Goal: Task Accomplishment & Management: Check status

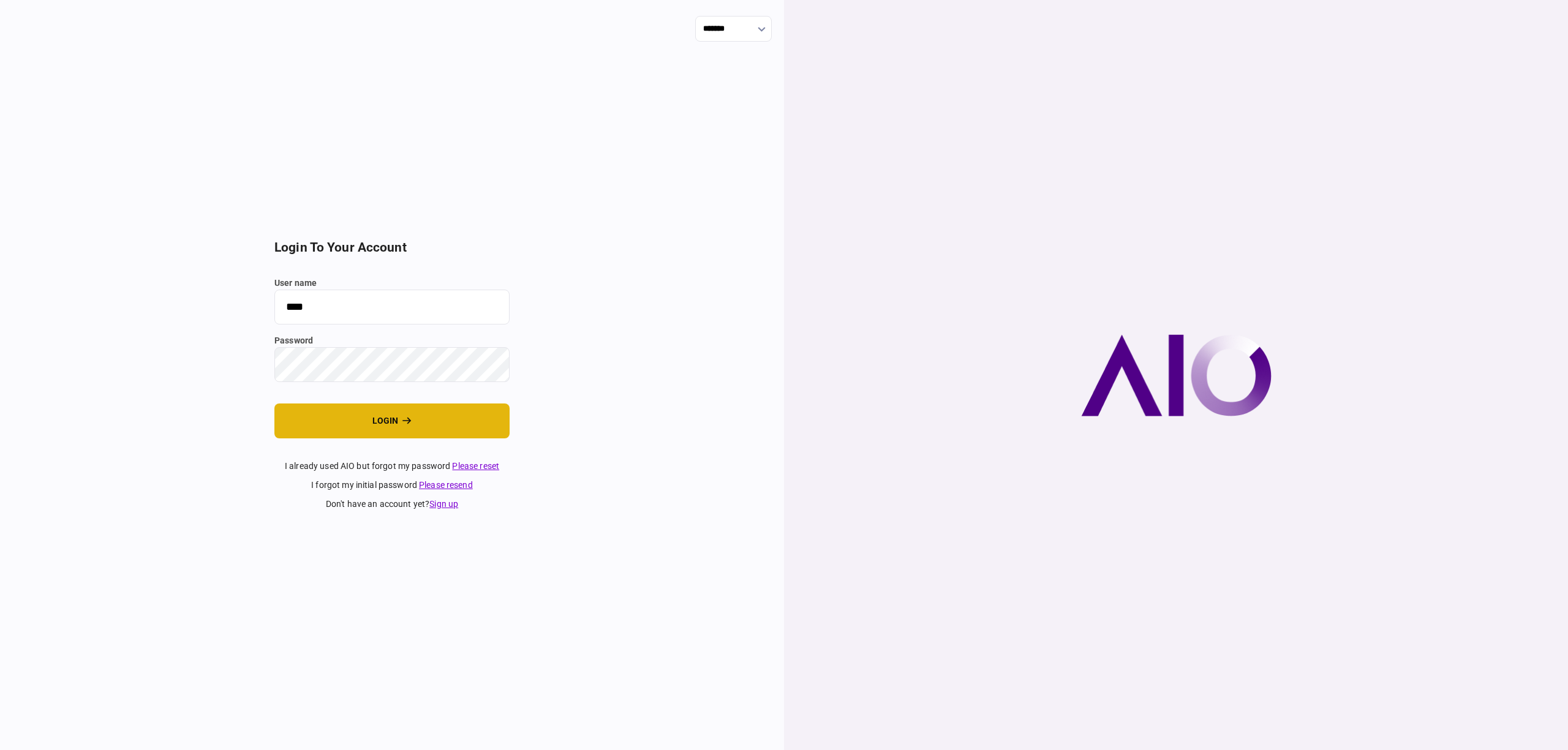
click at [334, 405] on button "login" at bounding box center [392, 421] width 235 height 35
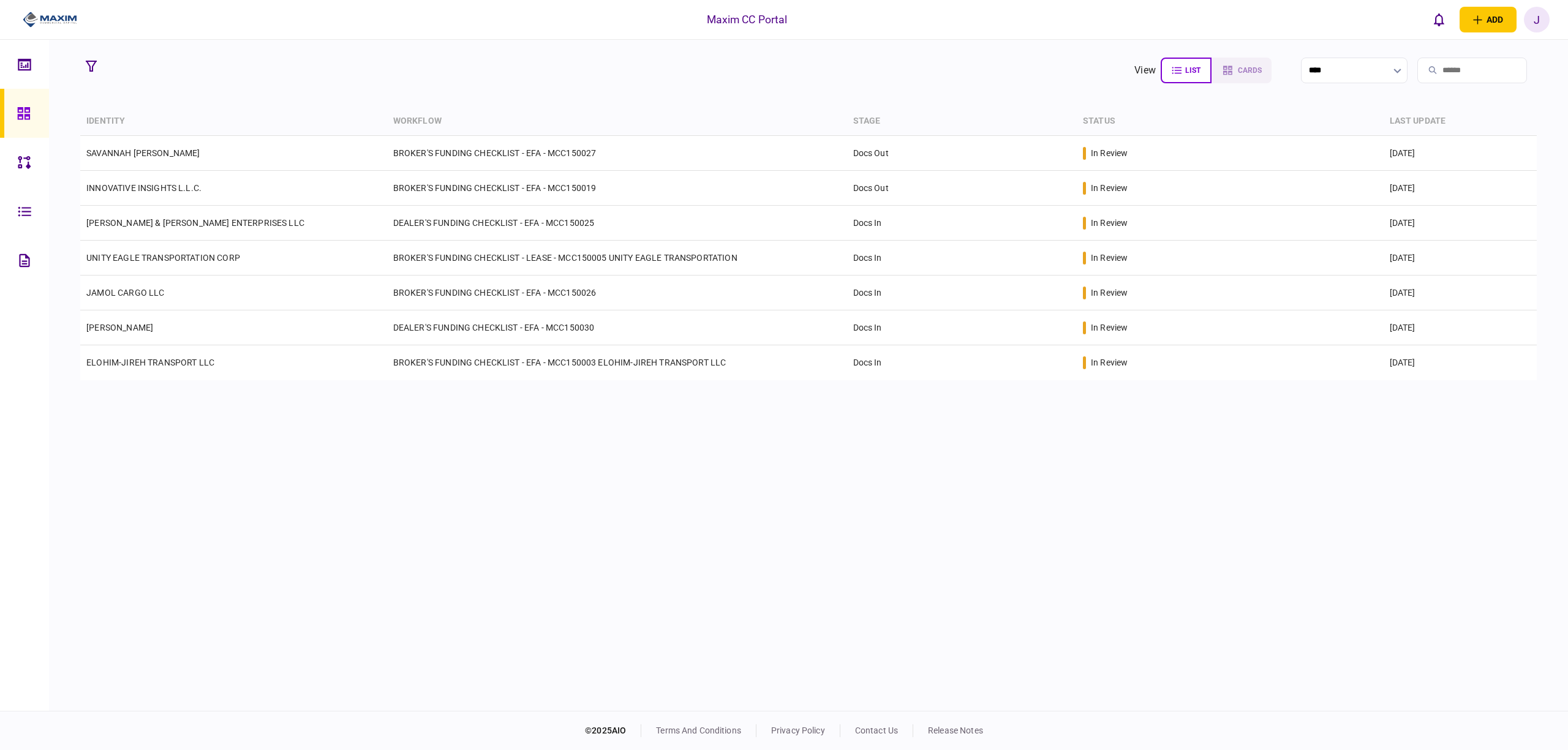
click at [18, 111] on icon at bounding box center [24, 113] width 14 height 14
click at [21, 161] on icon at bounding box center [25, 163] width 14 height 14
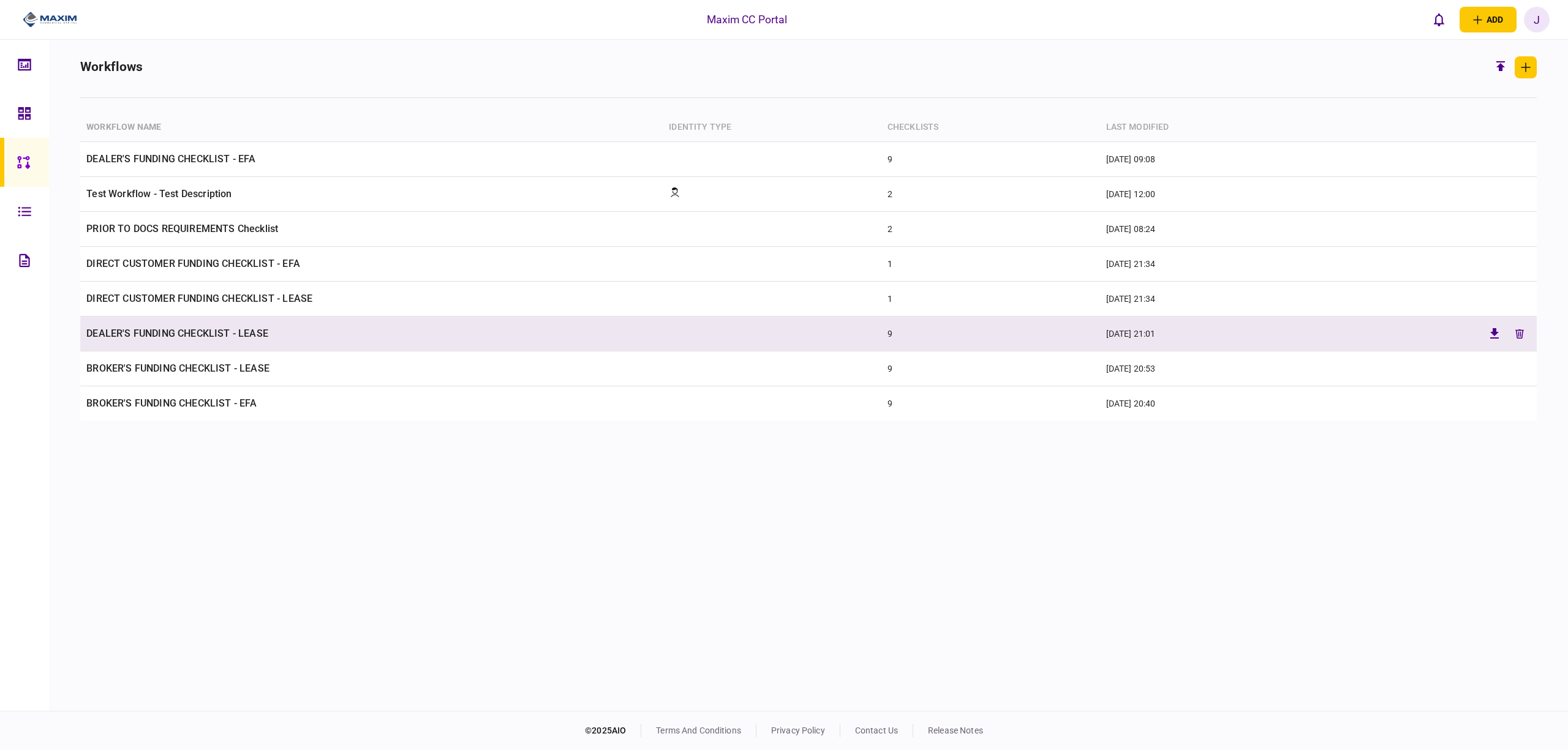
click at [172, 335] on td "DEALER'S FUNDING CHECKLIST - LEASE" at bounding box center [371, 334] width 582 height 35
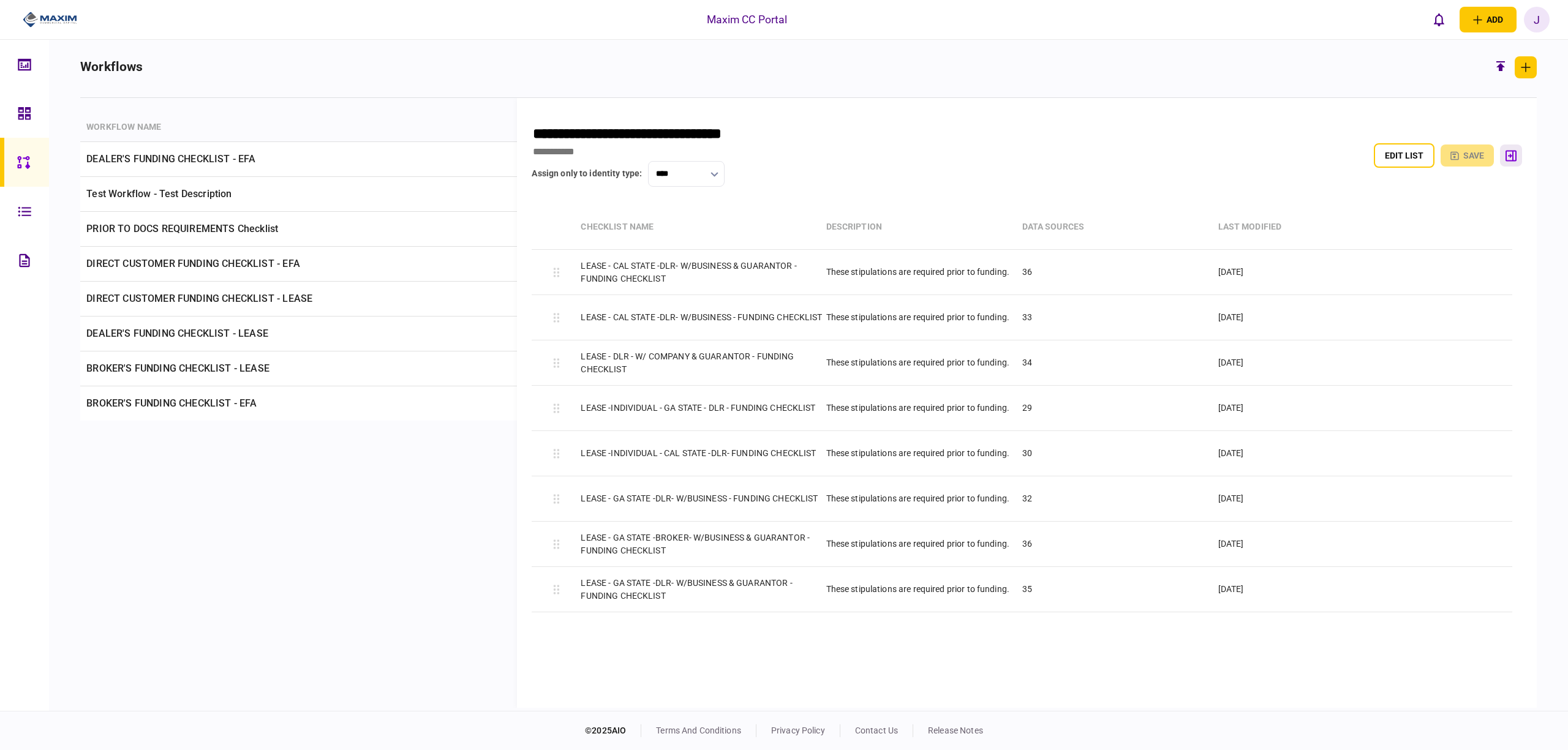
click at [1518, 158] on button "button" at bounding box center [1511, 155] width 22 height 22
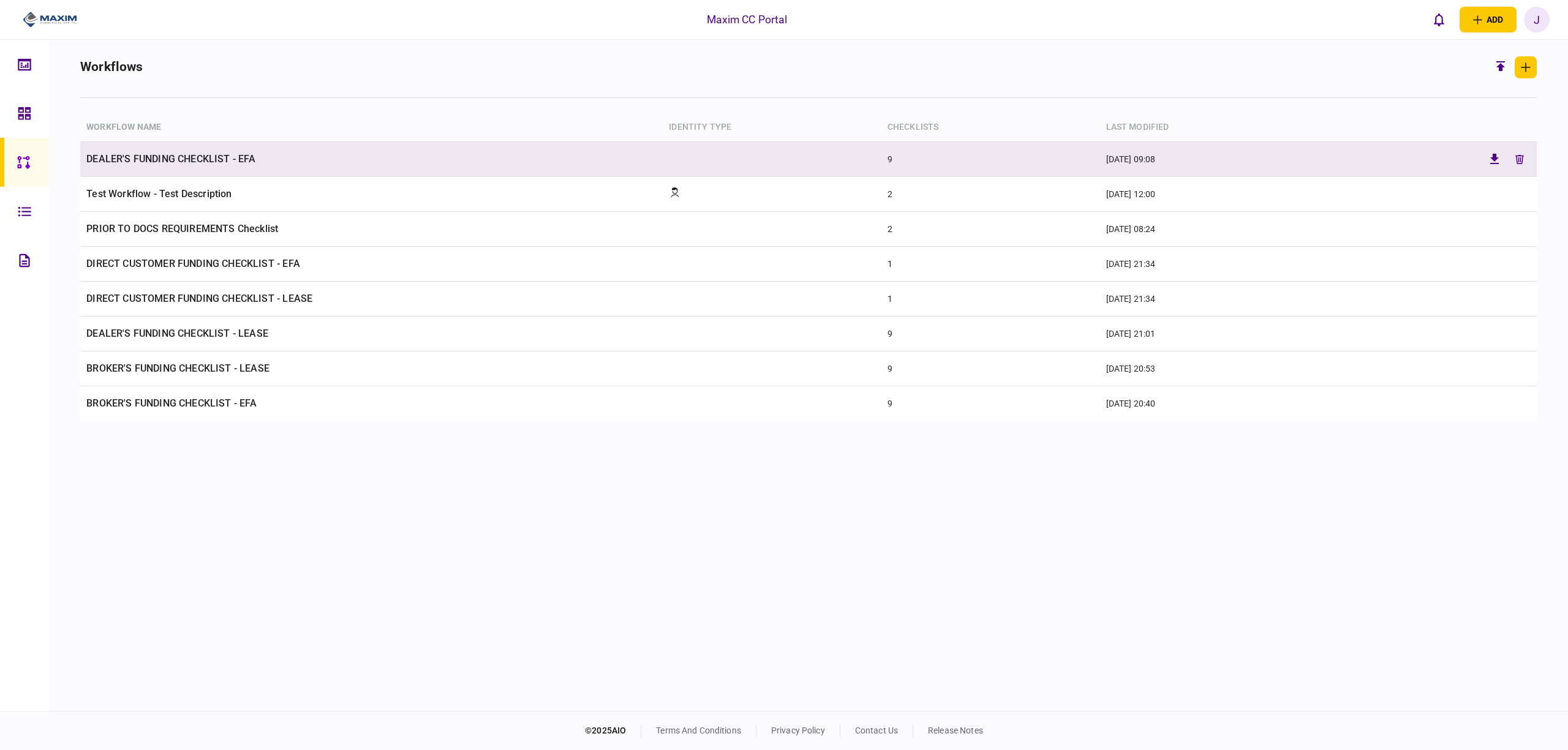
click at [168, 157] on td "DEALER'S FUNDING CHECKLIST - EFA" at bounding box center [371, 159] width 582 height 35
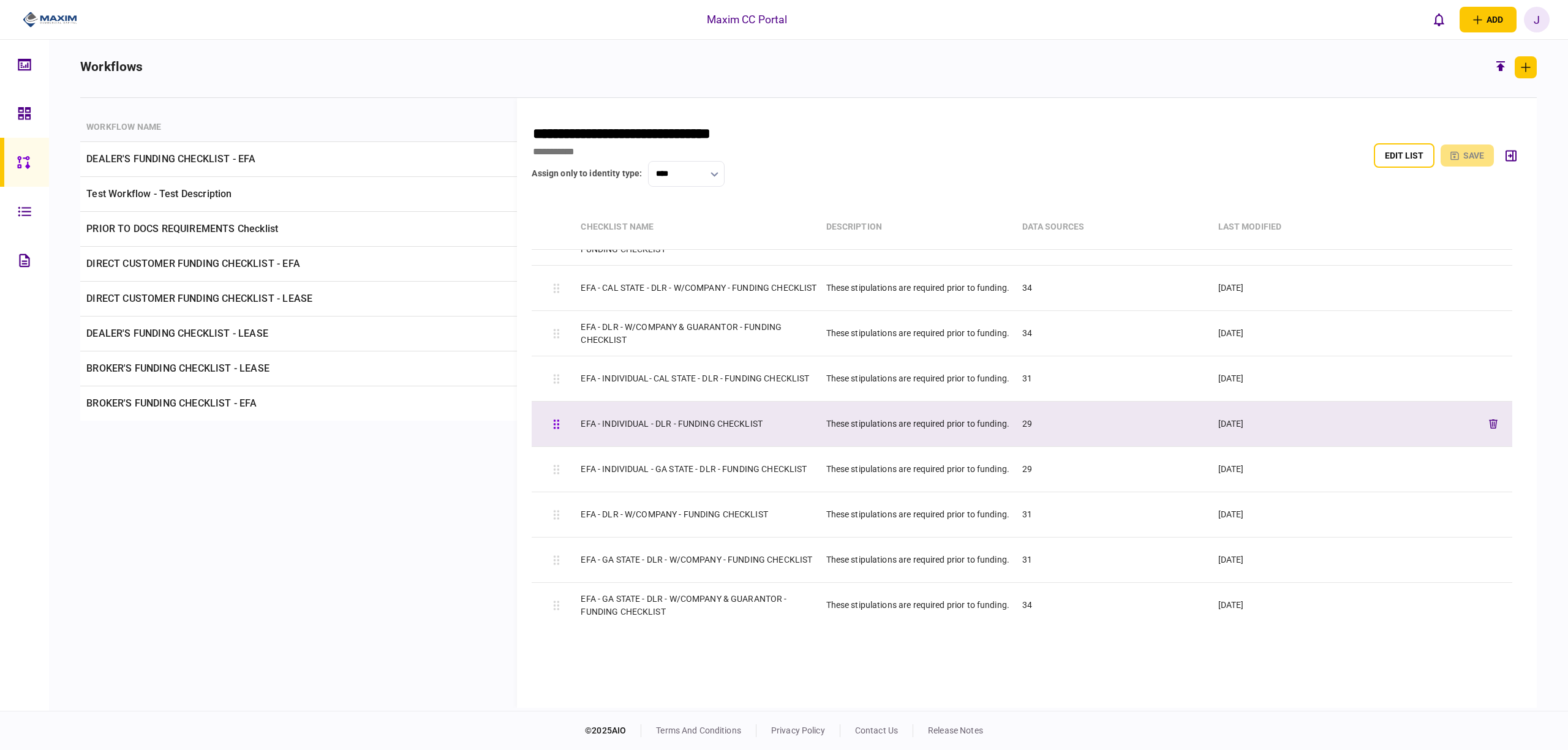
scroll to position [43, 0]
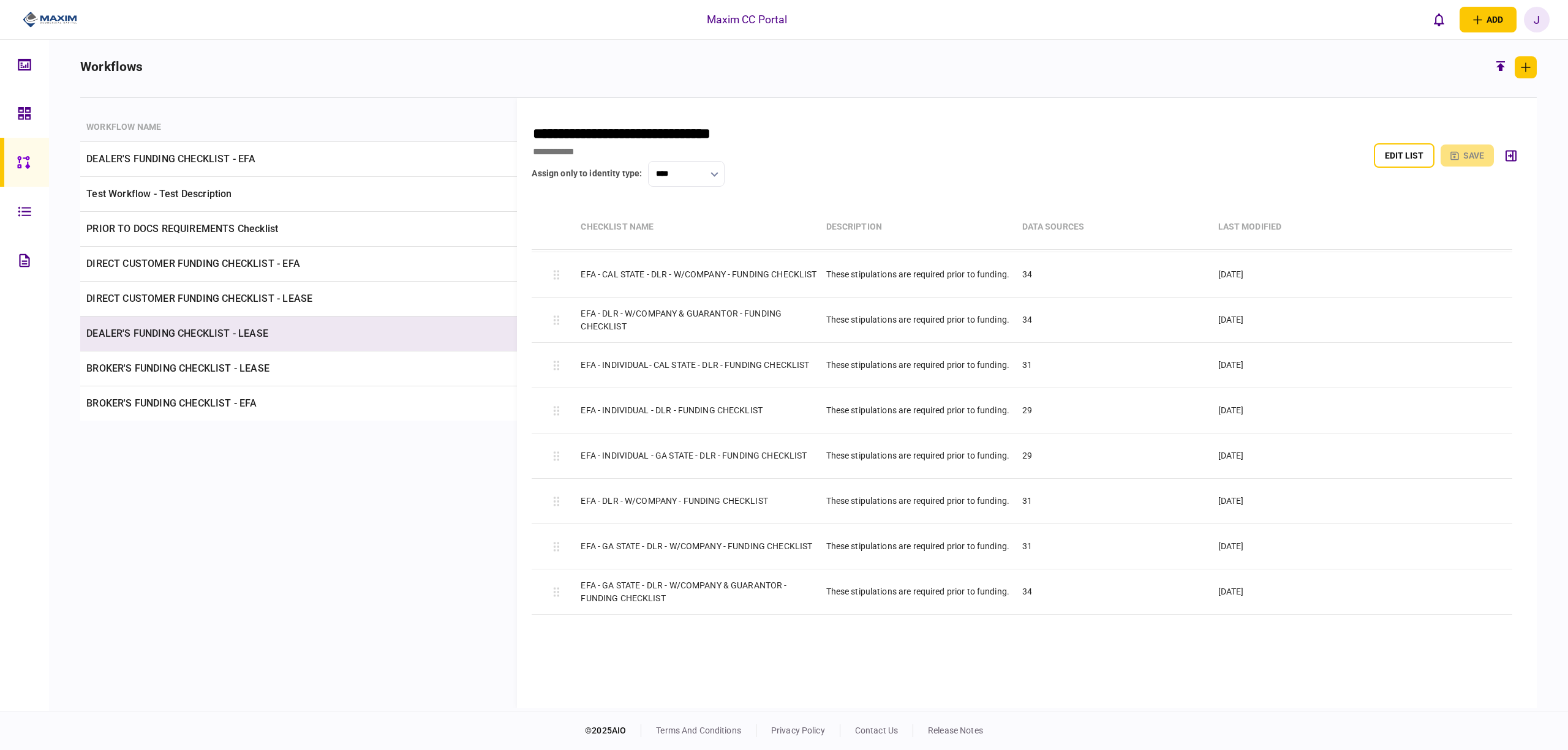
click at [196, 331] on td "DEALER'S FUNDING CHECKLIST - LEASE" at bounding box center [371, 334] width 582 height 35
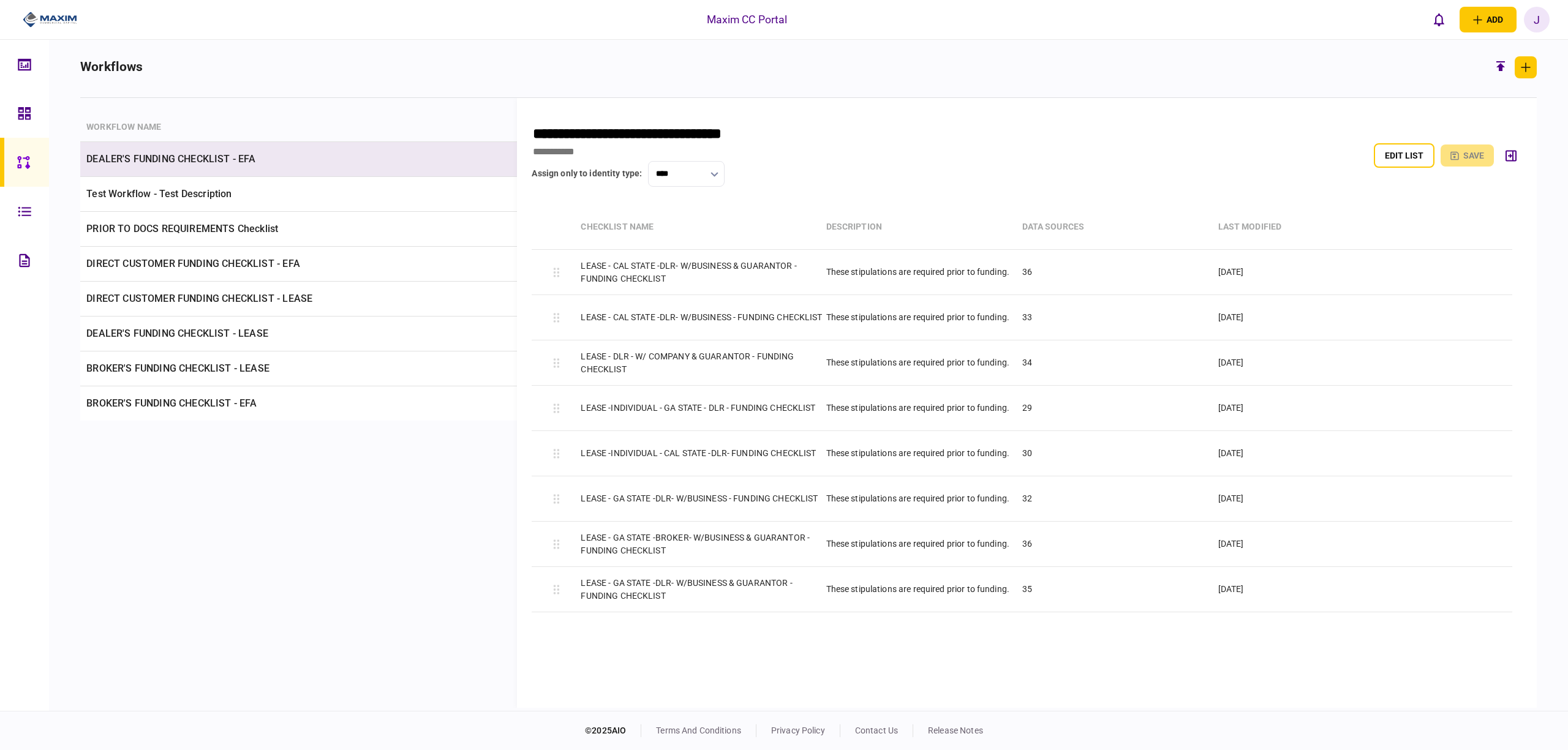
click at [184, 157] on td "DEALER'S FUNDING CHECKLIST - EFA" at bounding box center [371, 159] width 582 height 35
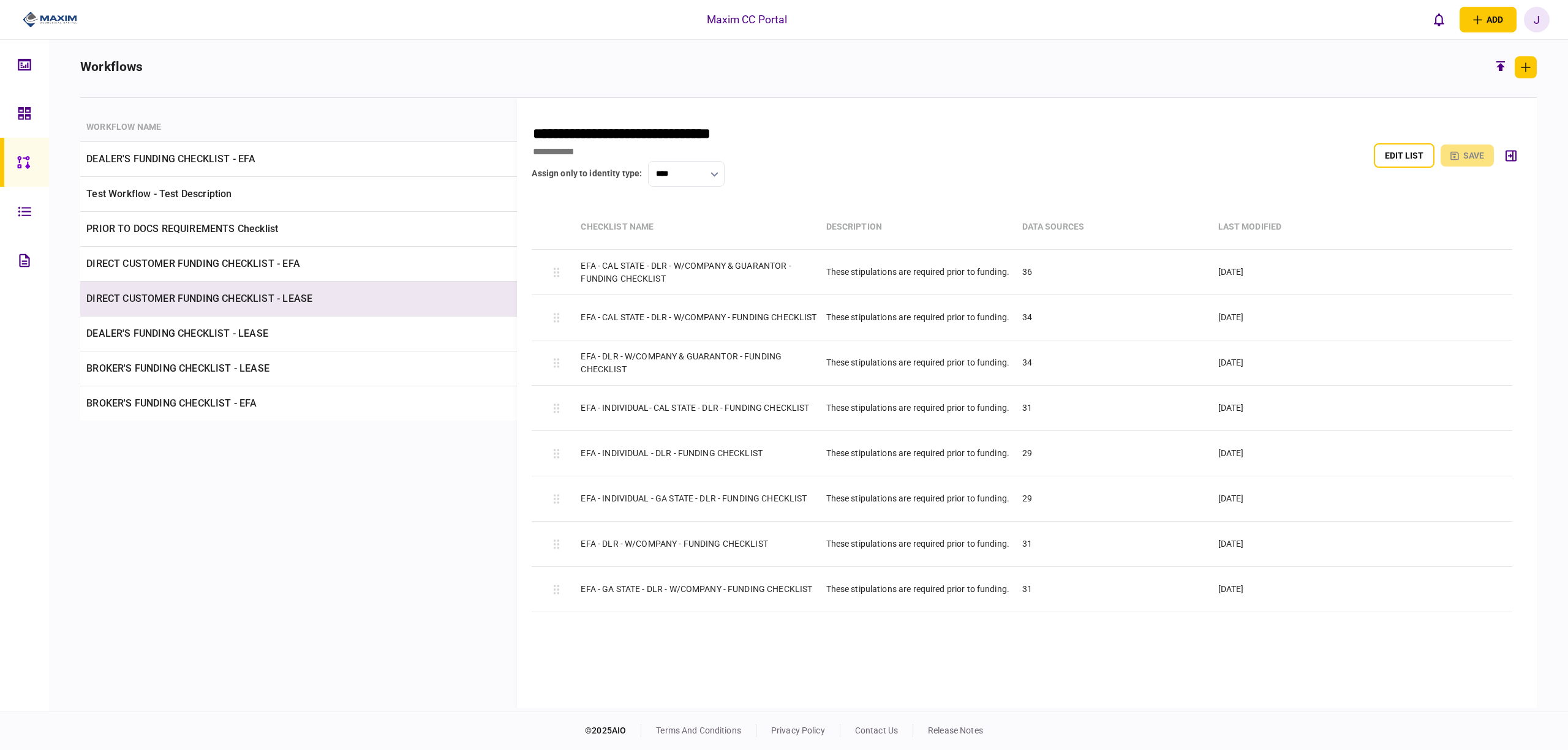
click at [192, 294] on td "DIRECT CUSTOMER FUNDING CHECKLIST - LEASE" at bounding box center [371, 299] width 582 height 35
type input "**********"
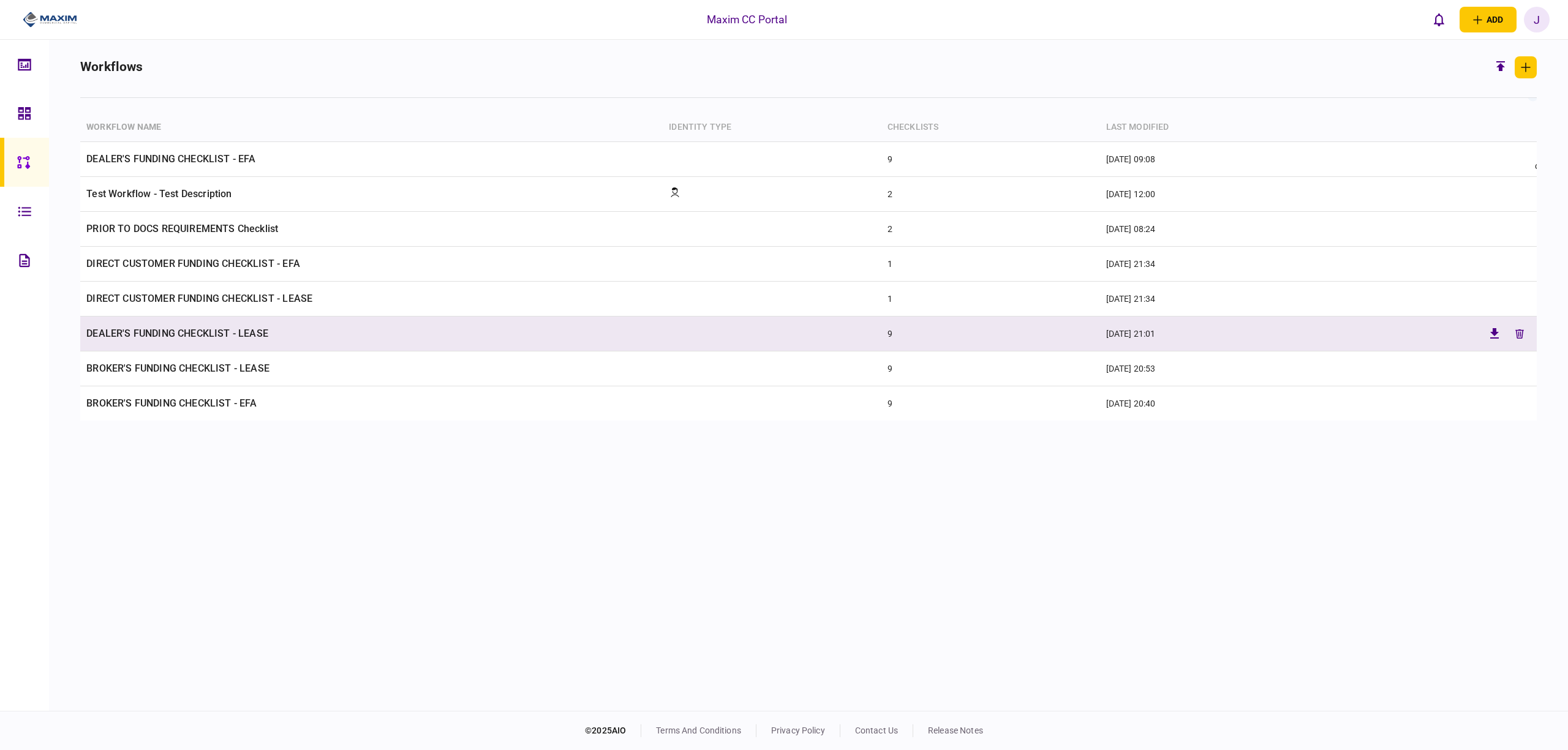
click at [170, 339] on td "DEALER'S FUNDING CHECKLIST - LEASE" at bounding box center [371, 334] width 582 height 35
type input "**********"
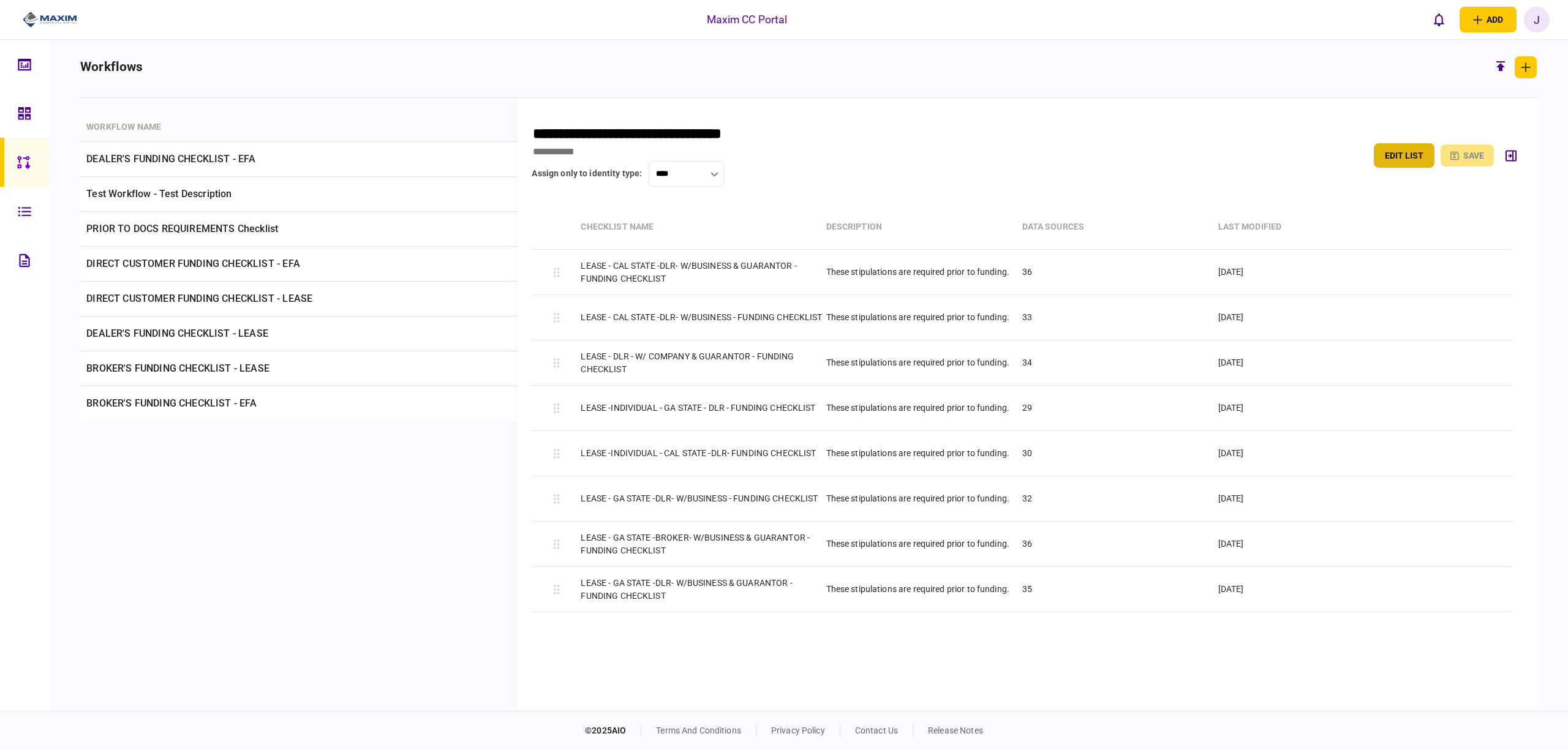
click at [1388, 148] on button "edit list" at bounding box center [1404, 155] width 61 height 25
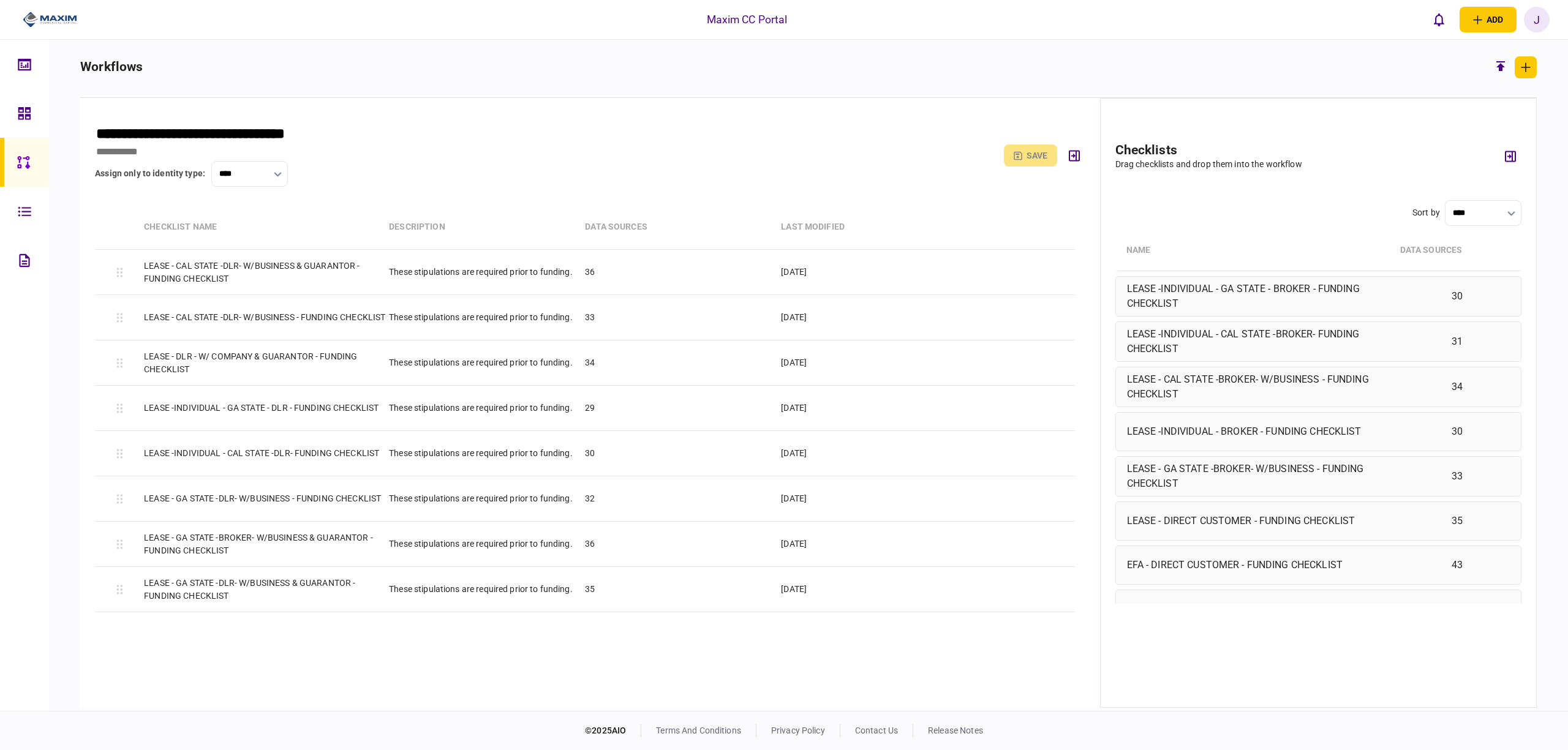
scroll to position [1061, 0]
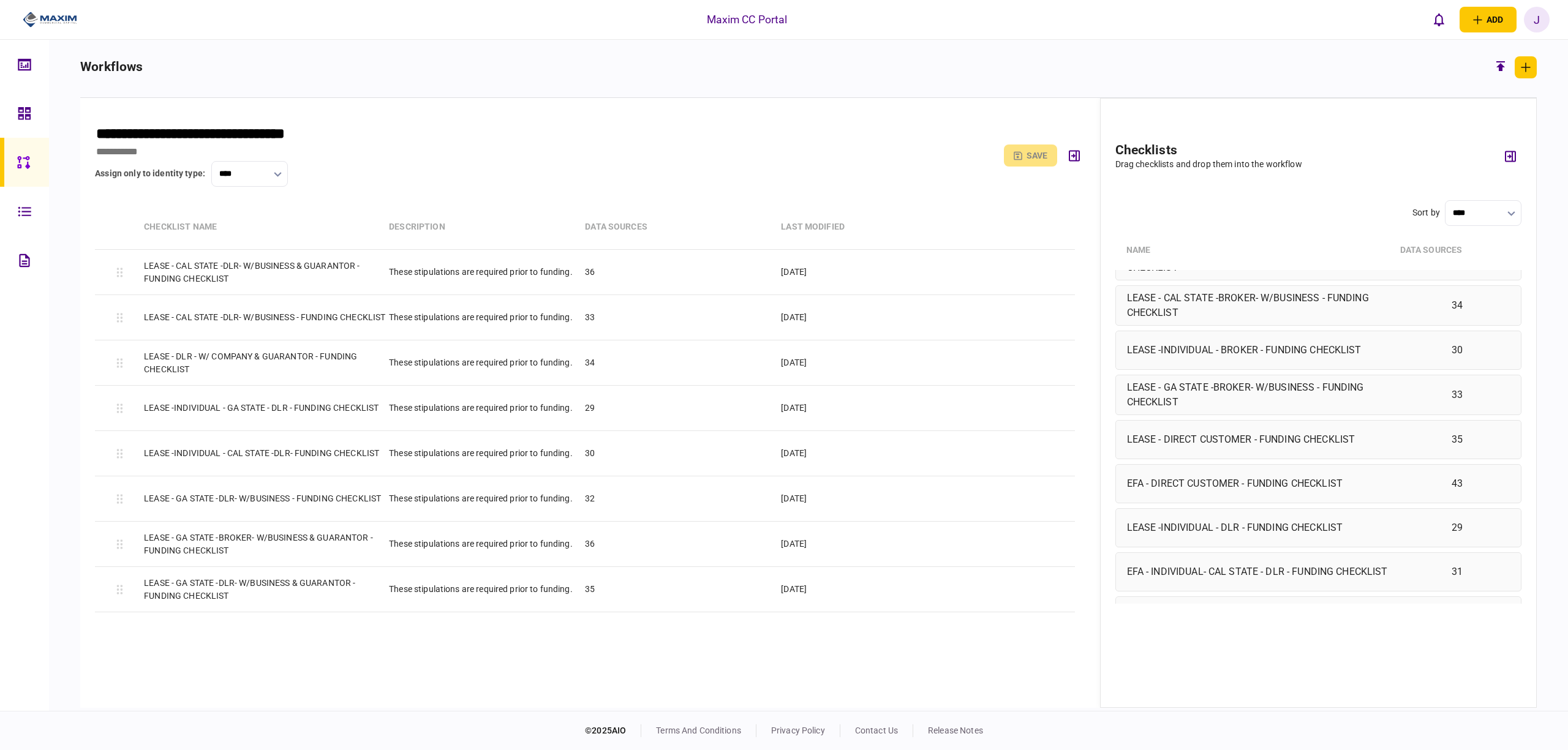
click at [1231, 544] on div "LEASE -INDIVIDUAL - DLR - FUNDING CHECKLIST 29" at bounding box center [1319, 528] width 406 height 39
click at [1176, 535] on div "LEASE -INDIVIDUAL - DLR - FUNDING CHECKLIST" at bounding box center [1262, 528] width 268 height 15
click at [1184, 535] on div "LEASE -INDIVIDUAL - DLR - FUNDING CHECKLIST" at bounding box center [1262, 528] width 268 height 15
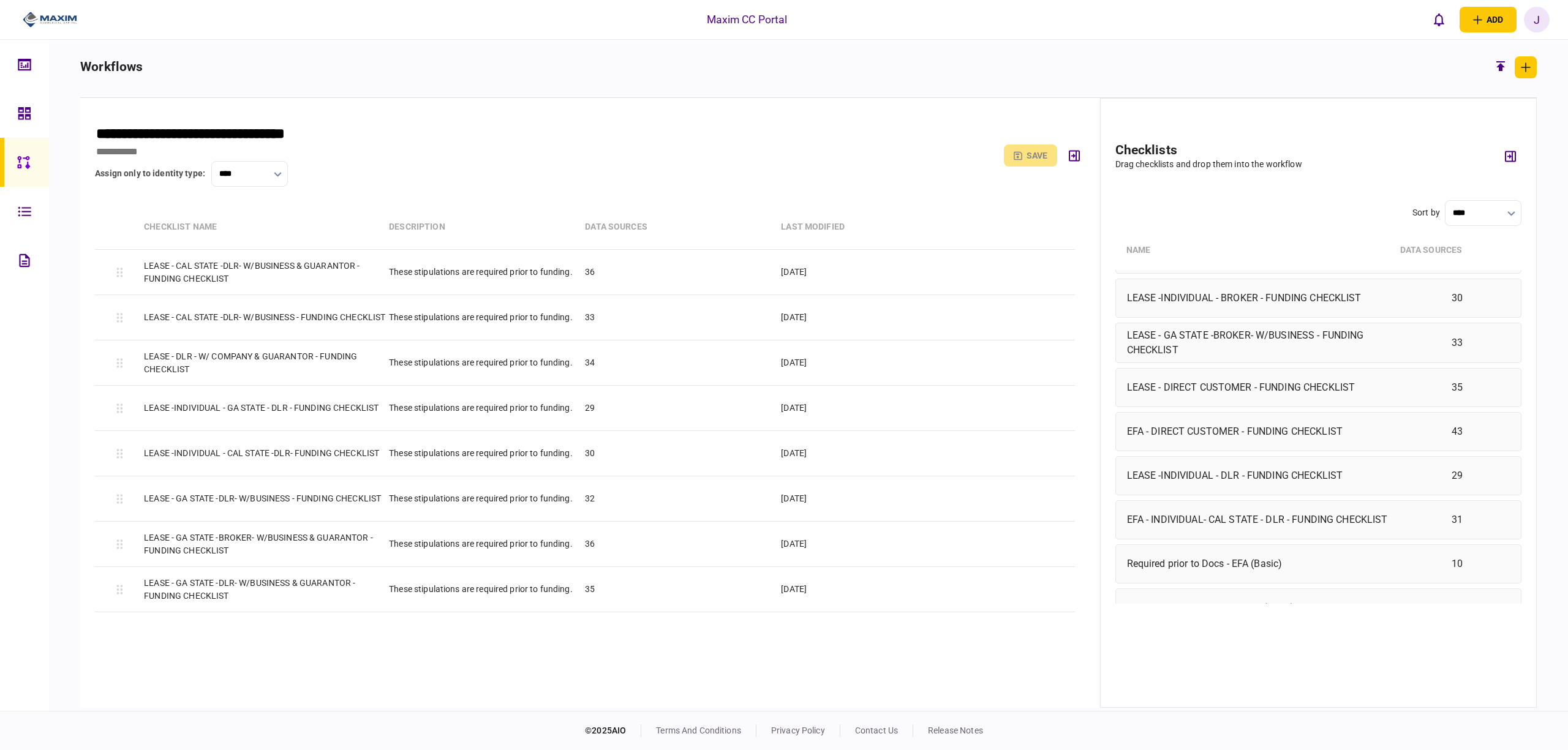
scroll to position [1143, 0]
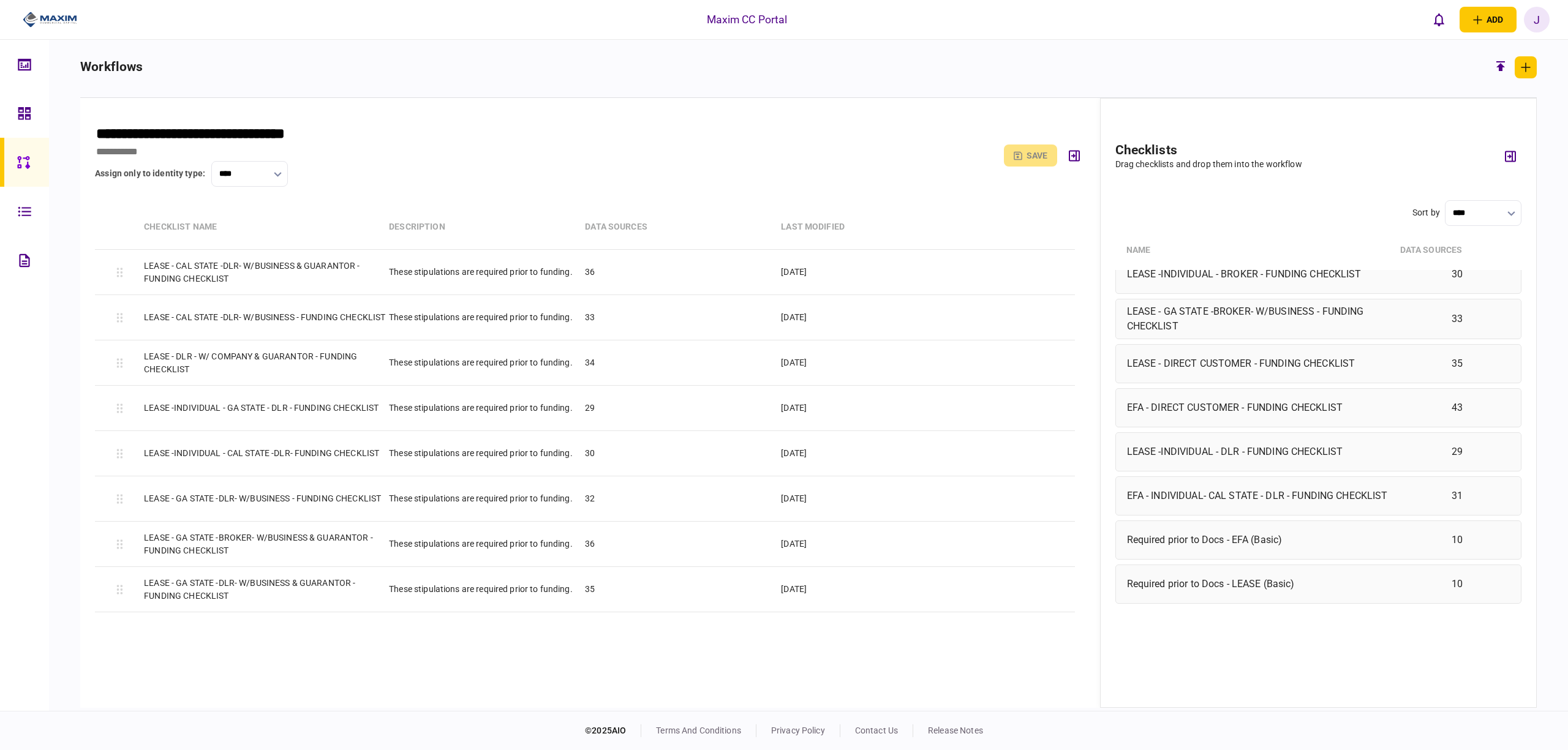
click at [1213, 452] on div "LEASE -INDIVIDUAL - DLR - FUNDING CHECKLIST" at bounding box center [1262, 452] width 268 height 15
click at [1247, 464] on div "LEASE -INDIVIDUAL - DLR - FUNDING CHECKLIST 29" at bounding box center [1319, 452] width 406 height 39
click at [1493, 201] on input "****" at bounding box center [1484, 213] width 77 height 26
click at [202, 356] on div at bounding box center [784, 375] width 1568 height 750
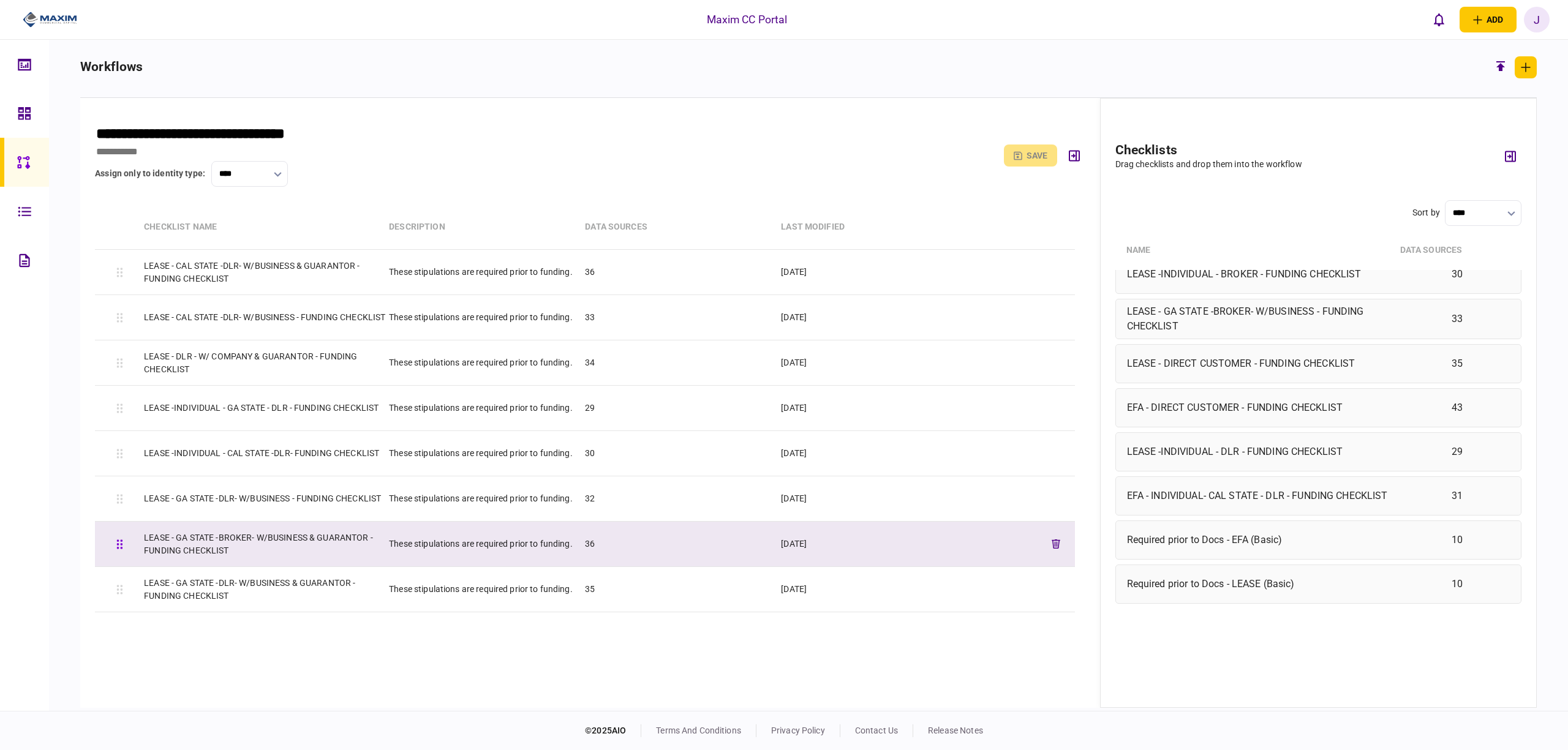
scroll to position [43, 0]
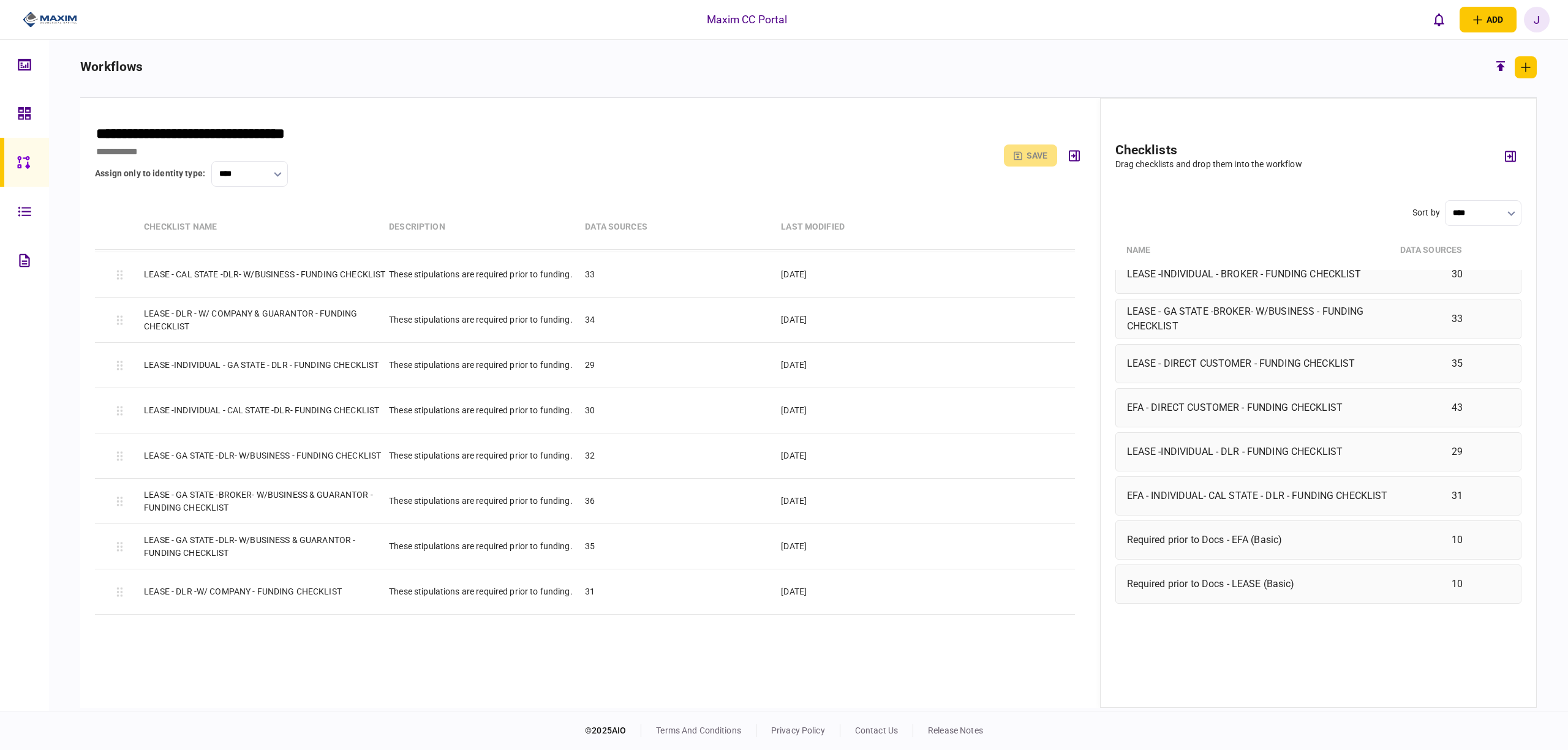
click at [1290, 548] on div "Required prior to Docs - EFA (Basic)" at bounding box center [1262, 540] width 268 height 15
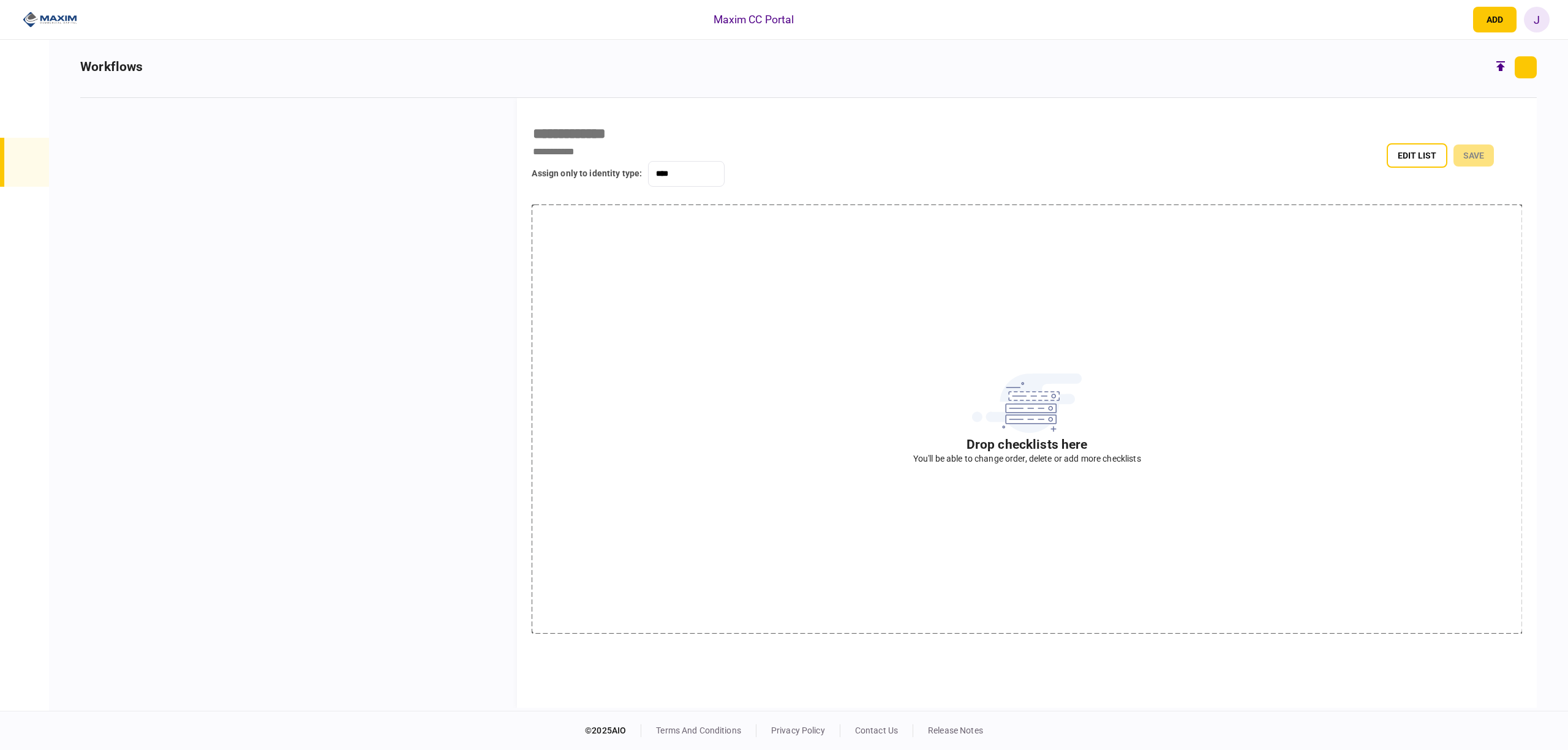
type input "**********"
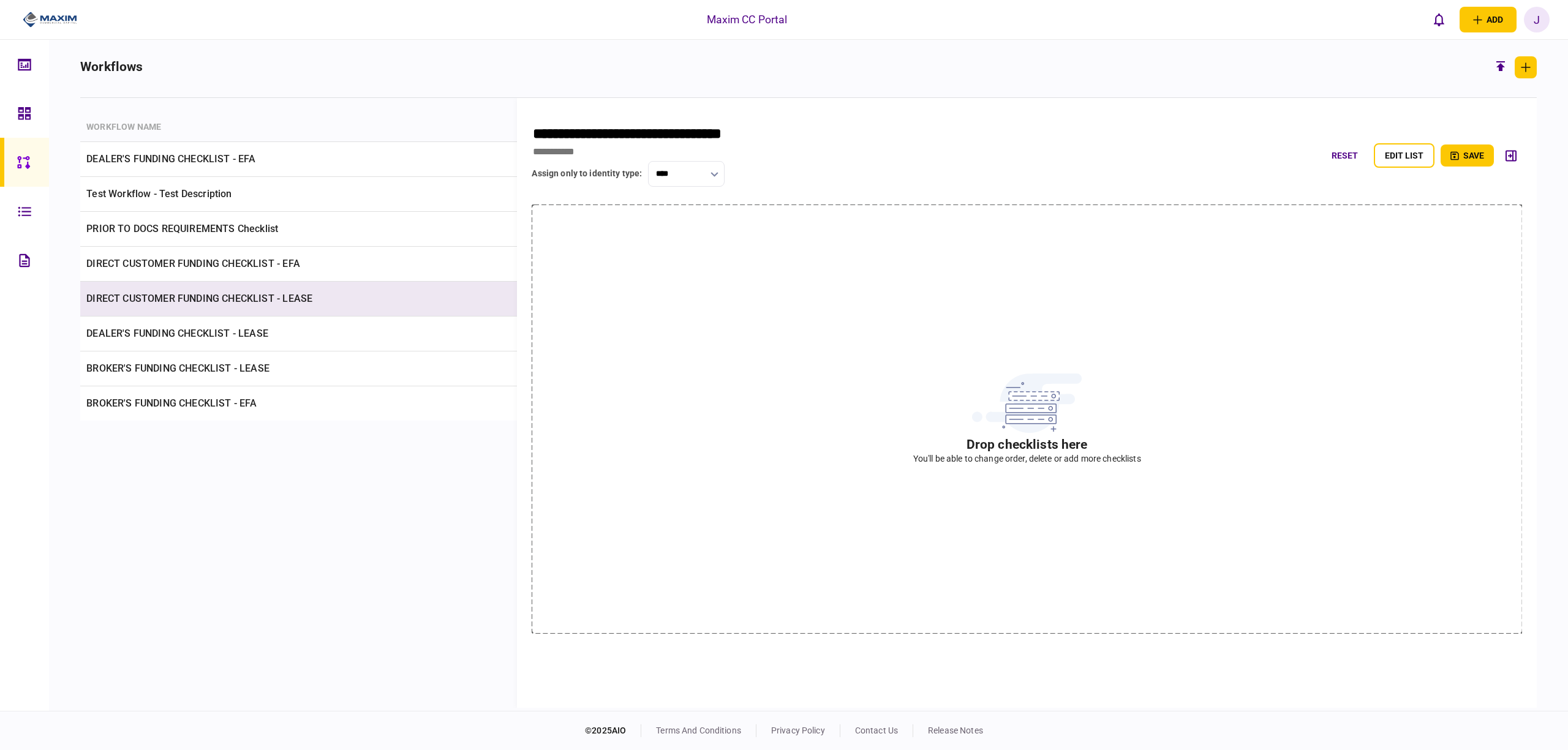
click at [203, 304] on body "Maxim CC Portal add business identity individual identity J J [PERSON_NAME] [PE…" at bounding box center [784, 375] width 1568 height 750
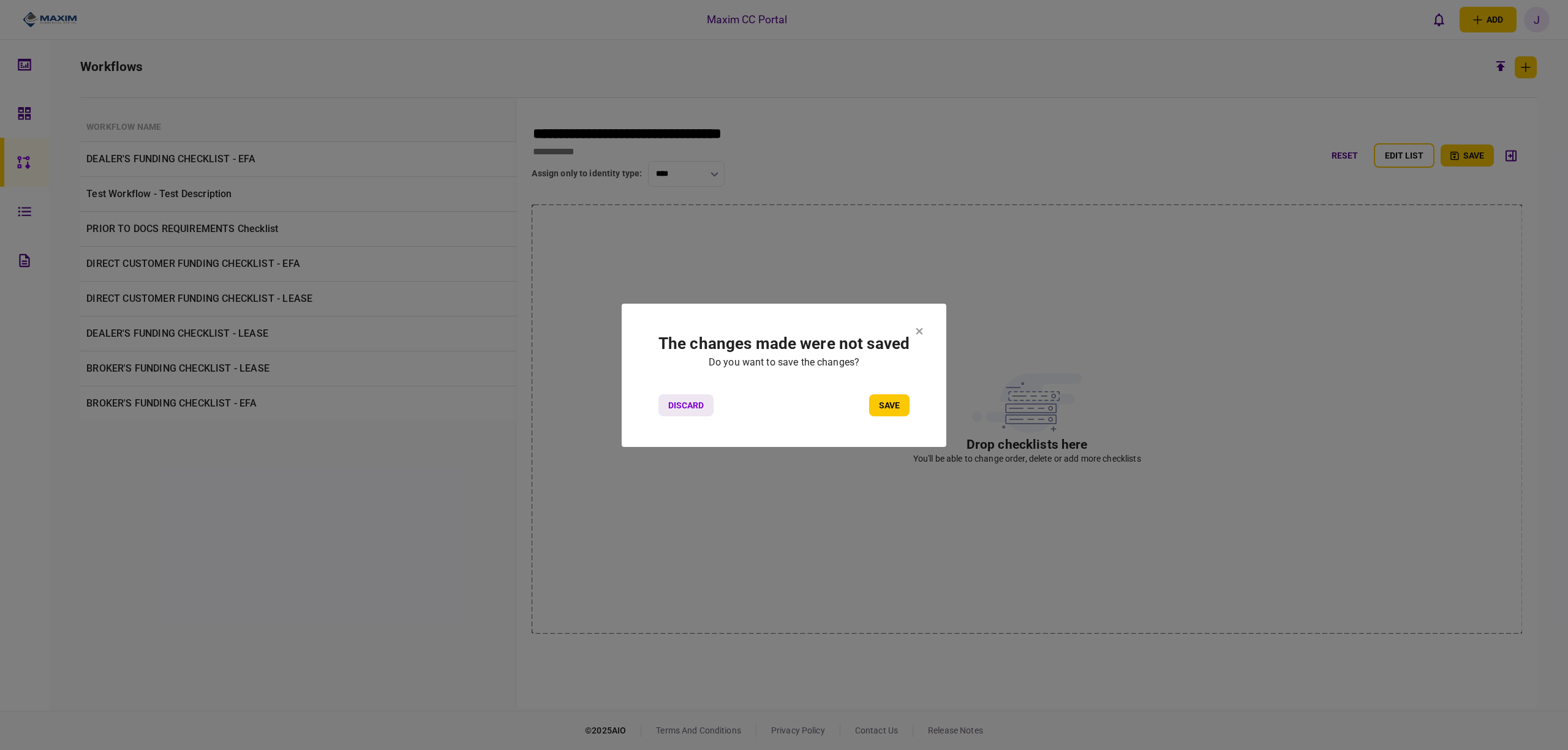
click at [662, 402] on button "Discard" at bounding box center [686, 406] width 55 height 22
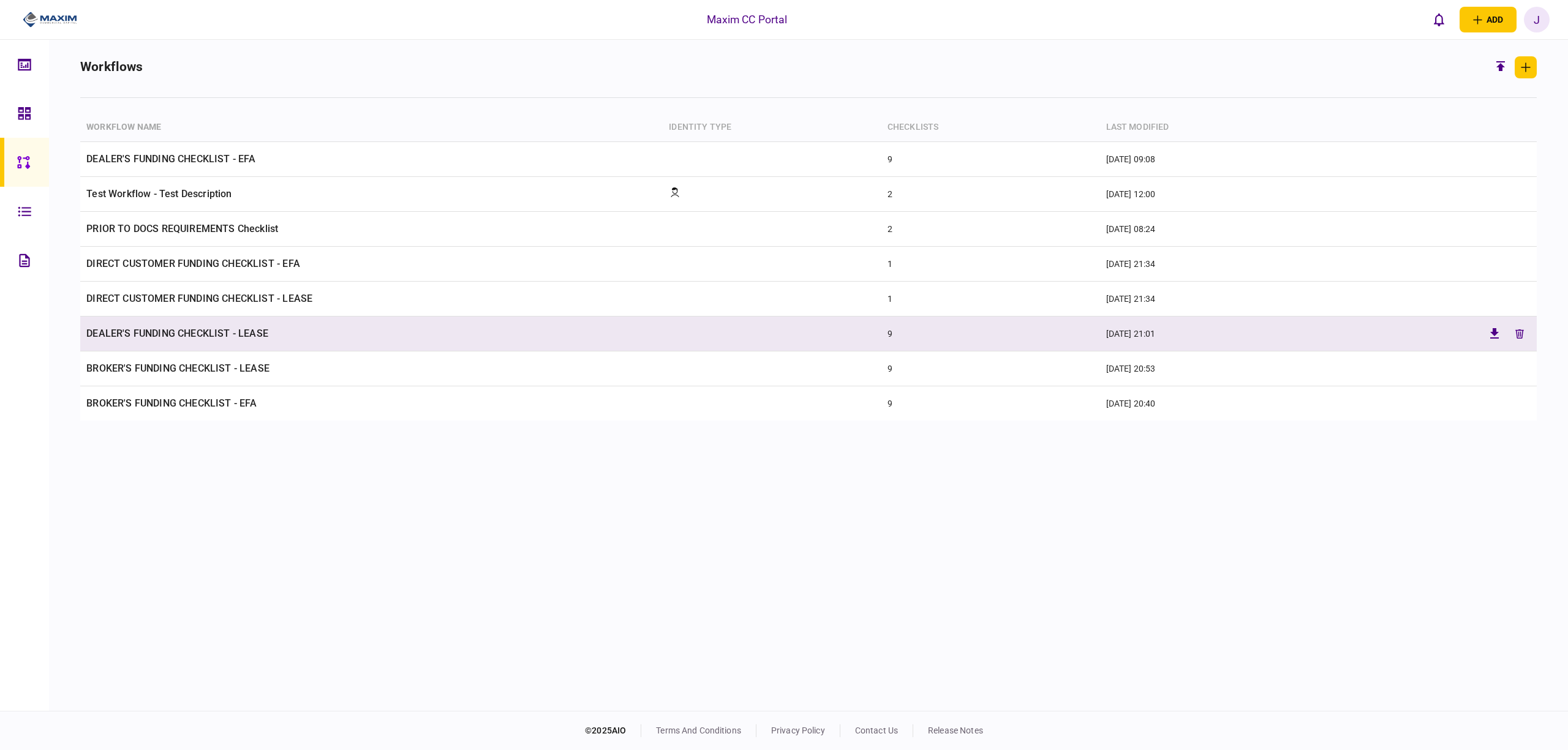
click at [201, 333] on td "DEALER'S FUNDING CHECKLIST - LEASE" at bounding box center [371, 334] width 582 height 35
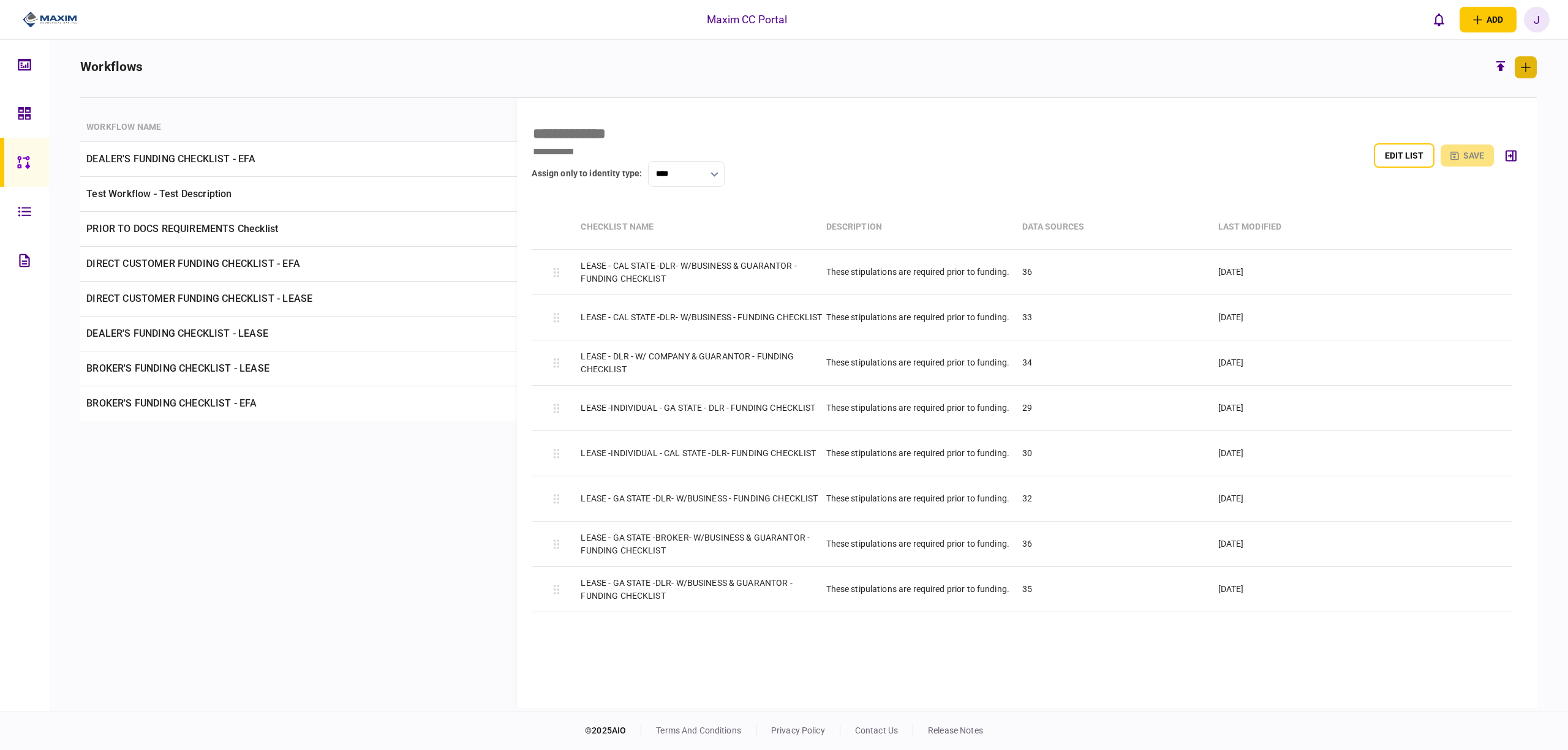
click at [1527, 65] on icon "button" at bounding box center [1525, 67] width 10 height 10
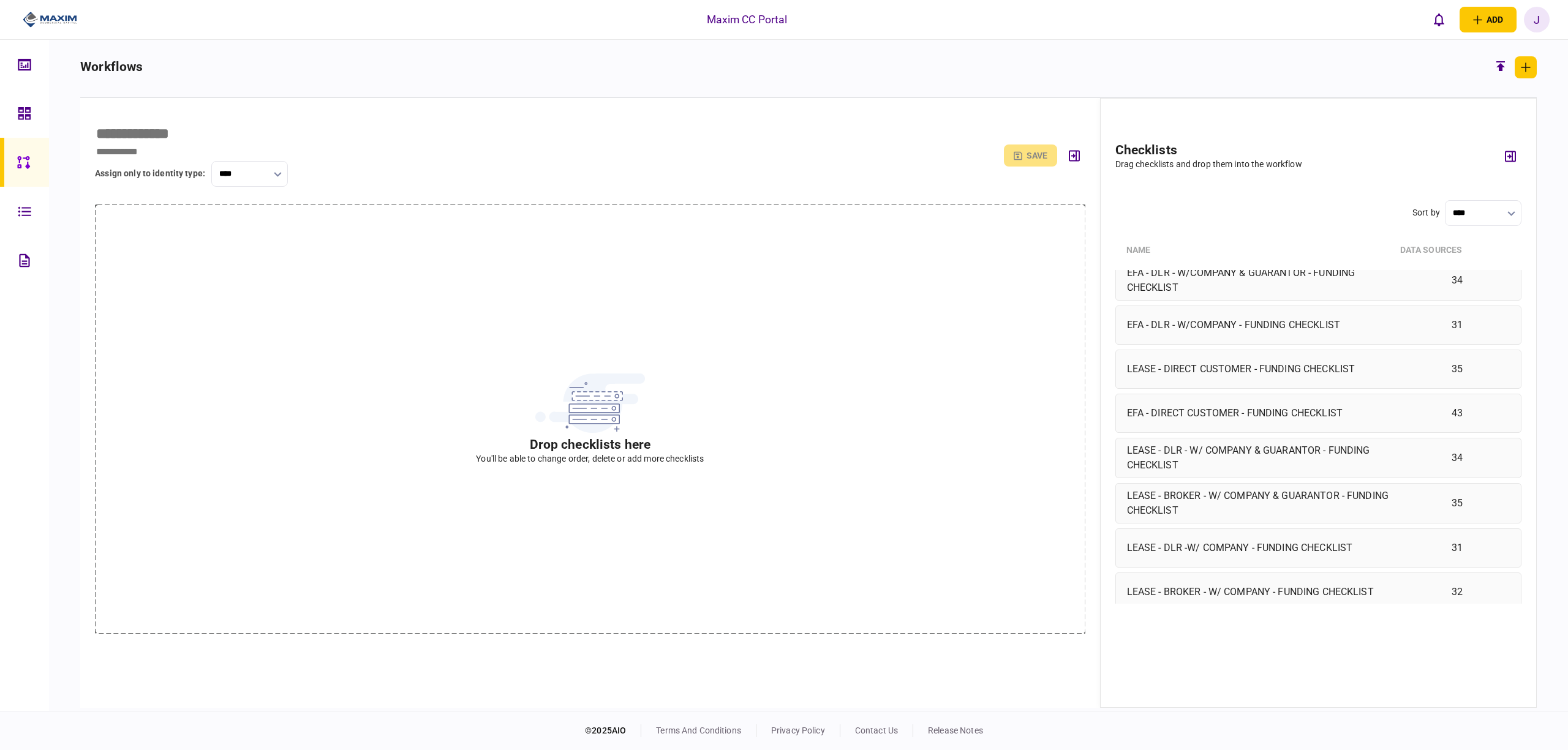
scroll to position [1388, 0]
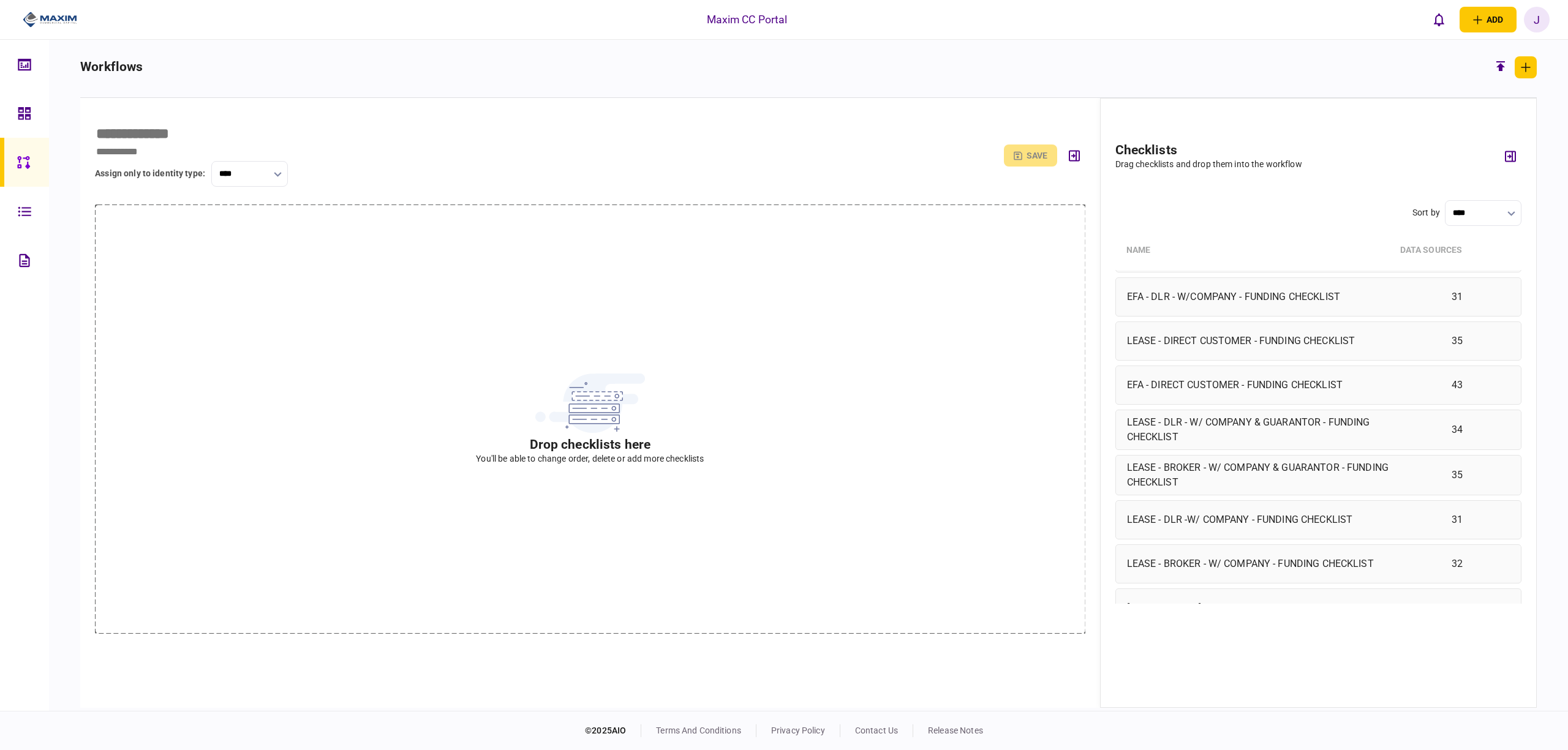
click at [1240, 528] on div "LEASE - DLR -W/ COMPANY - FUNDING CHECKLIST" at bounding box center [1262, 520] width 268 height 15
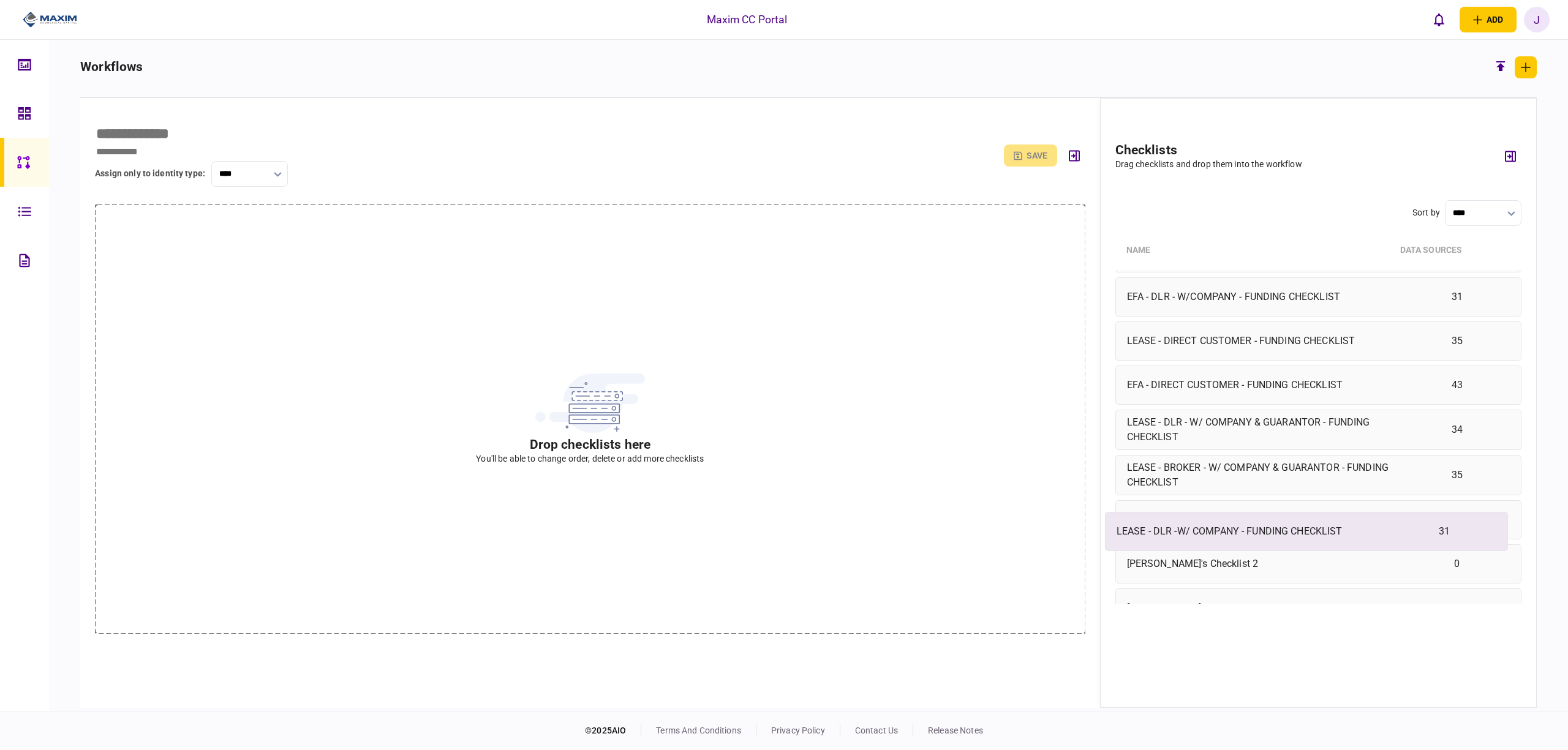
scroll to position [1389, 0]
drag, startPoint x: 1268, startPoint y: 533, endPoint x: 1284, endPoint y: 532, distance: 16.0
click at [1284, 532] on div "LEASE -INDIVIDUAL - DLR - FUNDING CHECKLIST 29 LEASE -INDIVIDUAL - BROKER - FUN…" at bounding box center [1319, 437] width 406 height 334
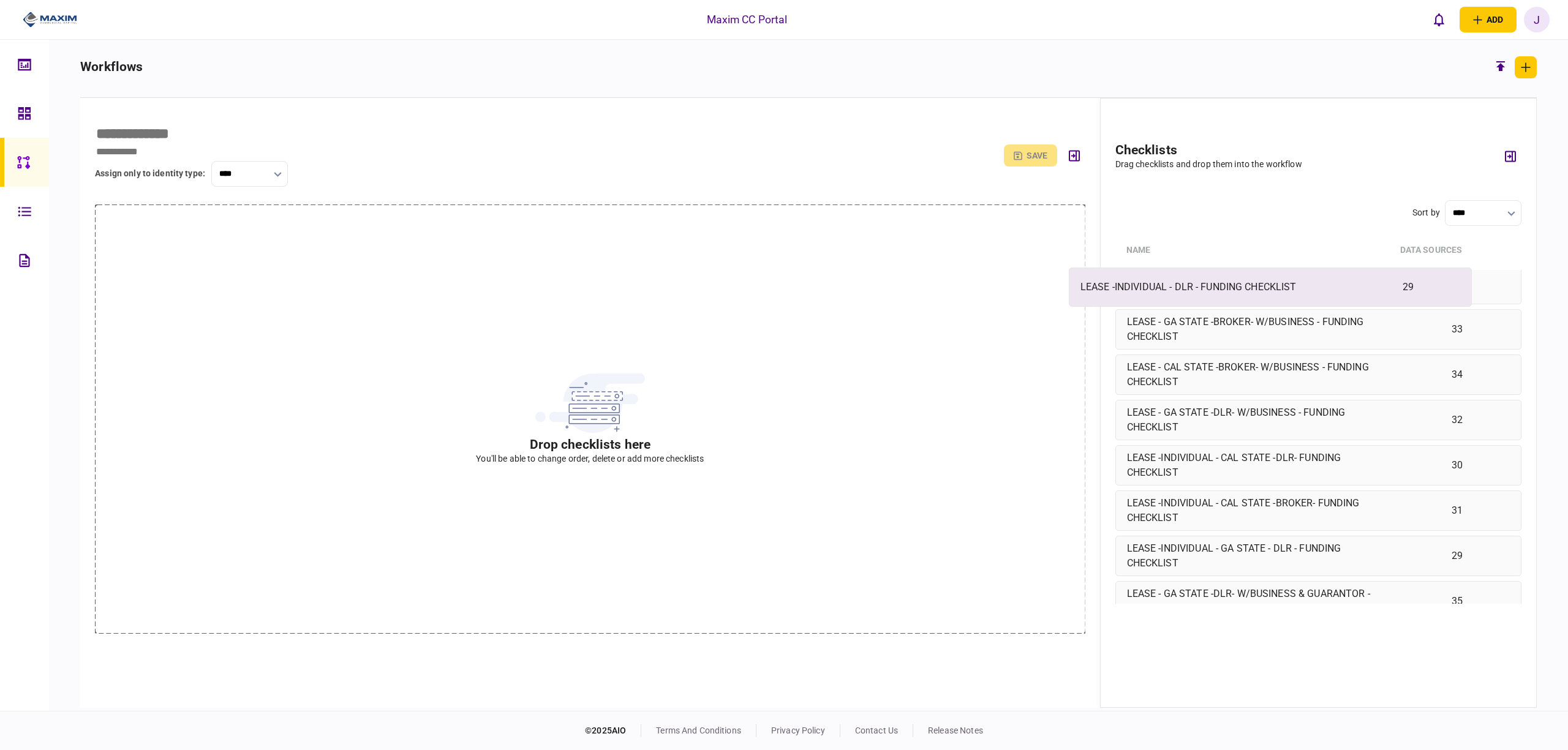
scroll to position [4, 0]
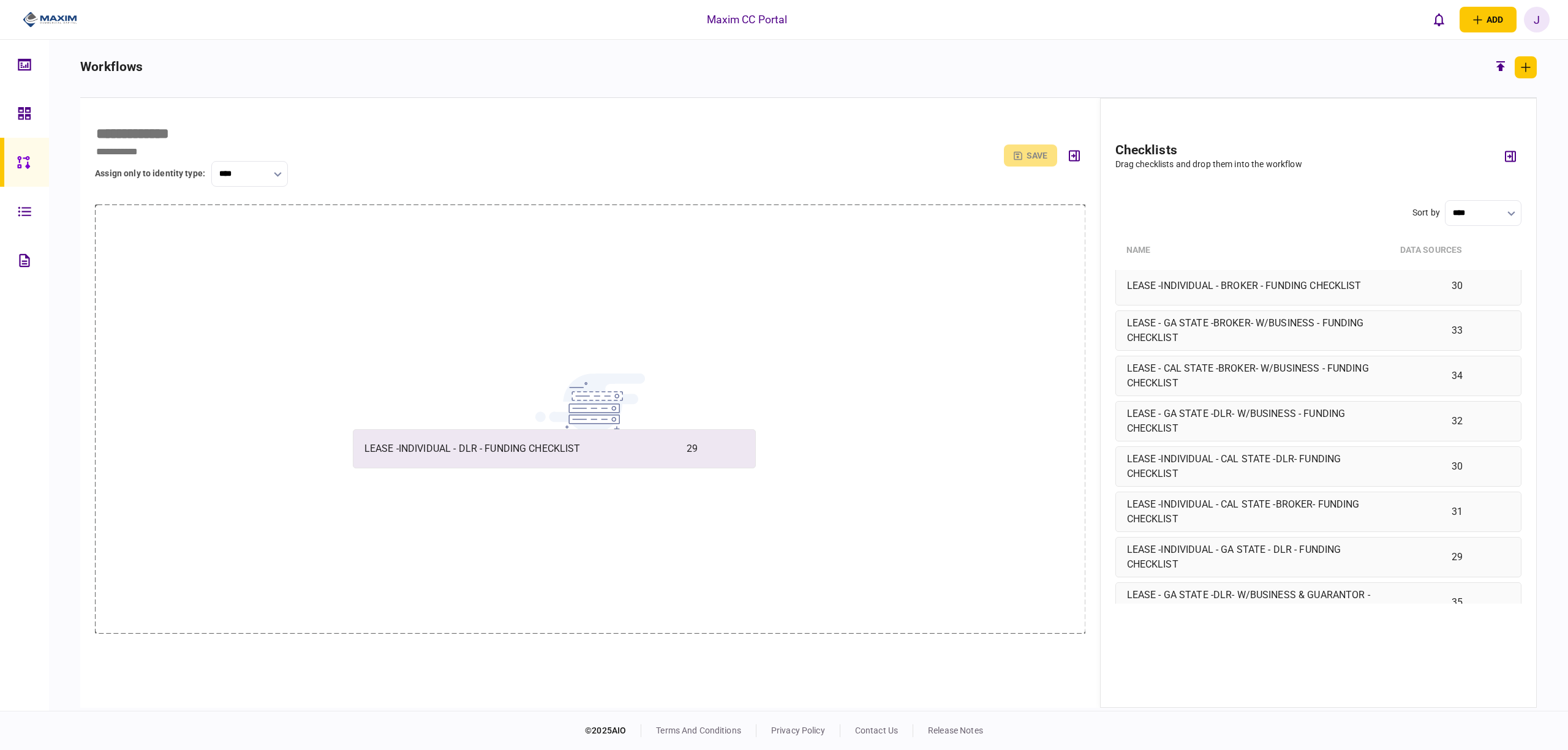
drag, startPoint x: 1257, startPoint y: 292, endPoint x: 481, endPoint y: 457, distance: 793.3
click at [481, 457] on div "assign only to identity type : **** reset edit list save Drop checklists here Y…" at bounding box center [808, 403] width 1457 height 610
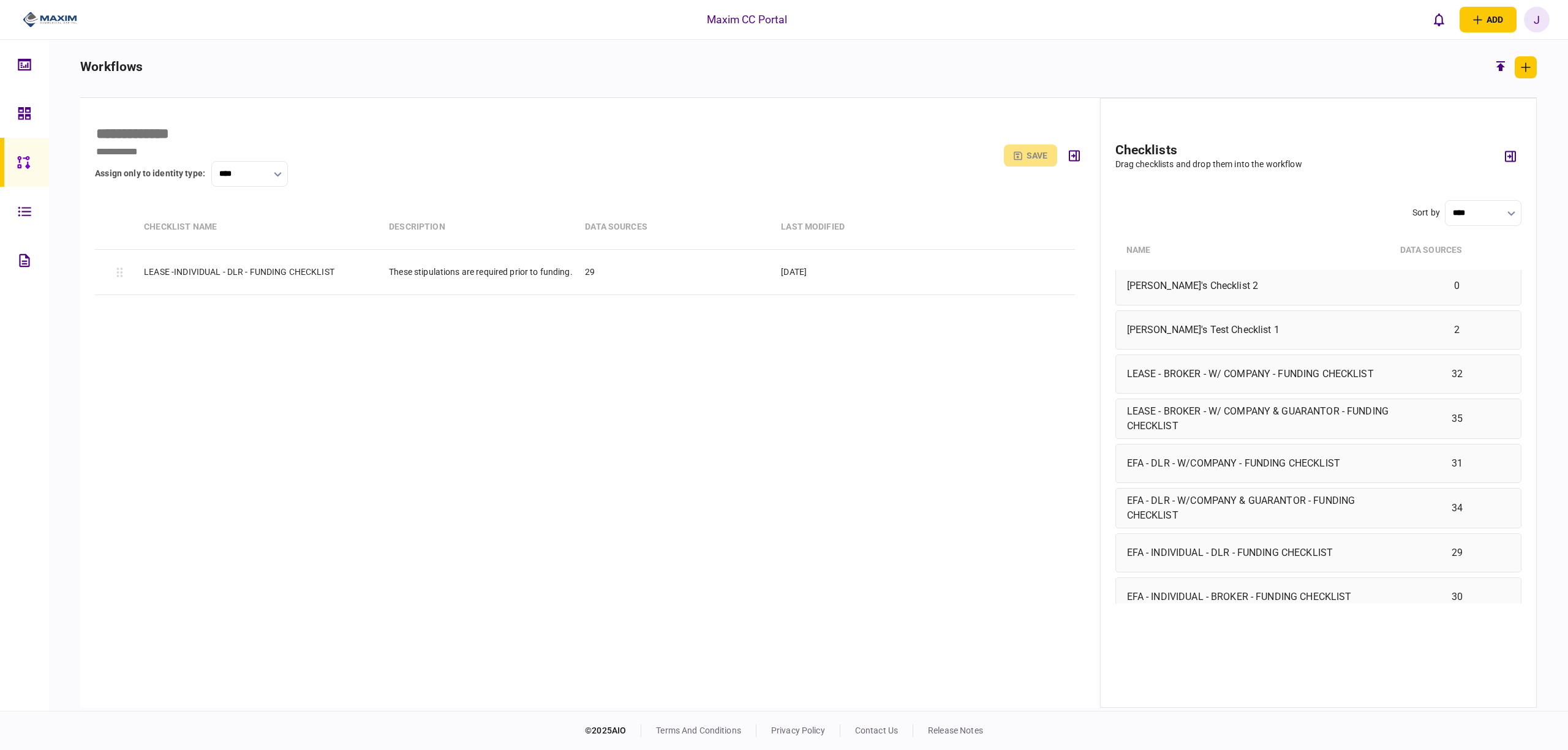
click at [20, 160] on icon at bounding box center [24, 163] width 14 height 14
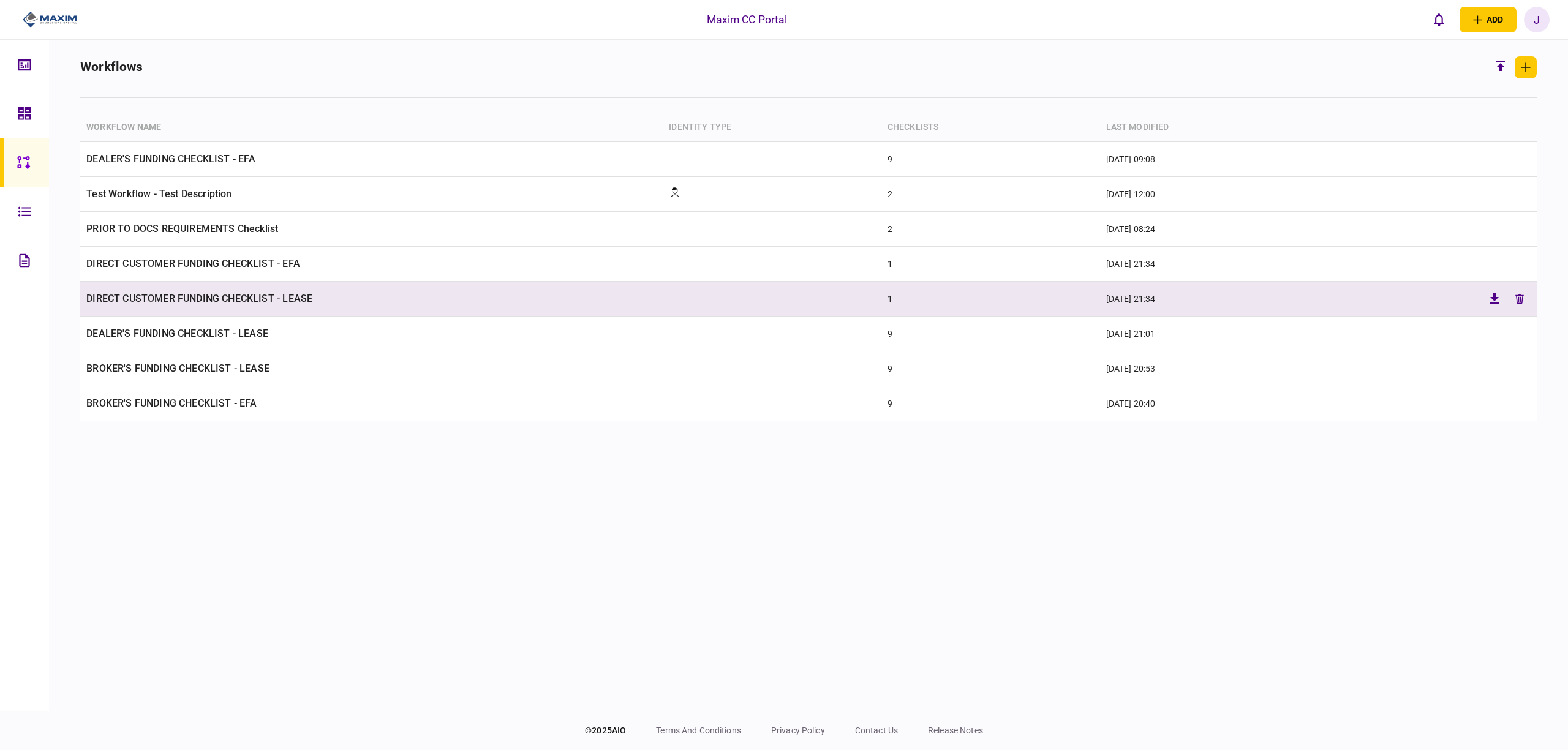
click at [230, 307] on td "DIRECT CUSTOMER FUNDING CHECKLIST - LEASE" at bounding box center [371, 299] width 582 height 35
click at [206, 291] on td "DIRECT CUSTOMER FUNDING CHECKLIST - LEASE" at bounding box center [371, 299] width 582 height 35
type input "**********"
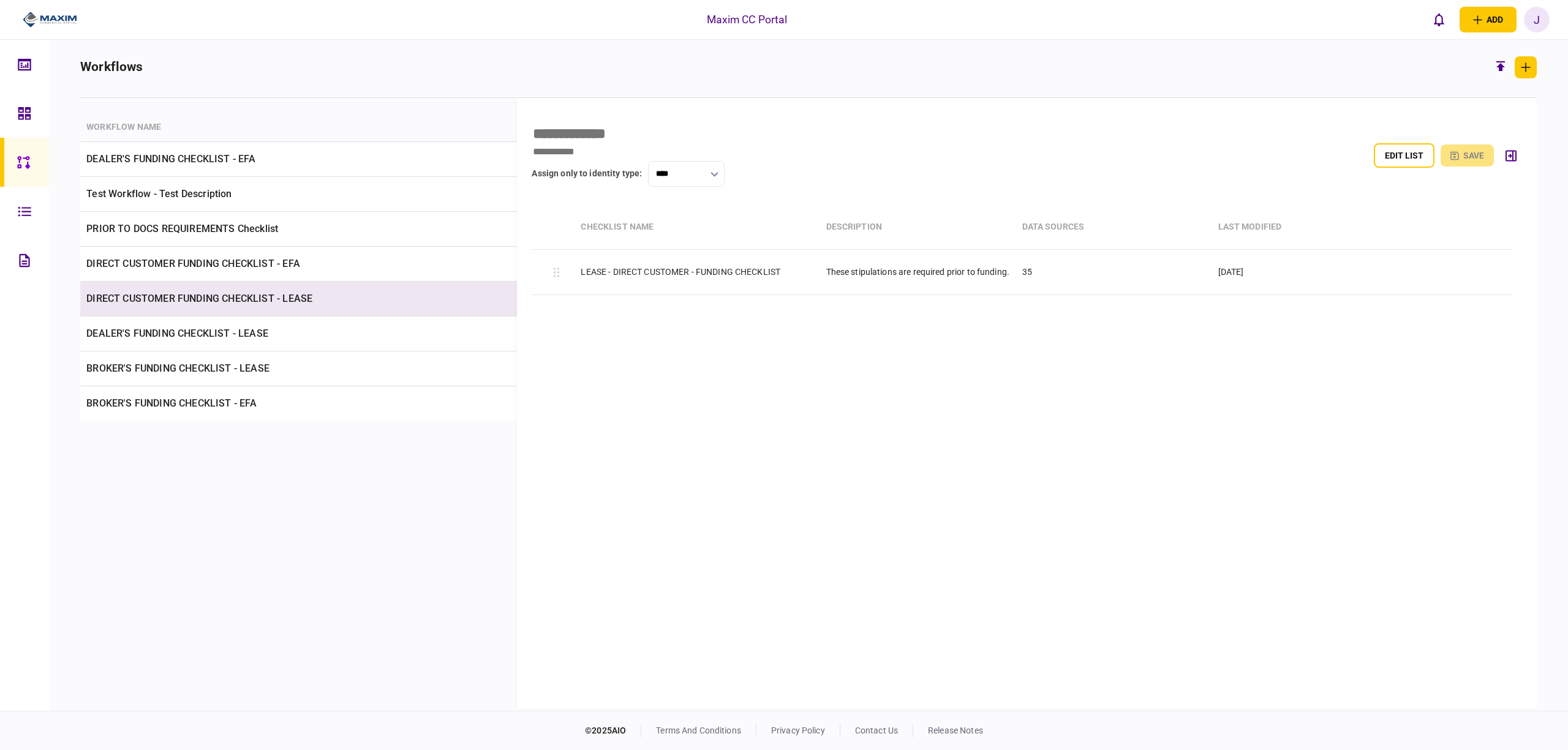
click at [219, 291] on td "DIRECT CUSTOMER FUNDING CHECKLIST - LEASE" at bounding box center [371, 299] width 582 height 35
type input "**********"
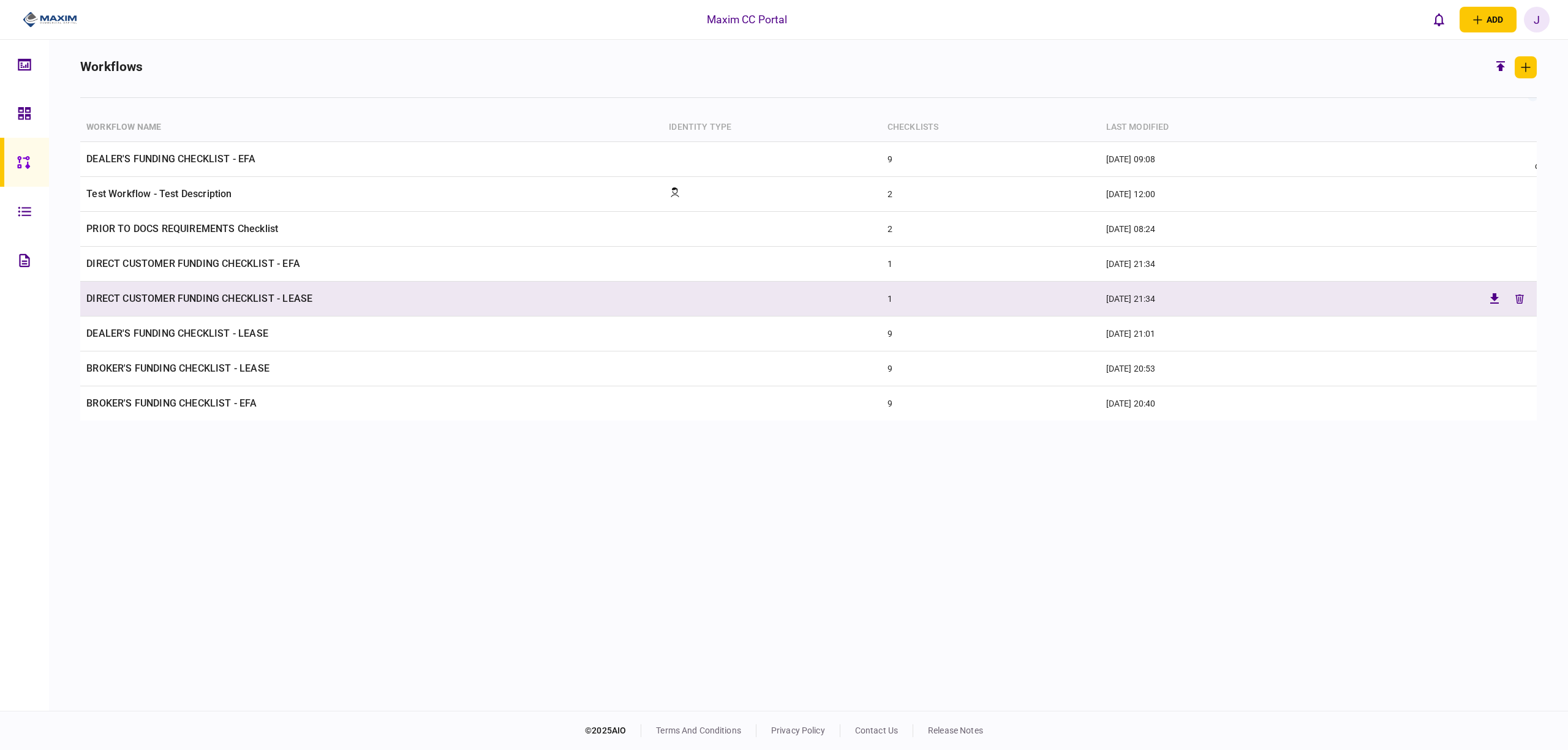
click at [219, 291] on td "DIRECT CUSTOMER FUNDING CHECKLIST - LEASE" at bounding box center [371, 299] width 582 height 35
type input "**********"
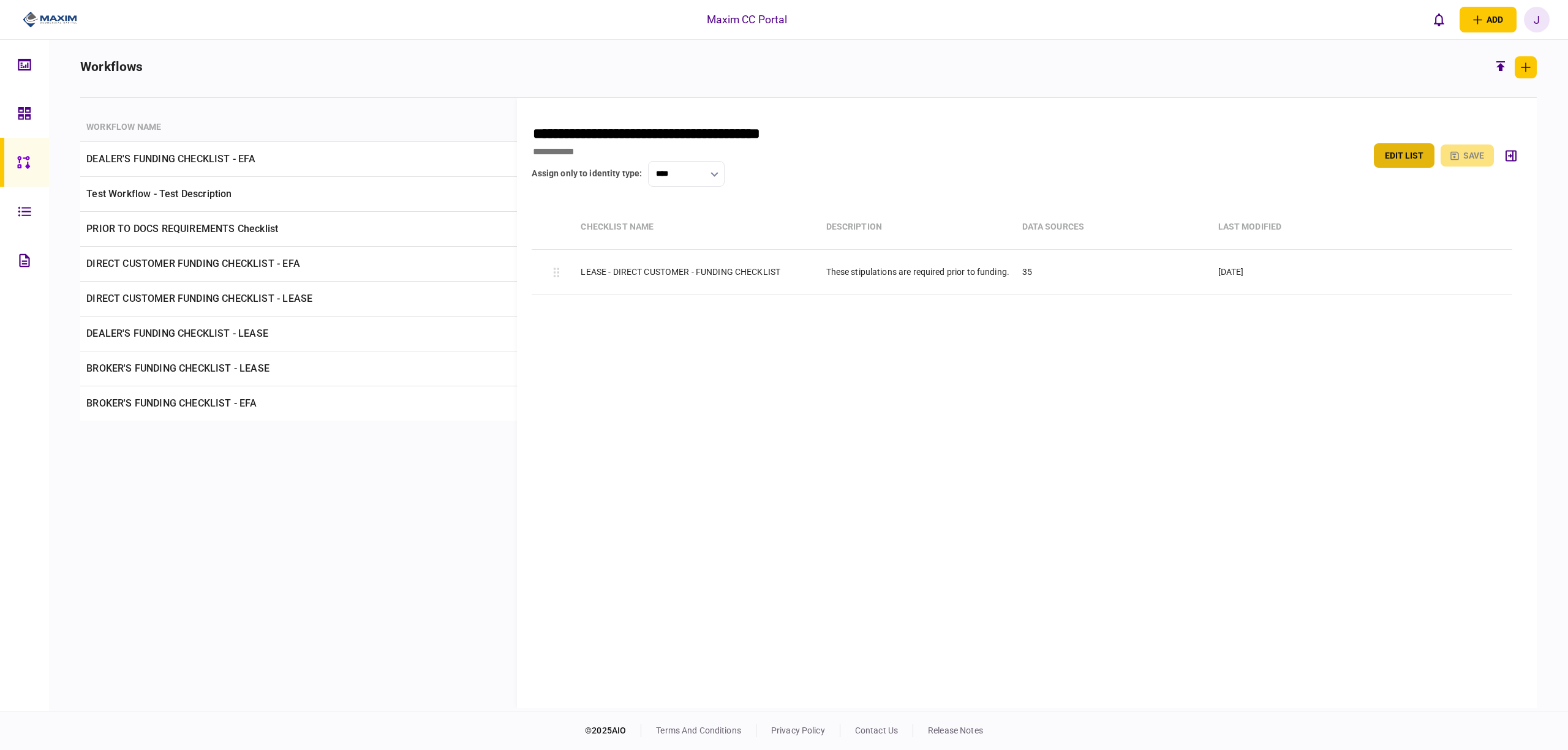
click at [1395, 150] on button "edit list" at bounding box center [1404, 155] width 61 height 25
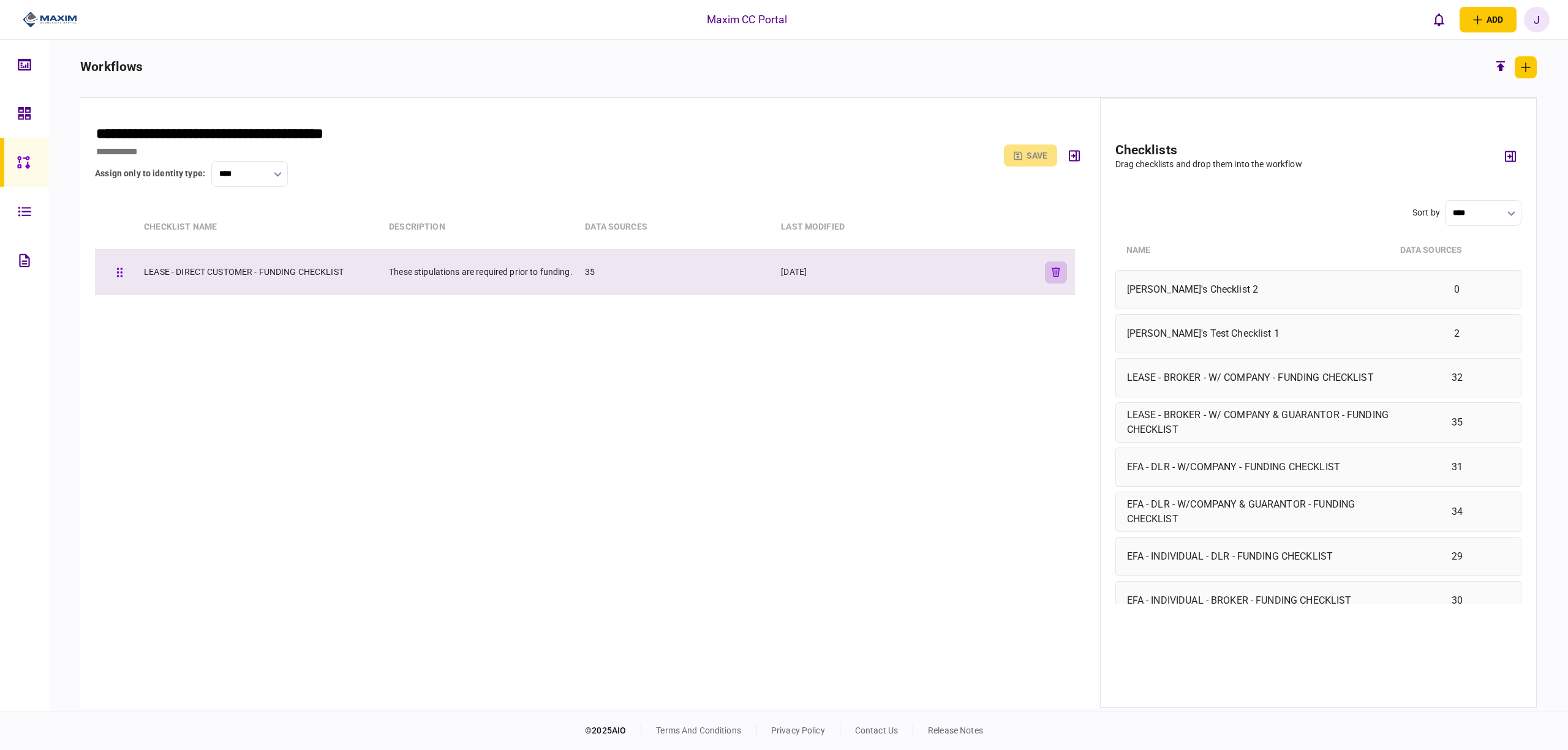
click at [1053, 270] on icon "button" at bounding box center [1057, 272] width 8 height 9
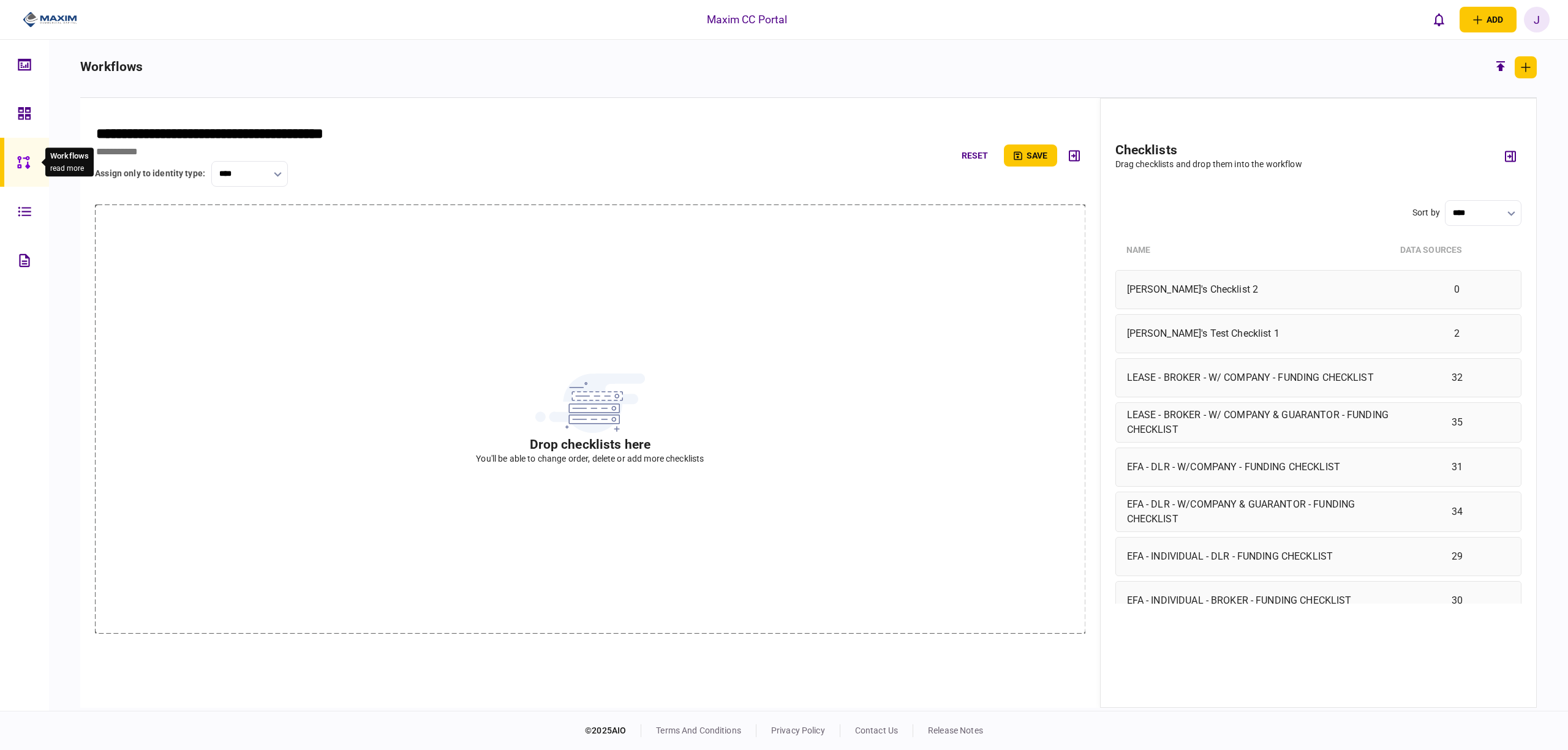
click at [19, 148] on body "Maxim CC Portal add business identity individual identity J J [PERSON_NAME] [PE…" at bounding box center [784, 375] width 1568 height 750
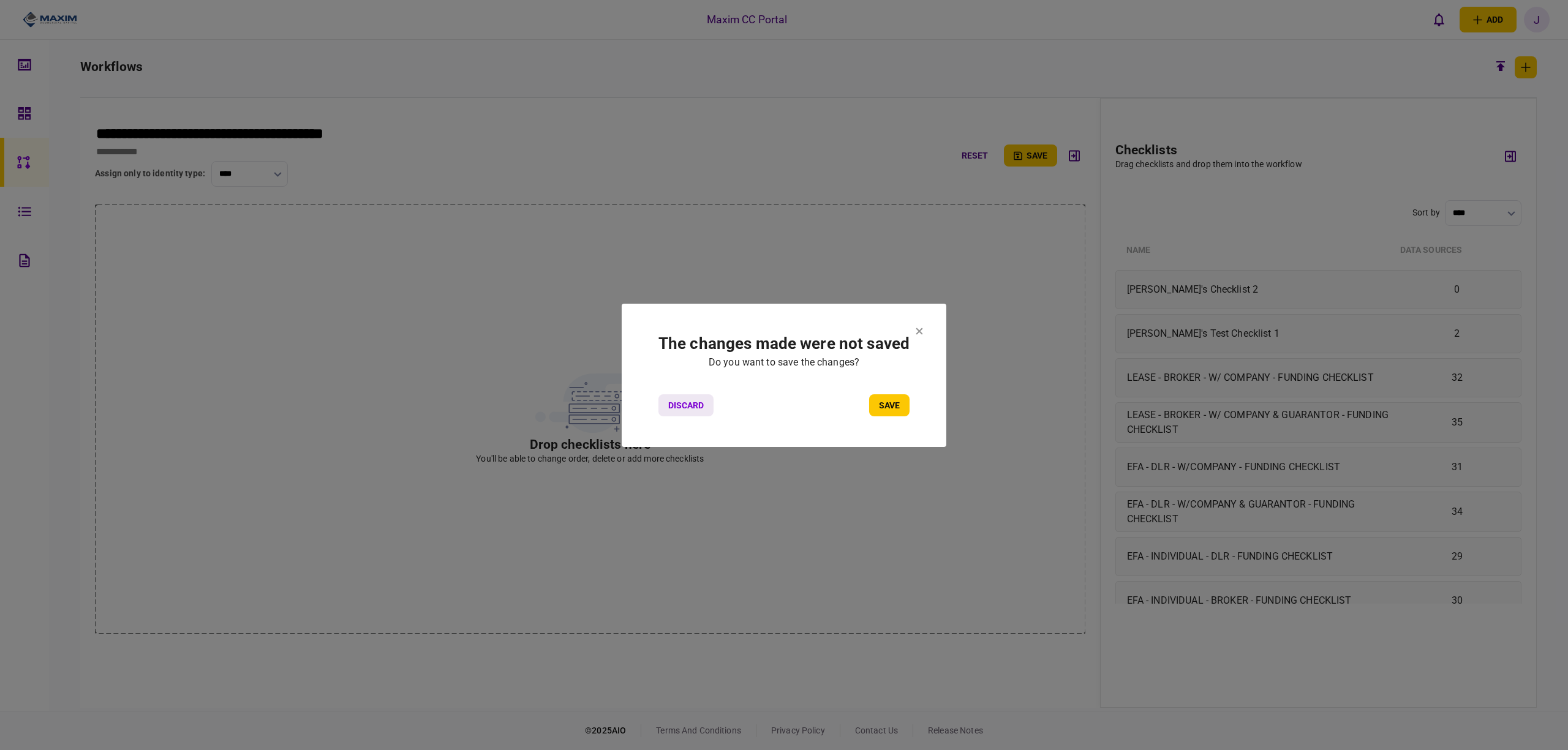
click at [662, 402] on button "Discard" at bounding box center [686, 406] width 55 height 22
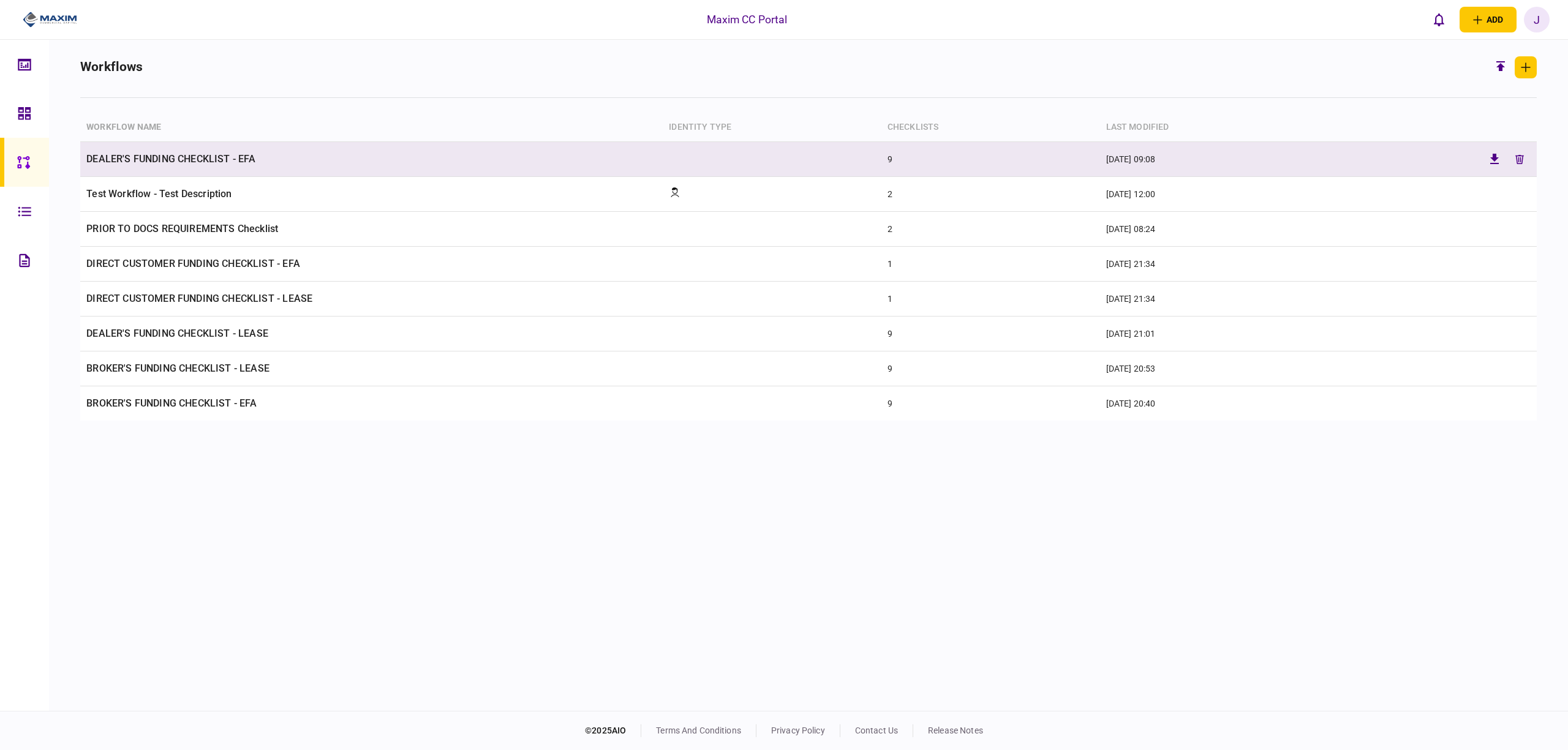
click at [180, 155] on td "DEALER'S FUNDING CHECKLIST - EFA" at bounding box center [371, 159] width 582 height 35
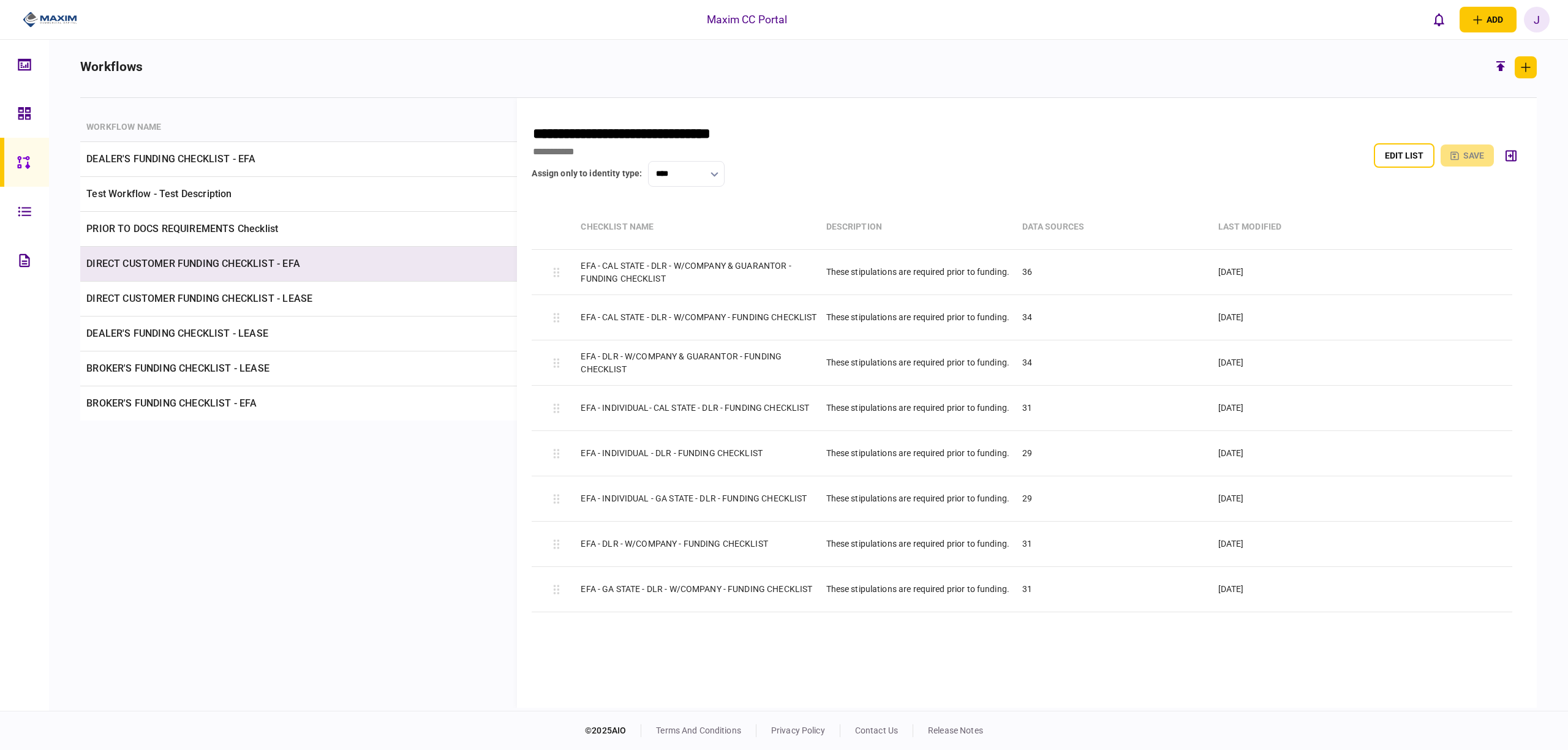
click at [234, 267] on td "DIRECT CUSTOMER FUNDING CHECKLIST - EFA" at bounding box center [371, 264] width 582 height 35
type input "**********"
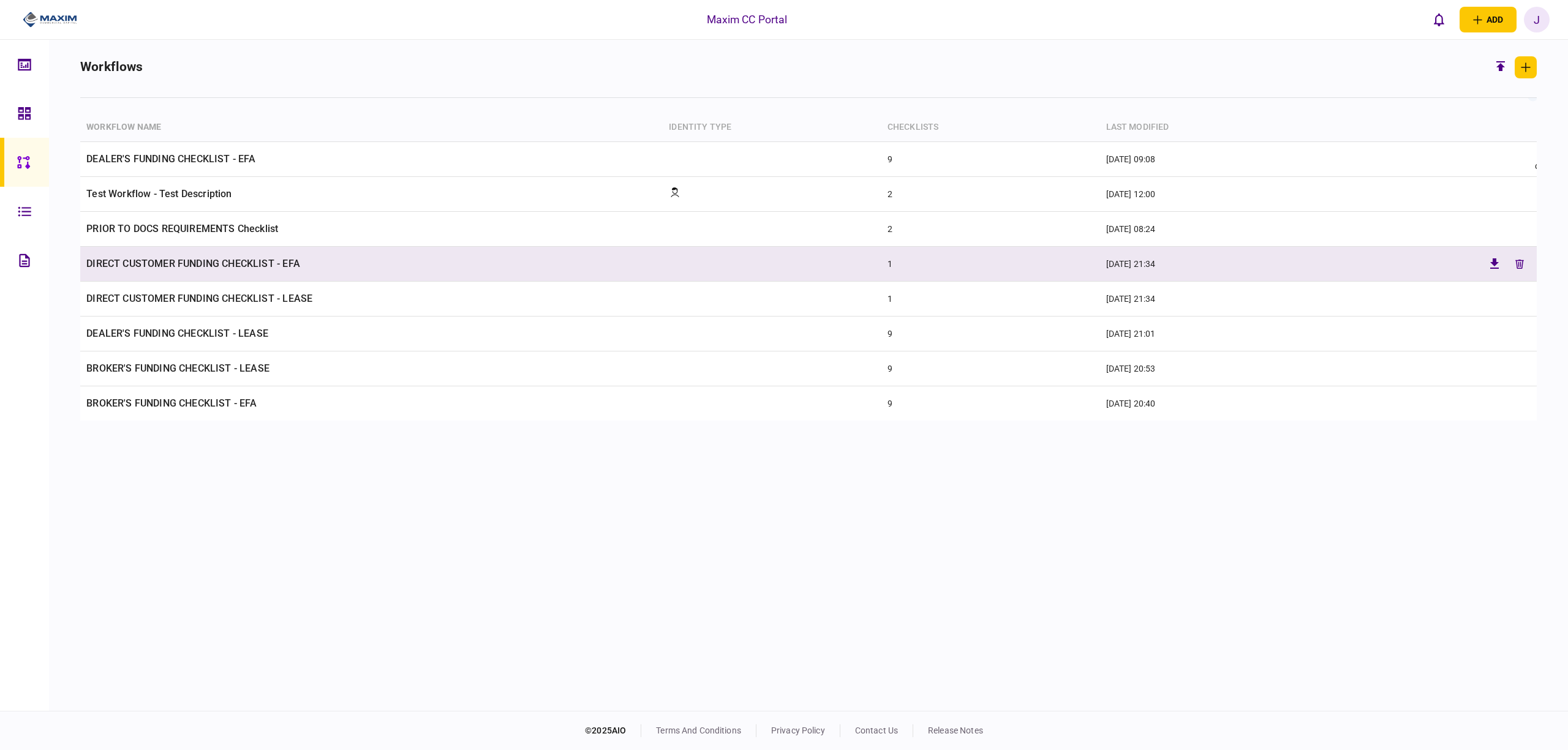
click at [224, 266] on td "DIRECT CUSTOMER FUNDING CHECKLIST - EFA" at bounding box center [371, 264] width 582 height 35
type input "**********"
click at [248, 261] on td "DIRECT CUSTOMER FUNDING CHECKLIST - EFA" at bounding box center [371, 264] width 582 height 35
type input "**********"
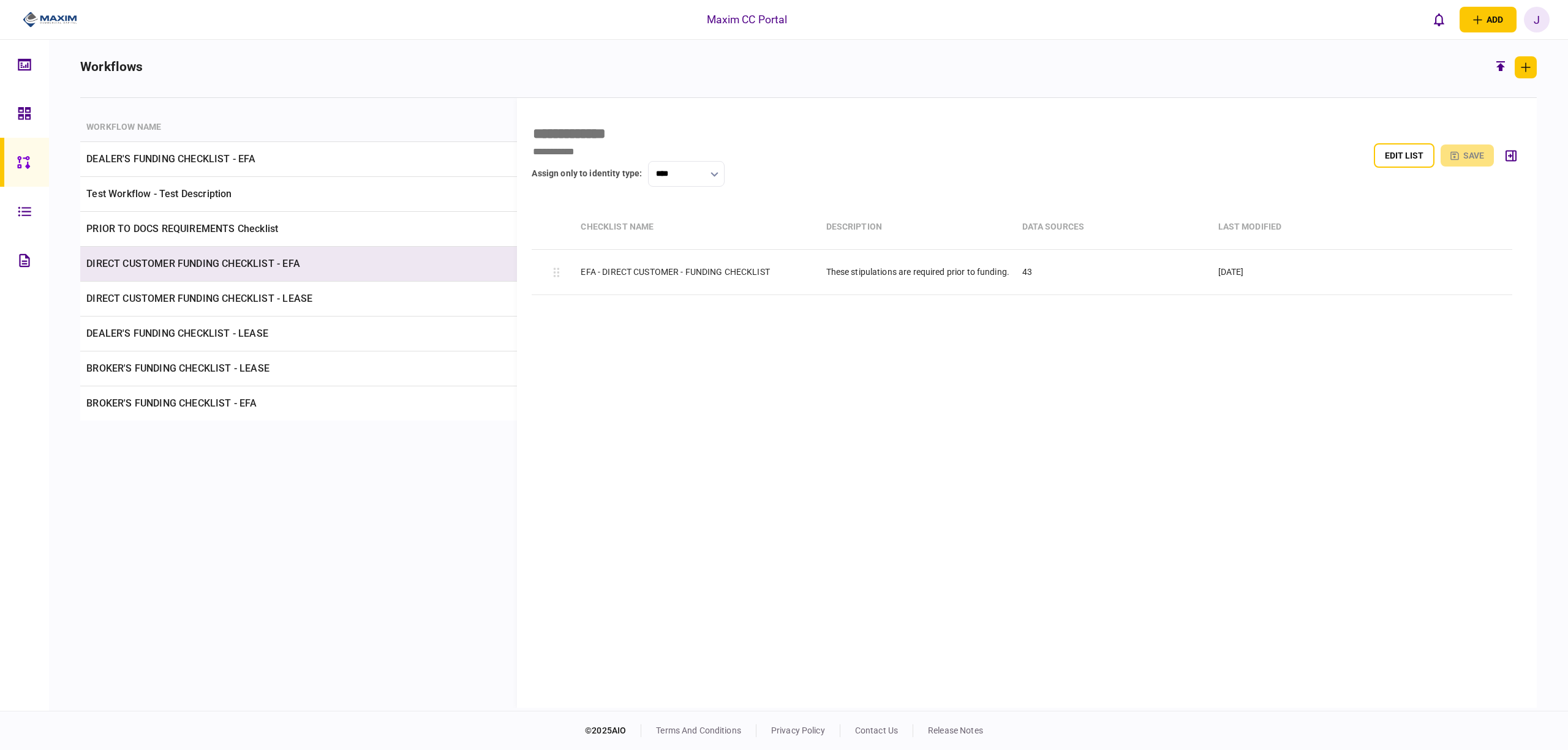
click at [248, 261] on td "DIRECT CUSTOMER FUNDING CHECKLIST - EFA" at bounding box center [371, 264] width 582 height 35
type input "**********"
click at [206, 261] on td "DIRECT CUSTOMER FUNDING CHECKLIST - EFA" at bounding box center [371, 264] width 582 height 35
type input "**********"
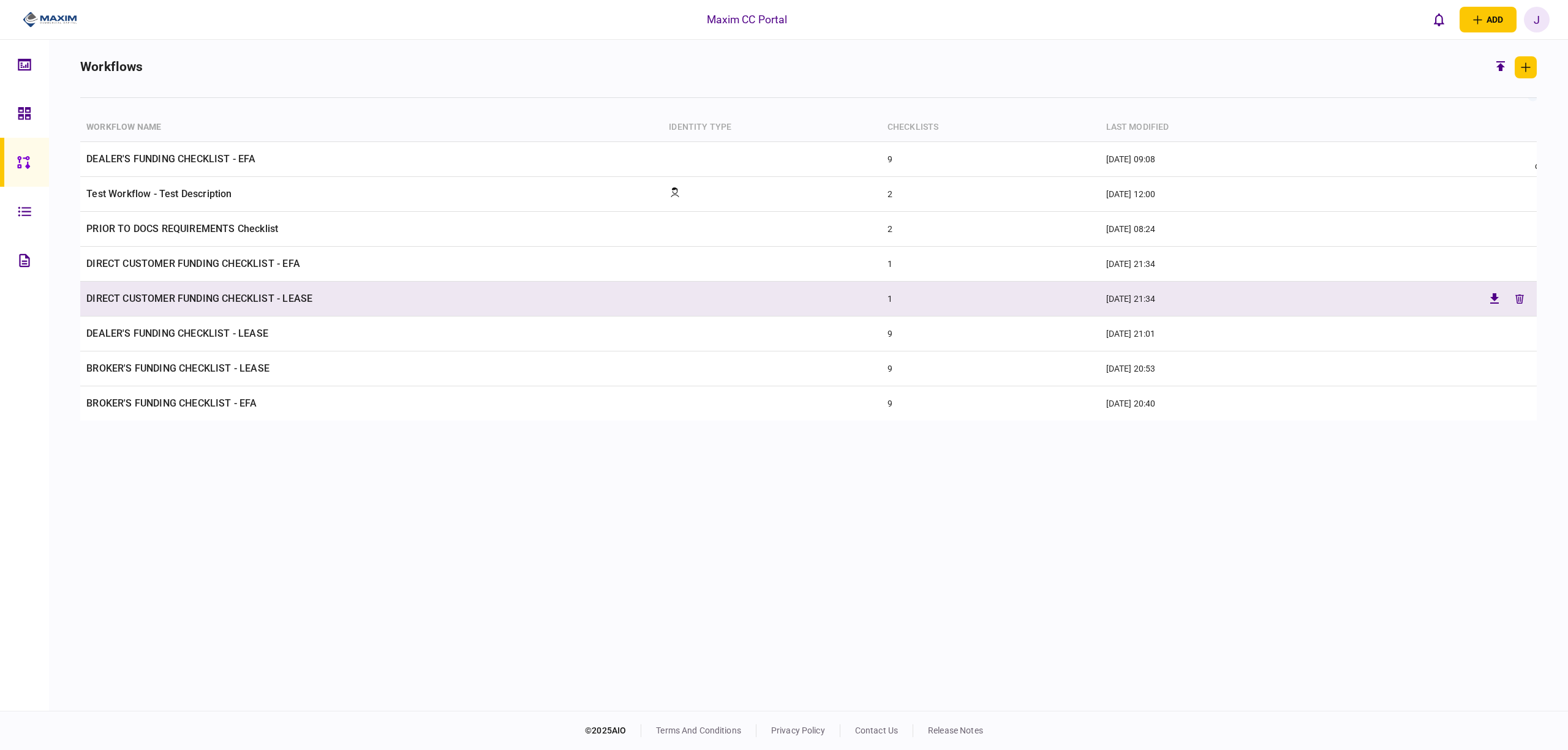
click at [251, 302] on td "DIRECT CUSTOMER FUNDING CHECKLIST - LEASE" at bounding box center [371, 299] width 582 height 35
type input "**********"
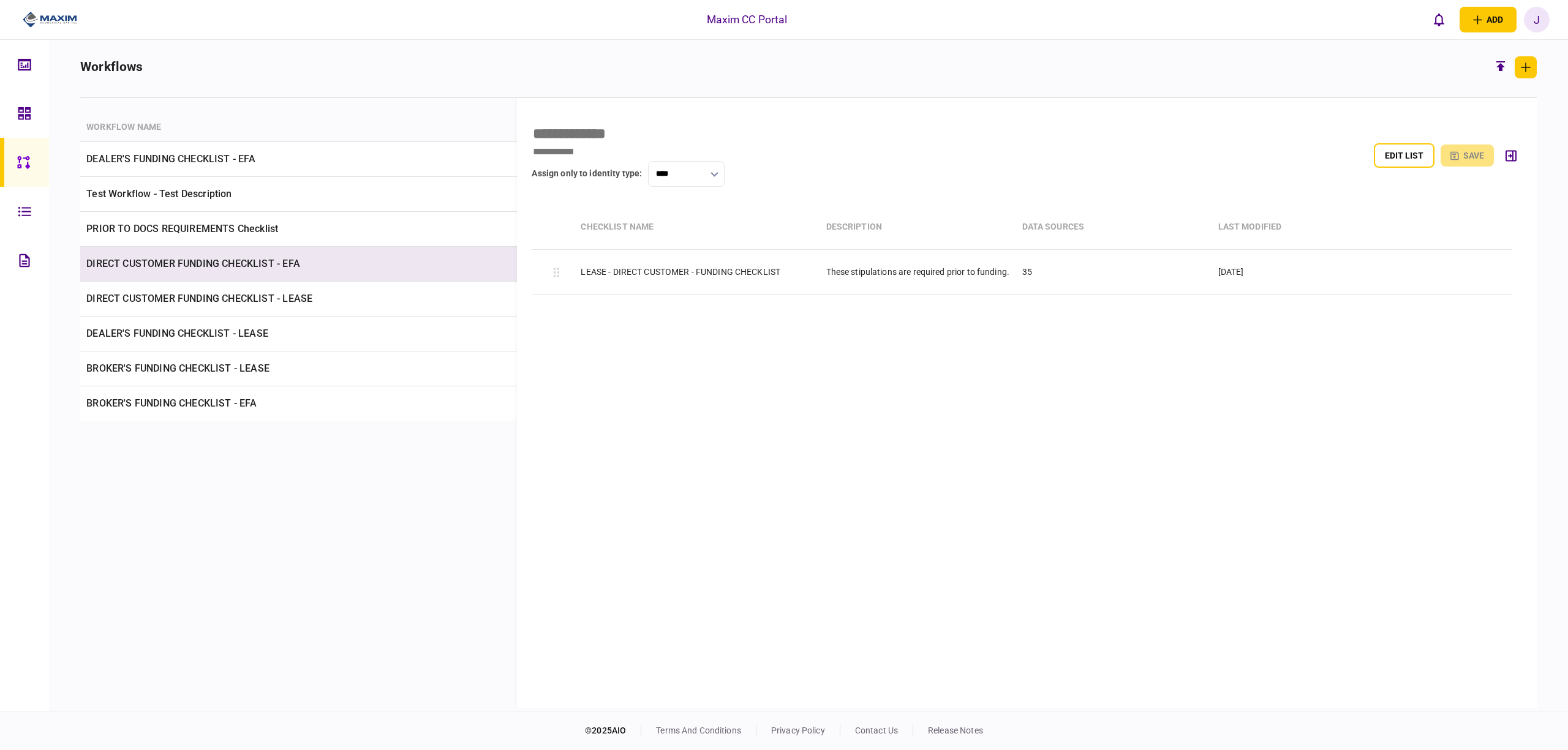
click at [188, 262] on td "DIRECT CUSTOMER FUNDING CHECKLIST - EFA" at bounding box center [371, 264] width 582 height 35
type input "**********"
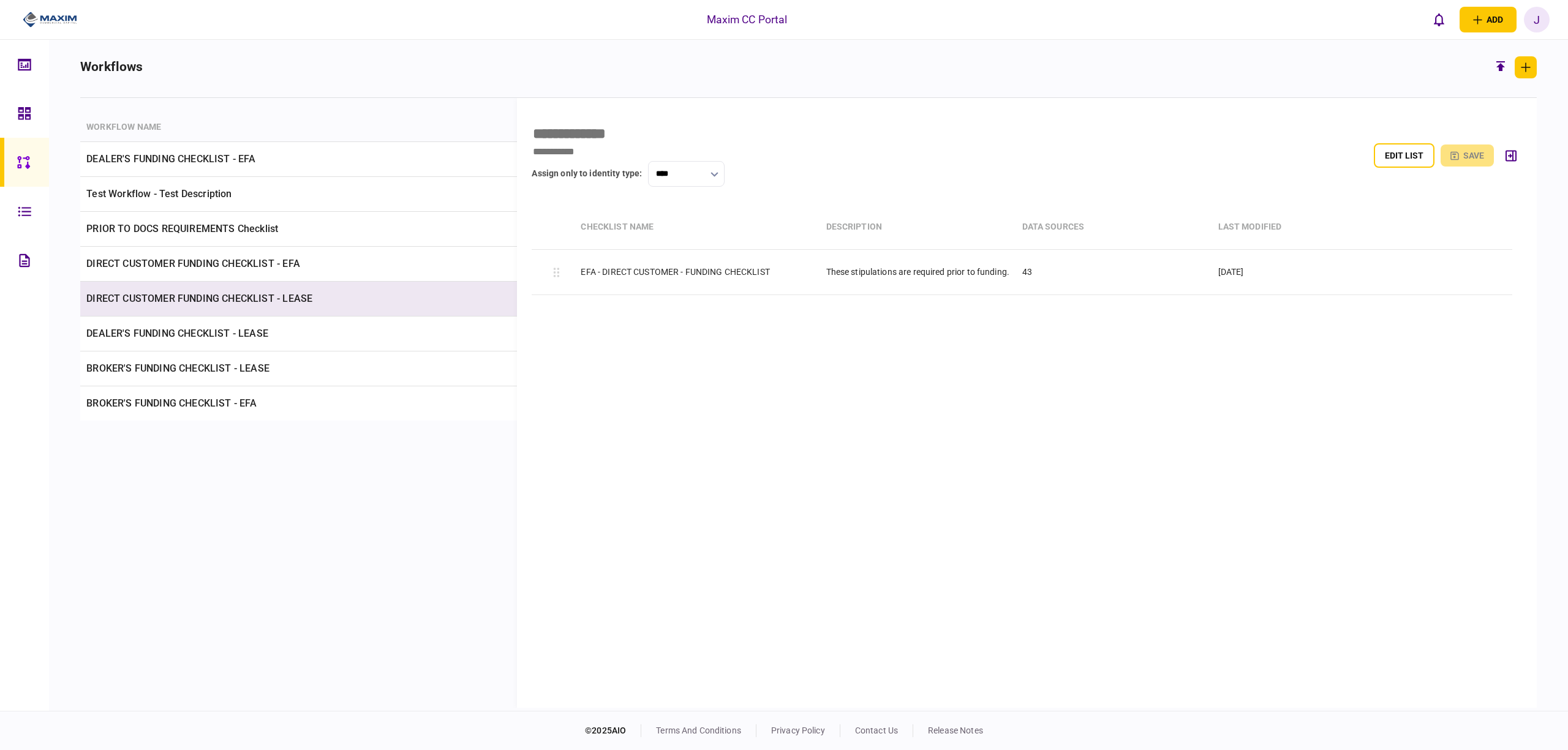
click at [199, 299] on td "DIRECT CUSTOMER FUNDING CHECKLIST - LEASE" at bounding box center [371, 299] width 582 height 35
type input "**********"
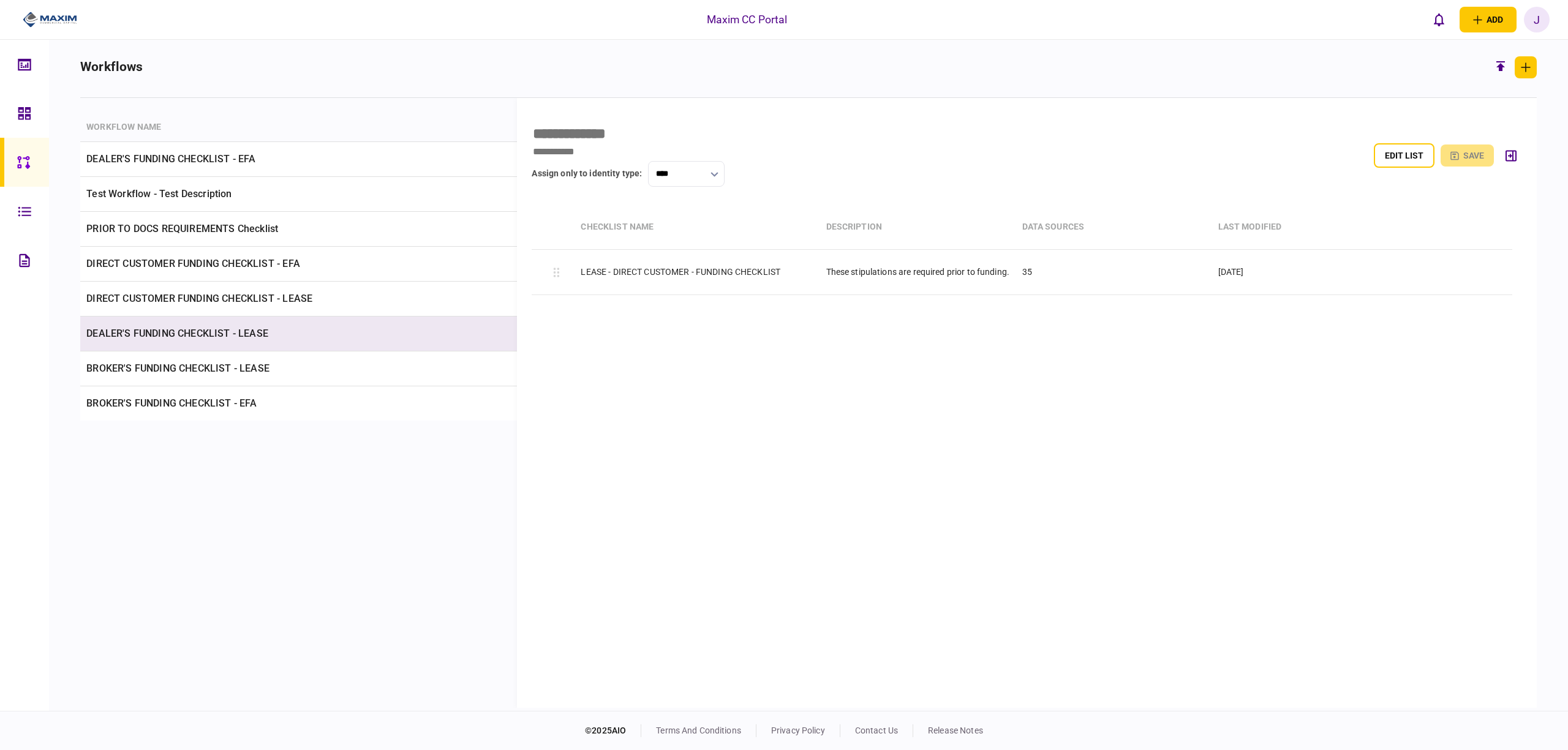
click at [155, 330] on td "DEALER'S FUNDING CHECKLIST - LEASE" at bounding box center [371, 334] width 582 height 35
type input "**********"
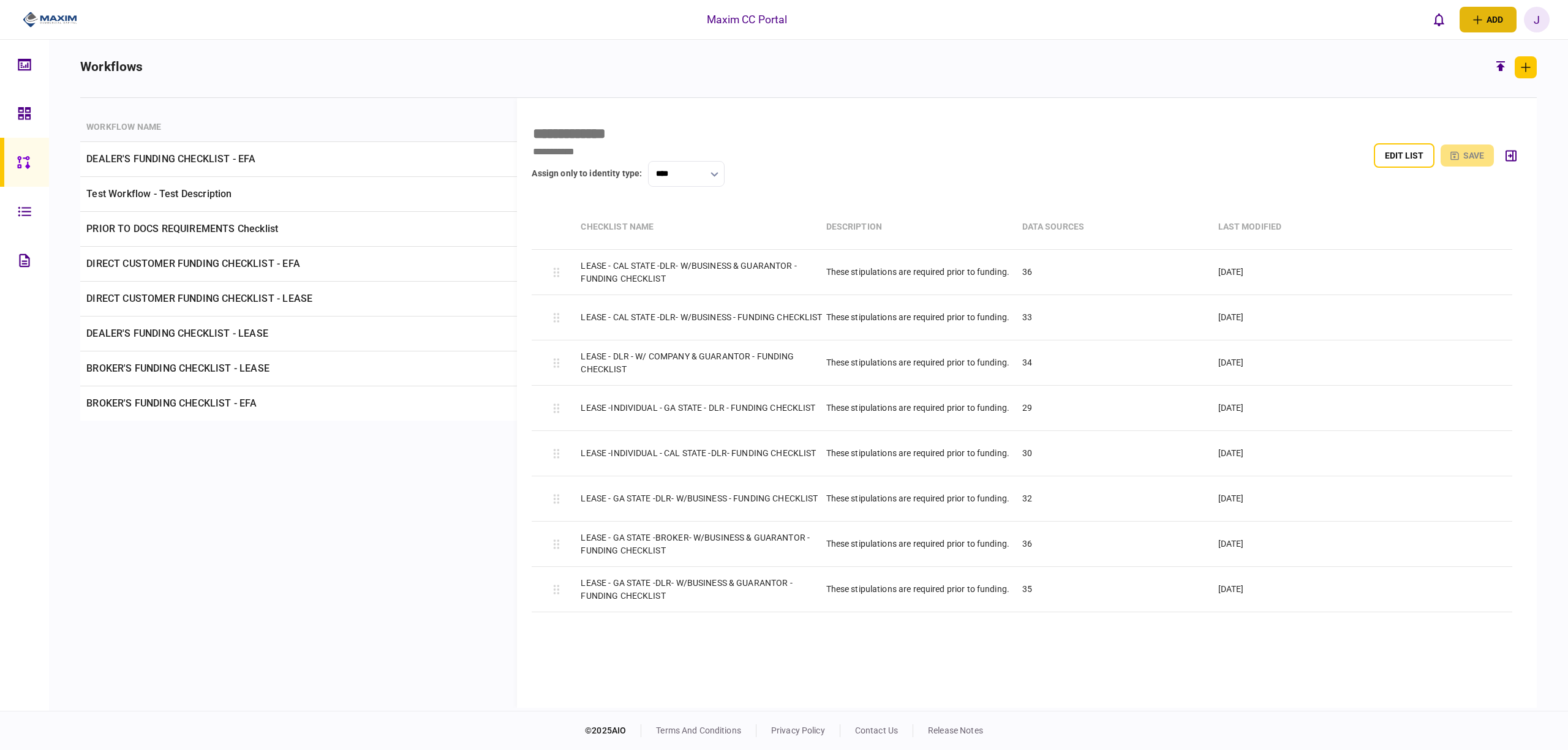
click at [1510, 15] on button "add" at bounding box center [1488, 19] width 57 height 26
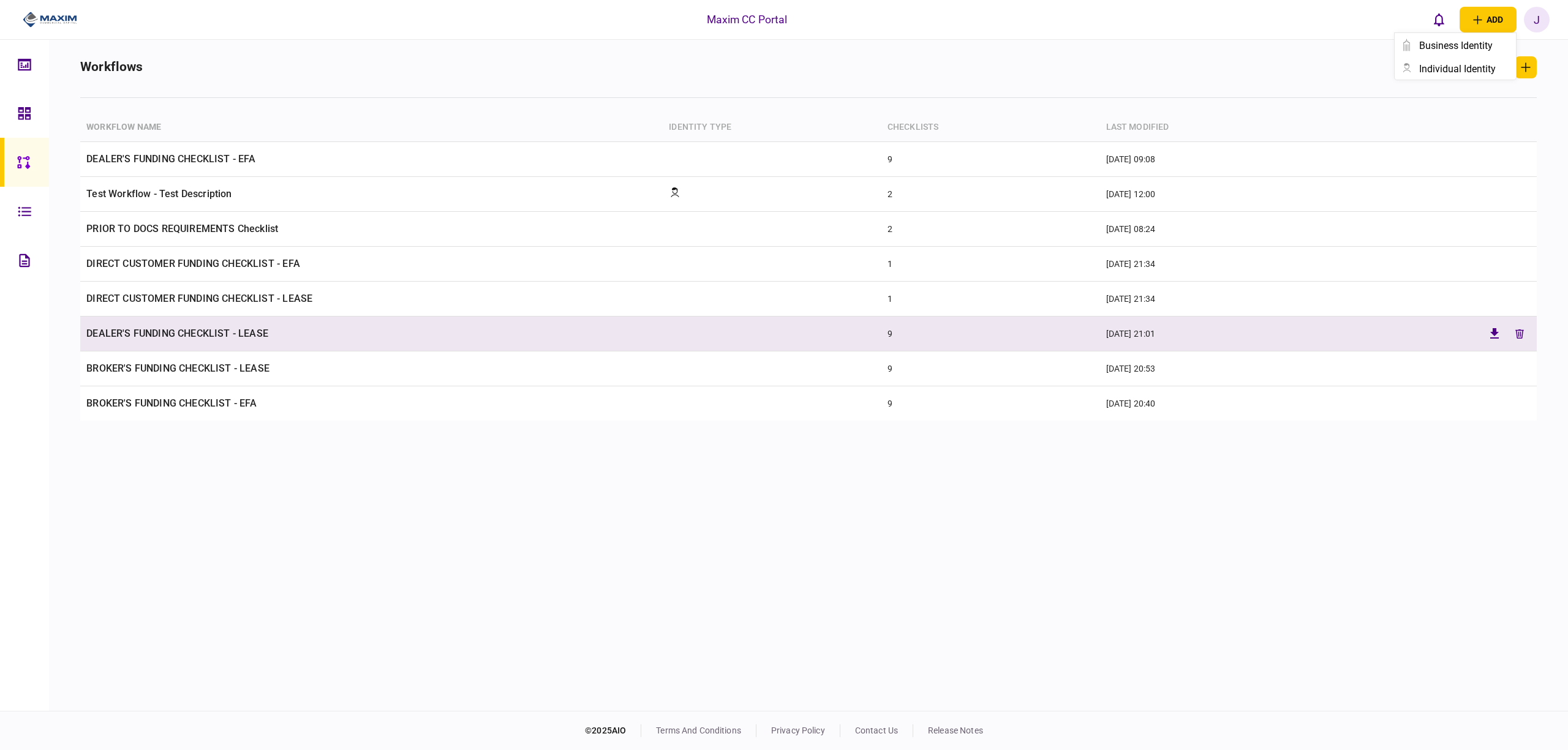
click at [197, 336] on td "DEALER'S FUNDING CHECKLIST - LEASE" at bounding box center [371, 334] width 582 height 35
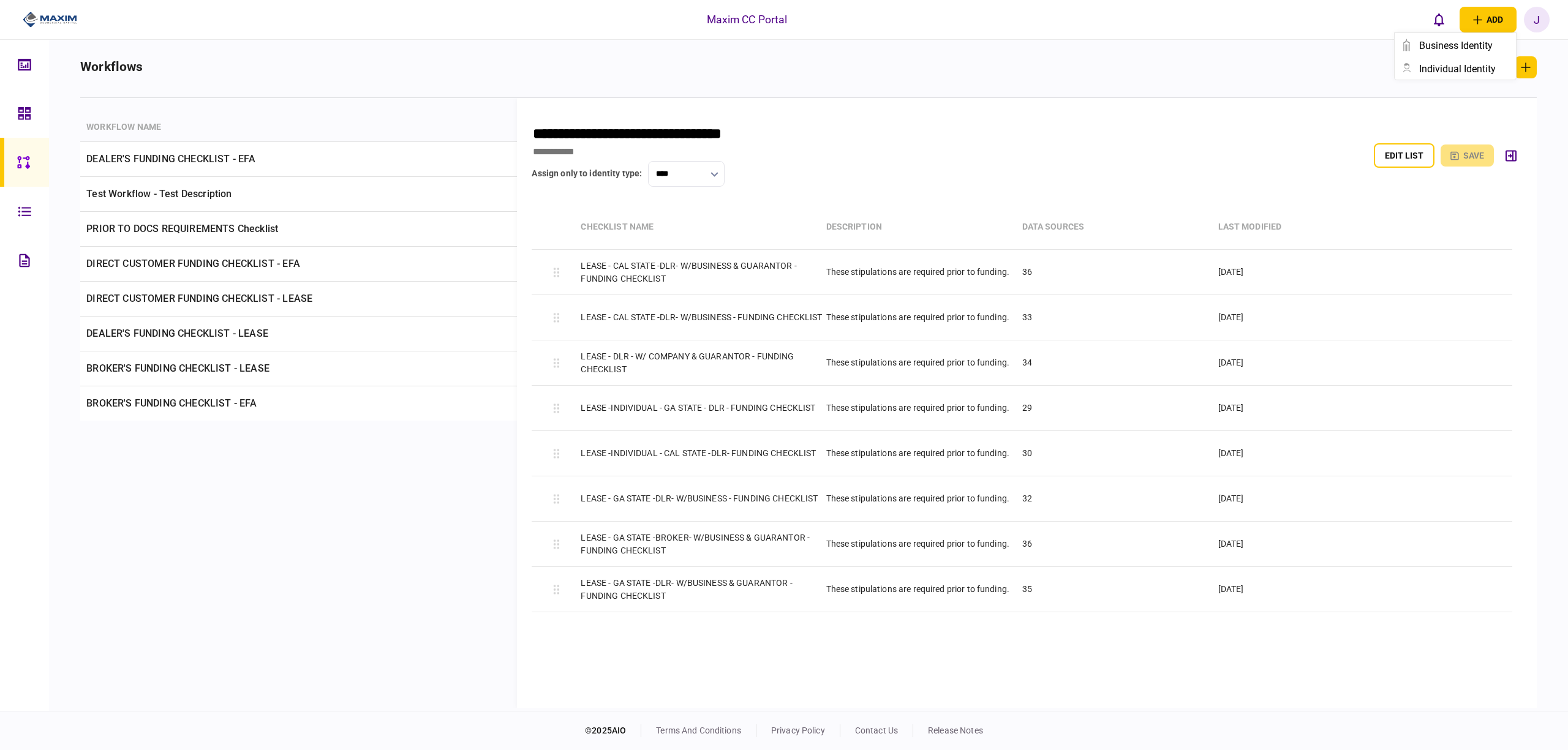
click at [1209, 98] on form "**********" at bounding box center [1027, 403] width 1019 height 610
click at [1531, 64] on button "button" at bounding box center [1526, 67] width 22 height 22
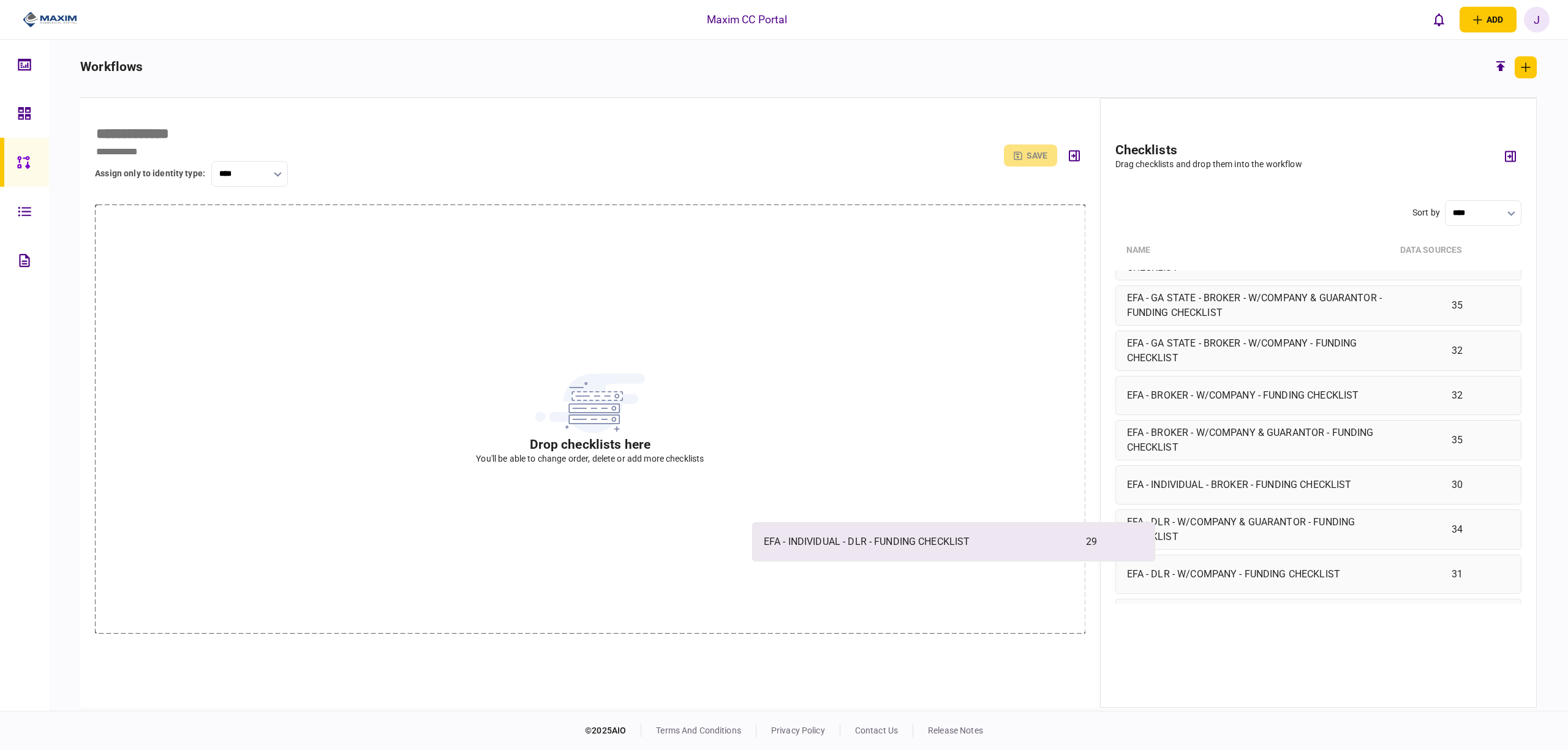
scroll to position [1067, 0]
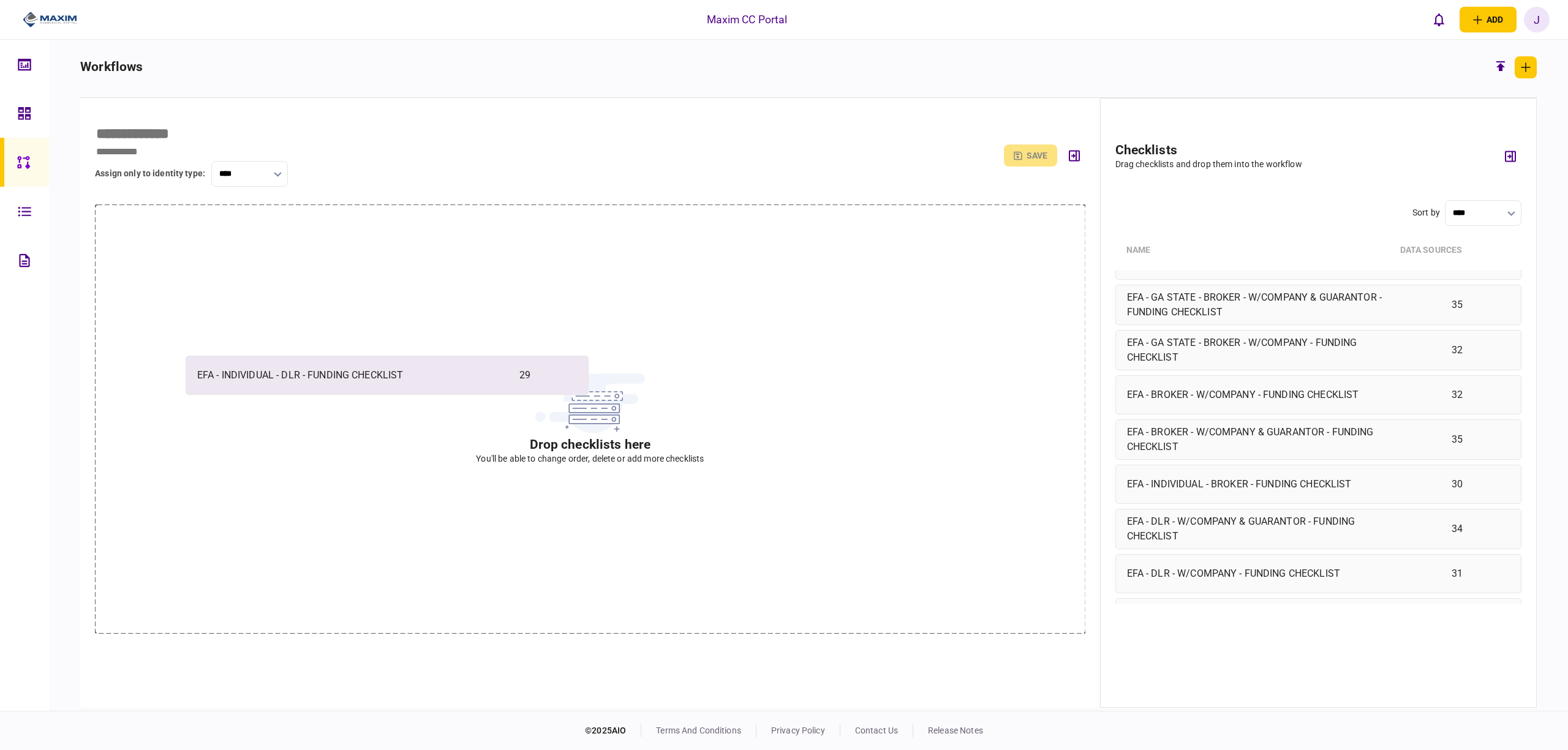
drag, startPoint x: 1226, startPoint y: 543, endPoint x: 293, endPoint y: 371, distance: 948.7
click at [290, 375] on div "assign only to identity type : **** reset edit list save Drop checklists here Y…" at bounding box center [808, 403] width 1457 height 610
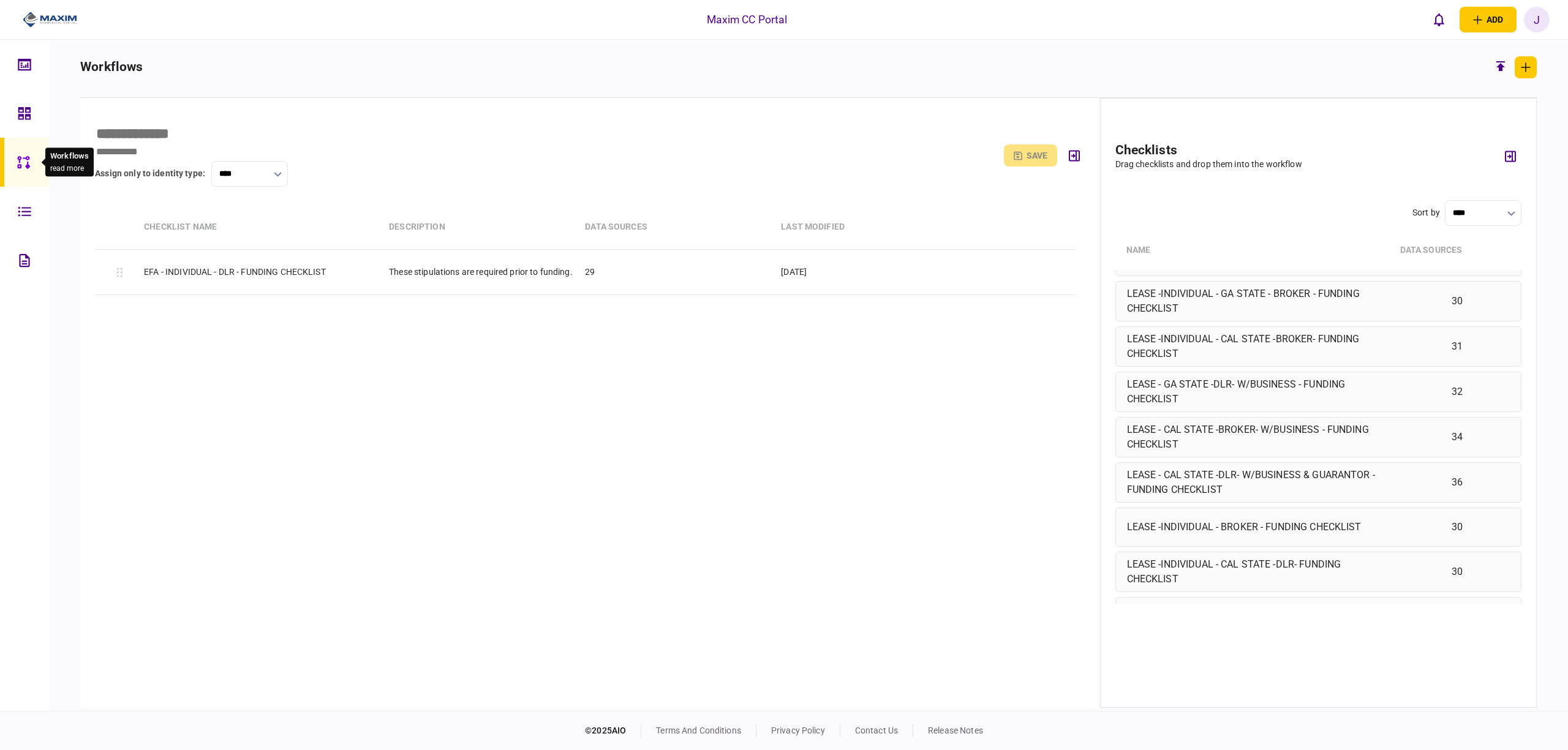
click at [17, 155] on icon at bounding box center [24, 163] width 14 height 14
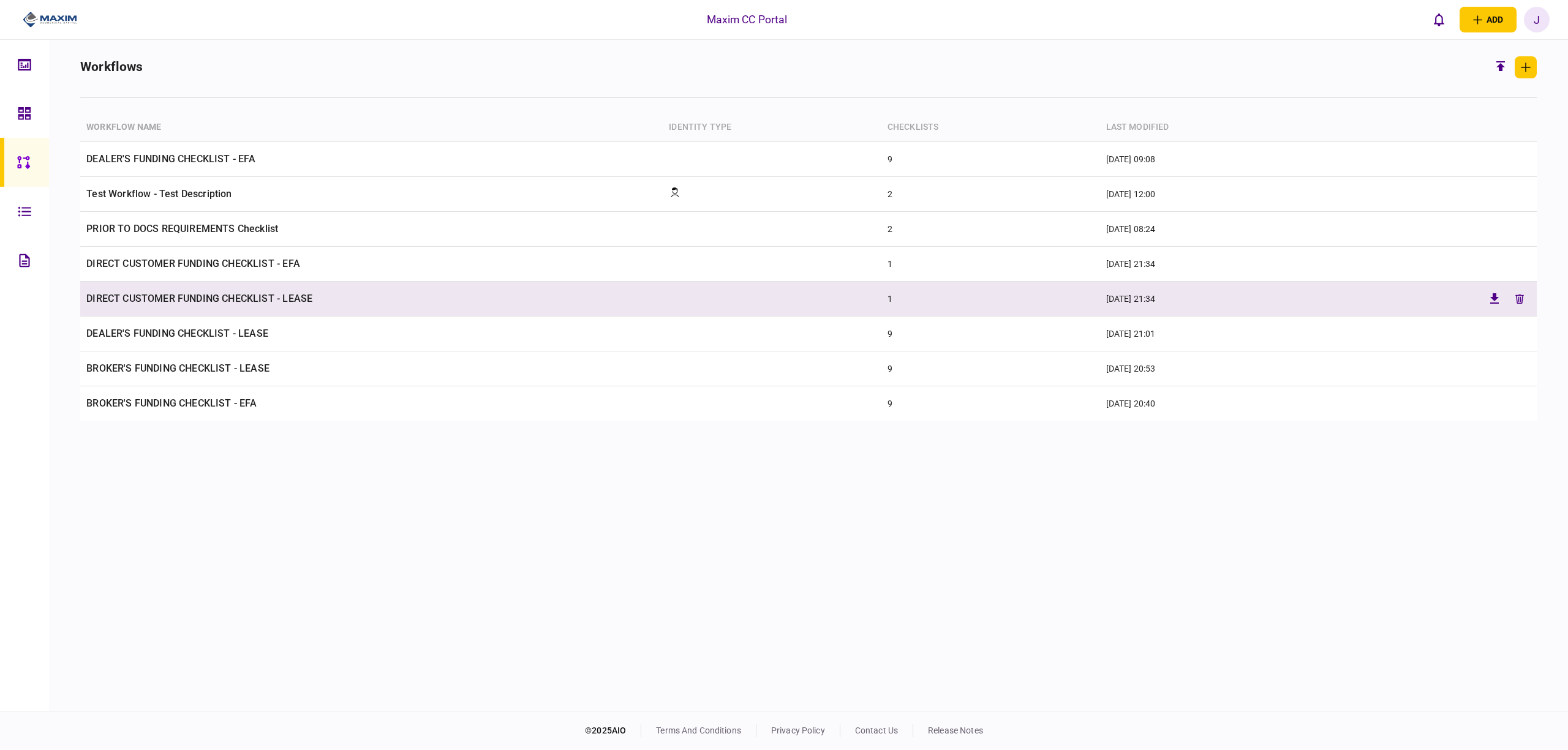
click at [189, 290] on td "DIRECT CUSTOMER FUNDING CHECKLIST - LEASE" at bounding box center [371, 299] width 582 height 35
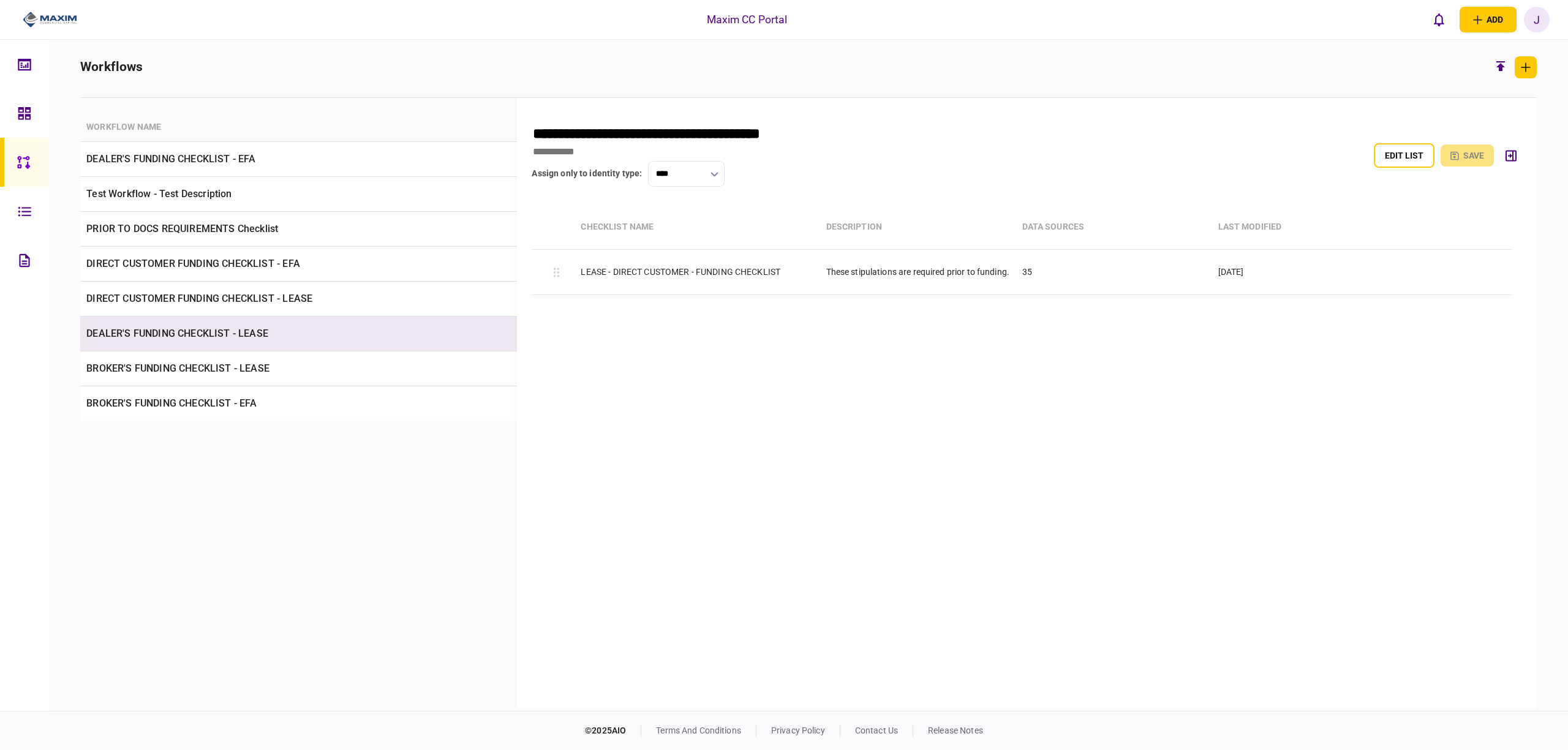
click at [155, 330] on td "DEALER'S FUNDING CHECKLIST - LEASE" at bounding box center [371, 334] width 582 height 35
type input "**********"
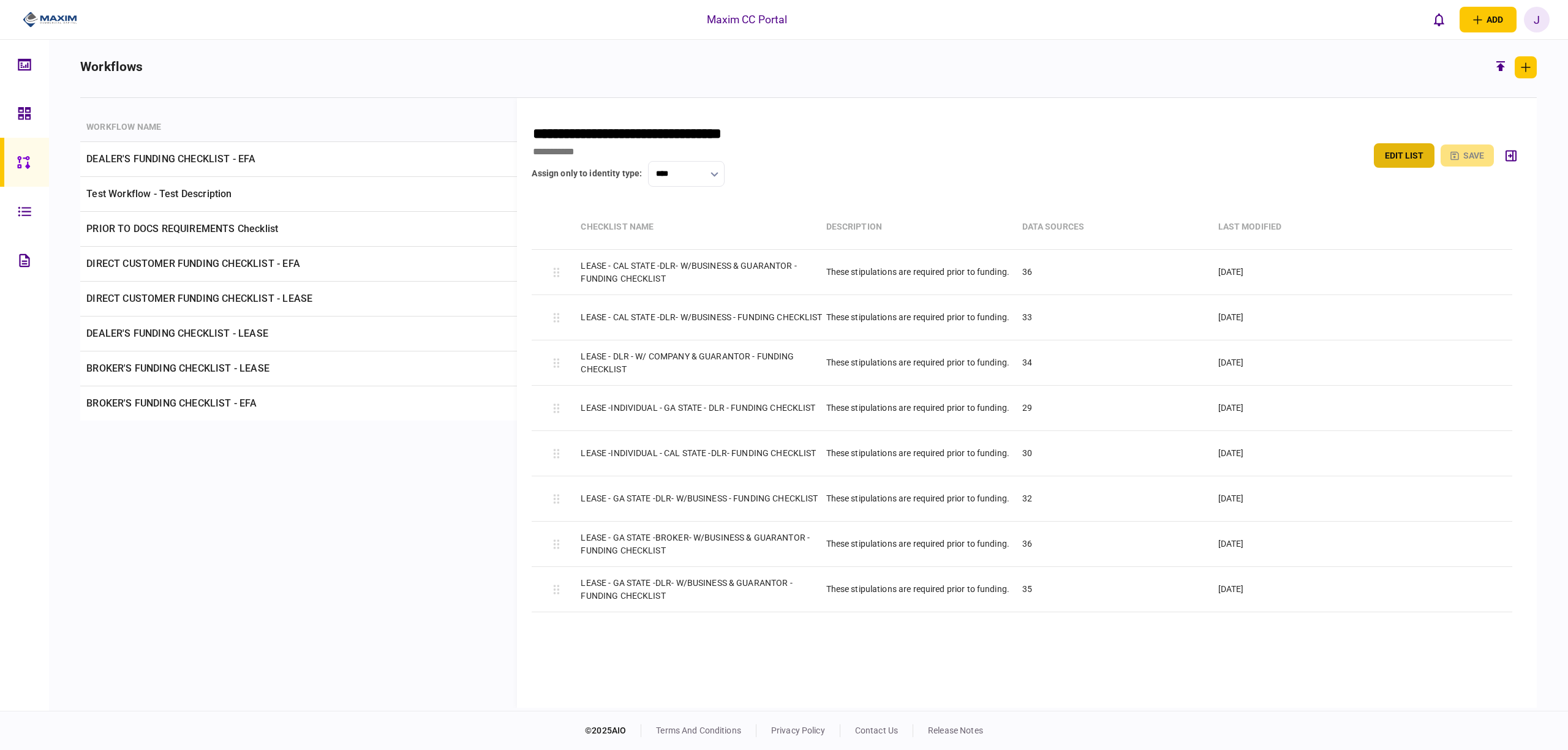
click at [1424, 162] on button "edit list" at bounding box center [1404, 155] width 61 height 25
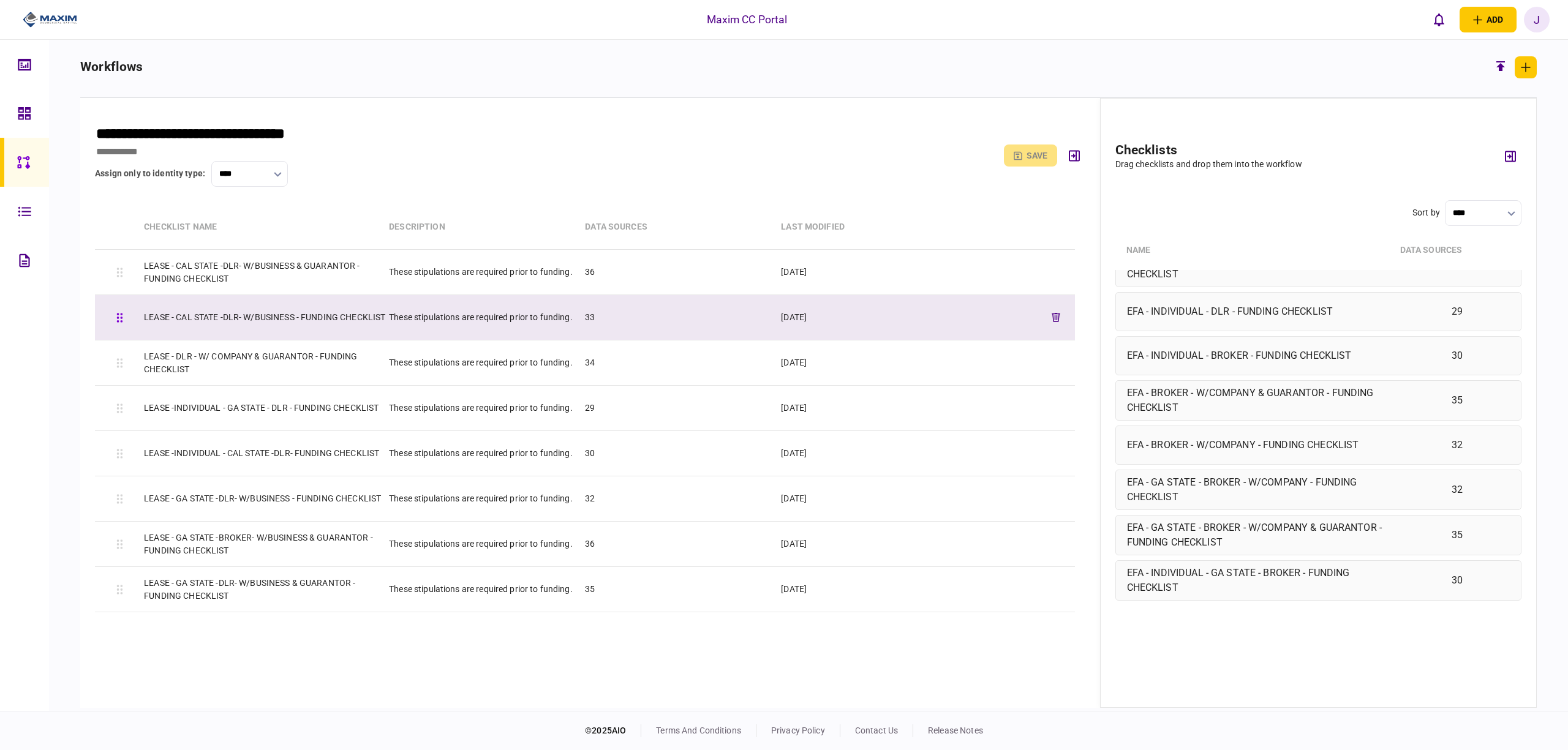
scroll to position [244, 0]
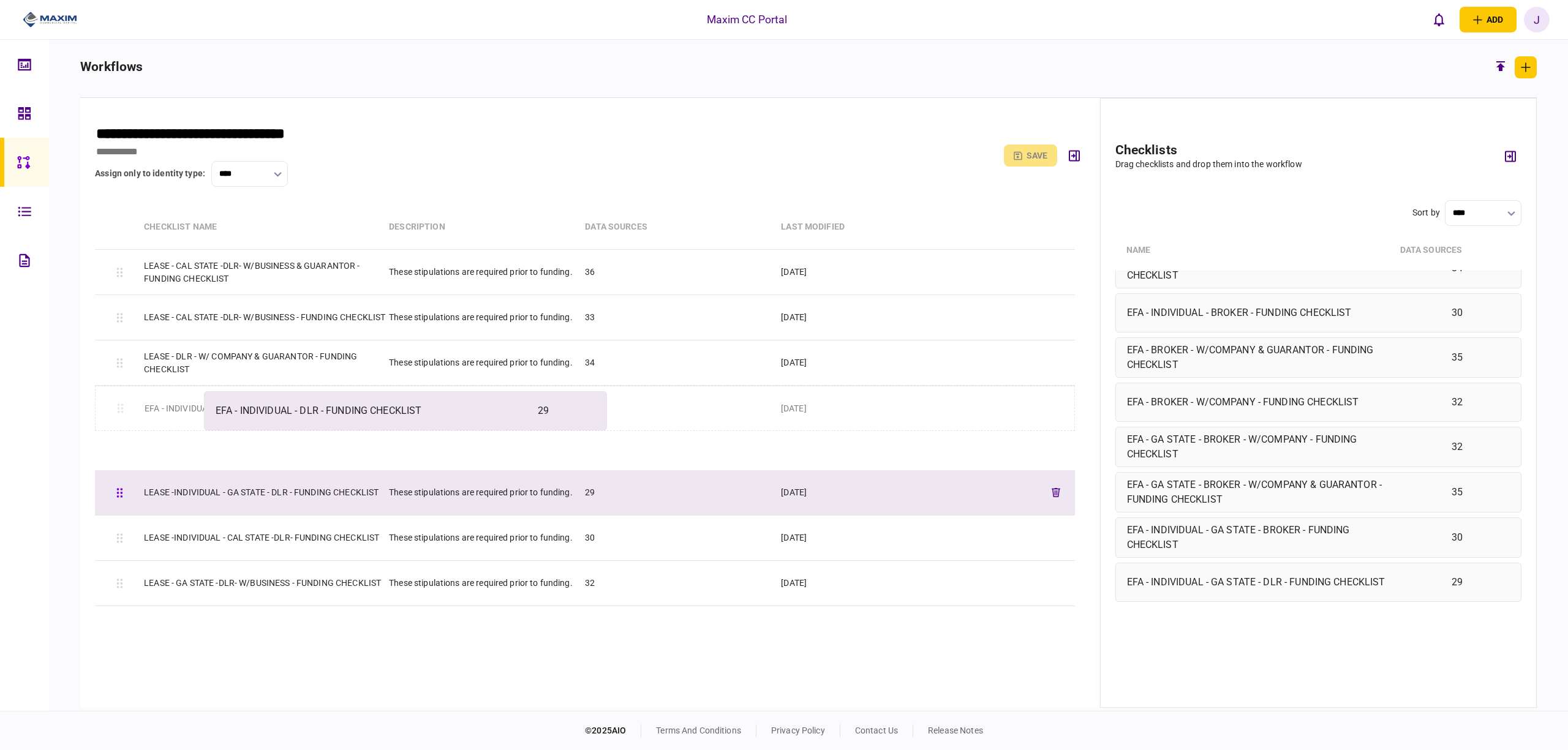
drag, startPoint x: 1248, startPoint y: 313, endPoint x: 332, endPoint y: 412, distance: 921.3
click at [332, 411] on div "**********" at bounding box center [808, 403] width 1457 height 610
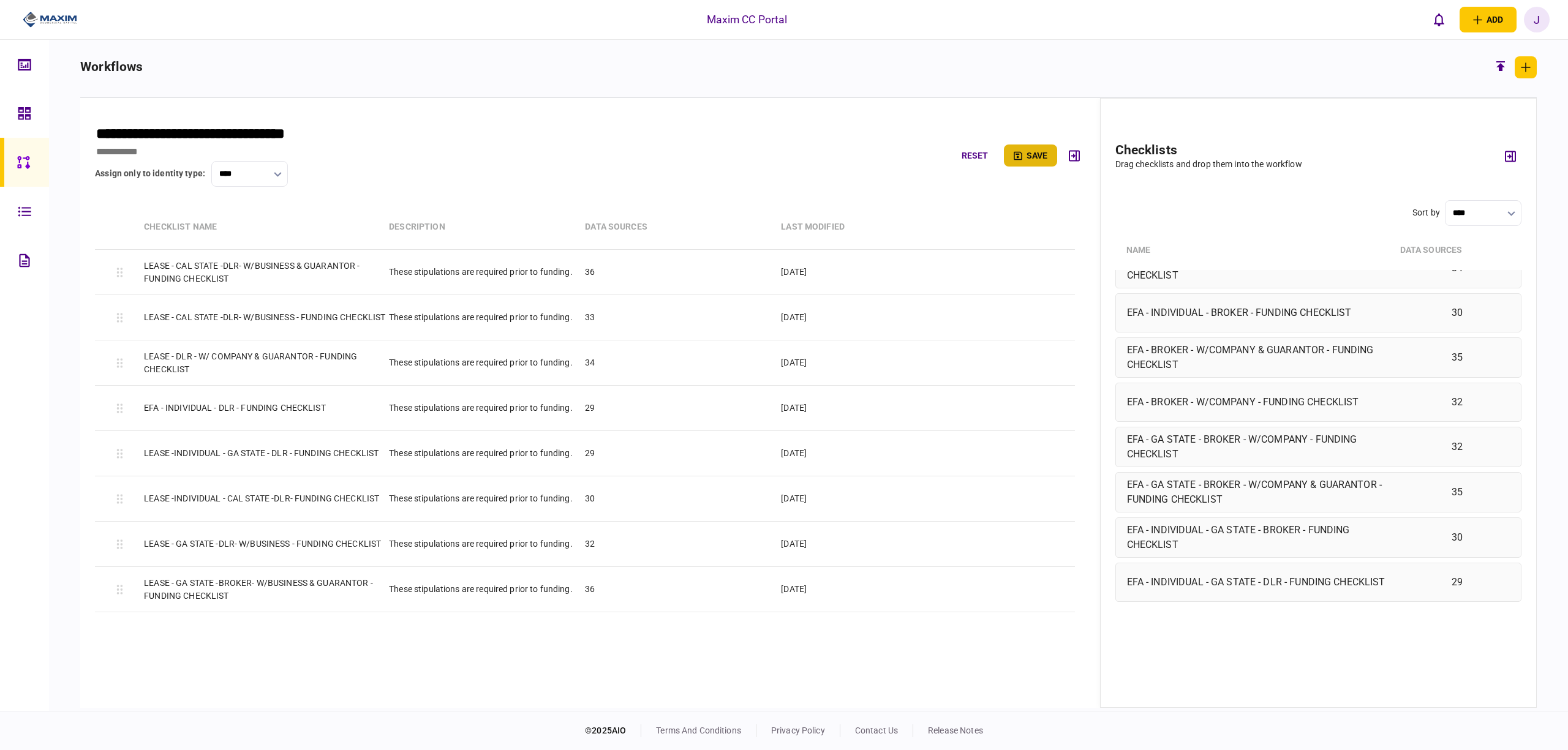
click at [1039, 150] on button "save" at bounding box center [1031, 155] width 54 height 22
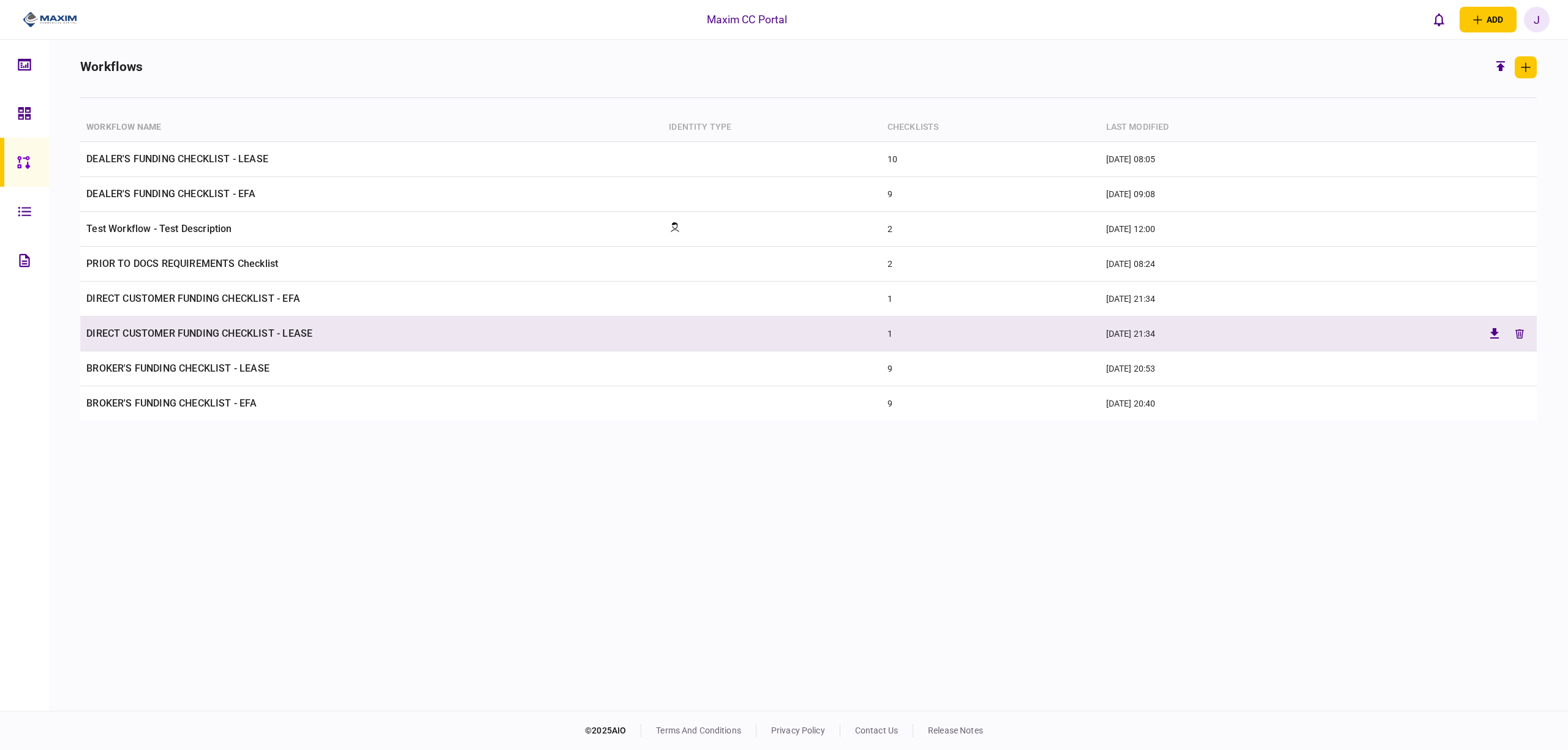
click at [181, 331] on td "DIRECT CUSTOMER FUNDING CHECKLIST - LEASE" at bounding box center [371, 334] width 582 height 35
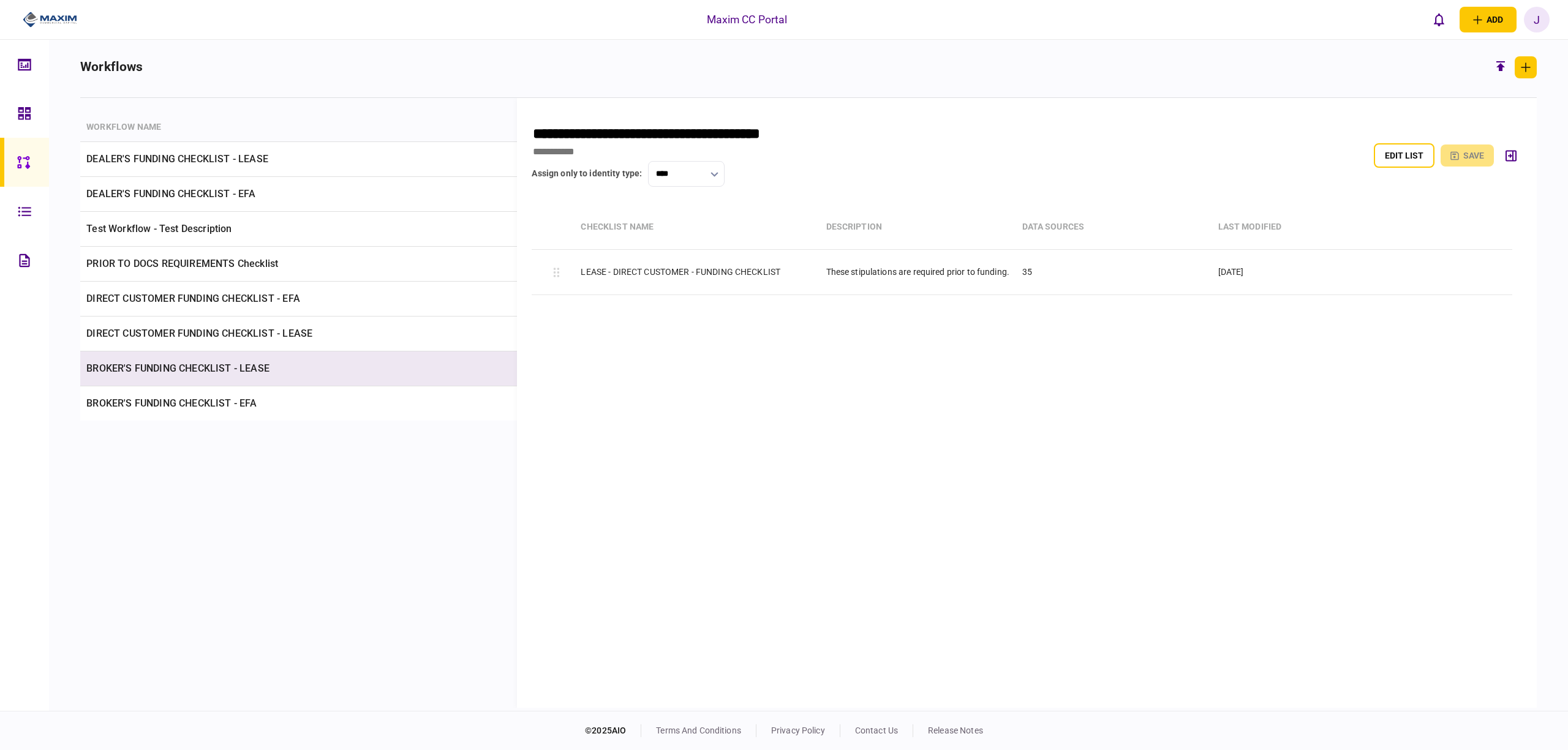
click at [212, 373] on td "BROKER'S FUNDING CHECKLIST - LEASE" at bounding box center [371, 369] width 582 height 35
type input "**********"
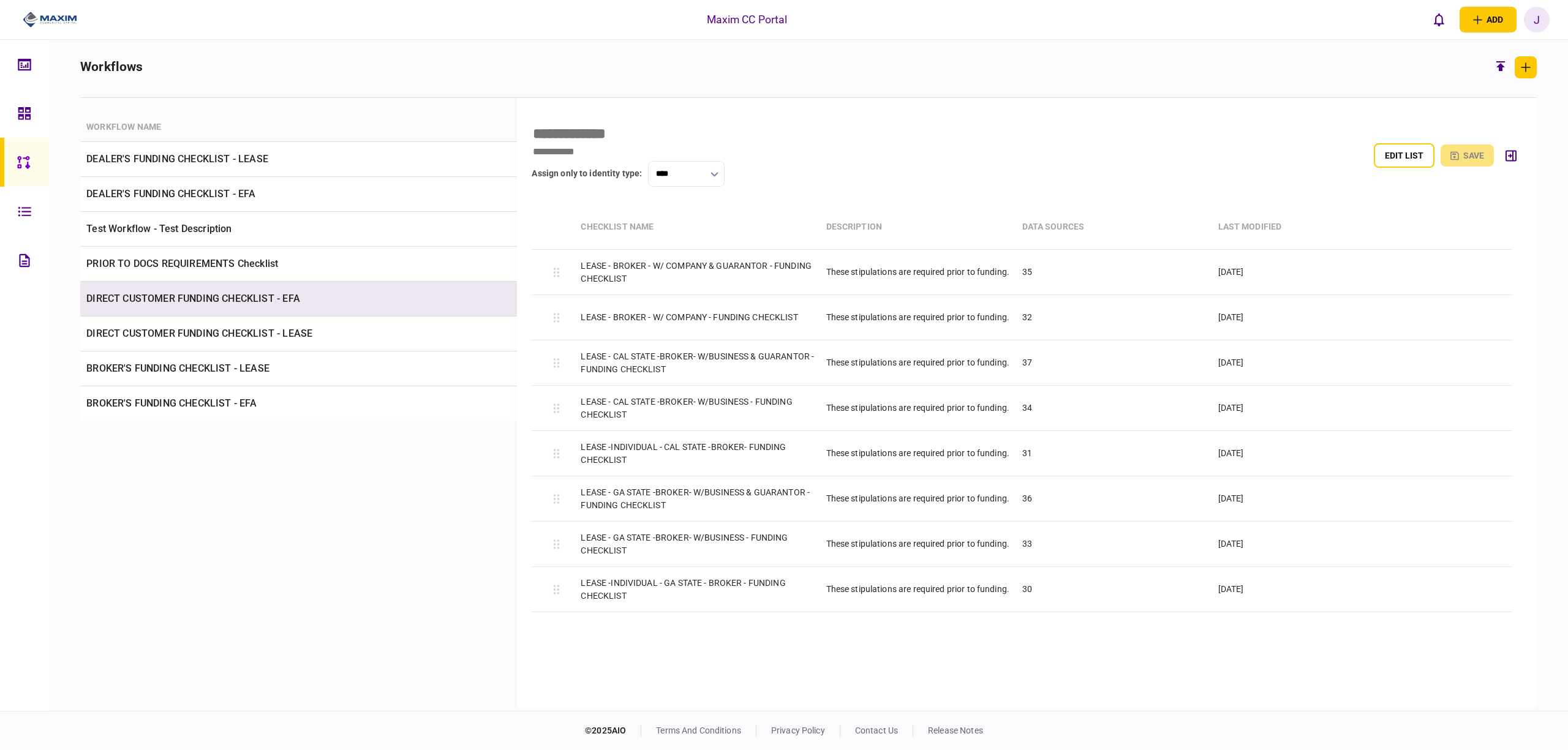
click at [141, 311] on td "DIRECT CUSTOMER FUNDING CHECKLIST - EFA" at bounding box center [371, 299] width 582 height 35
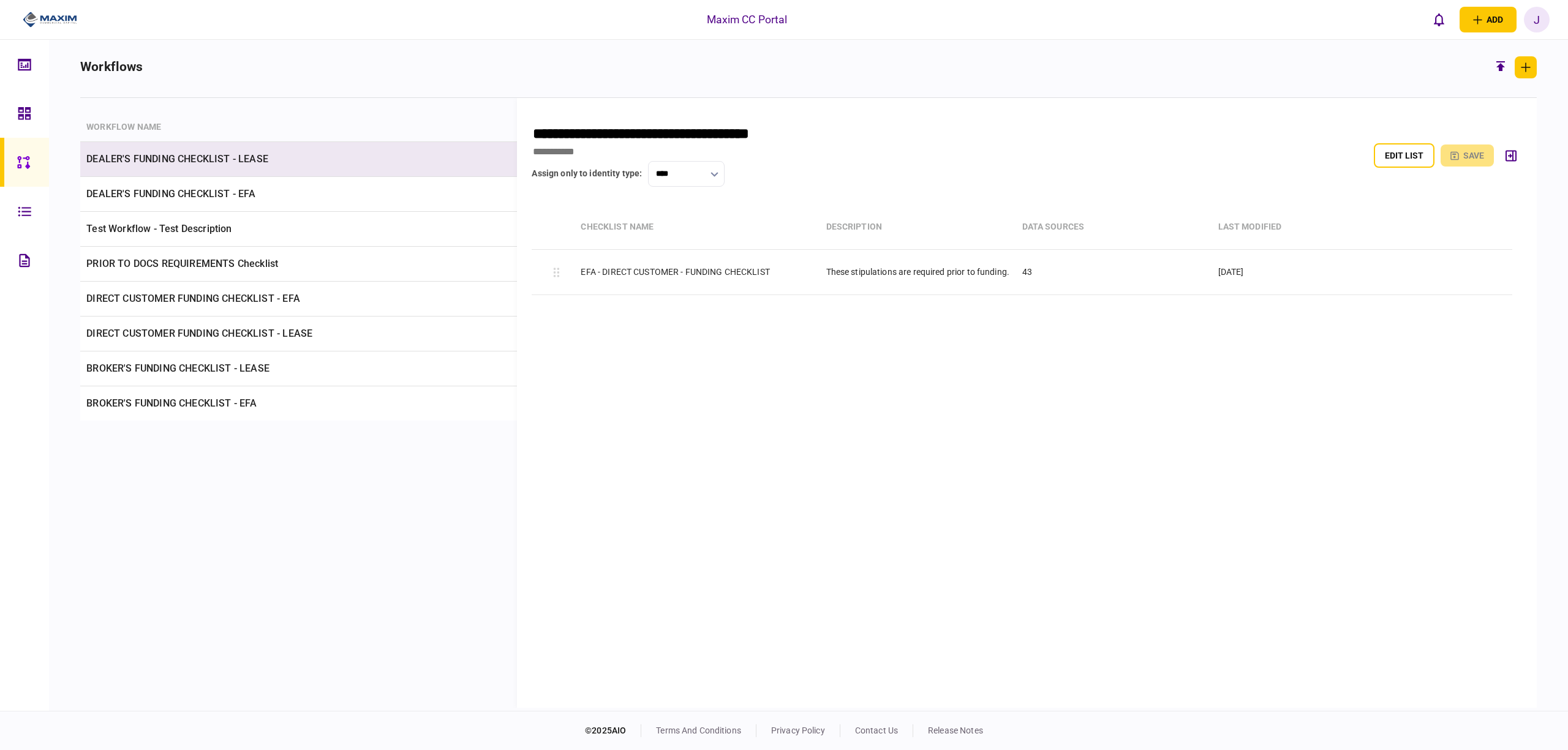
click at [211, 155] on td "DEALER'S FUNDING CHECKLIST - LEASE" at bounding box center [371, 159] width 582 height 35
type input "**********"
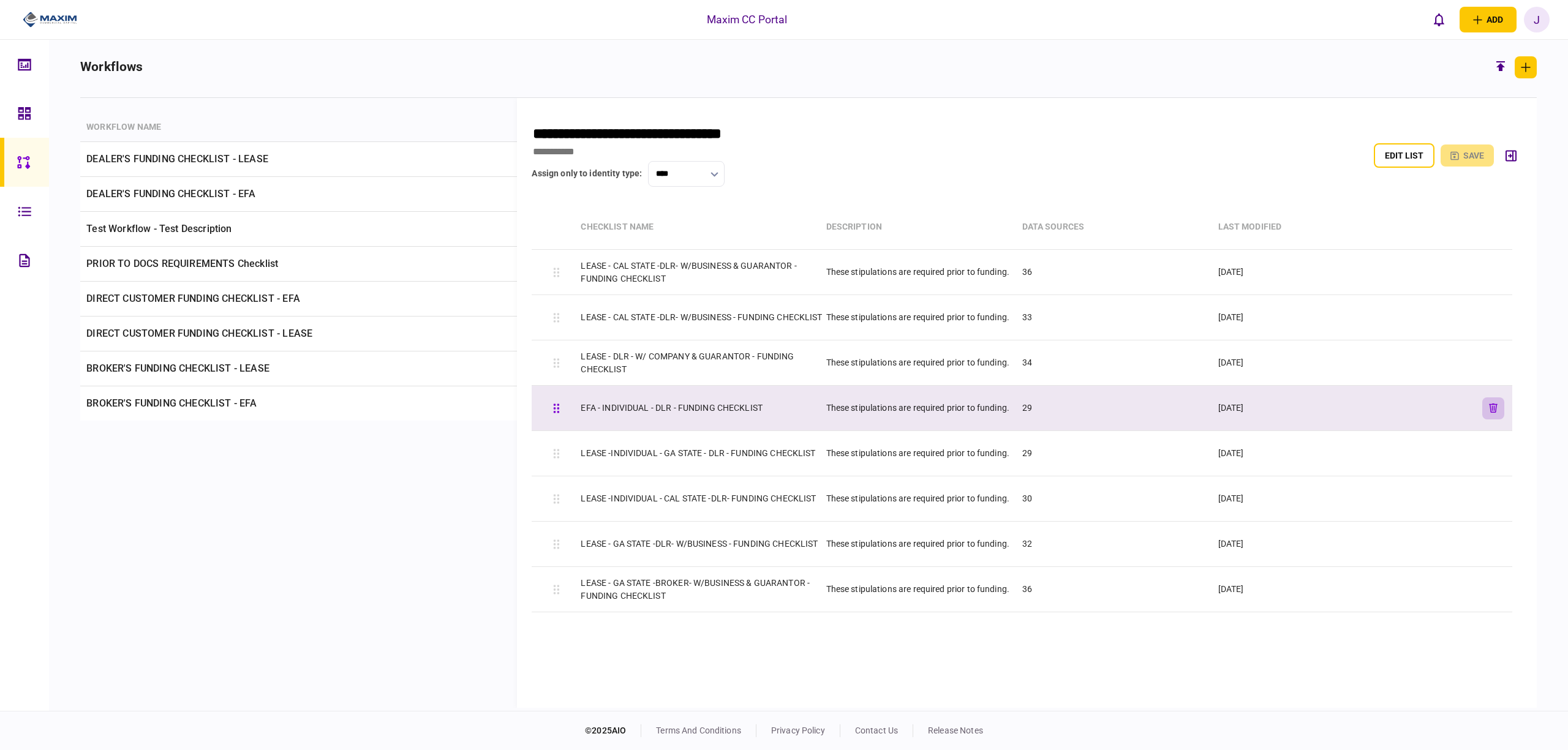
click at [1489, 409] on icon "button" at bounding box center [1493, 408] width 8 height 9
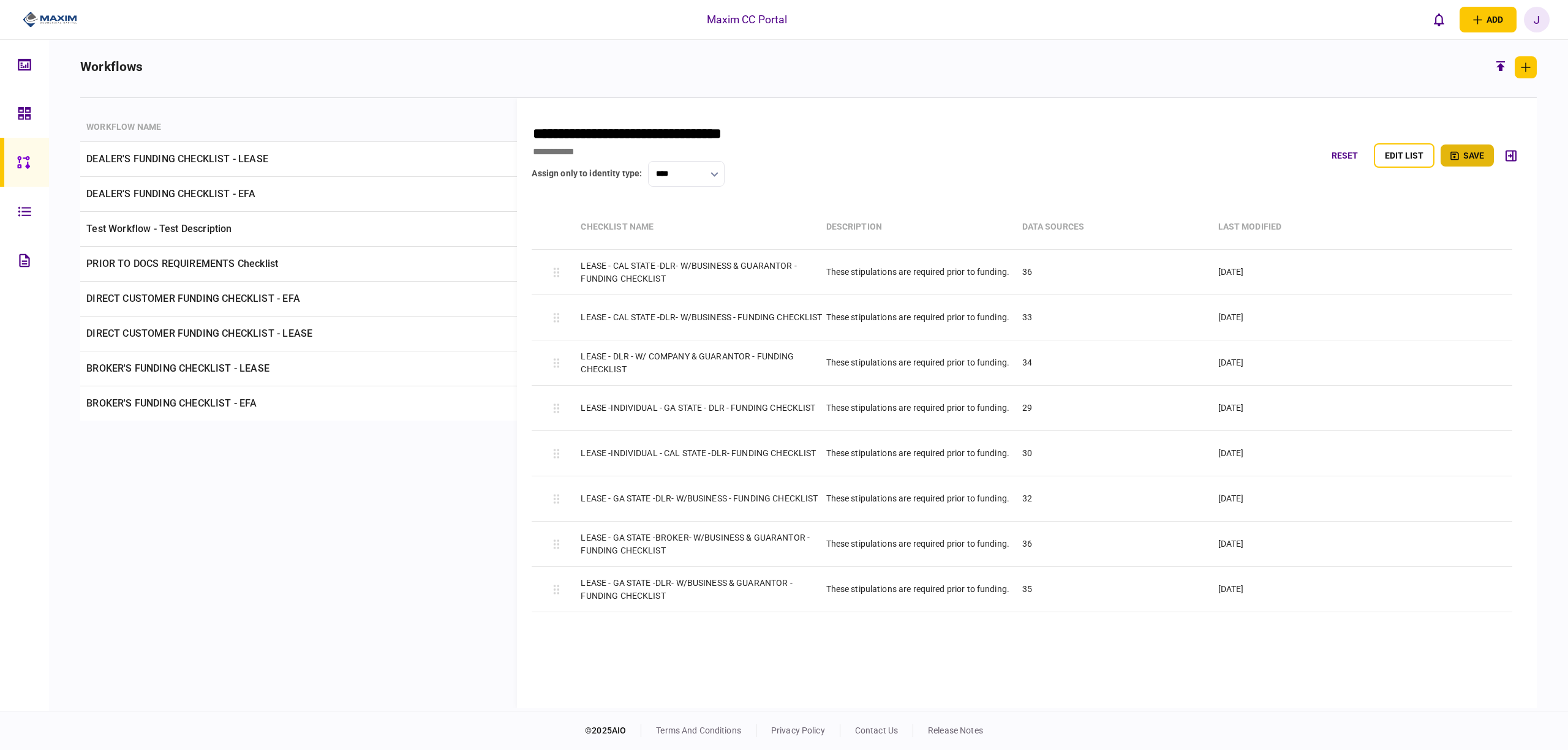
click at [1470, 150] on button "save" at bounding box center [1467, 155] width 54 height 22
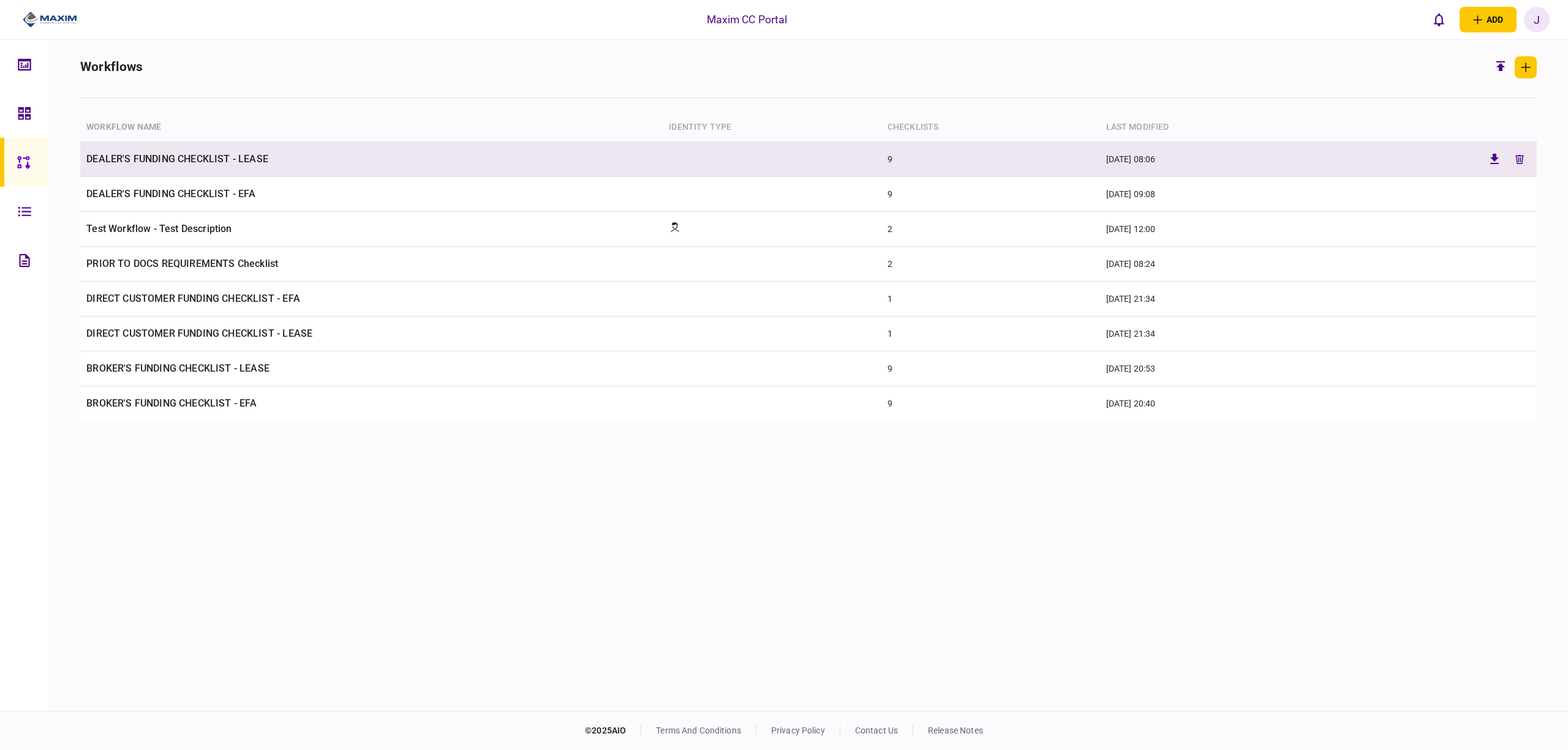
click at [166, 152] on td "DEALER'S FUNDING CHECKLIST - LEASE" at bounding box center [371, 159] width 582 height 35
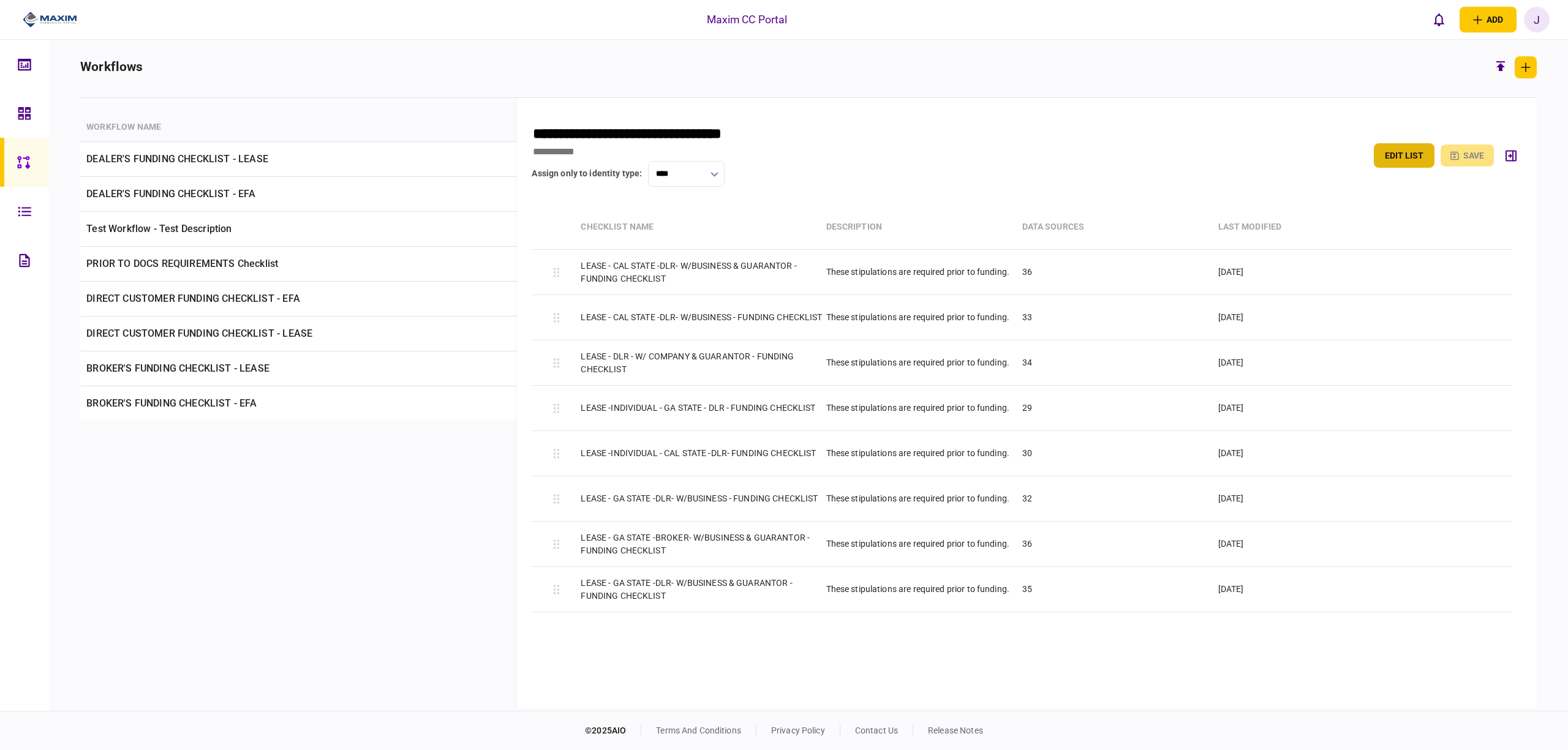
click at [1424, 157] on button "edit list" at bounding box center [1404, 155] width 61 height 25
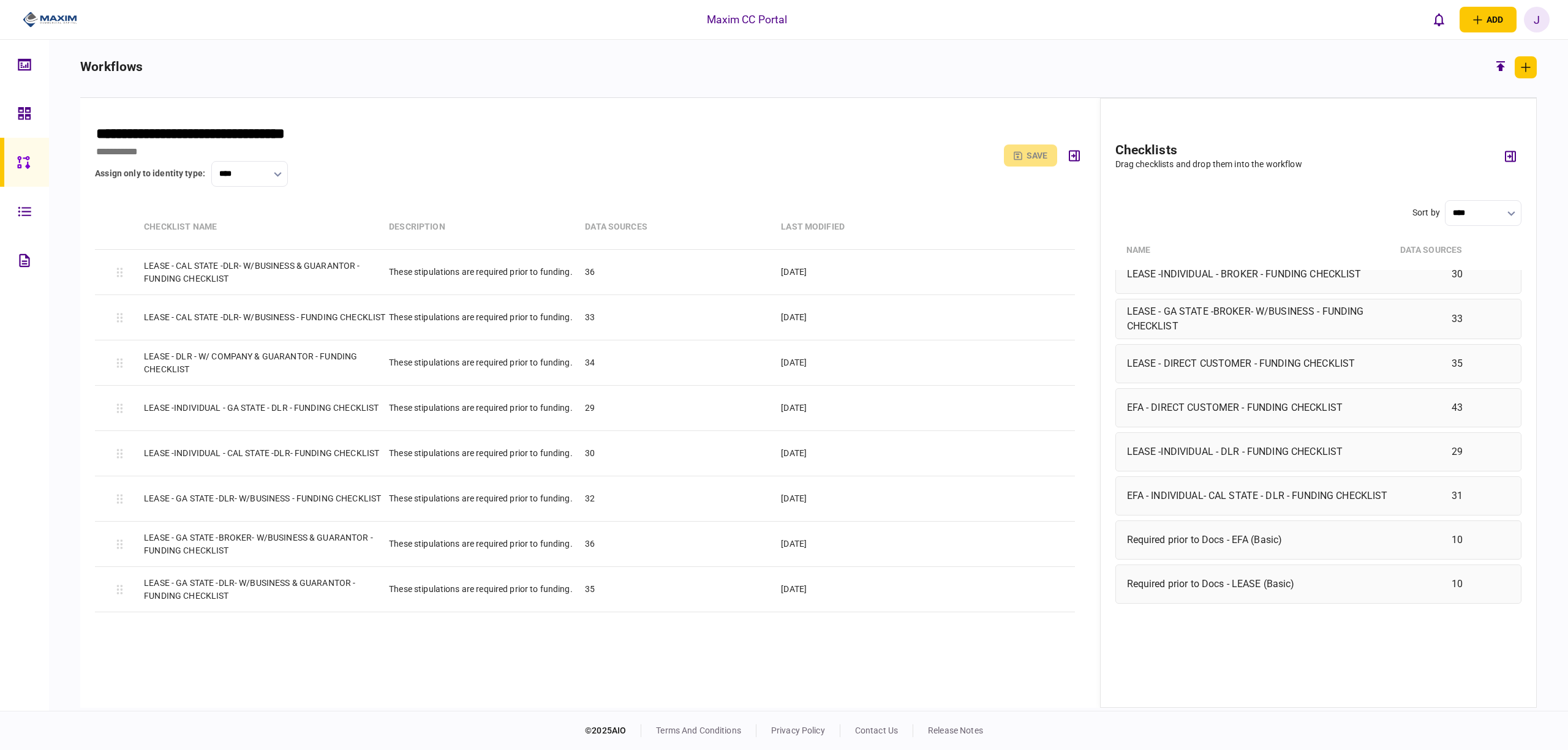
scroll to position [1145, 0]
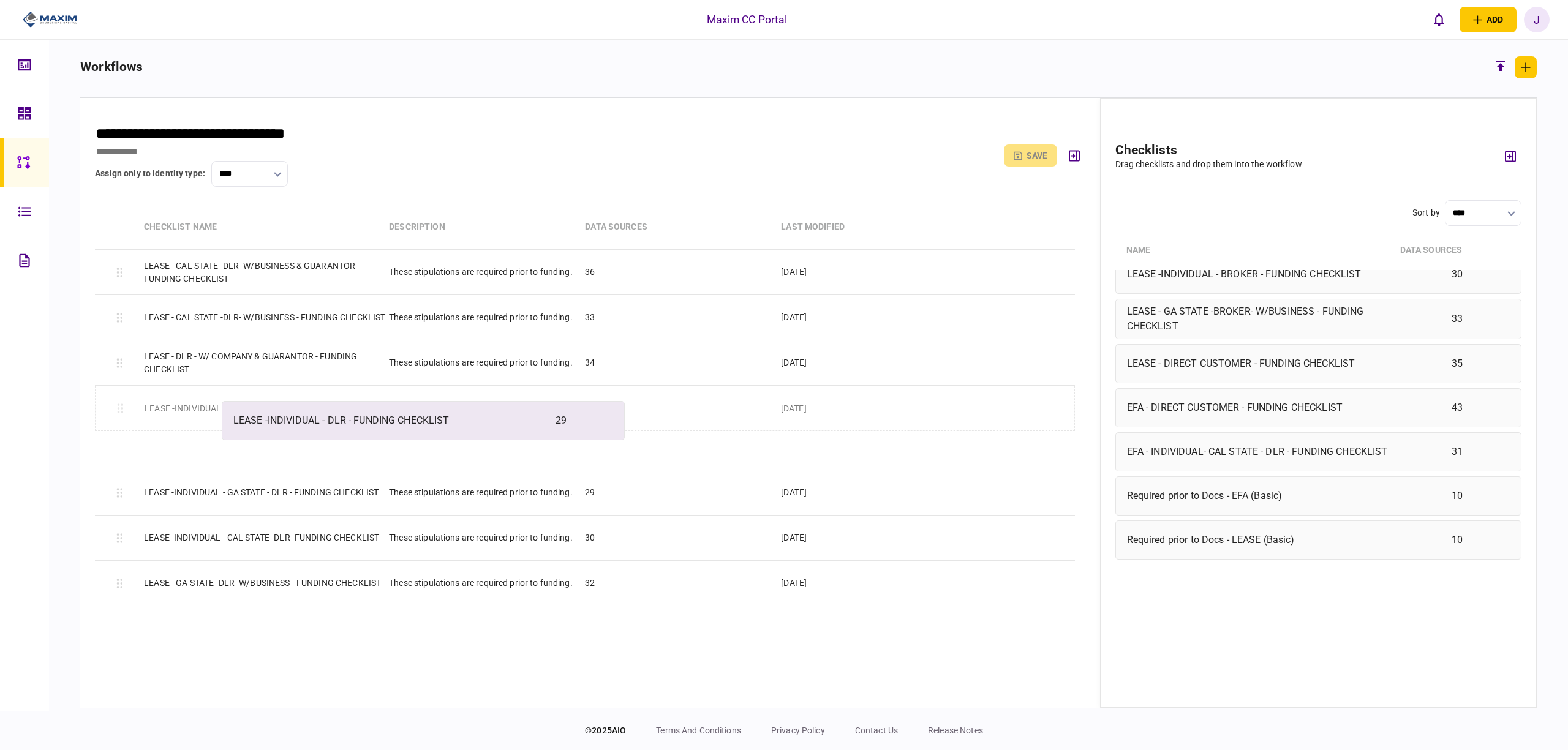
drag, startPoint x: 1263, startPoint y: 454, endPoint x: 366, endPoint y: 422, distance: 897.6
click at [366, 422] on div "**********" at bounding box center [808, 403] width 1457 height 610
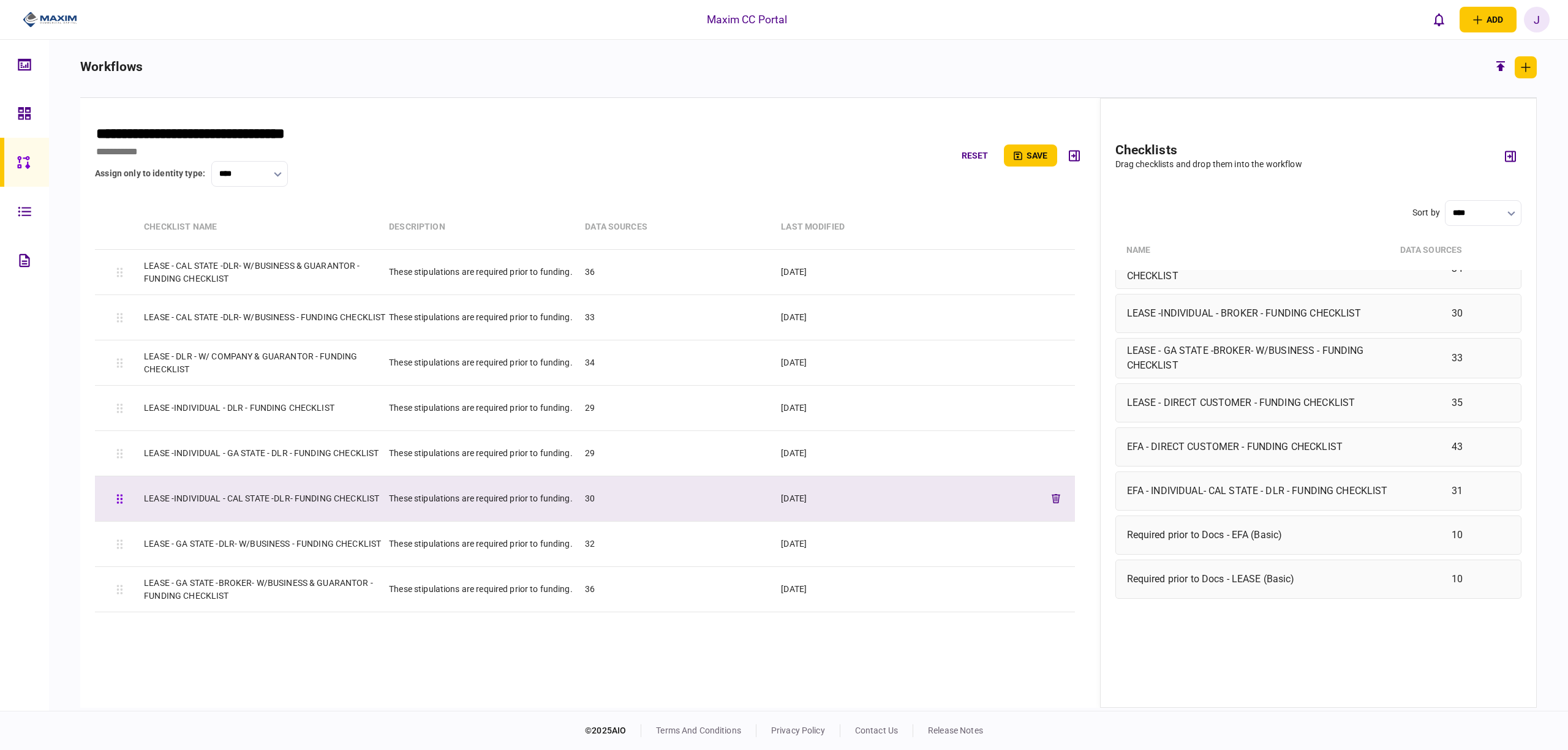
scroll to position [1101, 0]
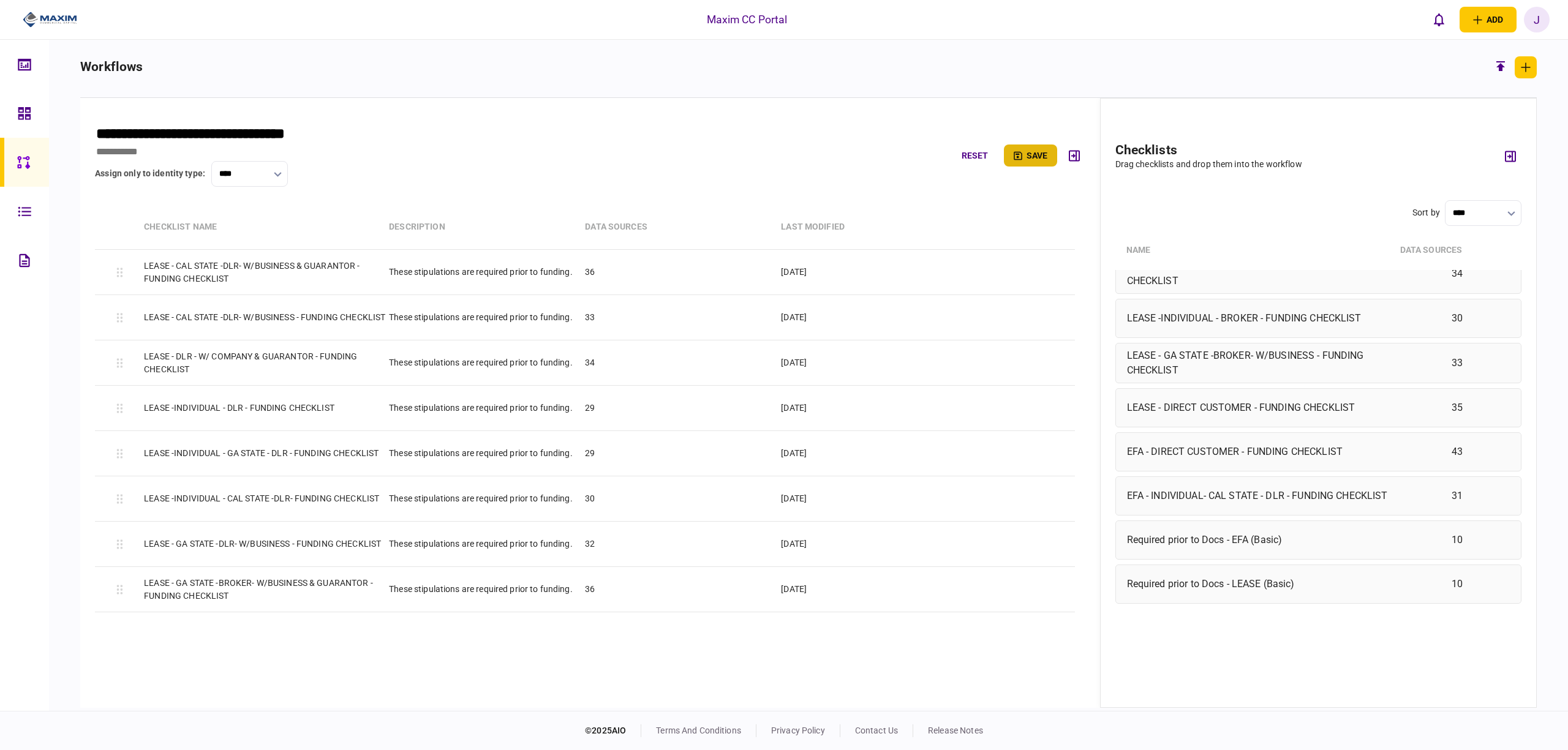
click at [1039, 161] on button "save" at bounding box center [1031, 155] width 54 height 22
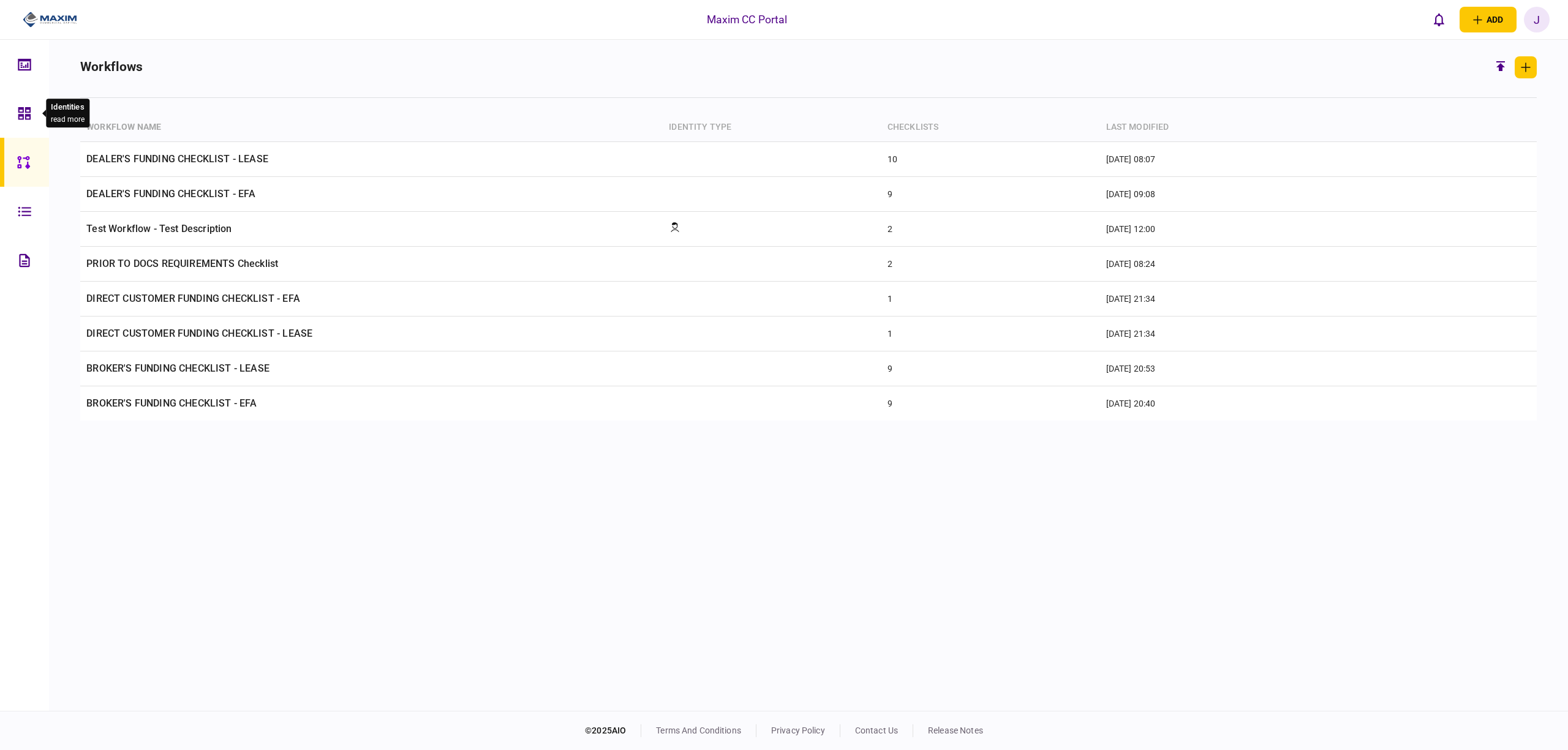
click at [28, 105] on div at bounding box center [28, 113] width 19 height 49
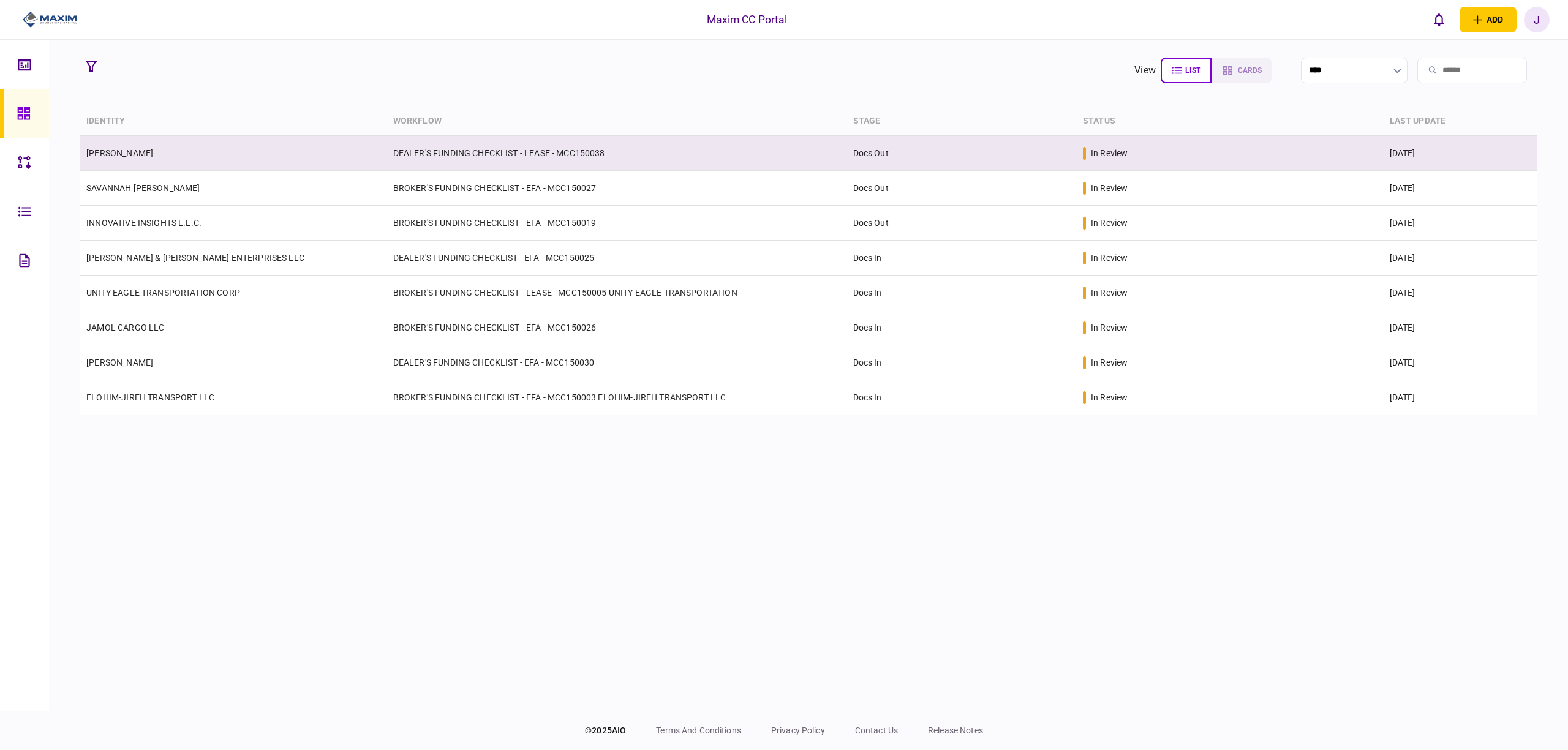
click at [141, 161] on td "[PERSON_NAME]" at bounding box center [233, 153] width 307 height 35
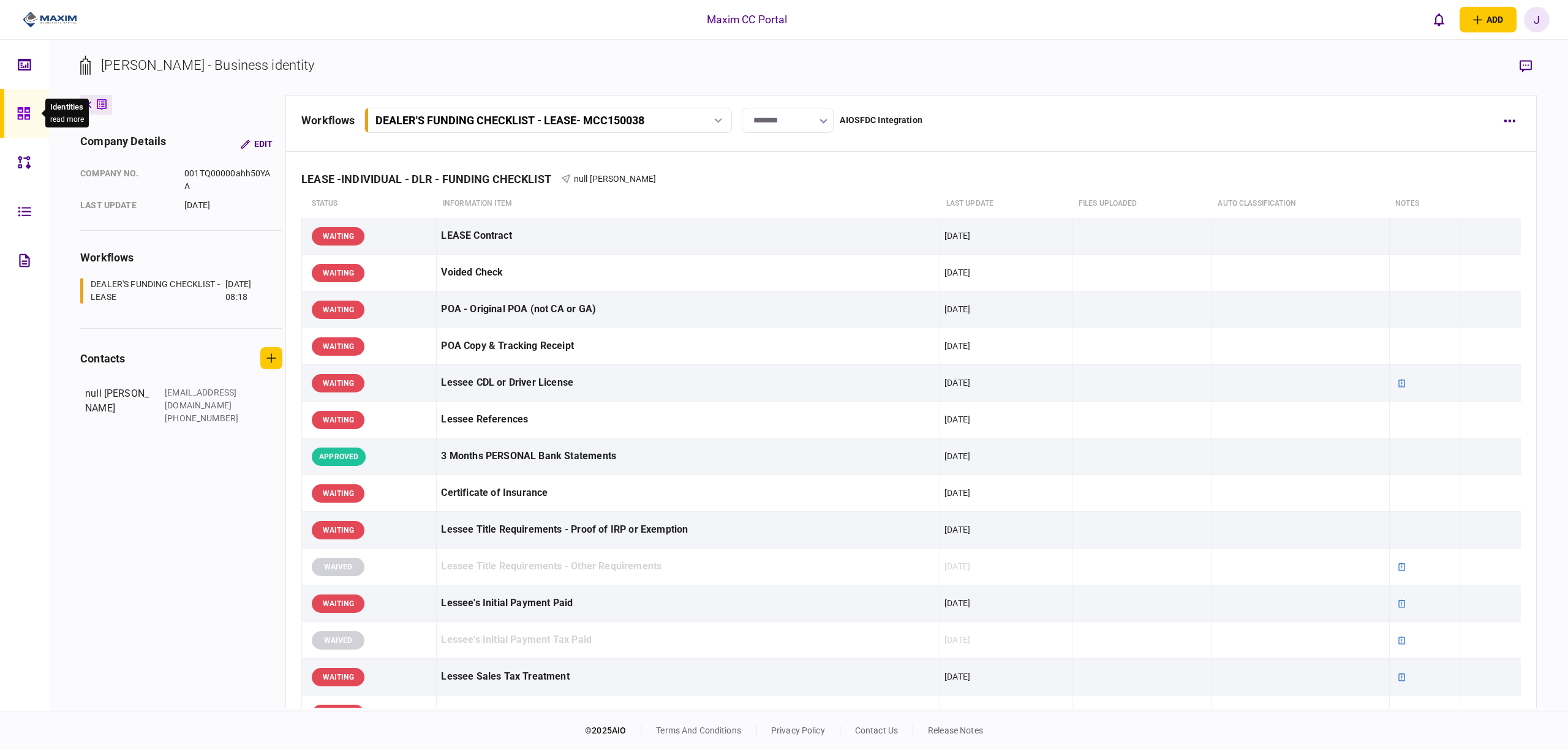
click at [23, 113] on icon at bounding box center [24, 113] width 14 height 14
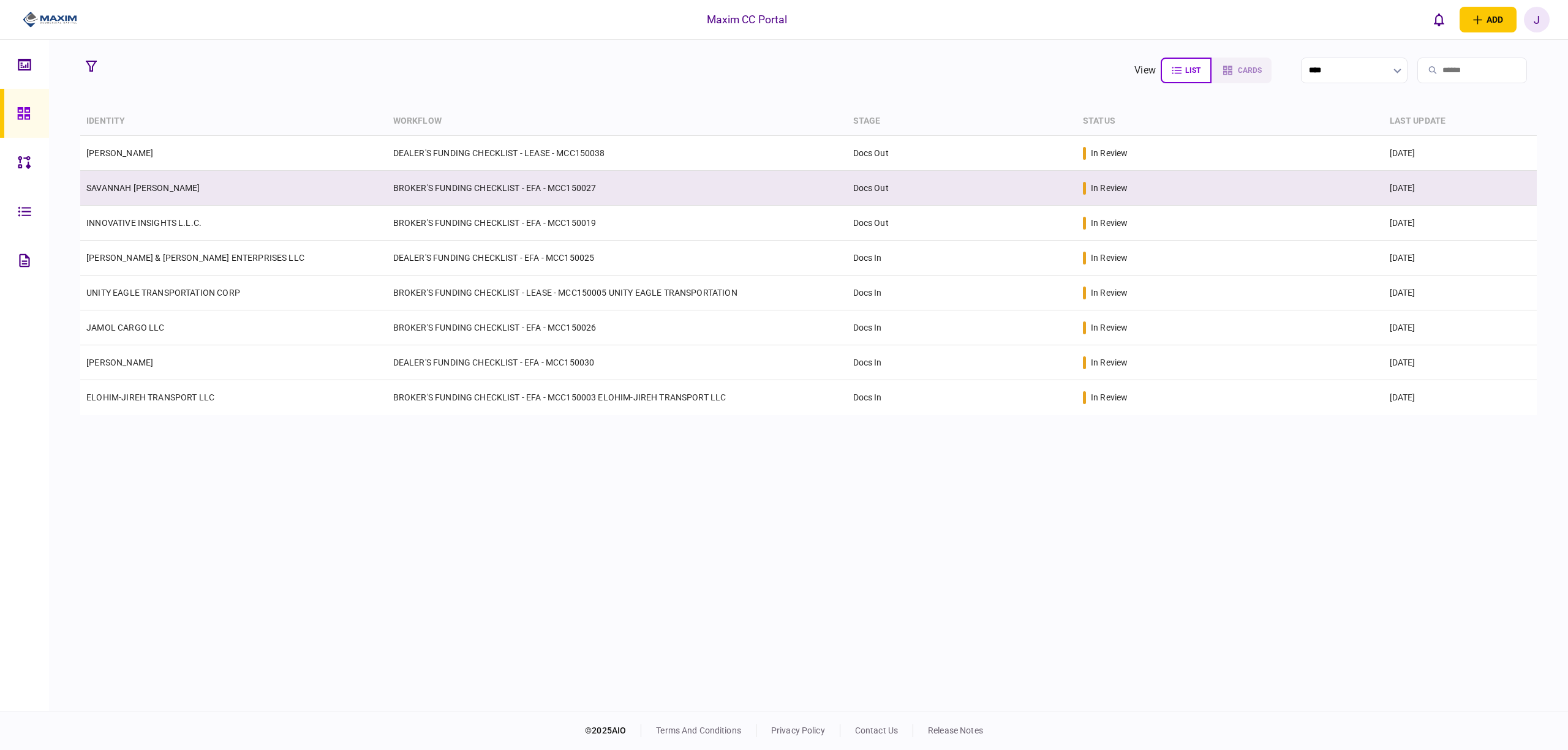
click at [175, 187] on link "SAVANNAH [PERSON_NAME]" at bounding box center [143, 188] width 114 height 10
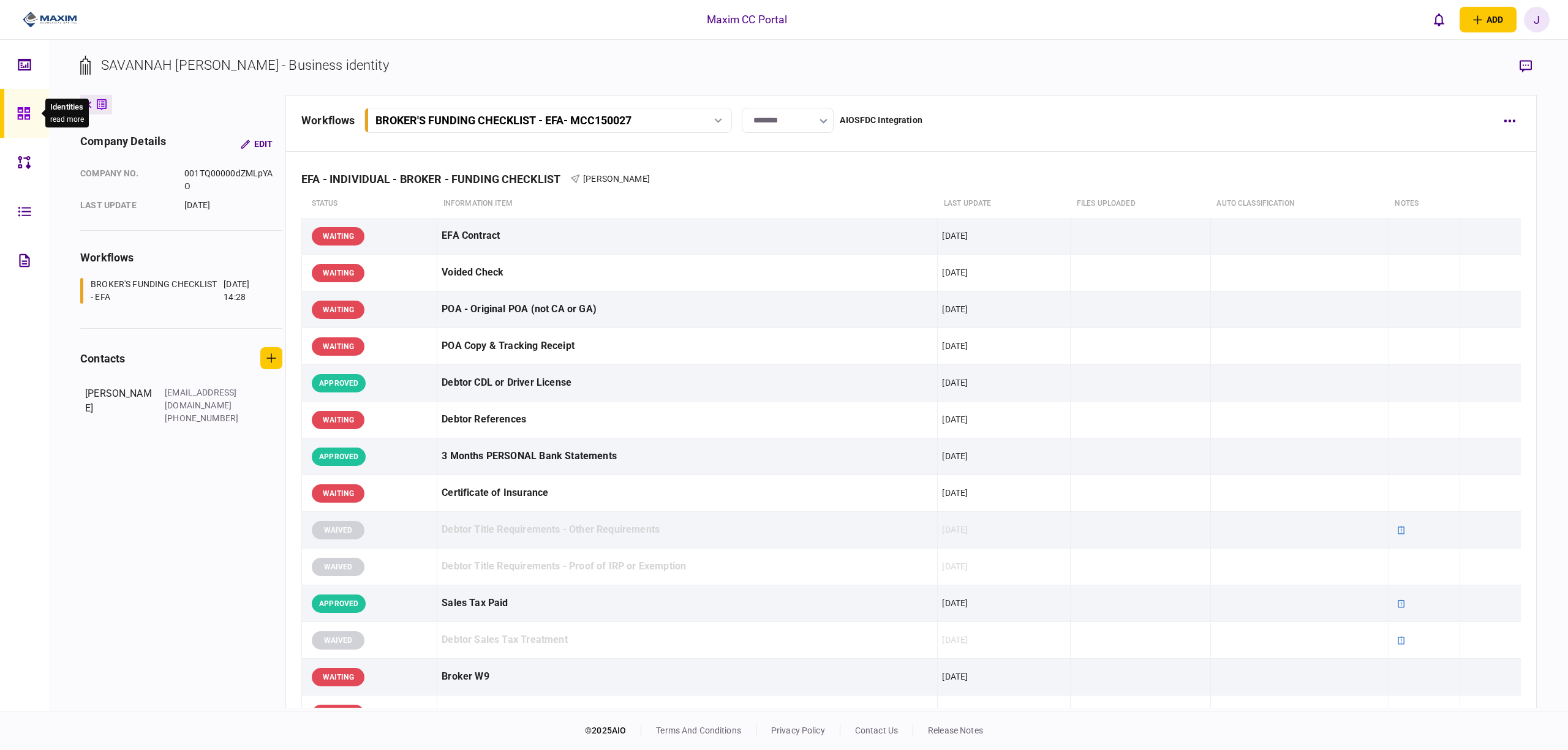
click at [23, 106] on icon at bounding box center [24, 113] width 14 height 14
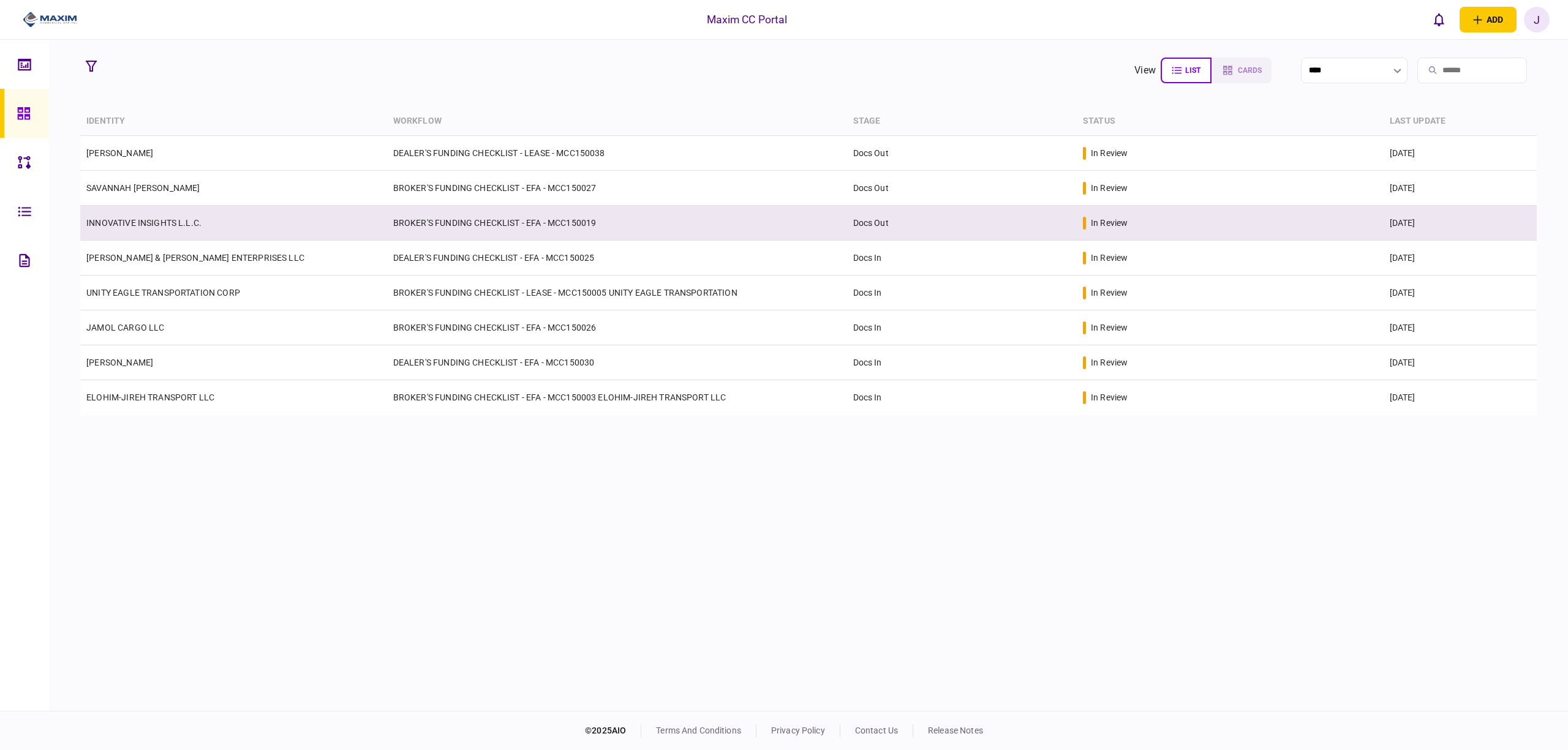
click at [146, 221] on link "INNOVATIVE INSIGHTS L.L.C." at bounding box center [144, 222] width 115 height 10
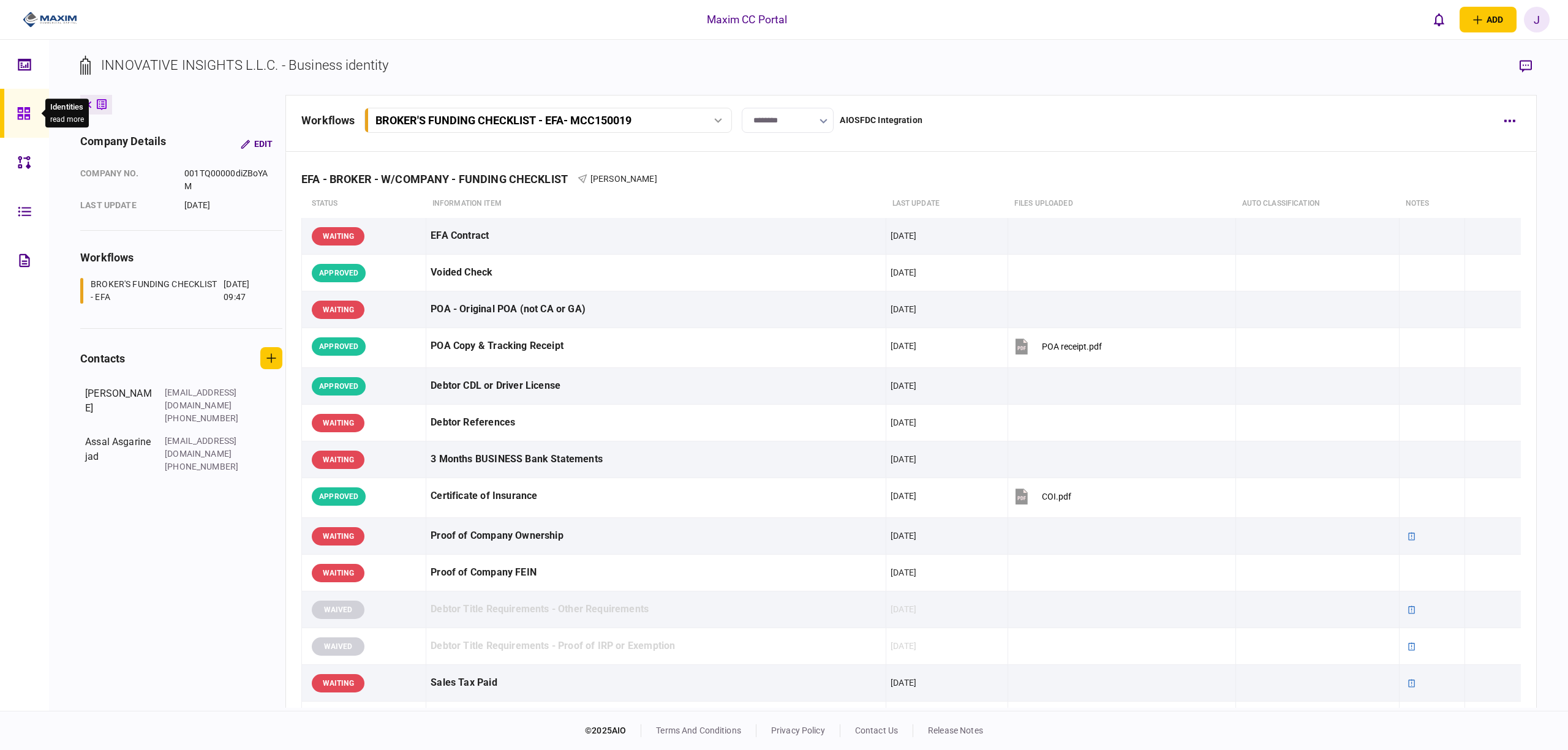
click at [17, 117] on icon at bounding box center [24, 113] width 14 height 14
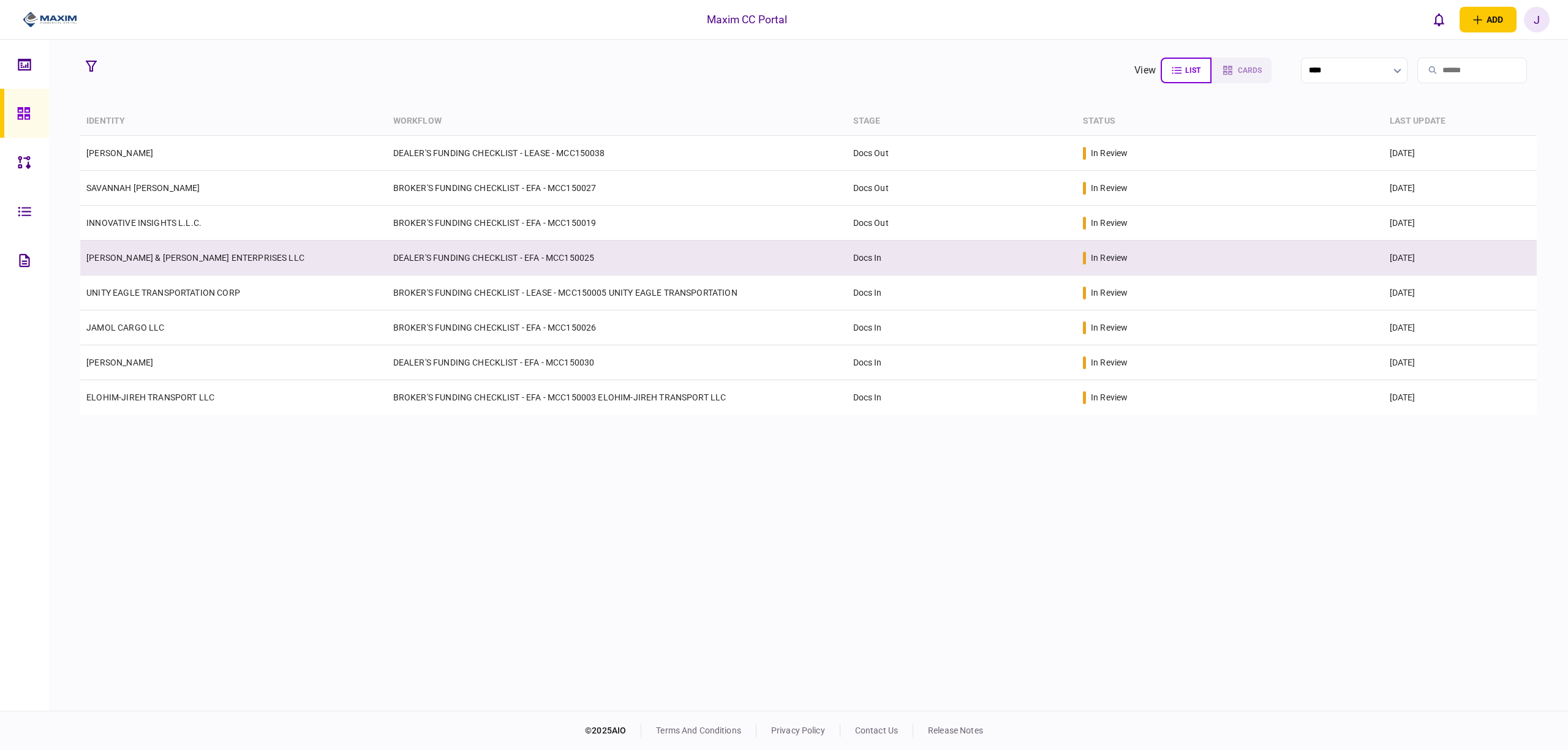
click at [157, 258] on link "[PERSON_NAME] & [PERSON_NAME] ENTERPRISES LLC" at bounding box center [195, 257] width 218 height 10
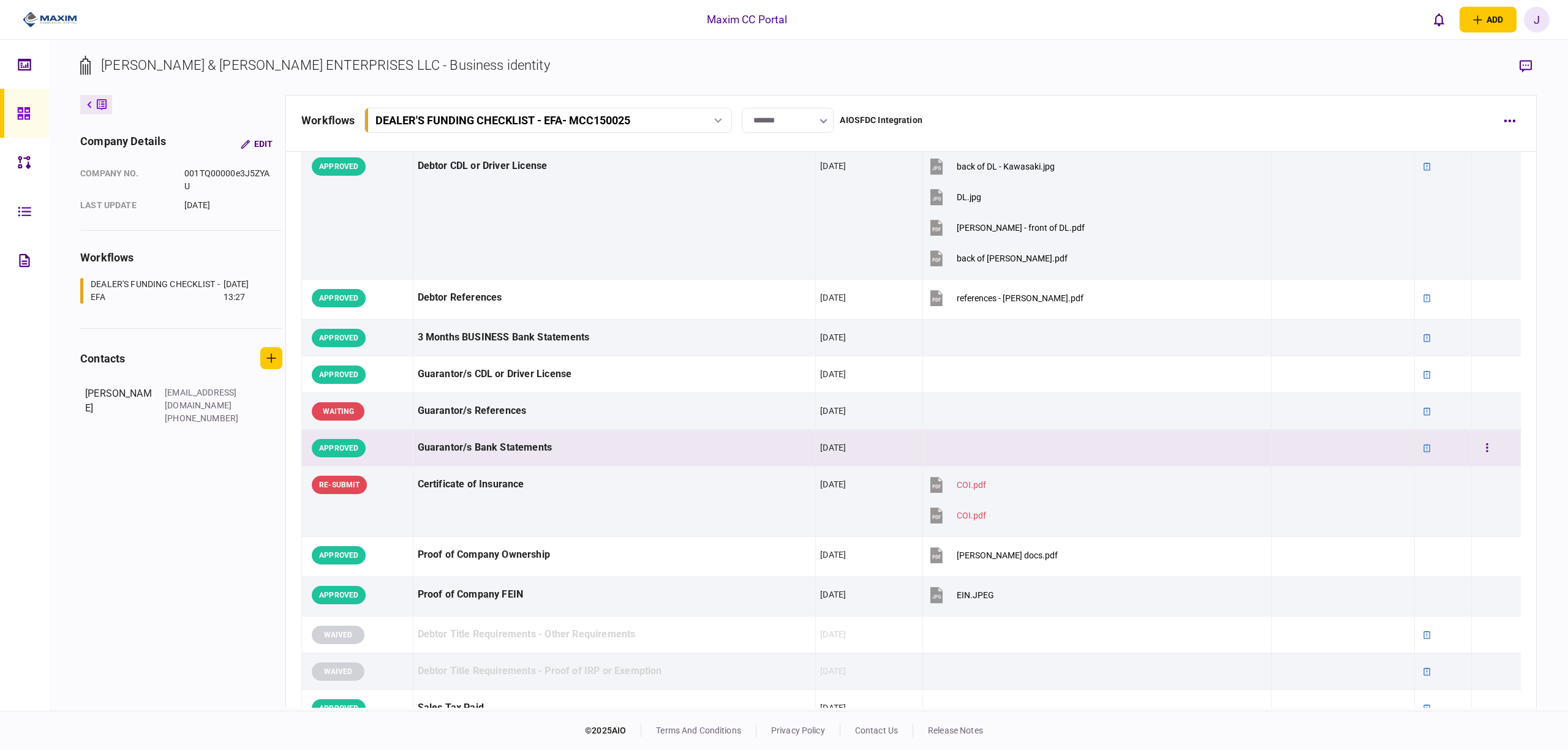
scroll to position [326, 0]
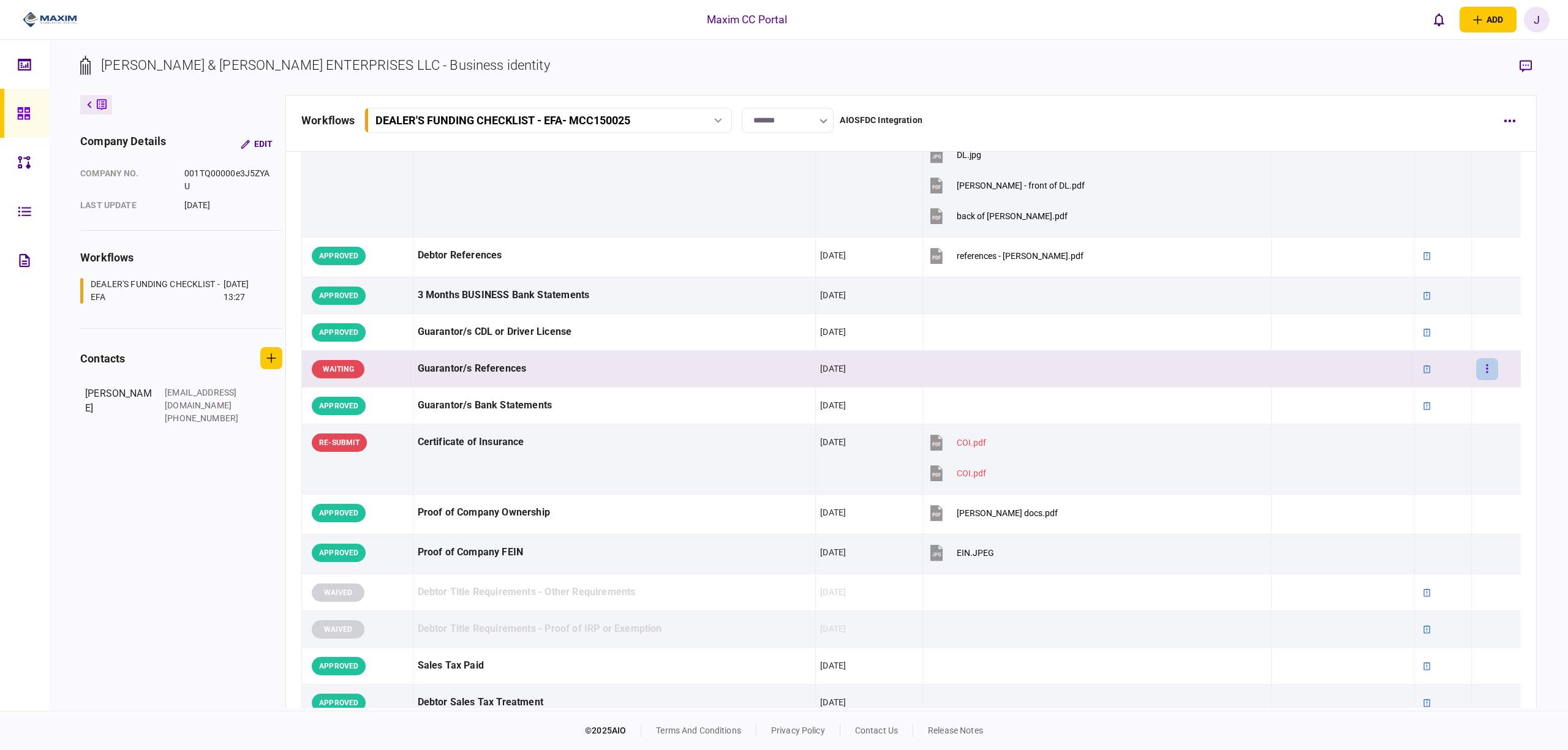
click at [1476, 373] on button "button" at bounding box center [1487, 370] width 22 height 22
click at [1385, 395] on span "approve" at bounding box center [1378, 395] width 36 height 15
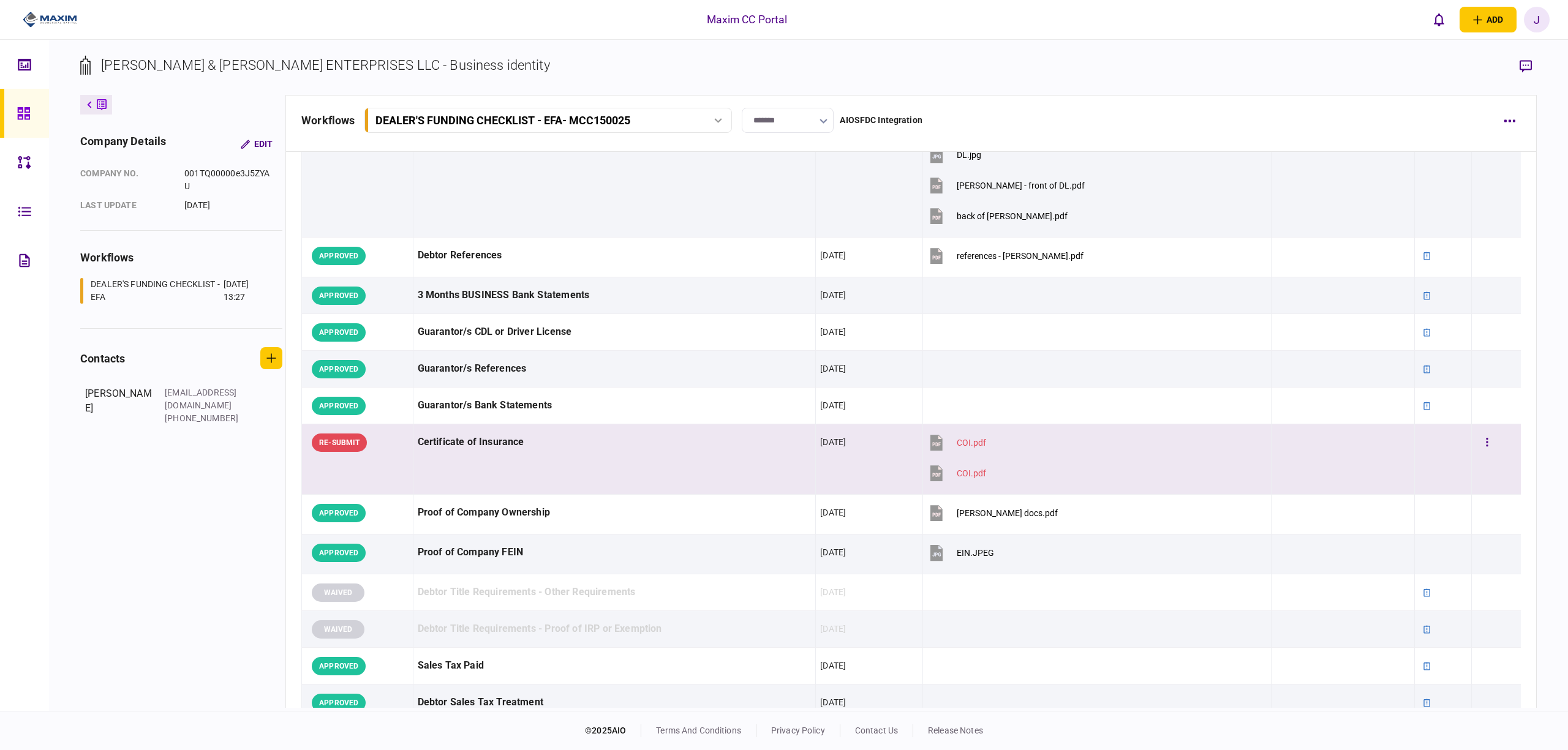
click at [1485, 447] on div at bounding box center [1496, 442] width 41 height 28
click at [1476, 446] on button "button" at bounding box center [1487, 443] width 22 height 22
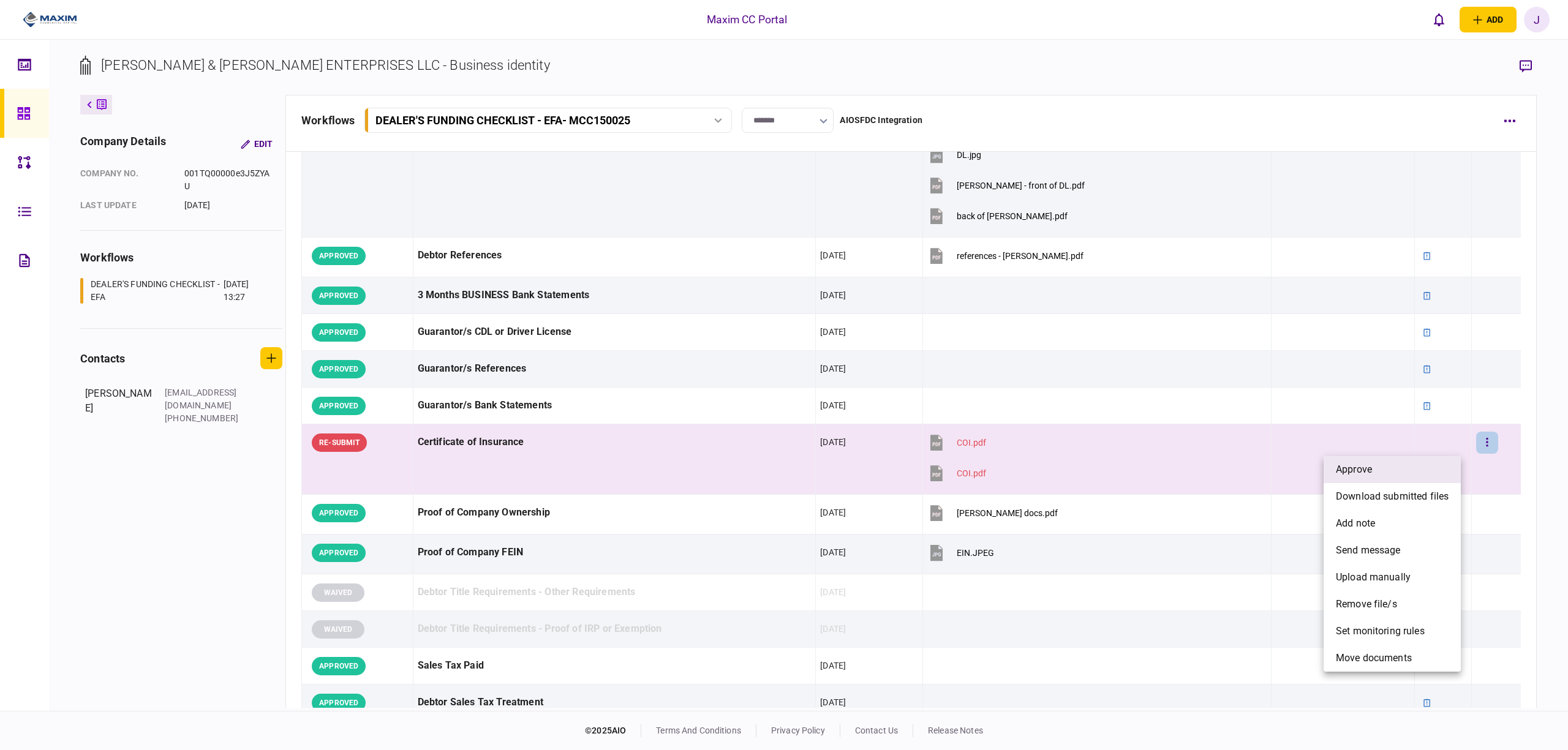
click at [1410, 459] on li "approve" at bounding box center [1392, 470] width 137 height 27
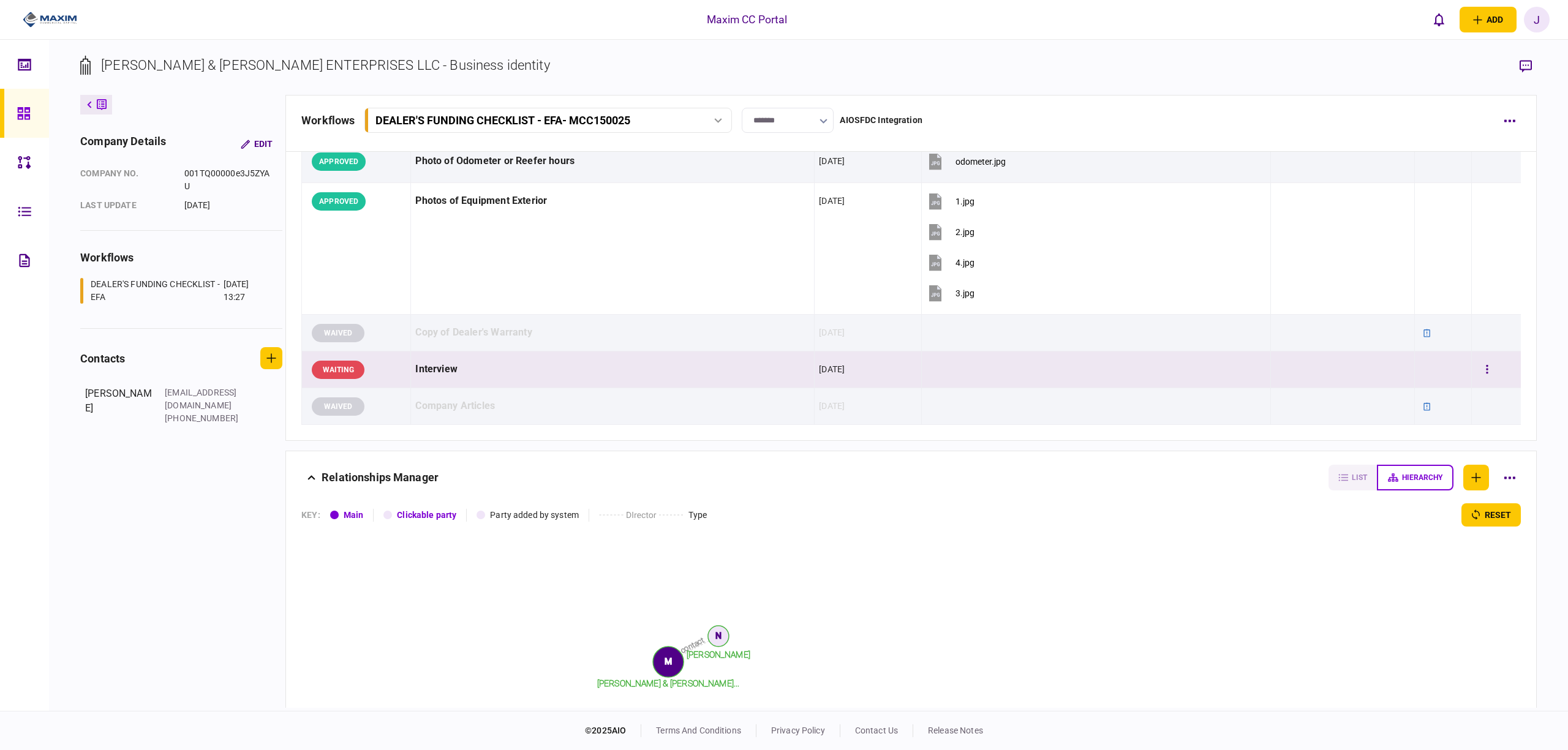
scroll to position [1488, 0]
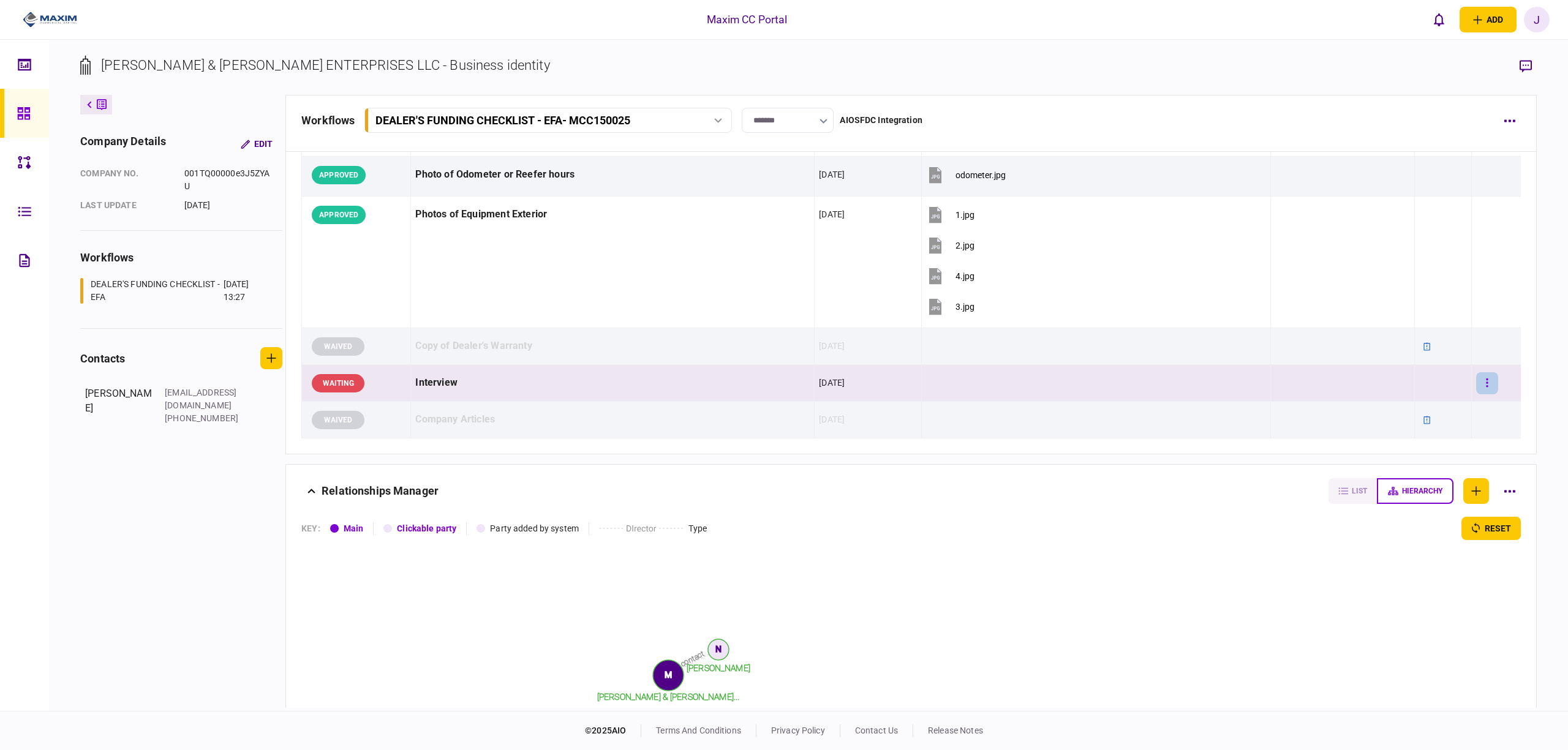
click at [1486, 388] on icon "button" at bounding box center [1487, 383] width 3 height 12
click at [1399, 409] on li "approve" at bounding box center [1404, 415] width 114 height 27
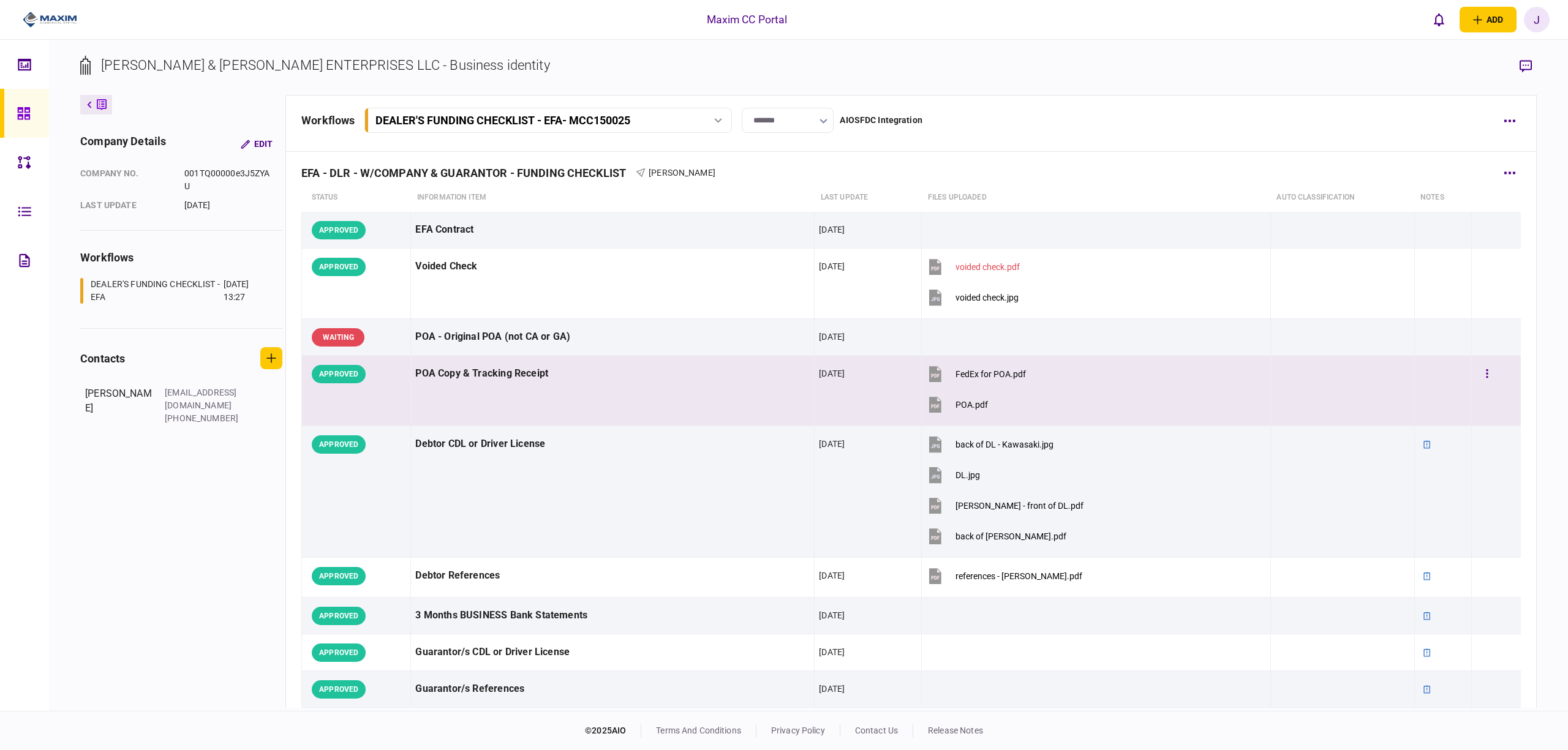
scroll to position [0, 0]
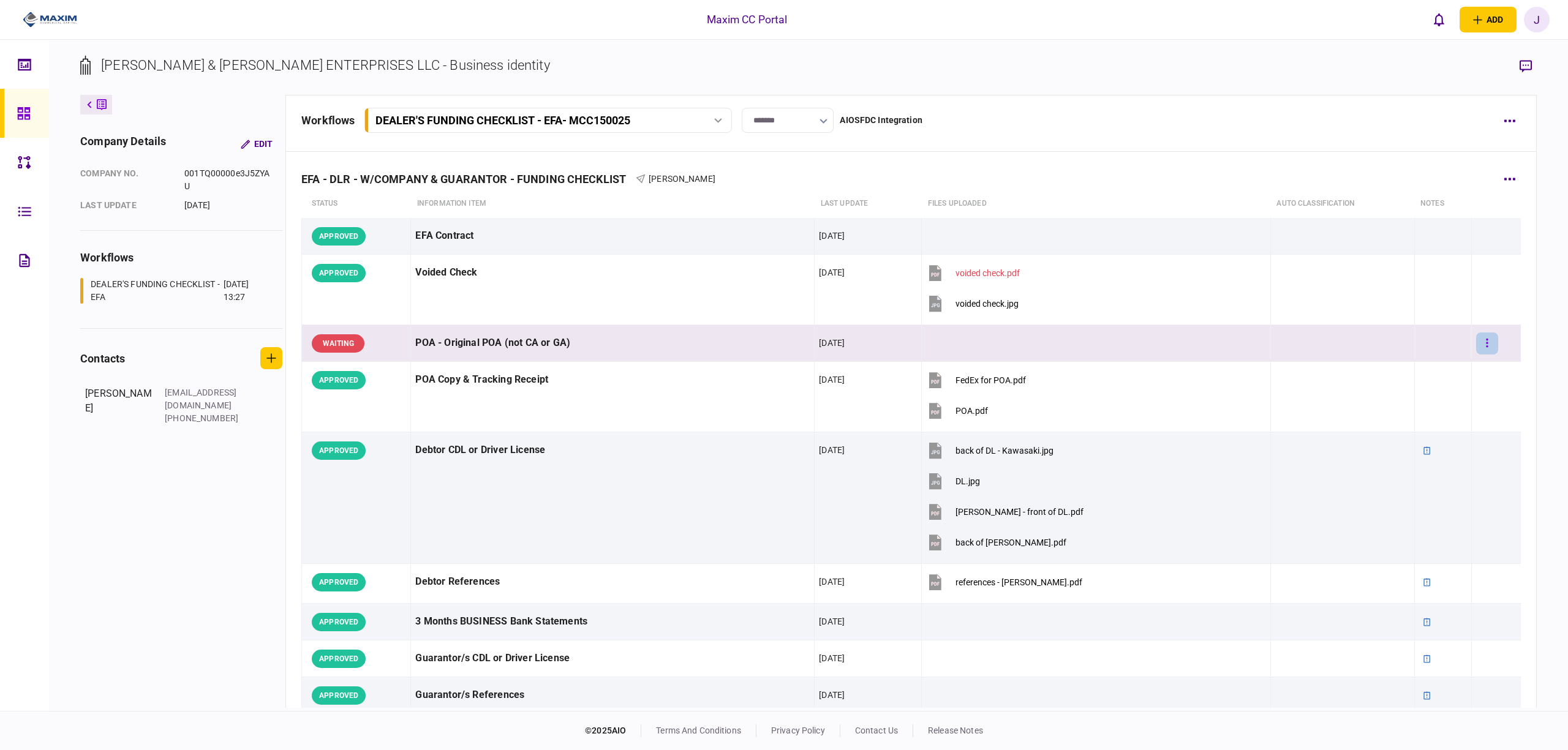
click at [1478, 349] on button "button" at bounding box center [1487, 344] width 22 height 22
click at [1412, 368] on li "approve" at bounding box center [1404, 369] width 114 height 27
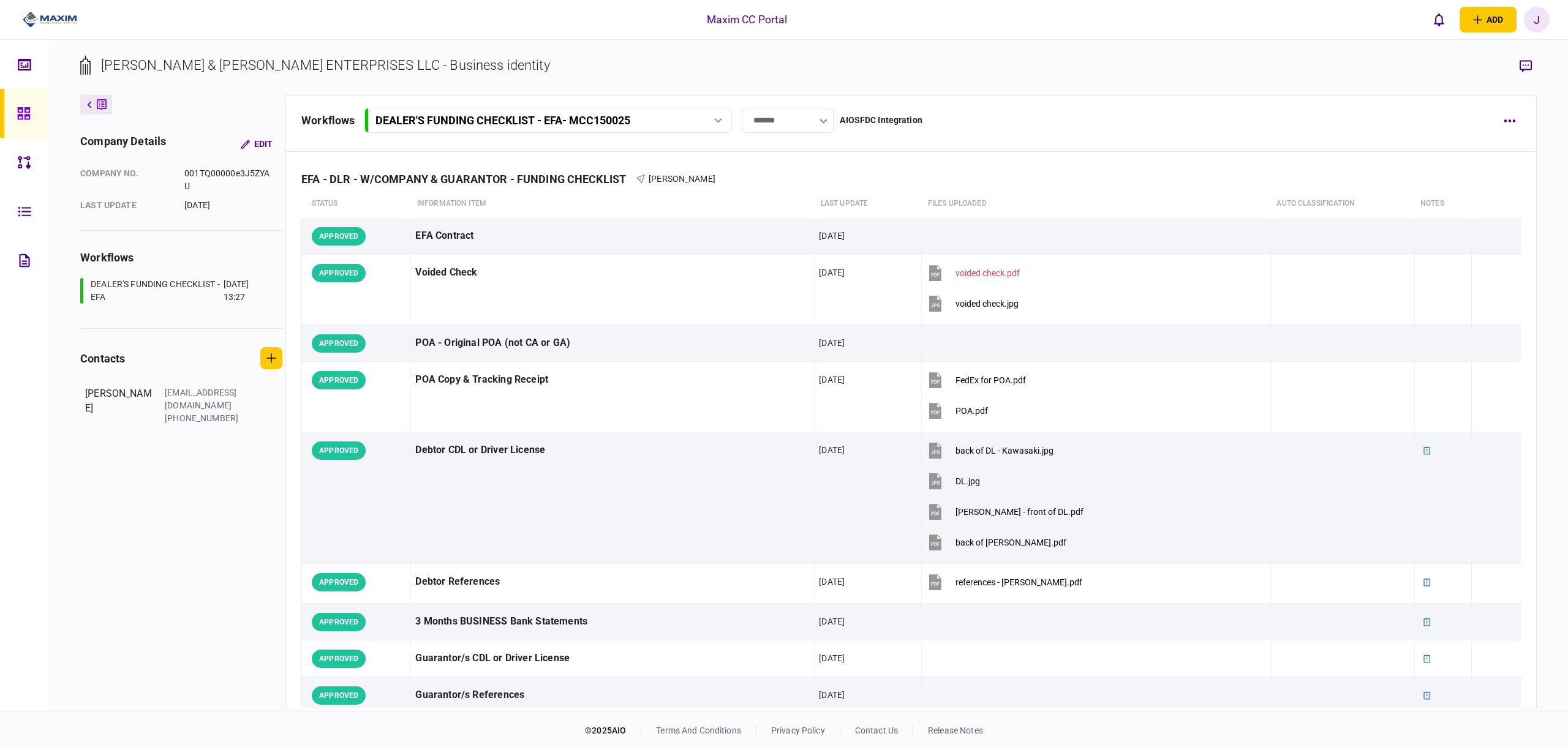
click at [782, 128] on input "*******" at bounding box center [788, 120] width 92 height 25
click at [790, 239] on button "Submitted for Funding" at bounding box center [788, 241] width 66 height 23
type input "**********"
click at [26, 119] on icon at bounding box center [23, 113] width 12 height 12
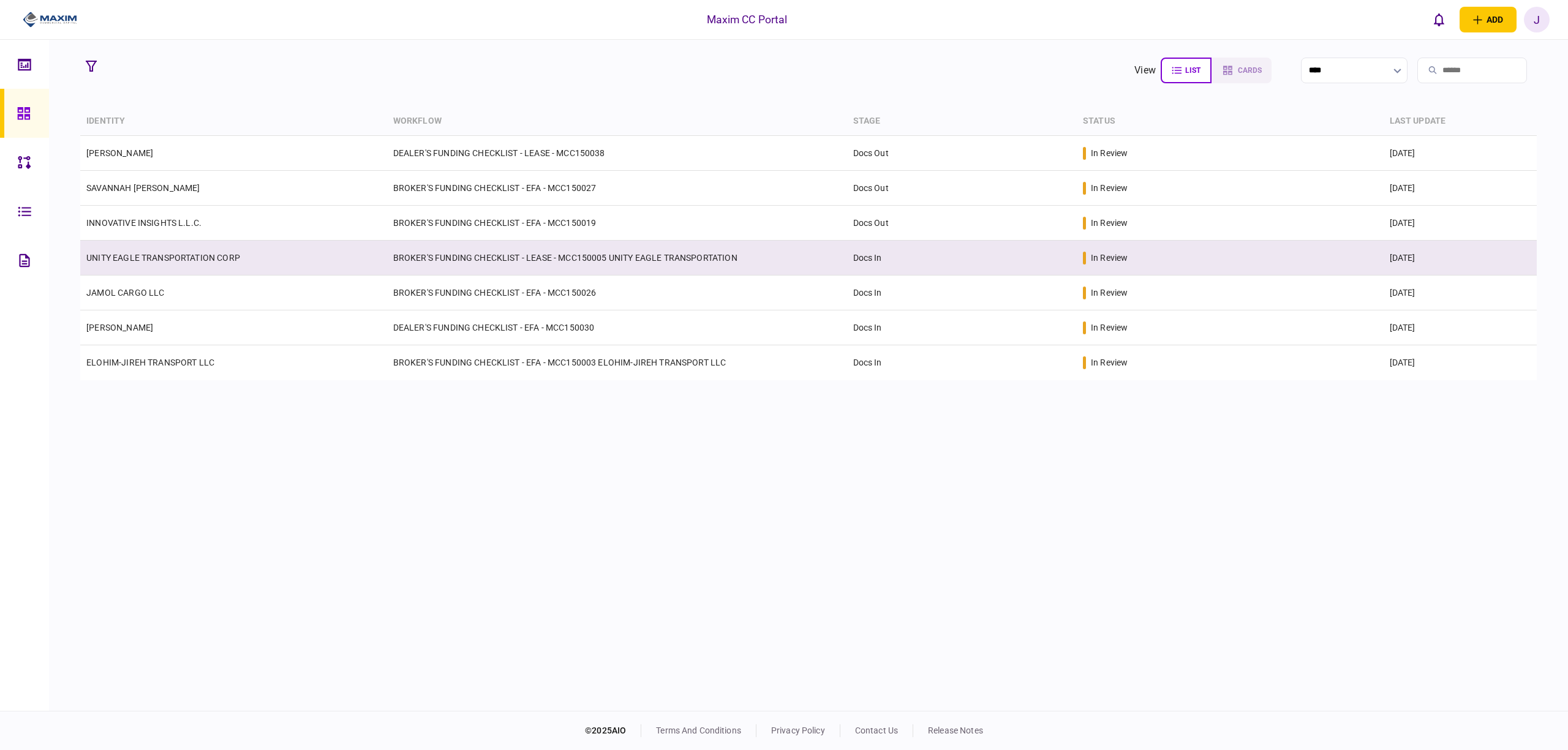
click at [163, 259] on link "UNITY EAGLE TRANSPORTATION CORP" at bounding box center [163, 257] width 154 height 10
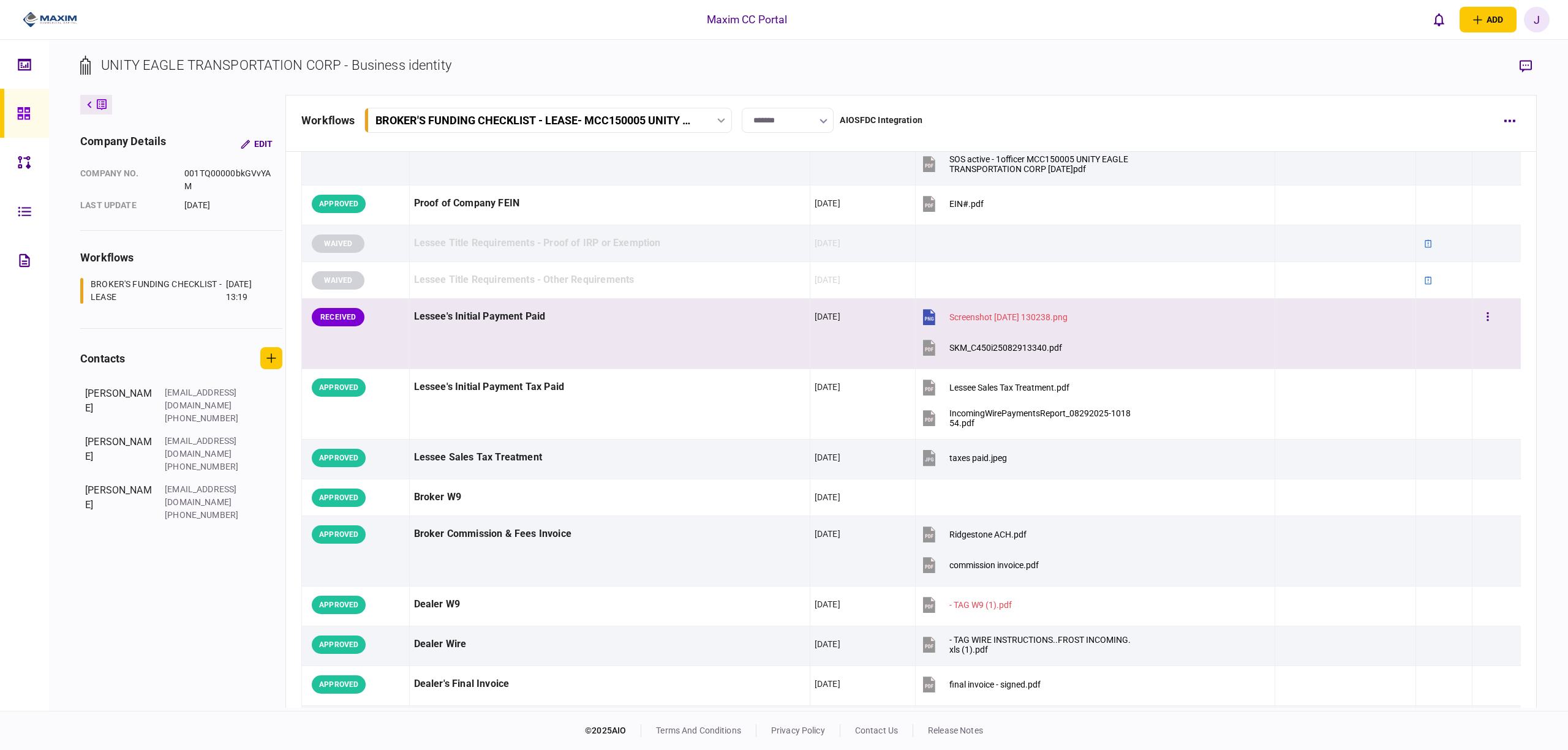
scroll to position [408, 0]
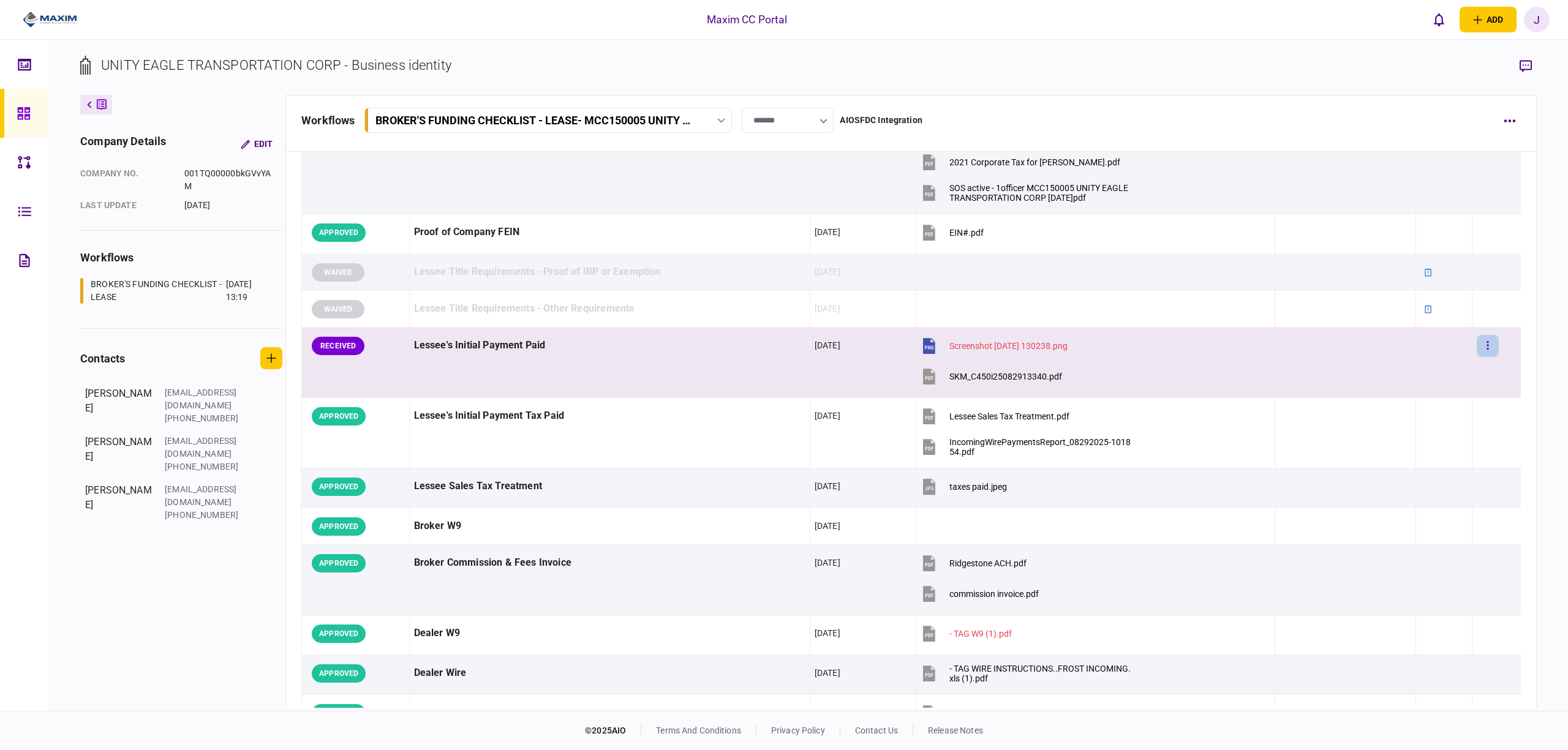
click at [1480, 349] on button "button" at bounding box center [1488, 346] width 22 height 22
click at [1402, 366] on li "approve" at bounding box center [1398, 373] width 137 height 27
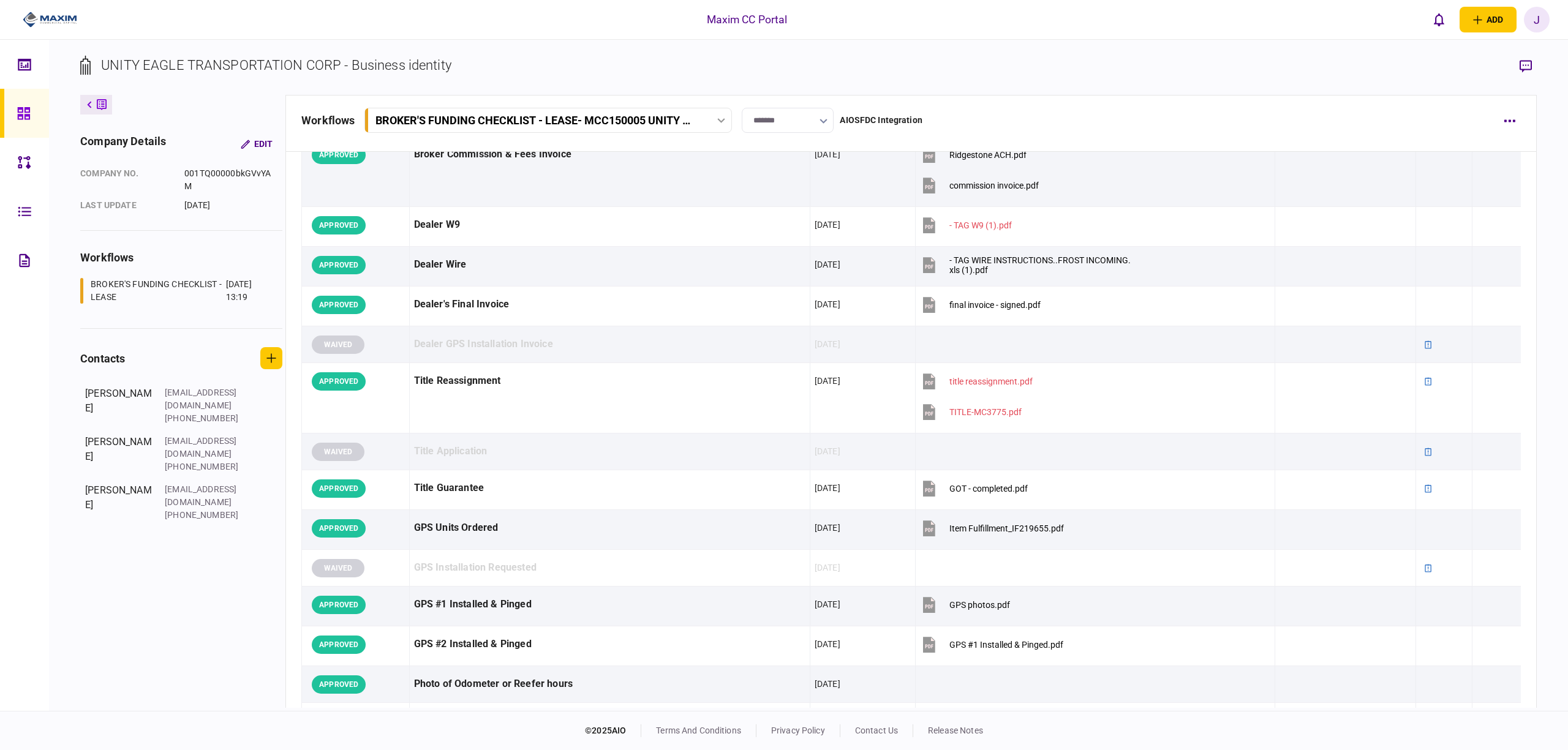
scroll to position [1360, 0]
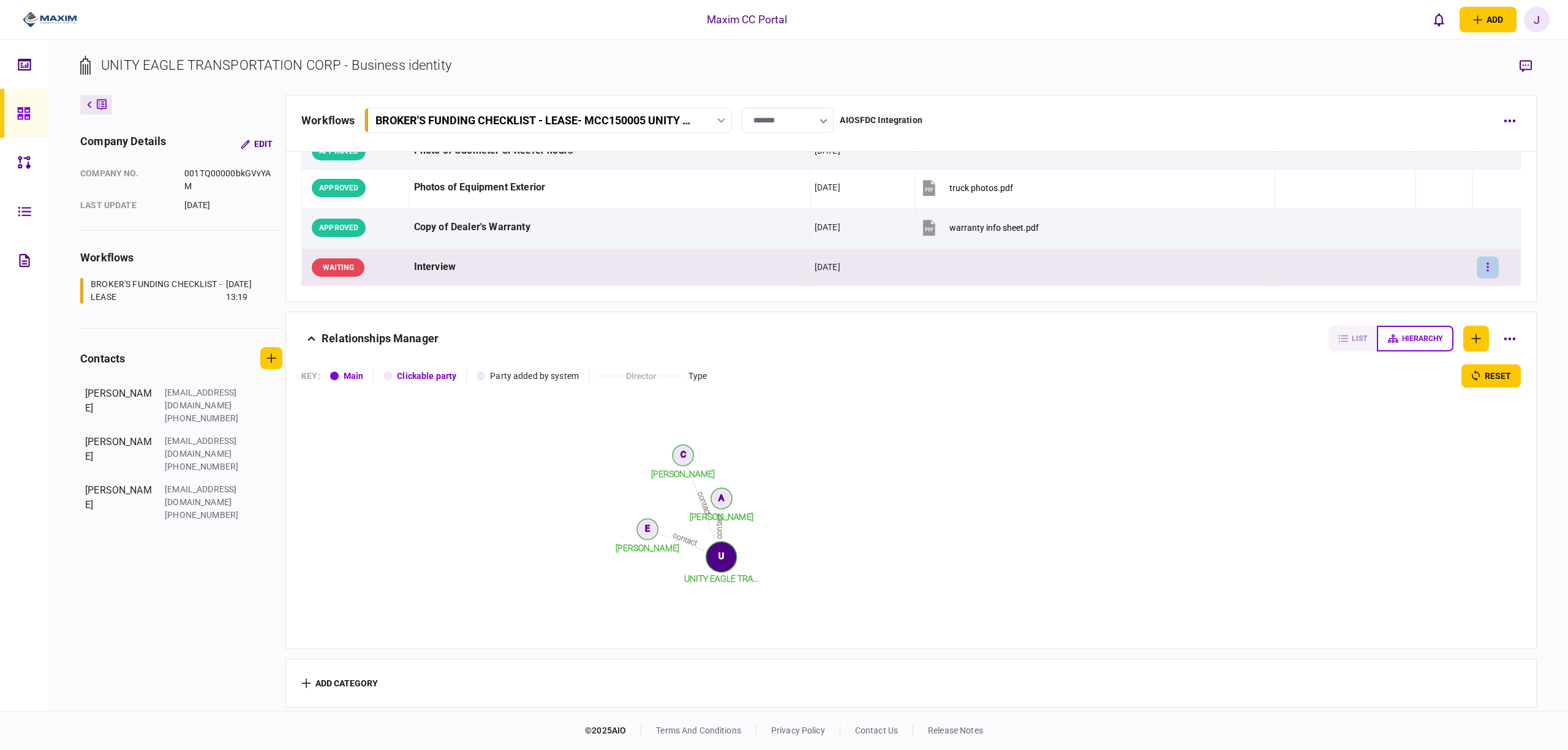
click at [1479, 266] on button "button" at bounding box center [1488, 268] width 22 height 22
click at [1420, 292] on li "approve" at bounding box center [1409, 288] width 114 height 27
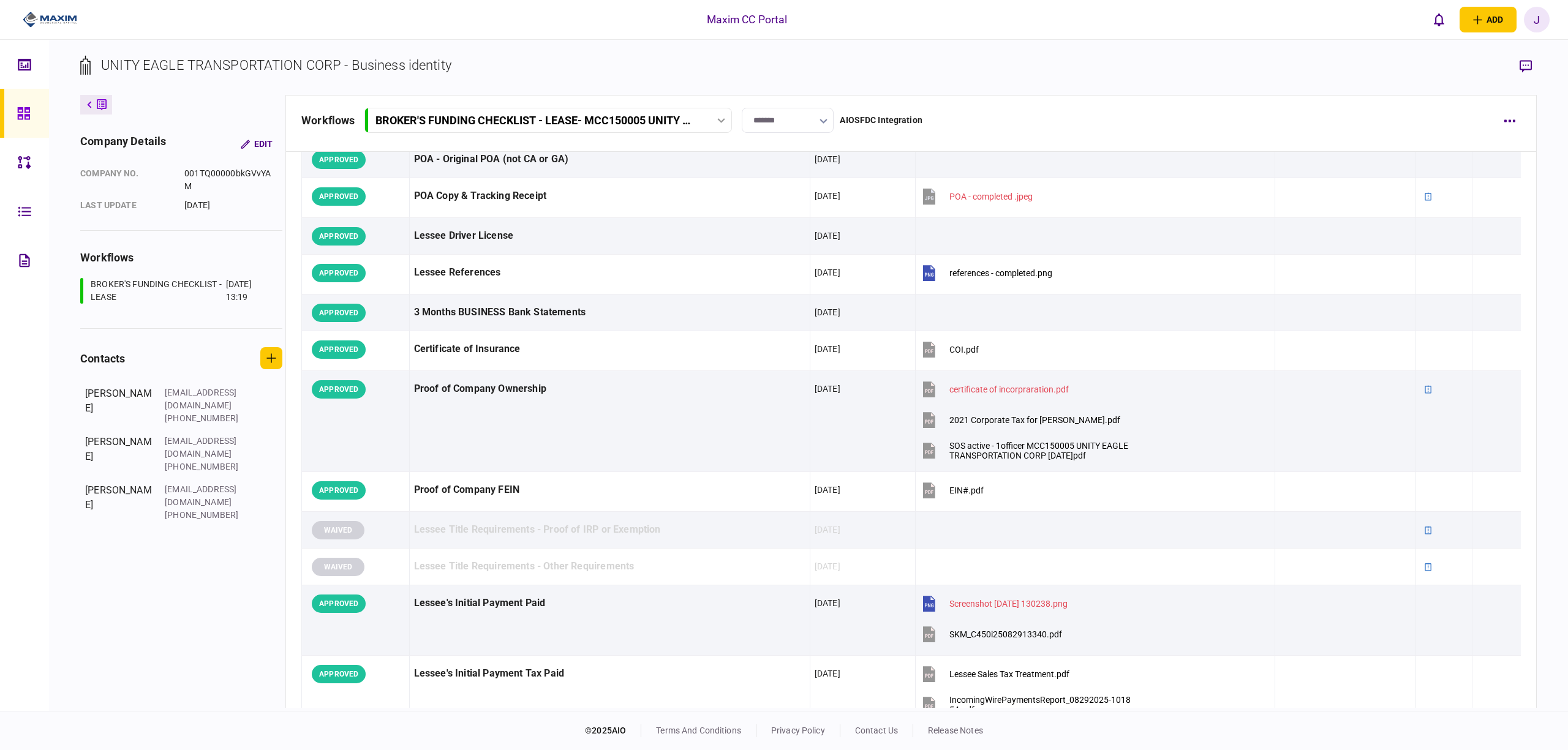
scroll to position [0, 0]
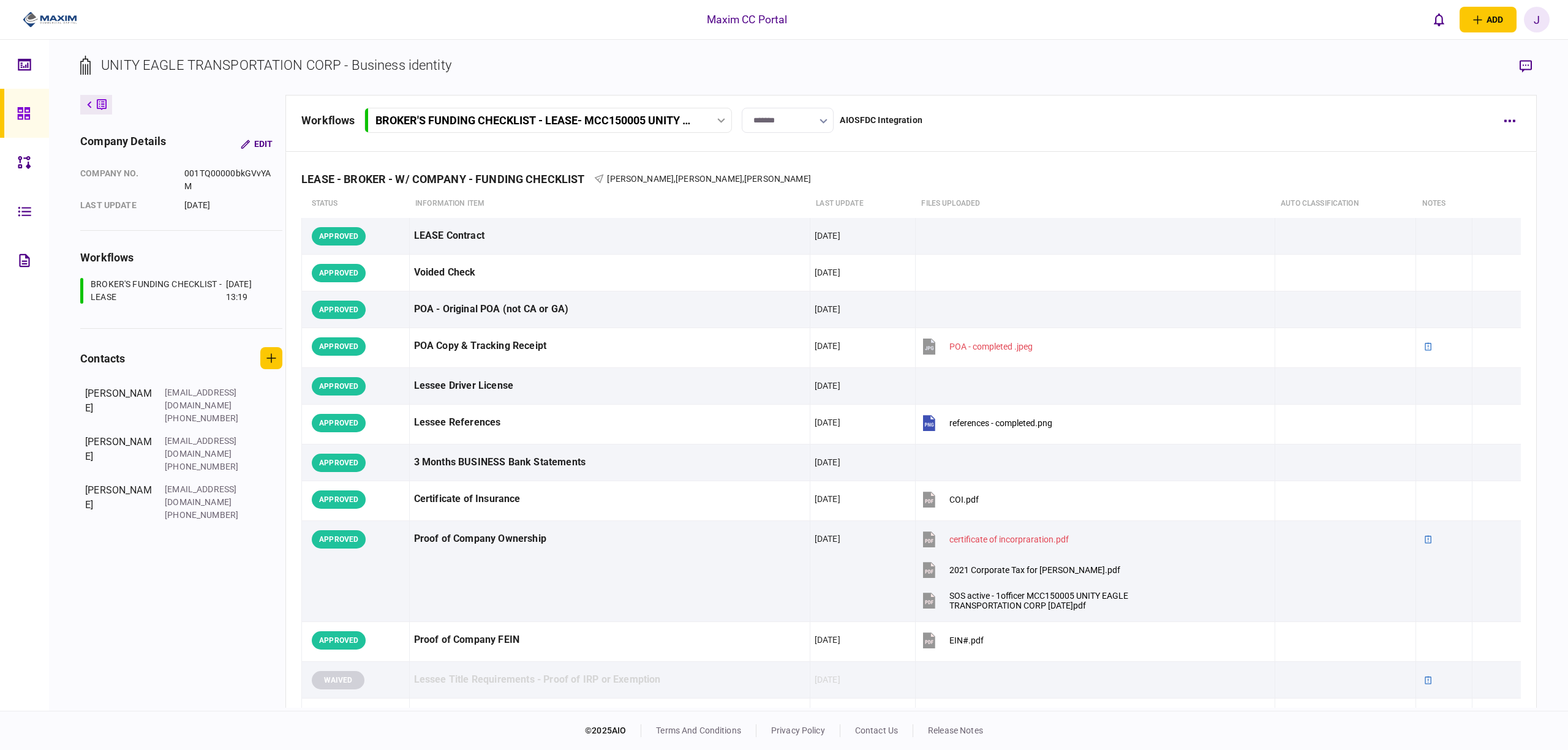
click at [790, 124] on input "*******" at bounding box center [788, 120] width 92 height 25
click at [779, 236] on button "Submitted for Funding" at bounding box center [788, 241] width 66 height 23
type input "**********"
click at [19, 130] on div at bounding box center [27, 113] width 19 height 49
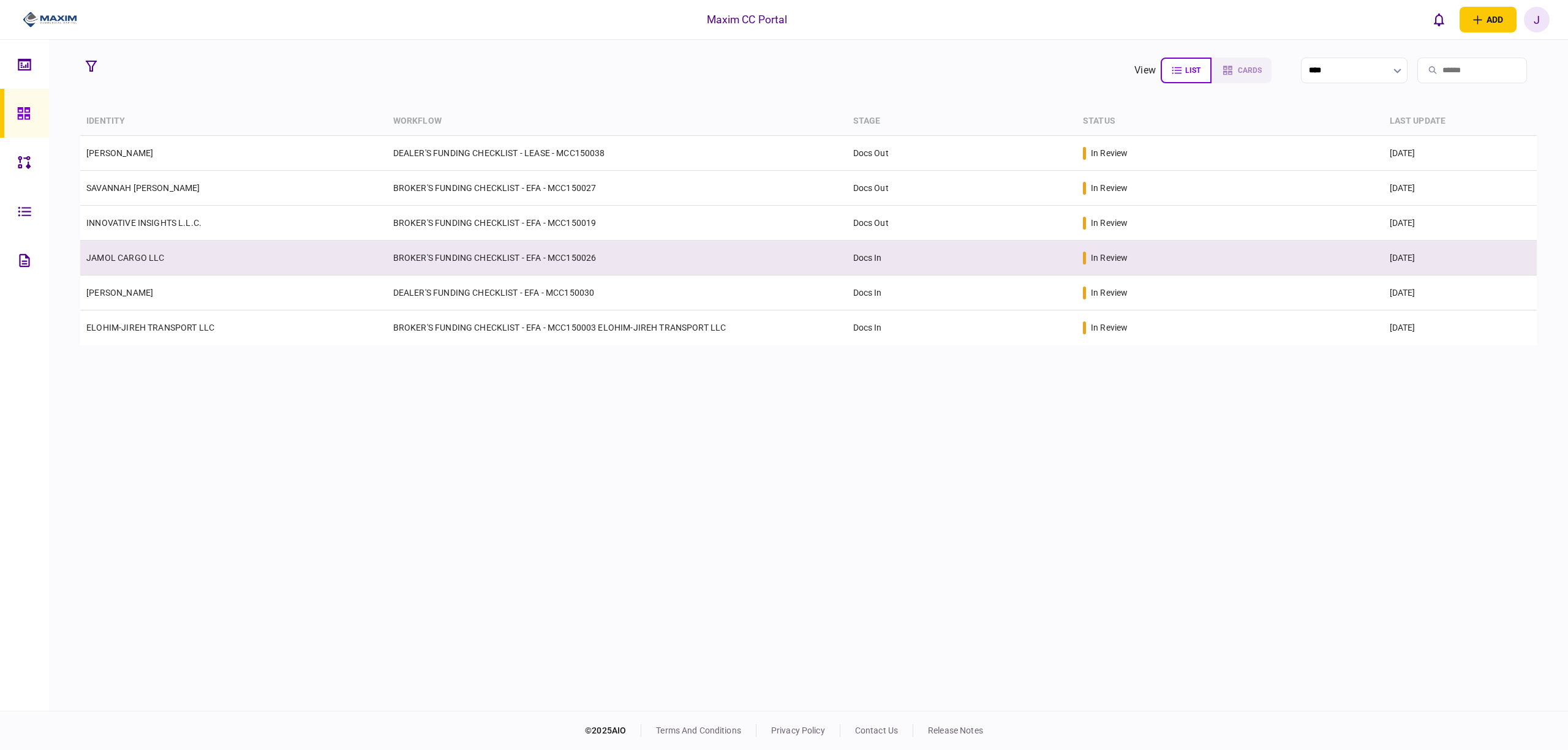
click at [134, 257] on link "JAMOL CARGO LLC" at bounding box center [125, 257] width 78 height 10
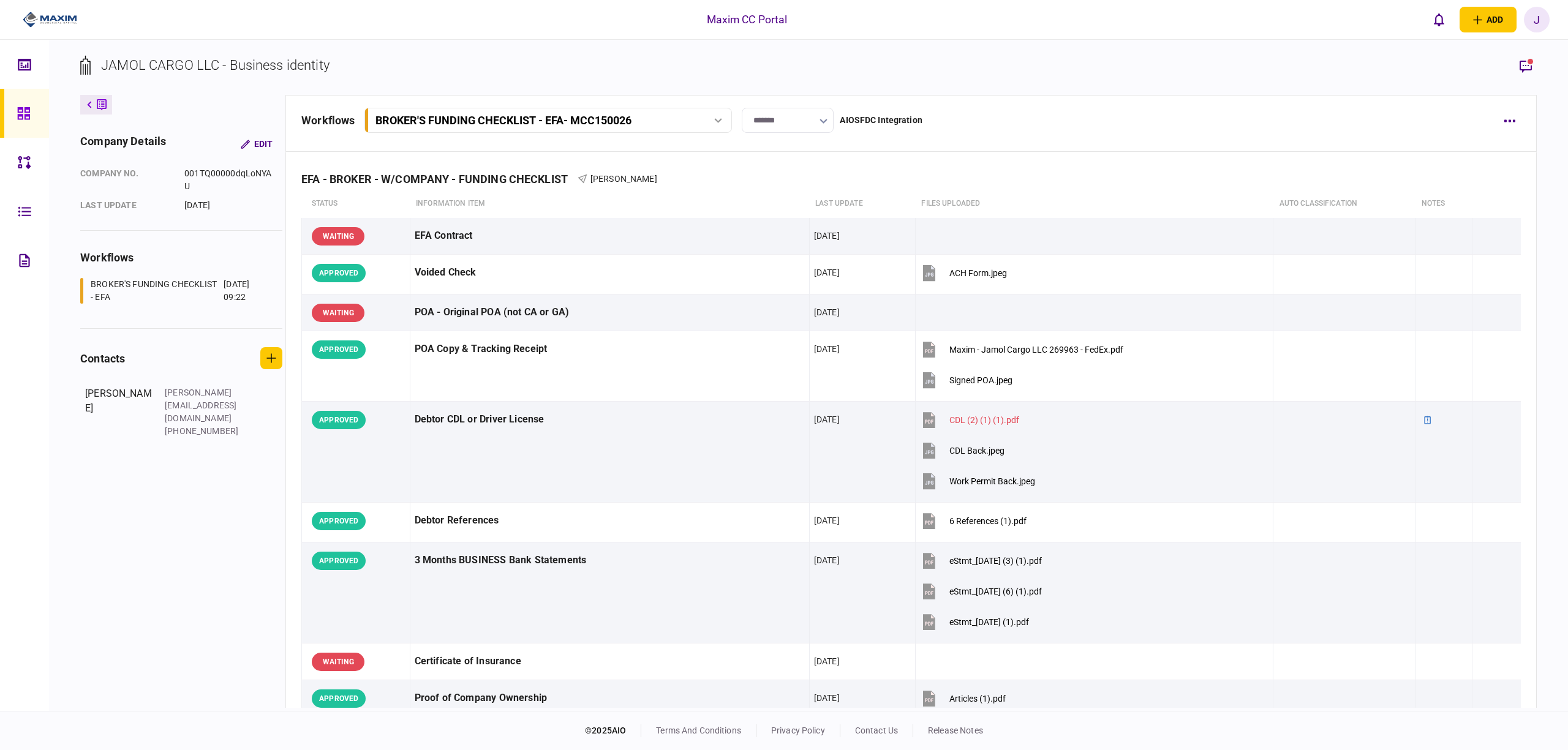
click at [17, 116] on icon at bounding box center [24, 113] width 14 height 14
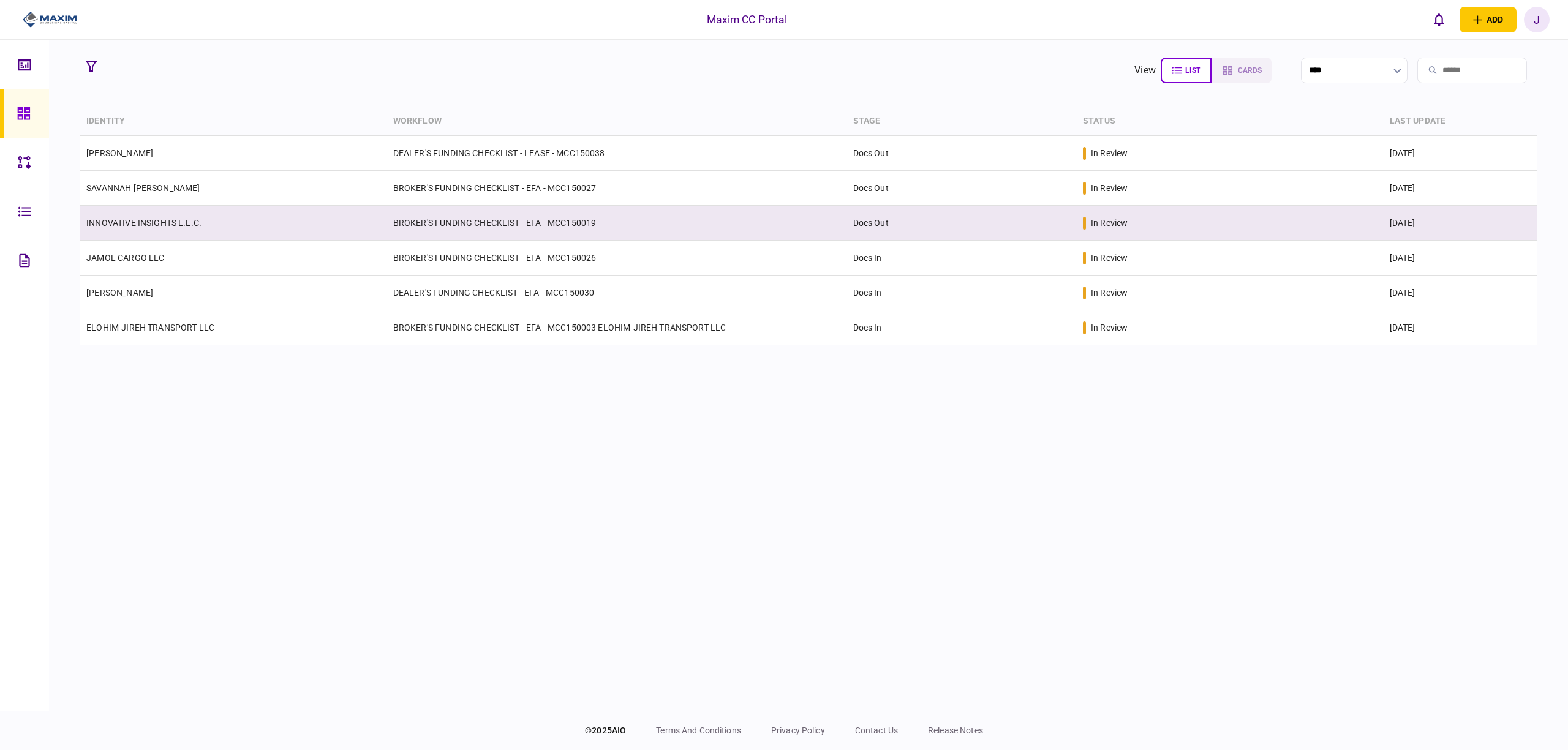
click at [177, 218] on link "INNOVATIVE INSIGHTS L.L.C." at bounding box center [144, 222] width 115 height 10
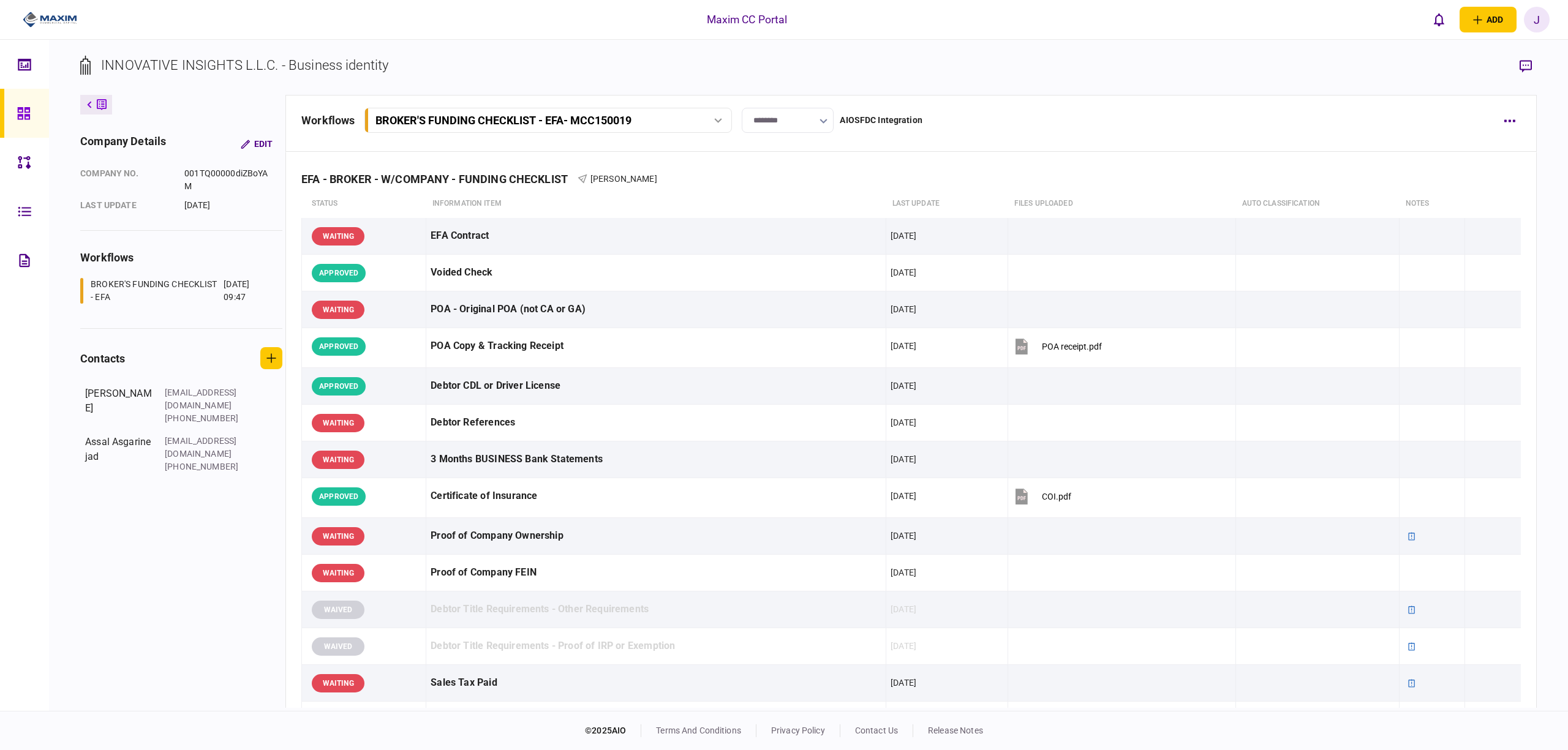
click at [771, 116] on input "********" at bounding box center [788, 120] width 92 height 25
click at [789, 201] on li "Docs In" at bounding box center [788, 210] width 91 height 30
type input "*******"
click at [25, 116] on icon at bounding box center [23, 113] width 12 height 12
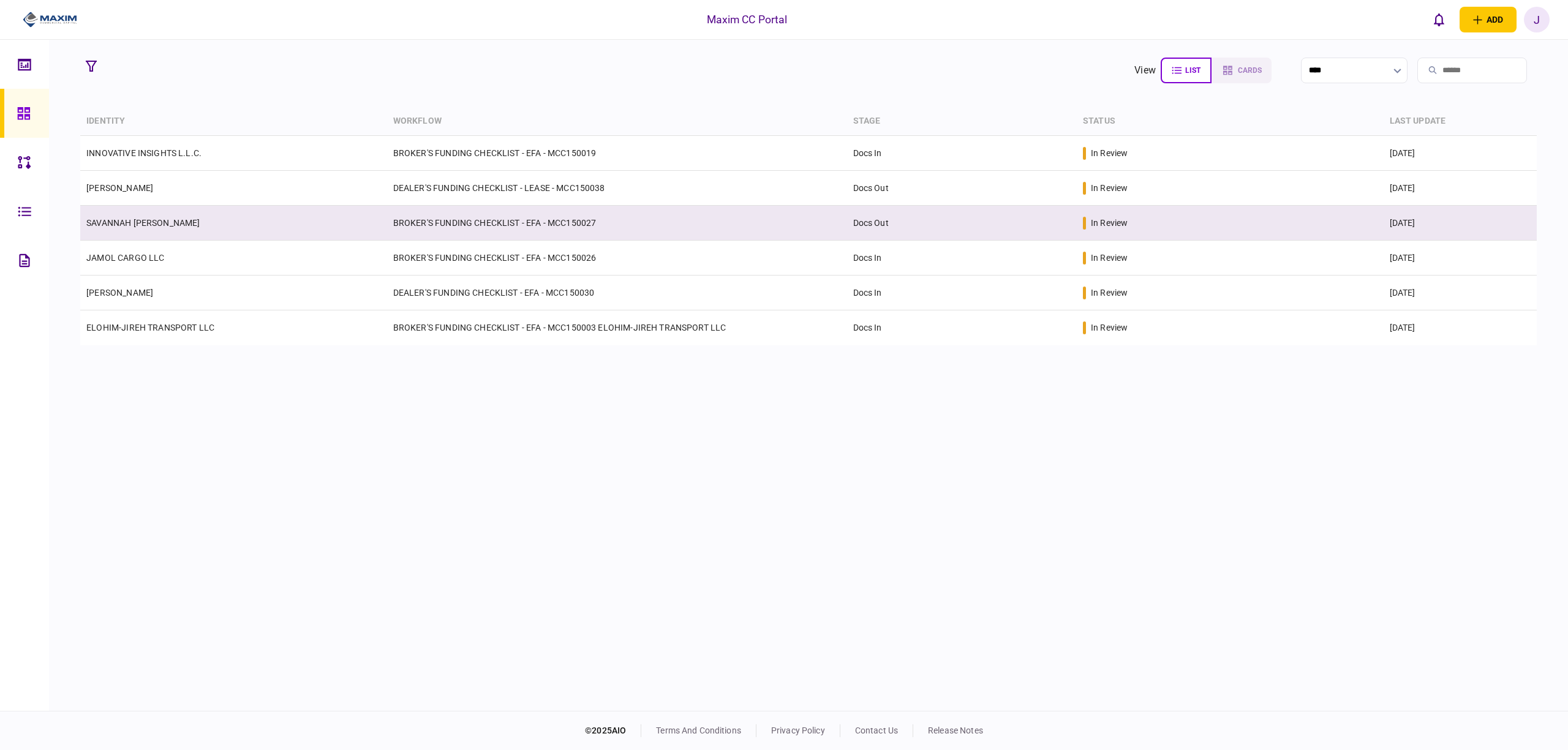
click at [134, 226] on link "SAVANNAH [PERSON_NAME]" at bounding box center [143, 222] width 114 height 10
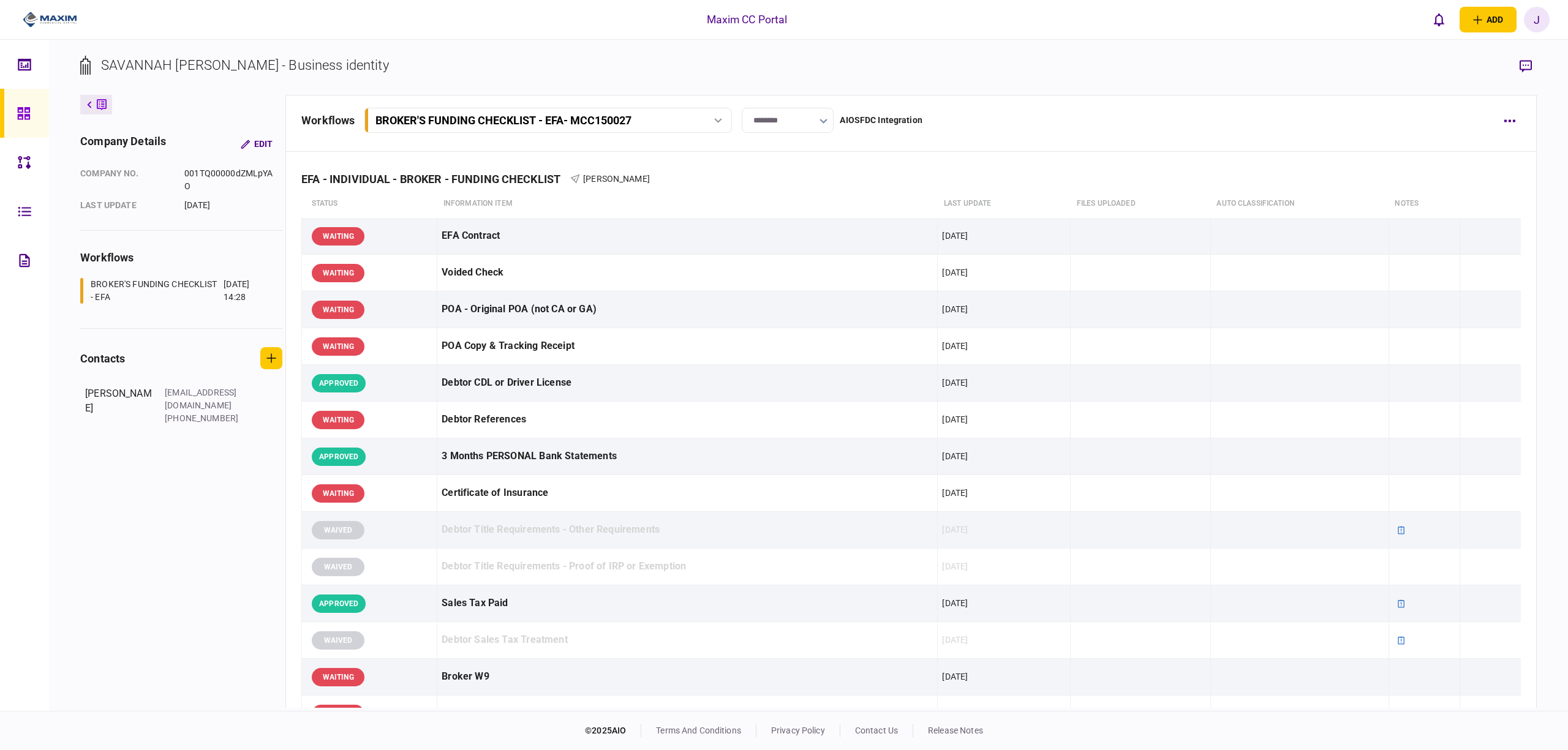
click at [787, 116] on input "********" at bounding box center [788, 120] width 92 height 25
click at [777, 213] on button "Docs In" at bounding box center [788, 210] width 66 height 12
type input "*******"
click at [10, 114] on link at bounding box center [25, 113] width 49 height 49
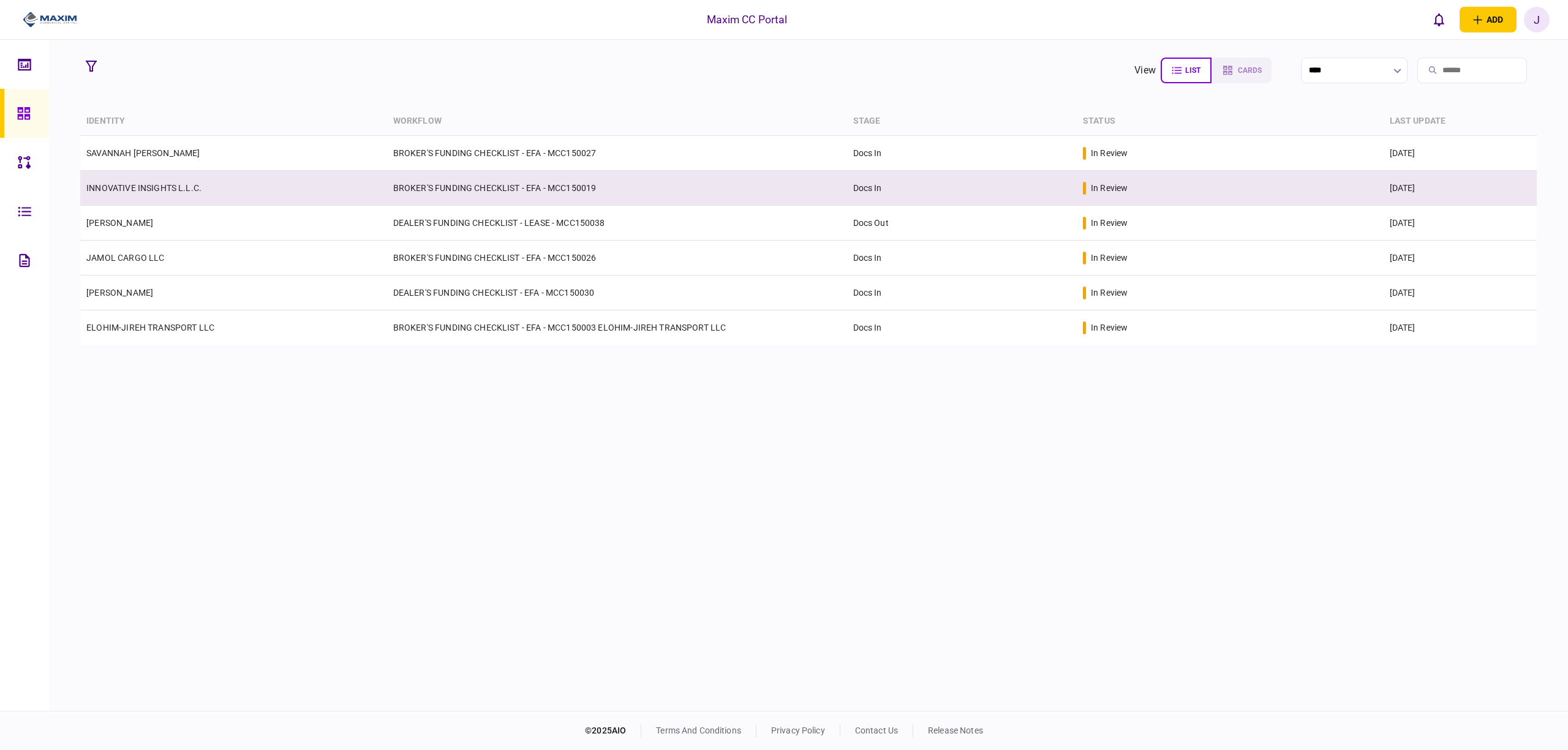
click at [137, 183] on link "INNOVATIVE INSIGHTS L.L.C." at bounding box center [144, 188] width 115 height 10
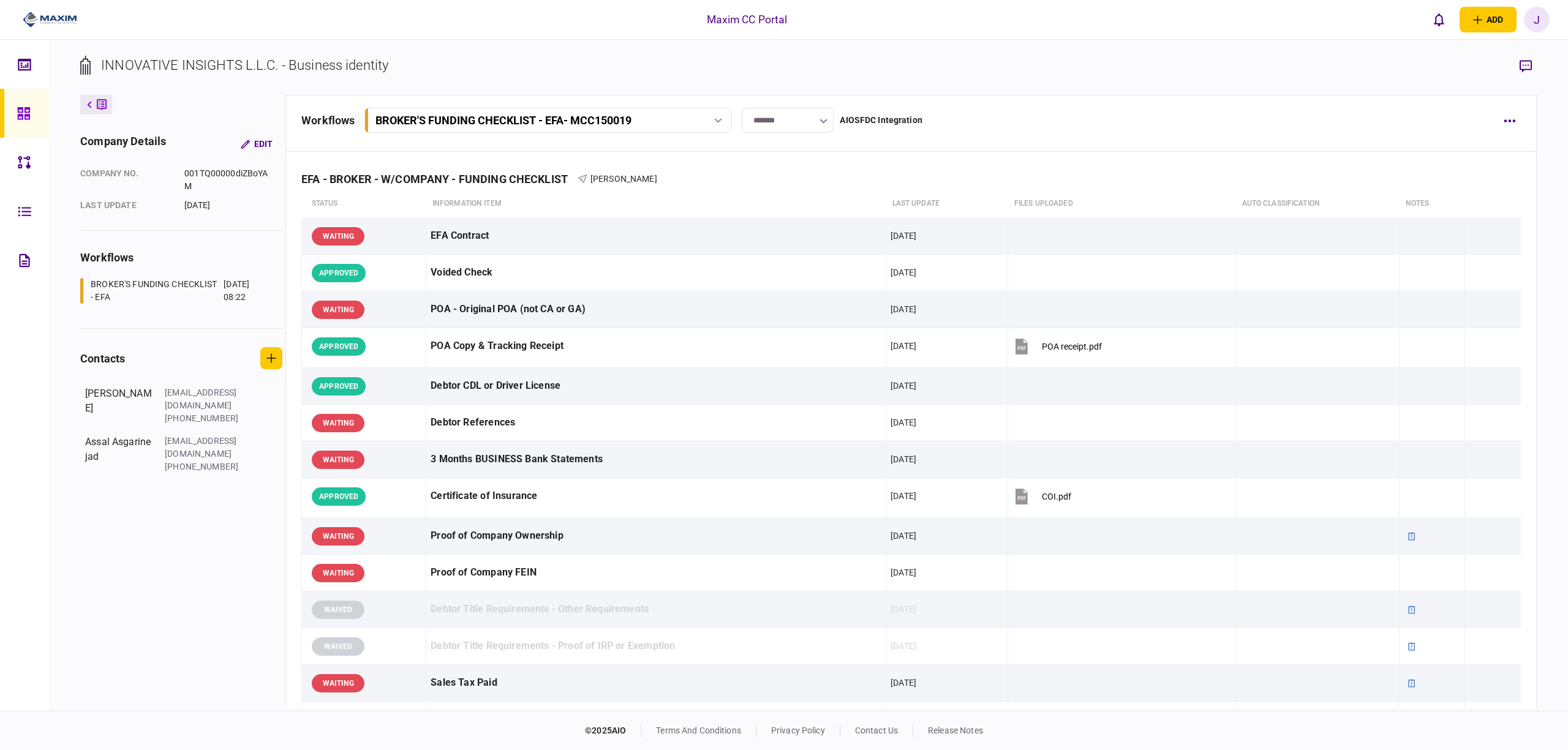
click at [23, 106] on icon at bounding box center [24, 113] width 14 height 14
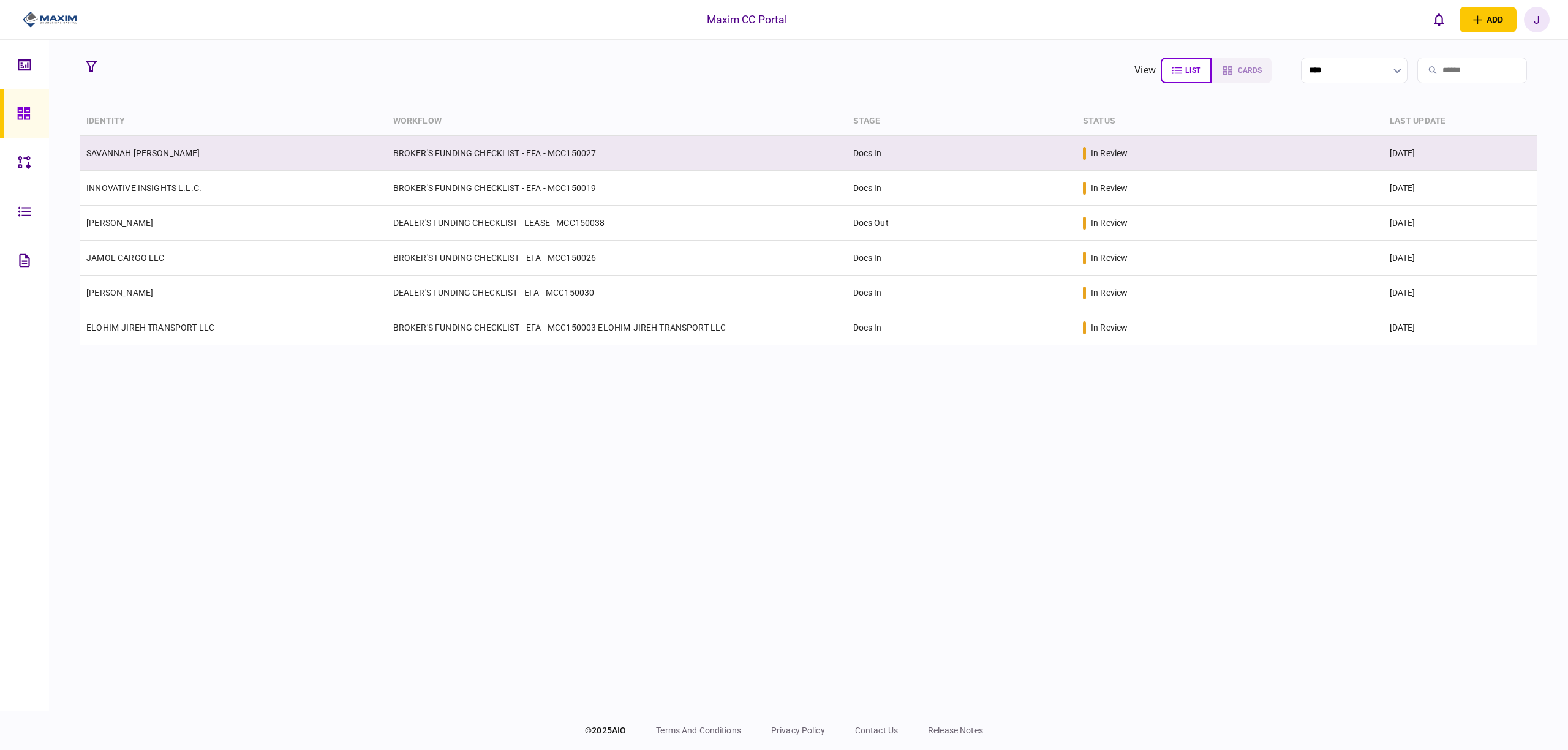
click at [172, 161] on td "SAVANNAH [PERSON_NAME]" at bounding box center [233, 153] width 307 height 35
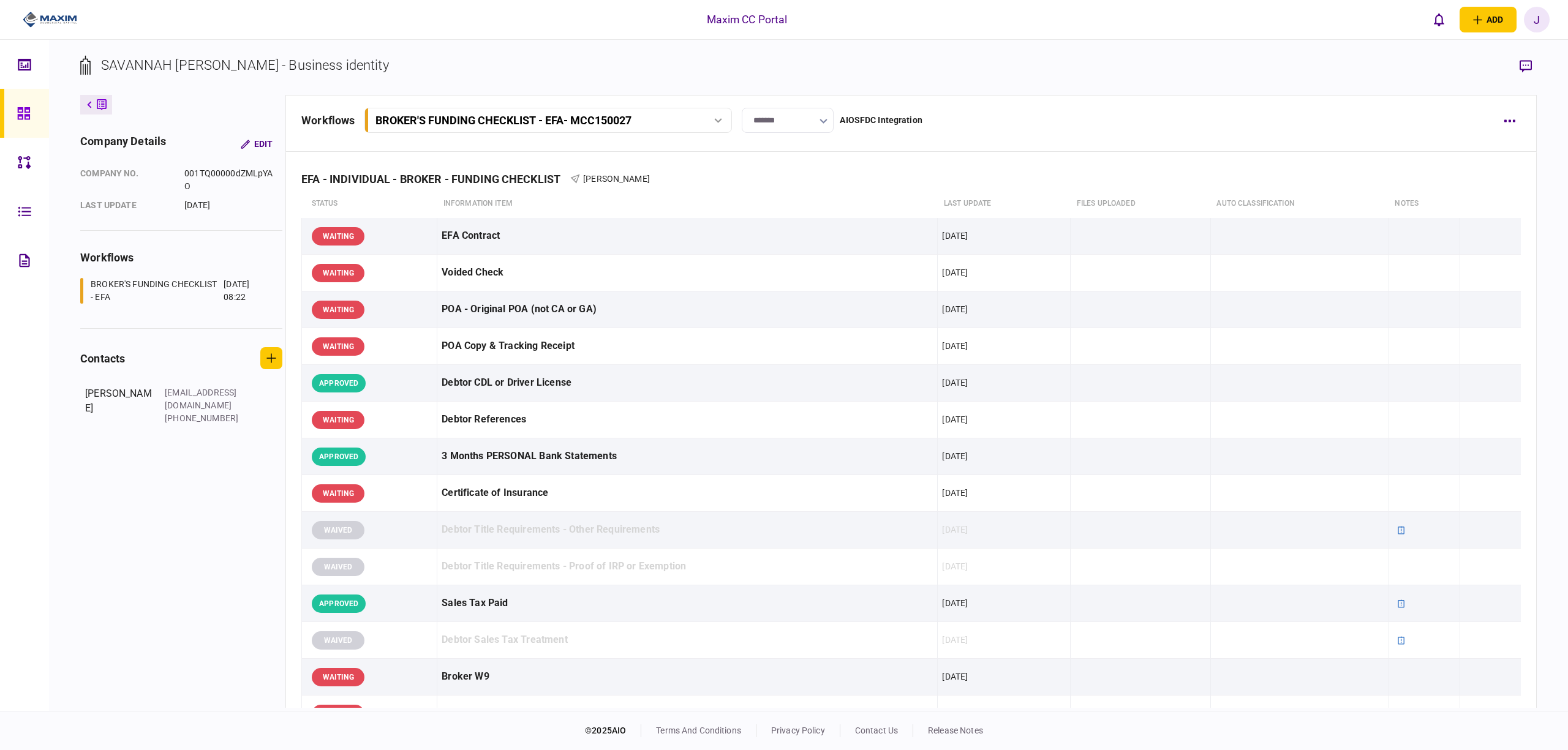
click at [8, 109] on link at bounding box center [25, 113] width 49 height 49
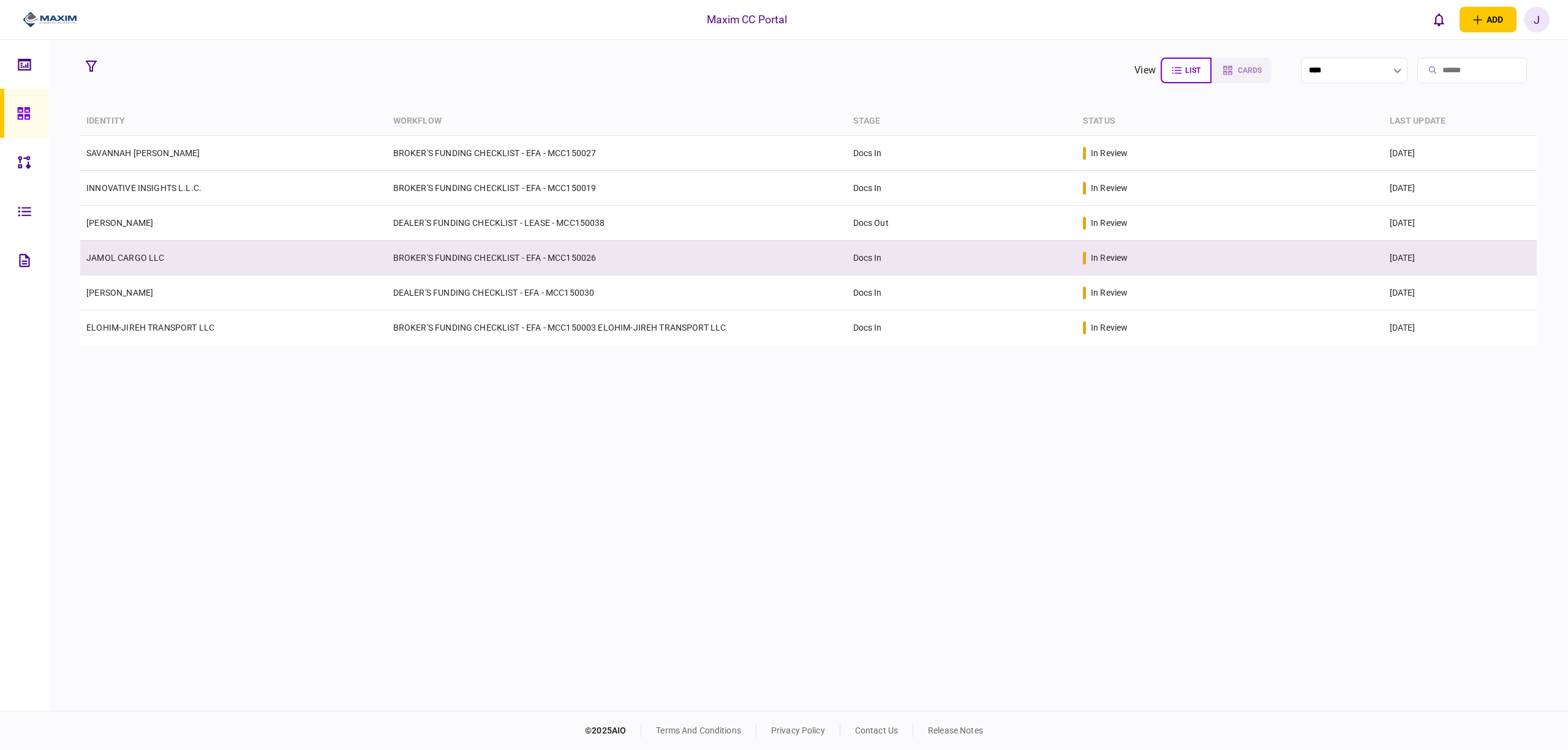
click at [143, 248] on td "JAMOL CARGO LLC" at bounding box center [233, 258] width 307 height 35
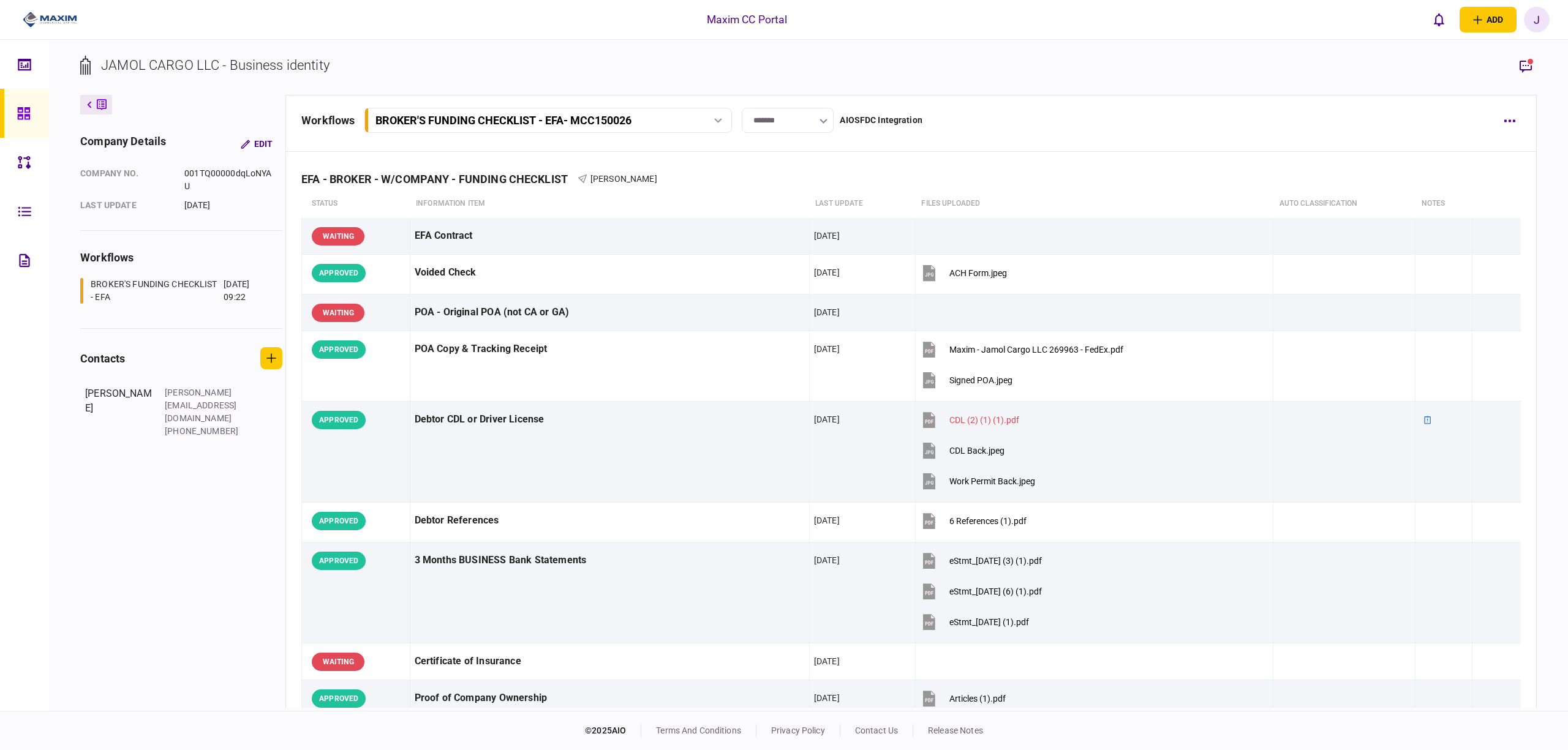
click at [28, 112] on icon at bounding box center [23, 113] width 12 height 12
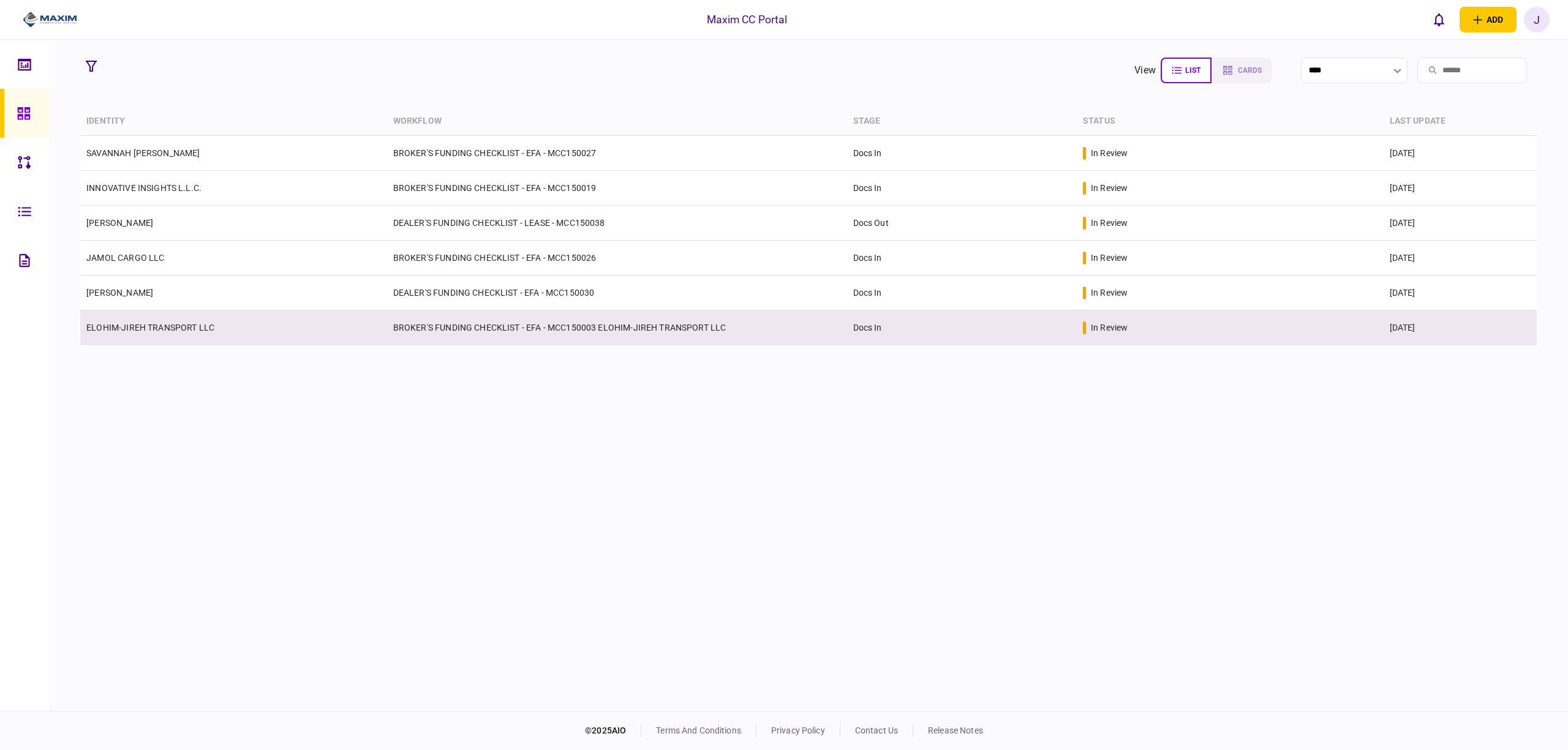
click at [188, 326] on link "ELOHIM-JIREH TRANSPORT LLC" at bounding box center [150, 328] width 128 height 10
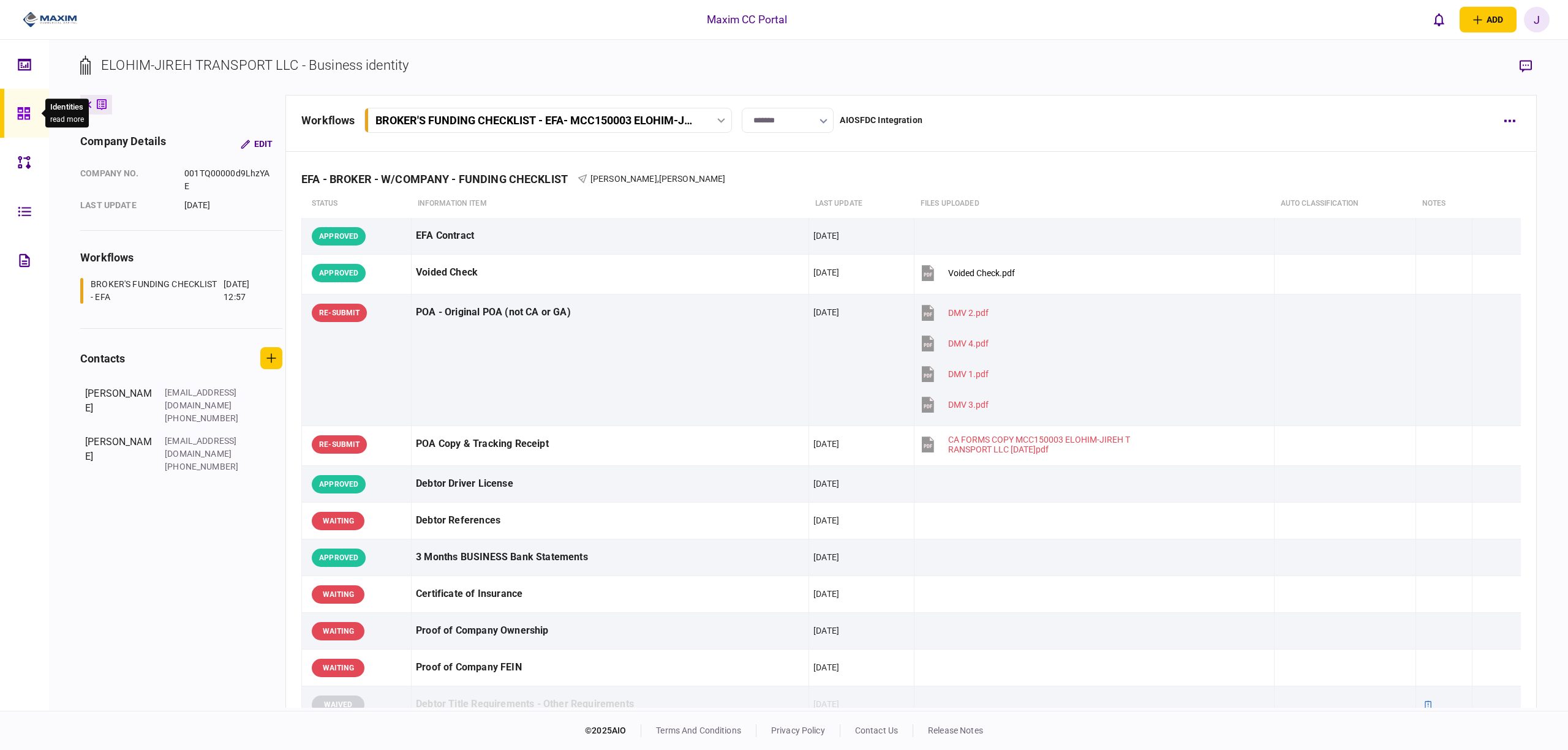
click at [38, 114] on div "Identities read more" at bounding box center [63, 113] width 52 height 29
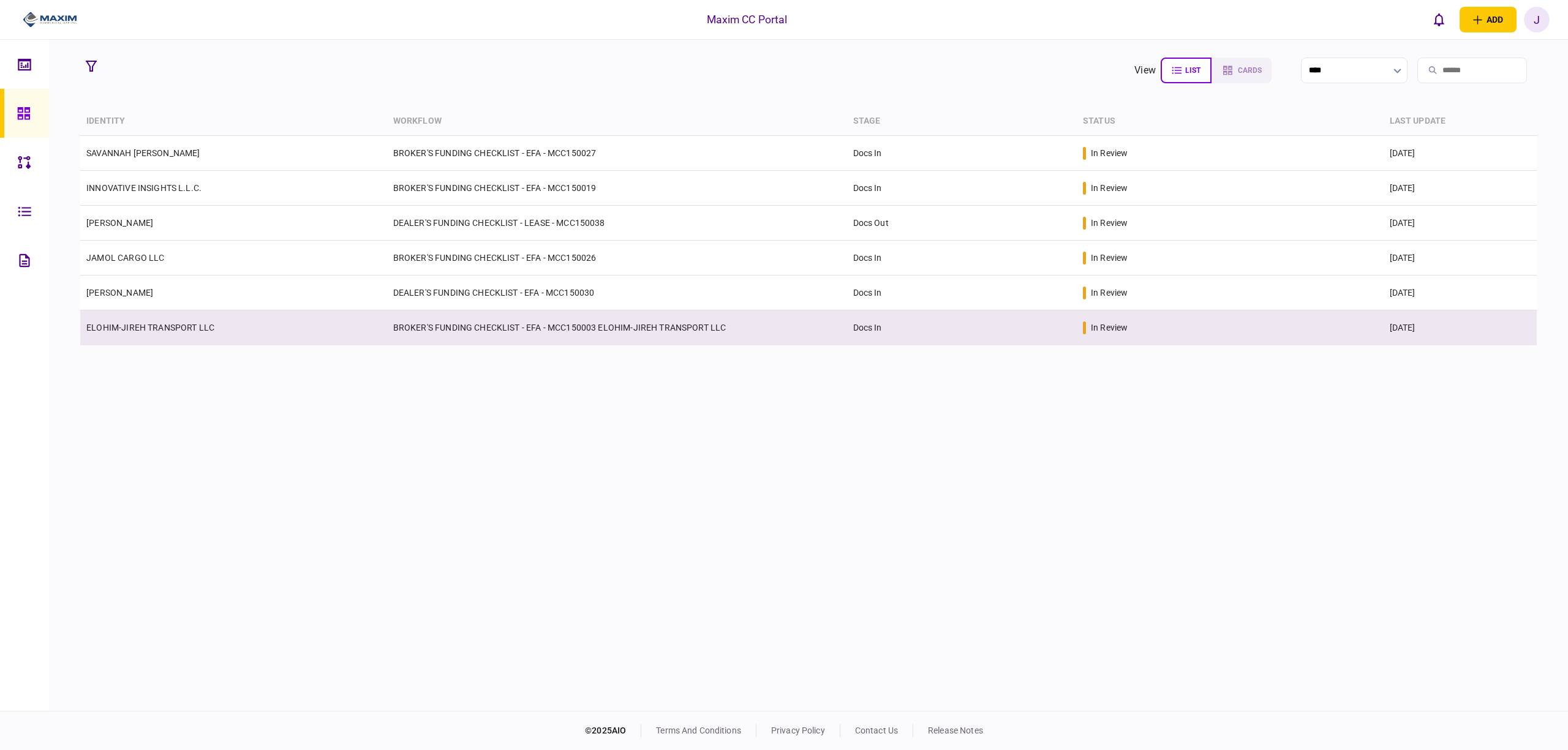
drag, startPoint x: 1298, startPoint y: 491, endPoint x: 1166, endPoint y: 339, distance: 201.3
click at [1298, 491] on div "identity workflow stage status last update SAVANNAH [PERSON_NAME] BROKER'S FUND…" at bounding box center [808, 408] width 1457 height 601
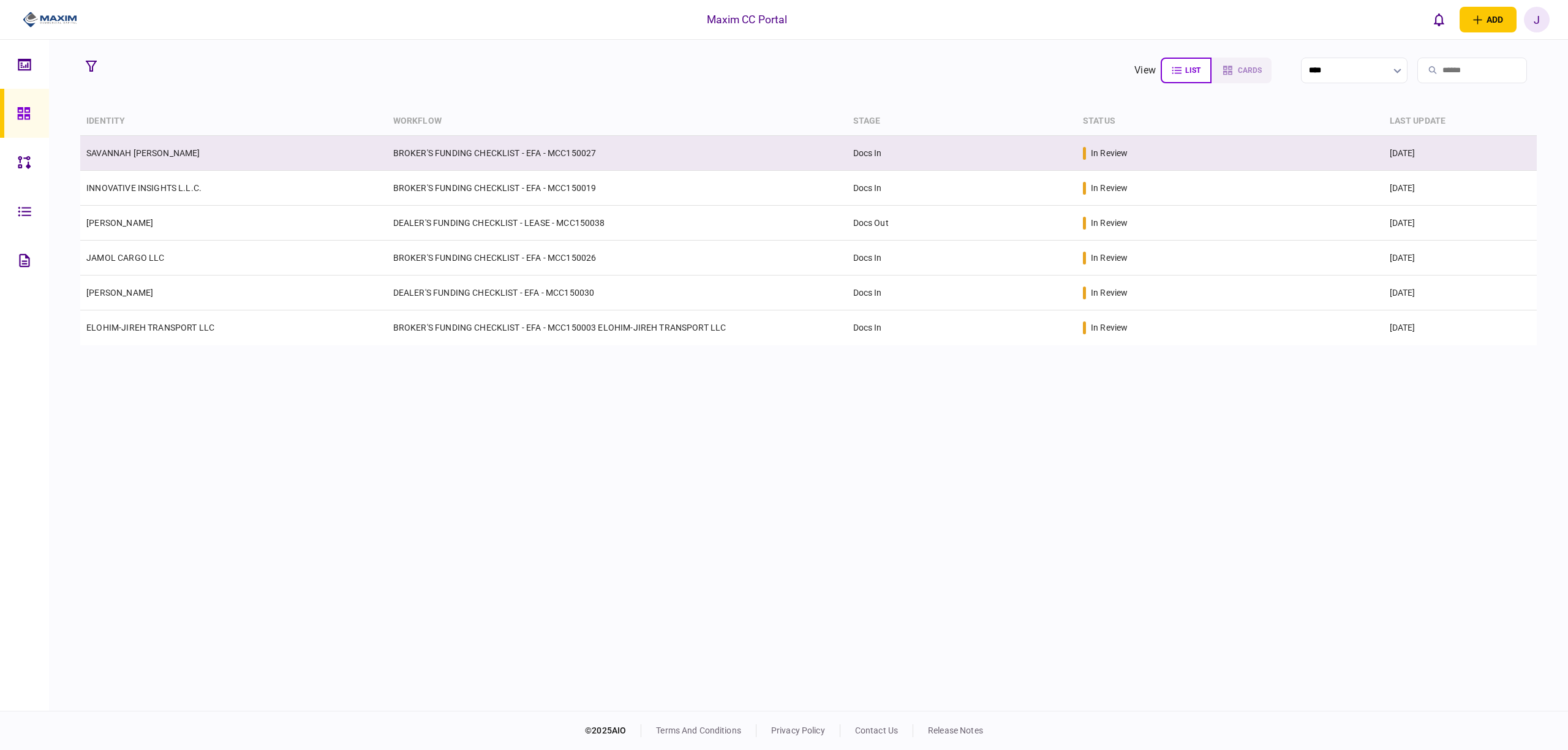
click at [140, 159] on td "SAVANNAH [PERSON_NAME]" at bounding box center [233, 153] width 307 height 35
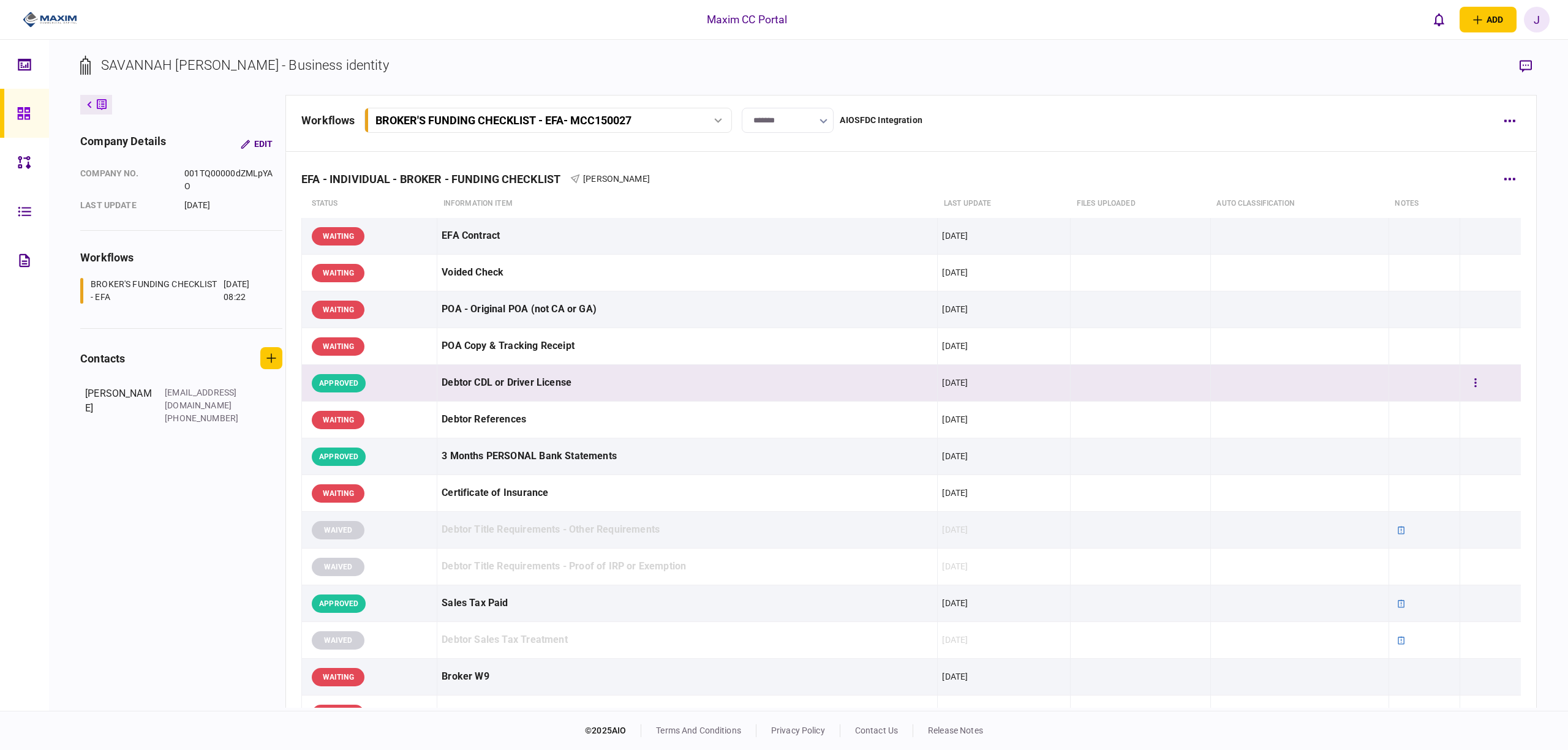
click at [327, 383] on div "APPROVED" at bounding box center [339, 383] width 54 height 18
click at [1471, 388] on button "button" at bounding box center [1476, 383] width 22 height 22
click at [1471, 388] on div at bounding box center [784, 375] width 1568 height 750
click at [589, 388] on div "Debtor CDL or Driver License" at bounding box center [688, 383] width 491 height 28
click at [599, 380] on div "Debtor CDL or Driver License" at bounding box center [688, 383] width 491 height 28
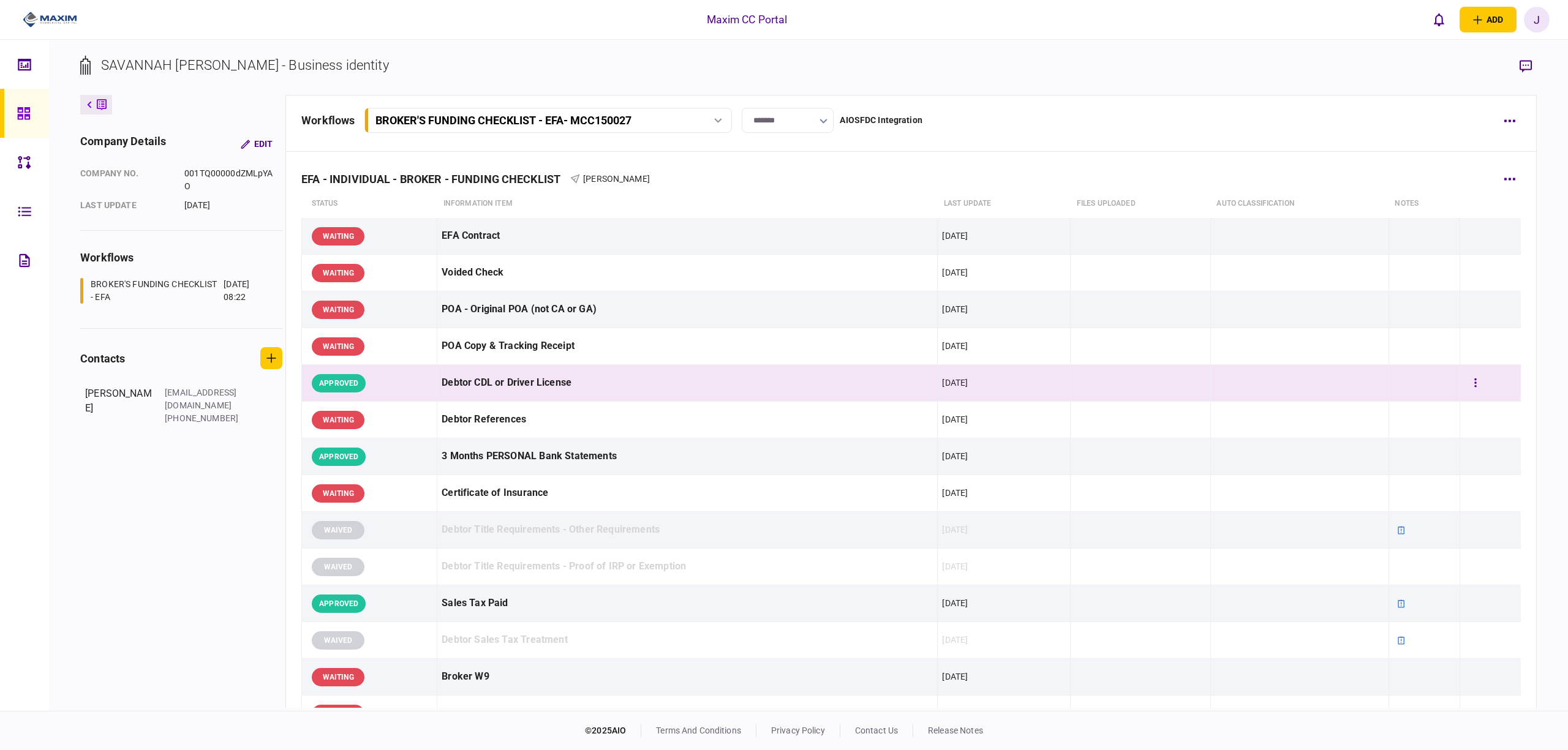
click at [602, 380] on div "Debtor CDL or Driver License" at bounding box center [688, 383] width 491 height 28
drag, startPoint x: 482, startPoint y: 380, endPoint x: 403, endPoint y: 375, distance: 79.2
click at [403, 375] on div "APPROVED" at bounding box center [372, 383] width 121 height 28
click at [5, 103] on link at bounding box center [25, 113] width 49 height 49
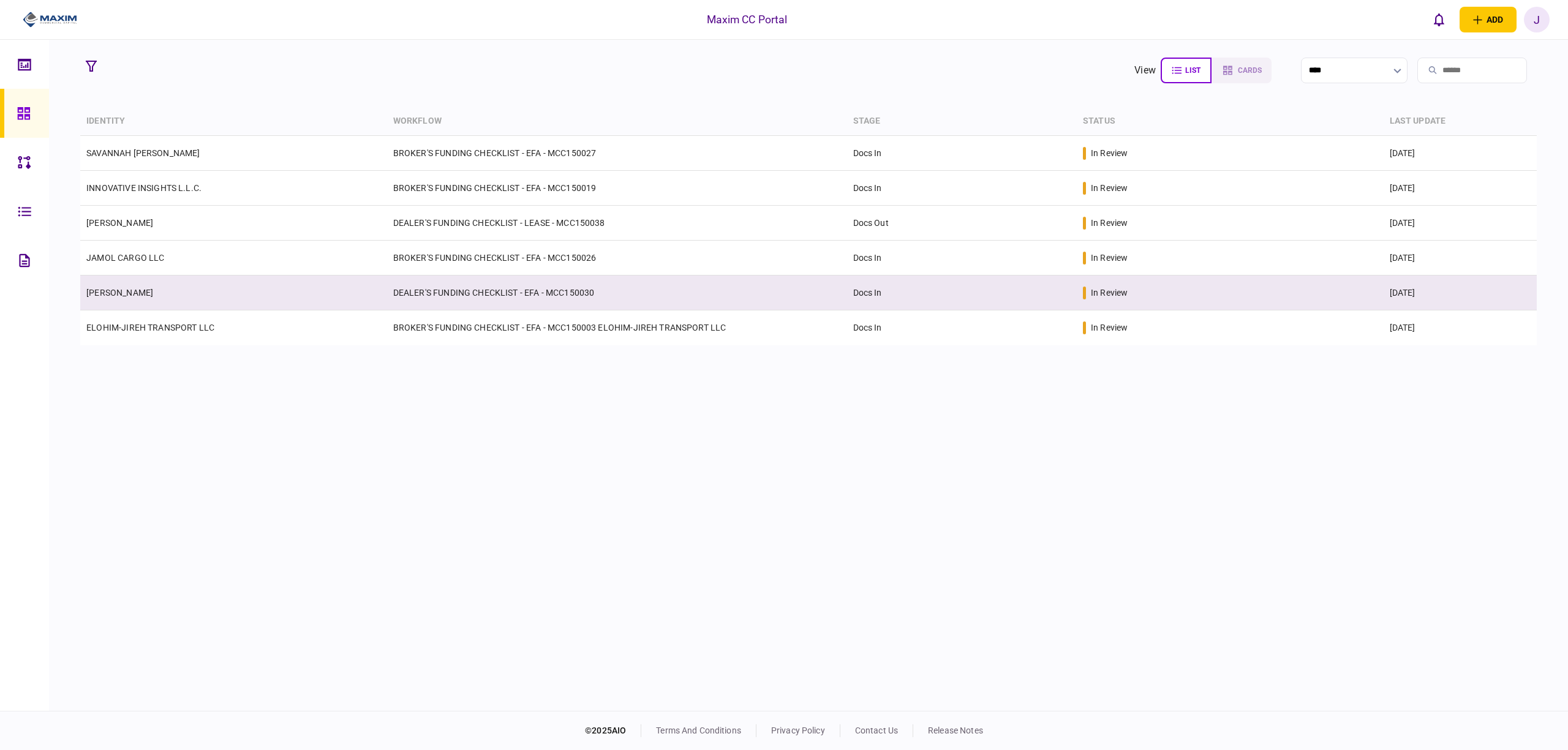
click at [114, 288] on link "[PERSON_NAME]" at bounding box center [120, 292] width 67 height 10
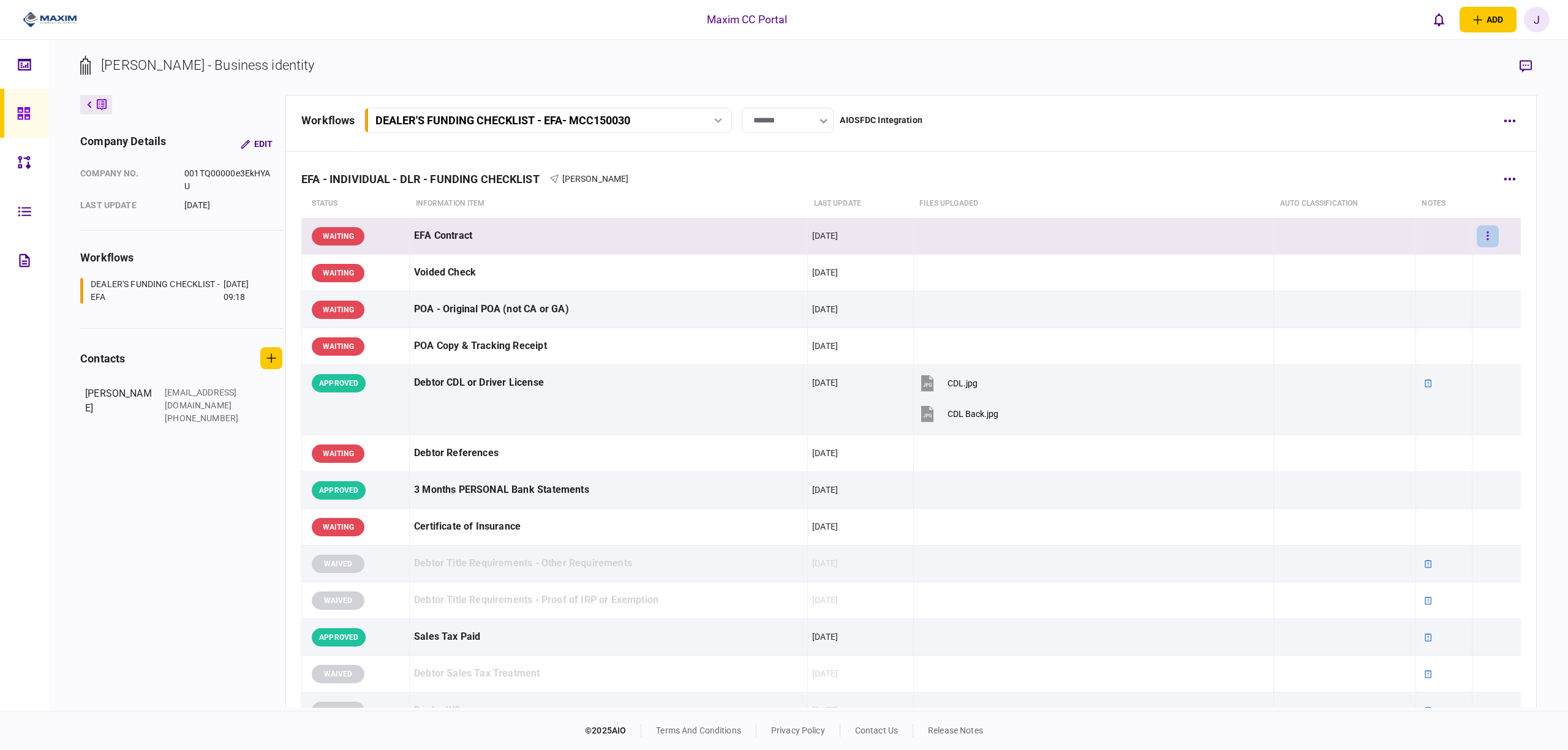
click at [1482, 236] on button "button" at bounding box center [1488, 237] width 22 height 22
click at [1395, 260] on span "approve" at bounding box center [1380, 261] width 36 height 15
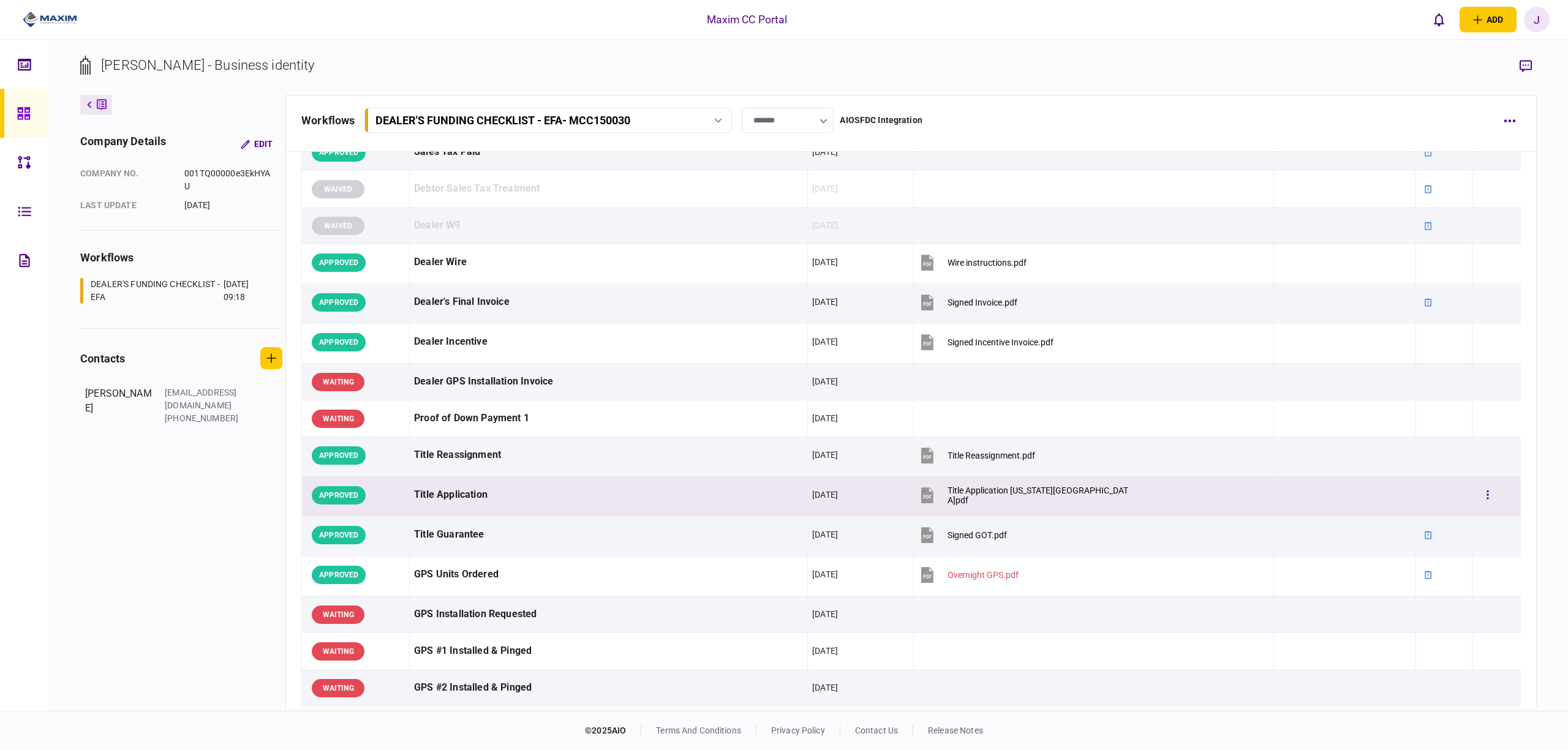
scroll to position [571, 0]
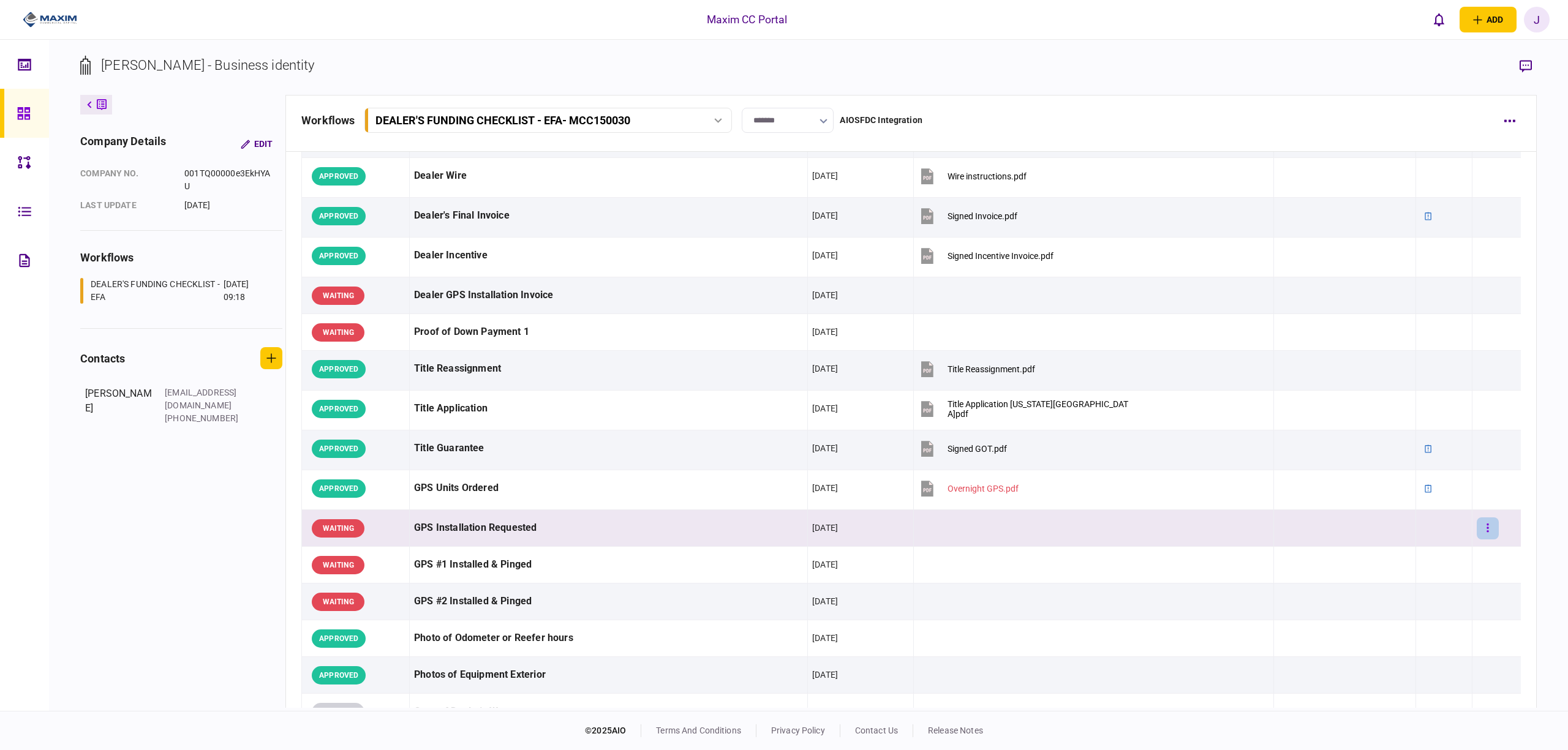
click at [1487, 527] on icon "button" at bounding box center [1488, 528] width 3 height 12
click at [1388, 633] on li "waive" at bounding box center [1406, 639] width 114 height 27
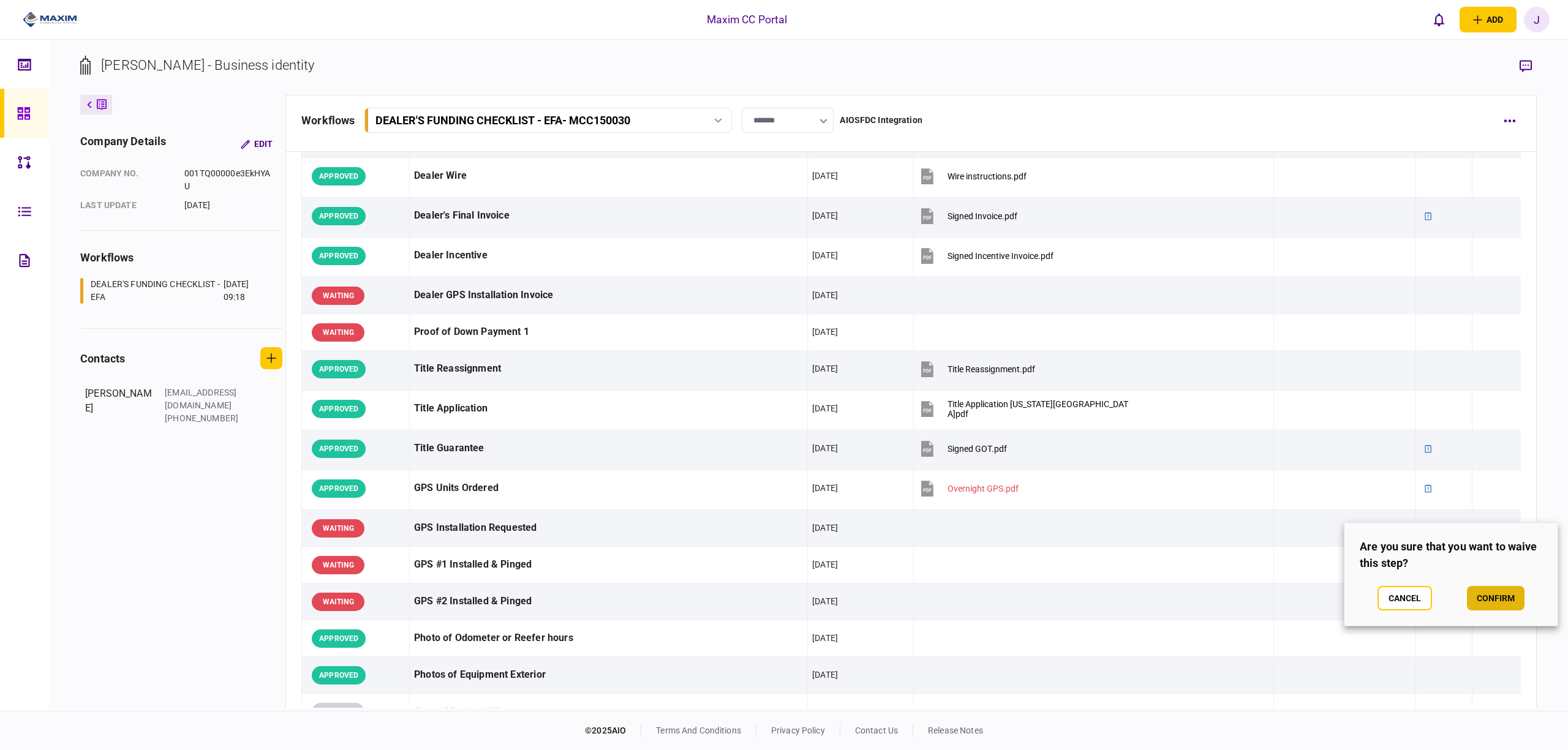
click at [1513, 601] on button "confirm" at bounding box center [1496, 598] width 57 height 25
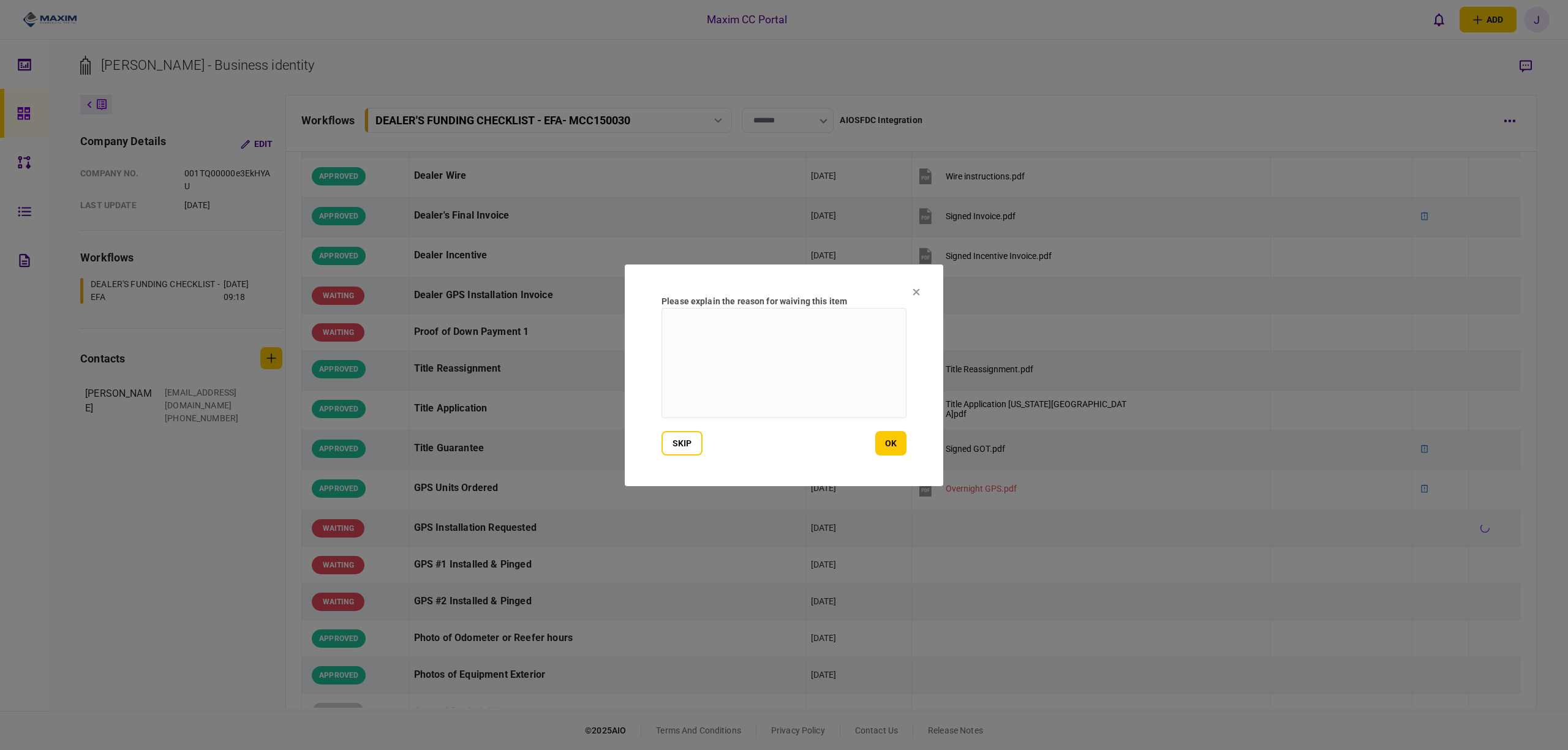
click at [738, 392] on textarea at bounding box center [784, 363] width 245 height 110
type textarea "***"
click at [893, 447] on button "ok" at bounding box center [891, 444] width 31 height 25
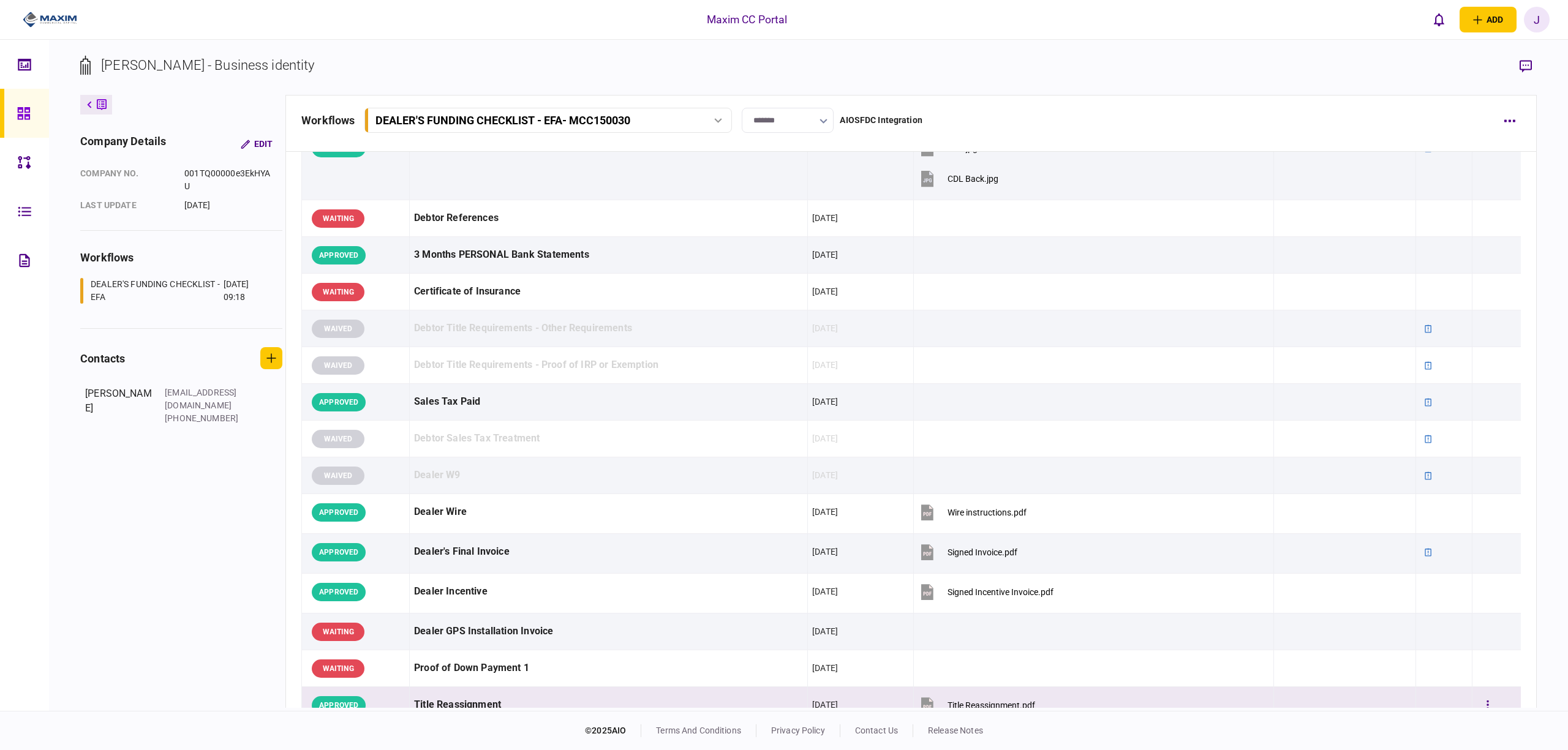
scroll to position [0, 0]
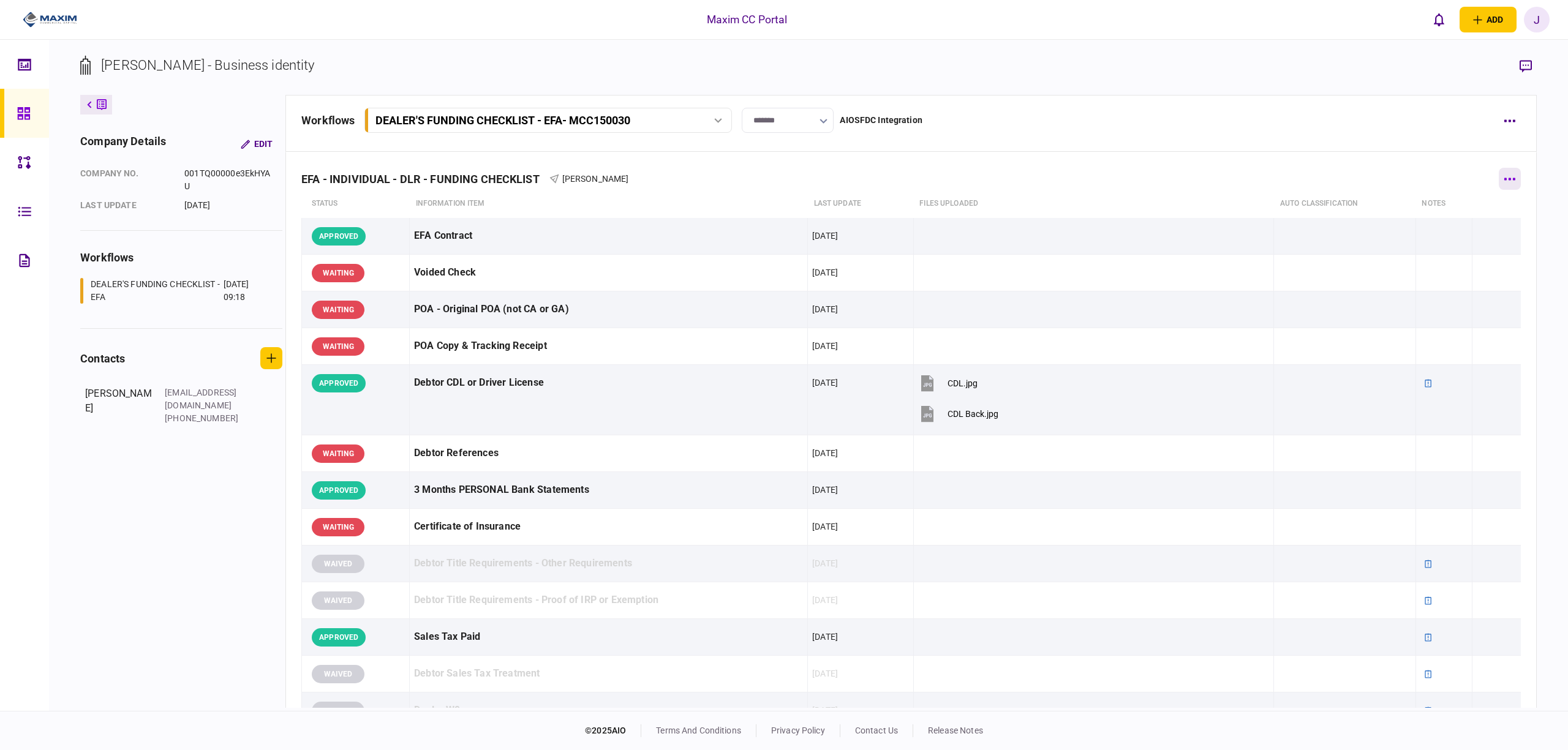
click at [1499, 181] on button "button" at bounding box center [1510, 179] width 22 height 22
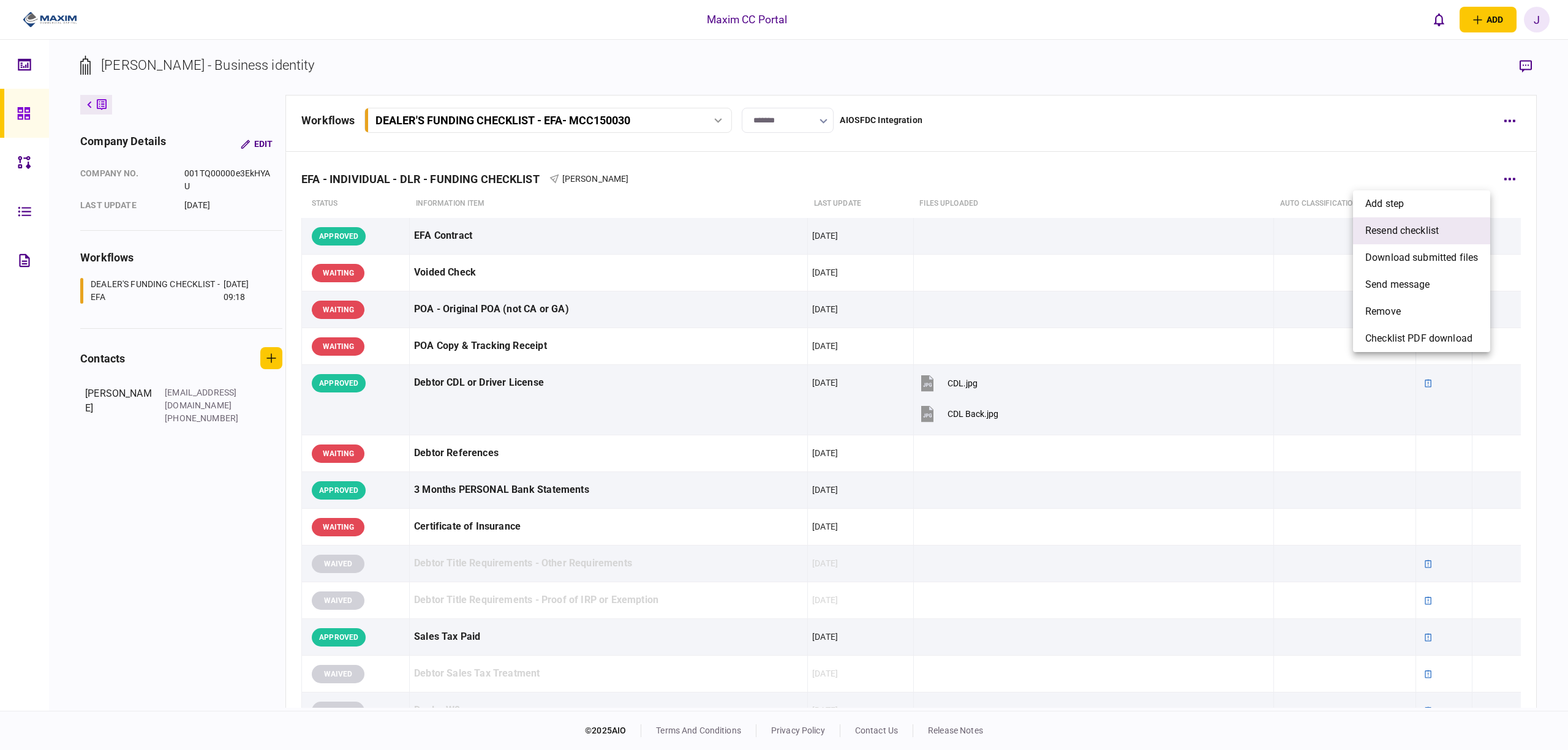
click at [1415, 235] on span "resend checklist" at bounding box center [1402, 231] width 74 height 15
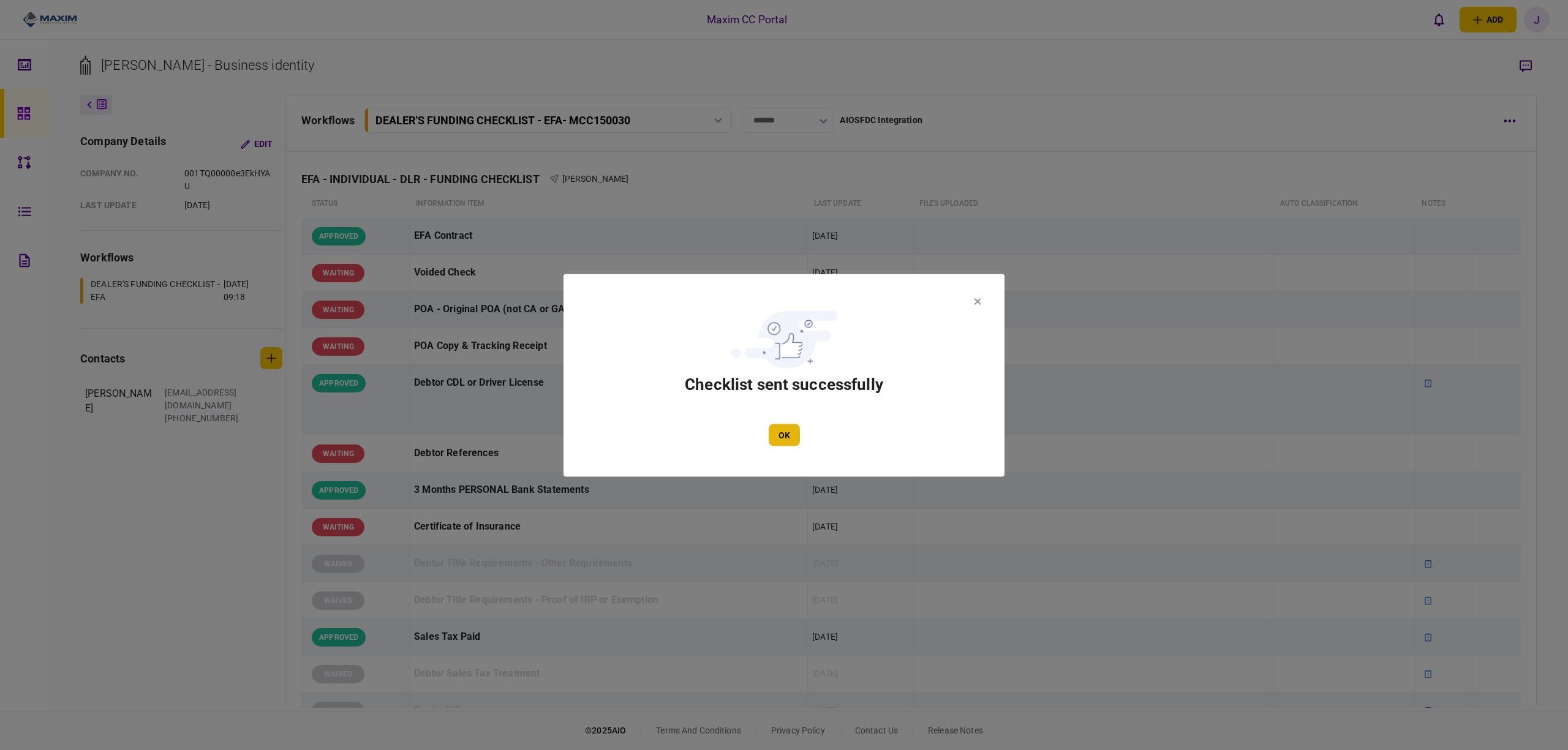
click at [799, 429] on button "OK" at bounding box center [784, 435] width 31 height 22
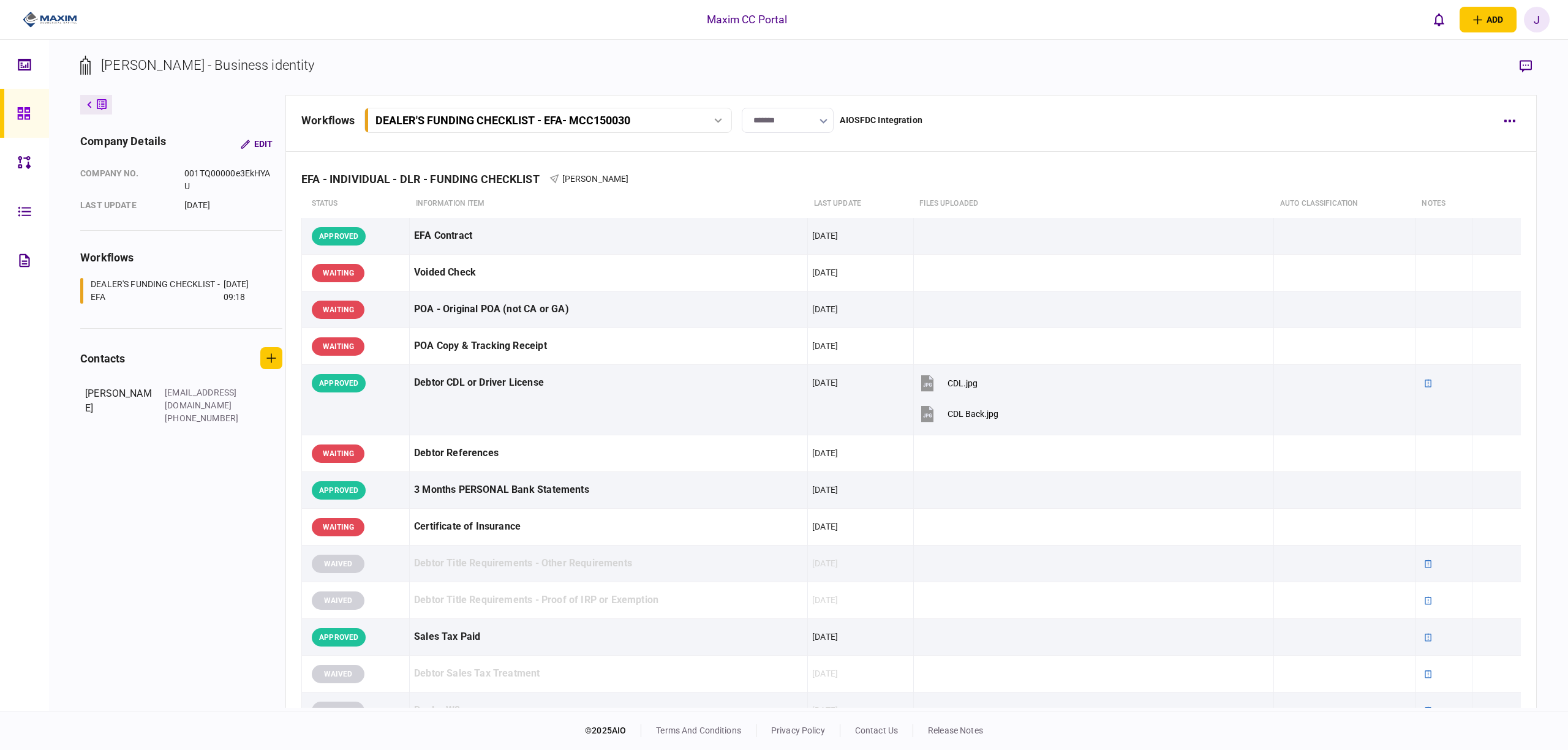
click at [10, 103] on link at bounding box center [25, 113] width 49 height 49
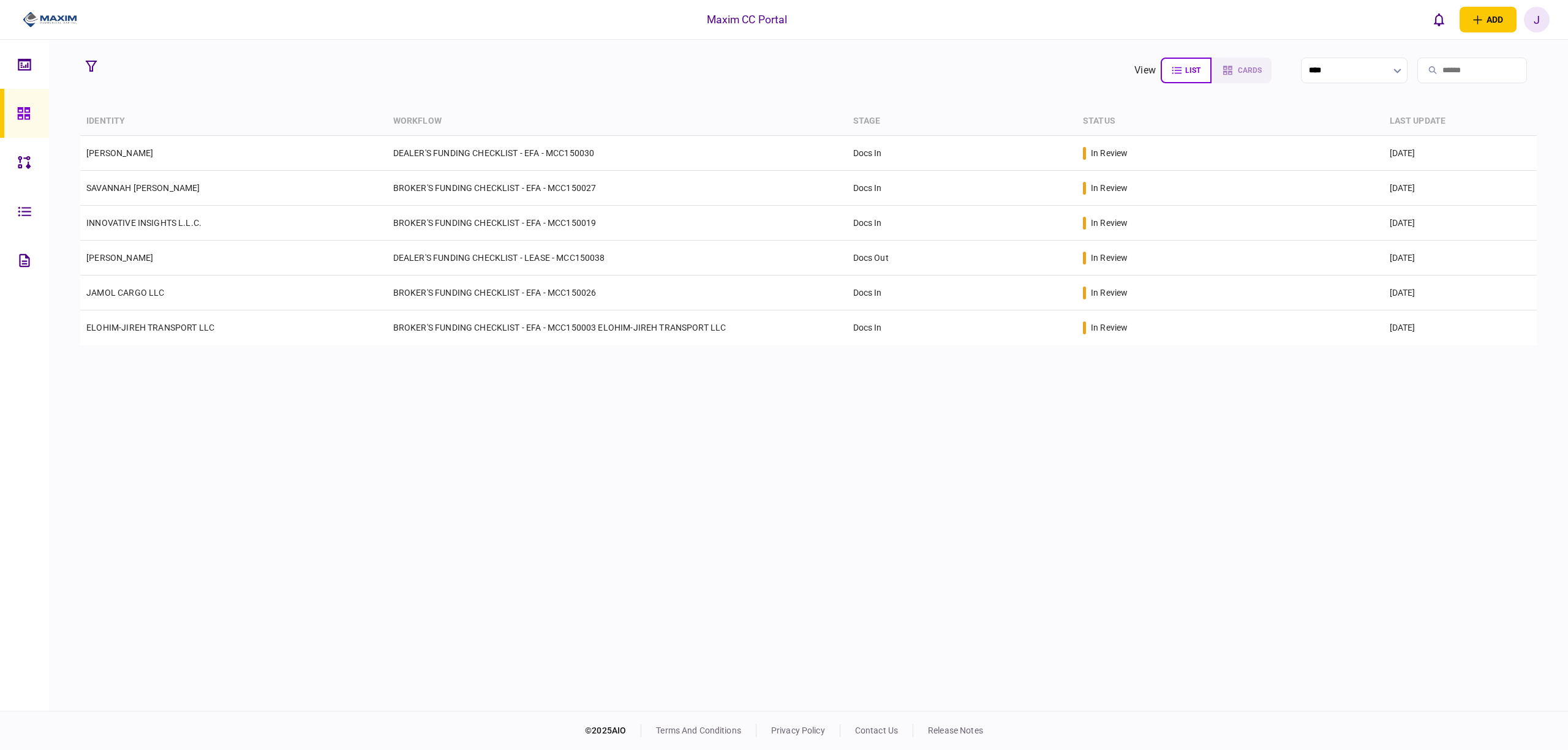
click at [474, 579] on div "identity workflow stage status last update [PERSON_NAME] DEALER'S FUNDING CHECK…" at bounding box center [808, 408] width 1457 height 601
click at [535, 520] on div "identity workflow stage status last update [PERSON_NAME] DEALER'S FUNDING CHECK…" at bounding box center [808, 408] width 1457 height 601
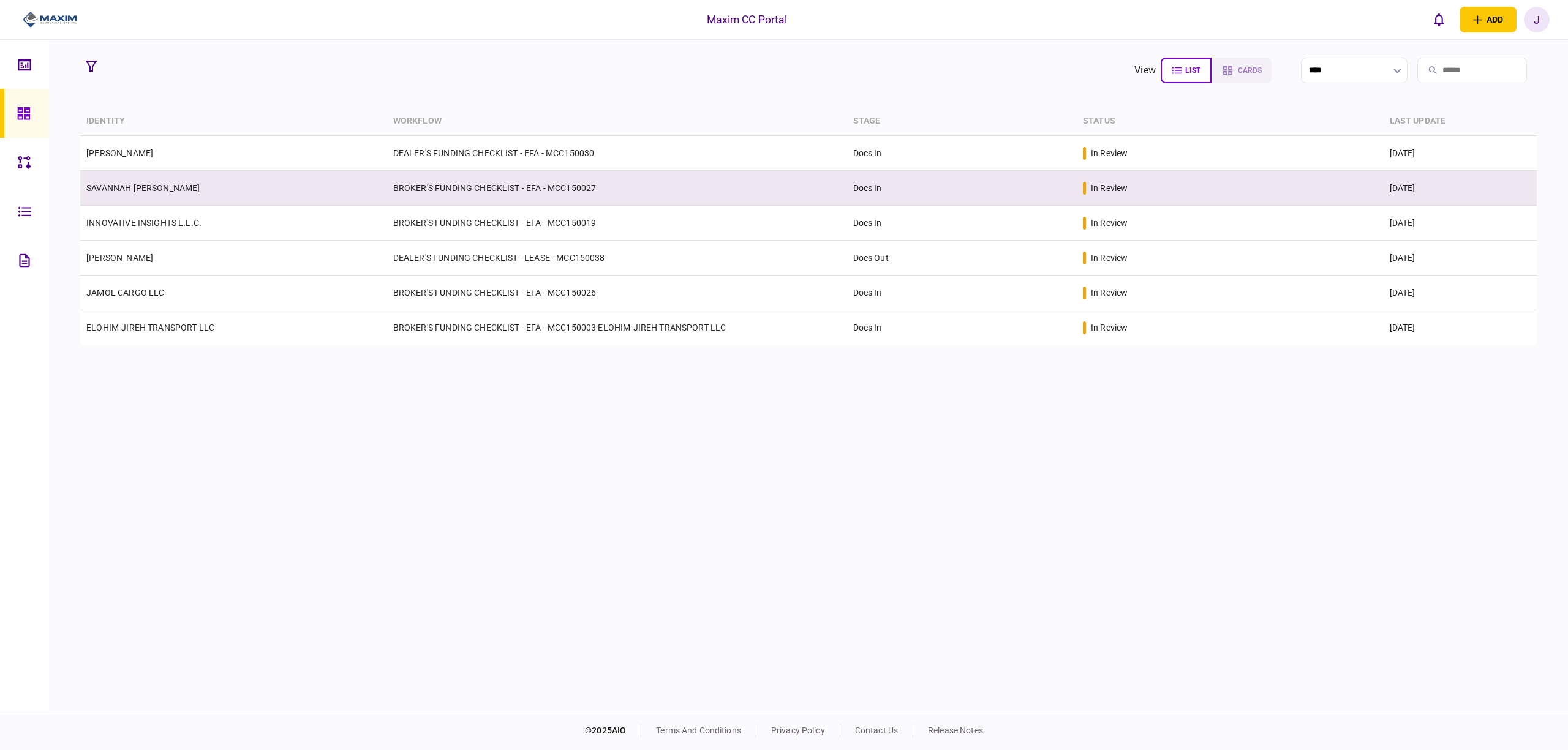
click at [141, 187] on link "SAVANNAH [PERSON_NAME]" at bounding box center [143, 188] width 114 height 10
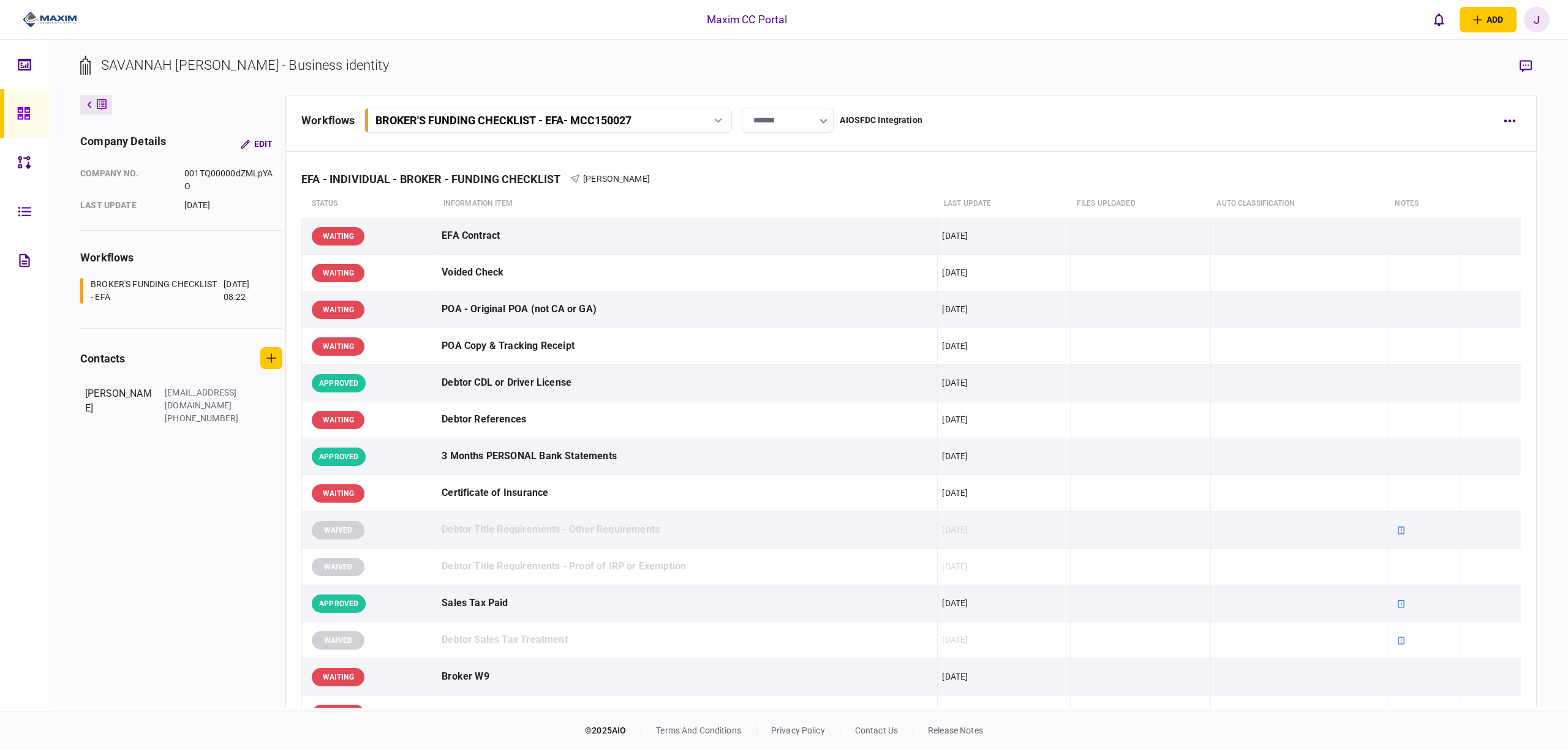
click at [17, 106] on icon at bounding box center [24, 113] width 14 height 14
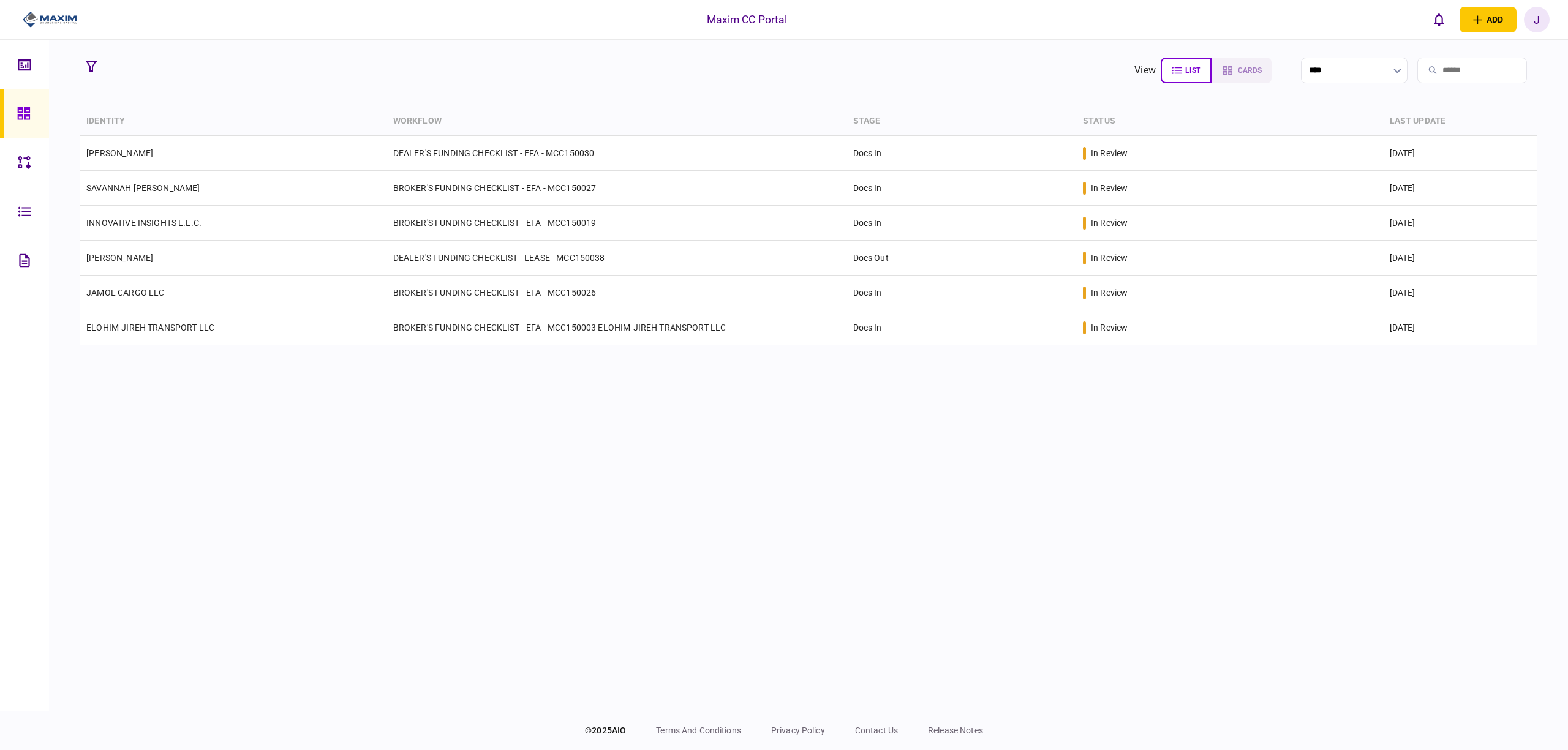
click at [779, 471] on div "identity workflow stage status last update [PERSON_NAME] DEALER'S FUNDING CHECK…" at bounding box center [808, 408] width 1457 height 601
click at [419, 477] on div "identity workflow stage status last update [PERSON_NAME] DEALER'S FUNDING CHECK…" at bounding box center [808, 408] width 1457 height 601
click at [672, 420] on div "identity workflow stage status last update [PERSON_NAME] DEALER'S FUNDING CHECK…" at bounding box center [808, 408] width 1457 height 601
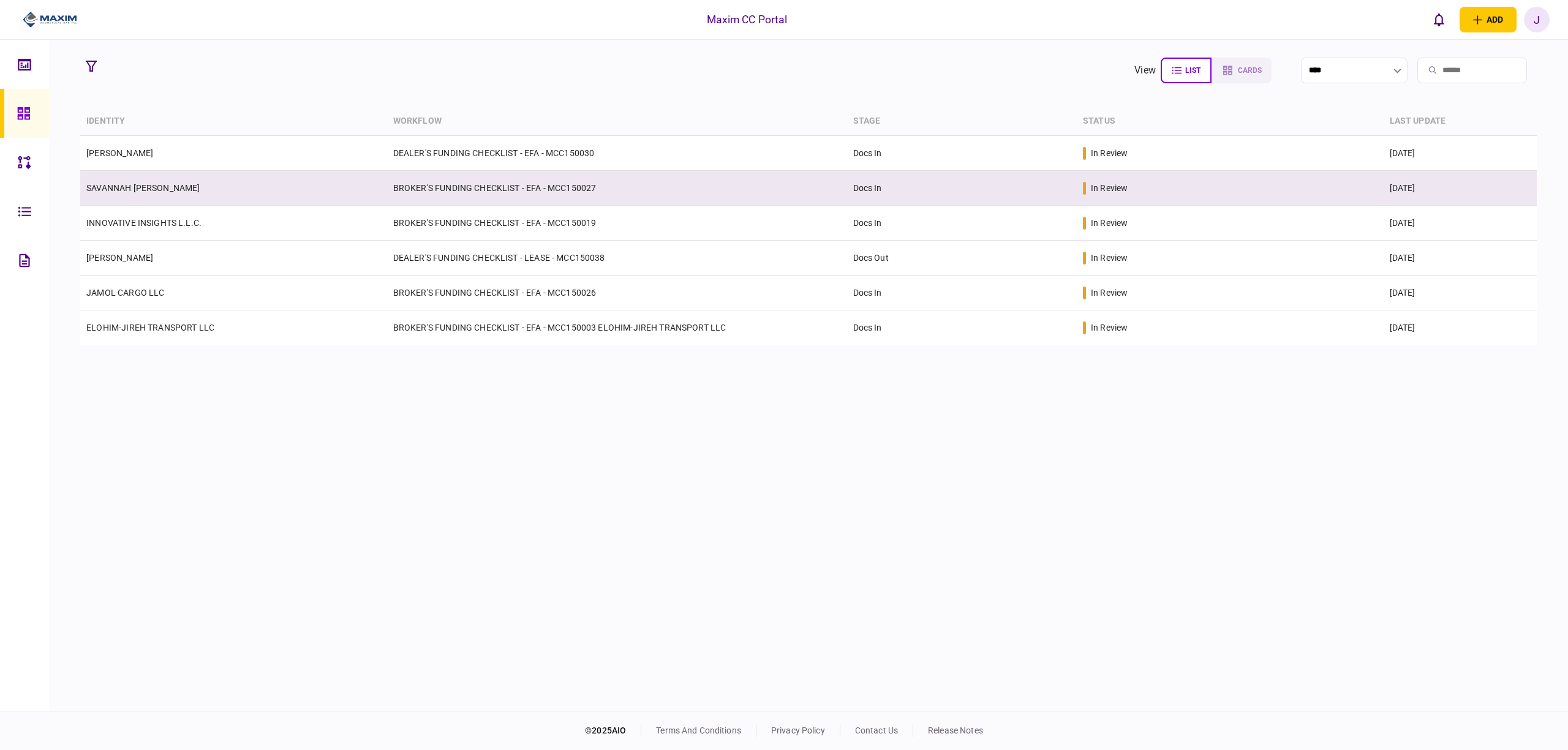
click at [154, 195] on td "SAVANNAH [PERSON_NAME]" at bounding box center [233, 188] width 307 height 35
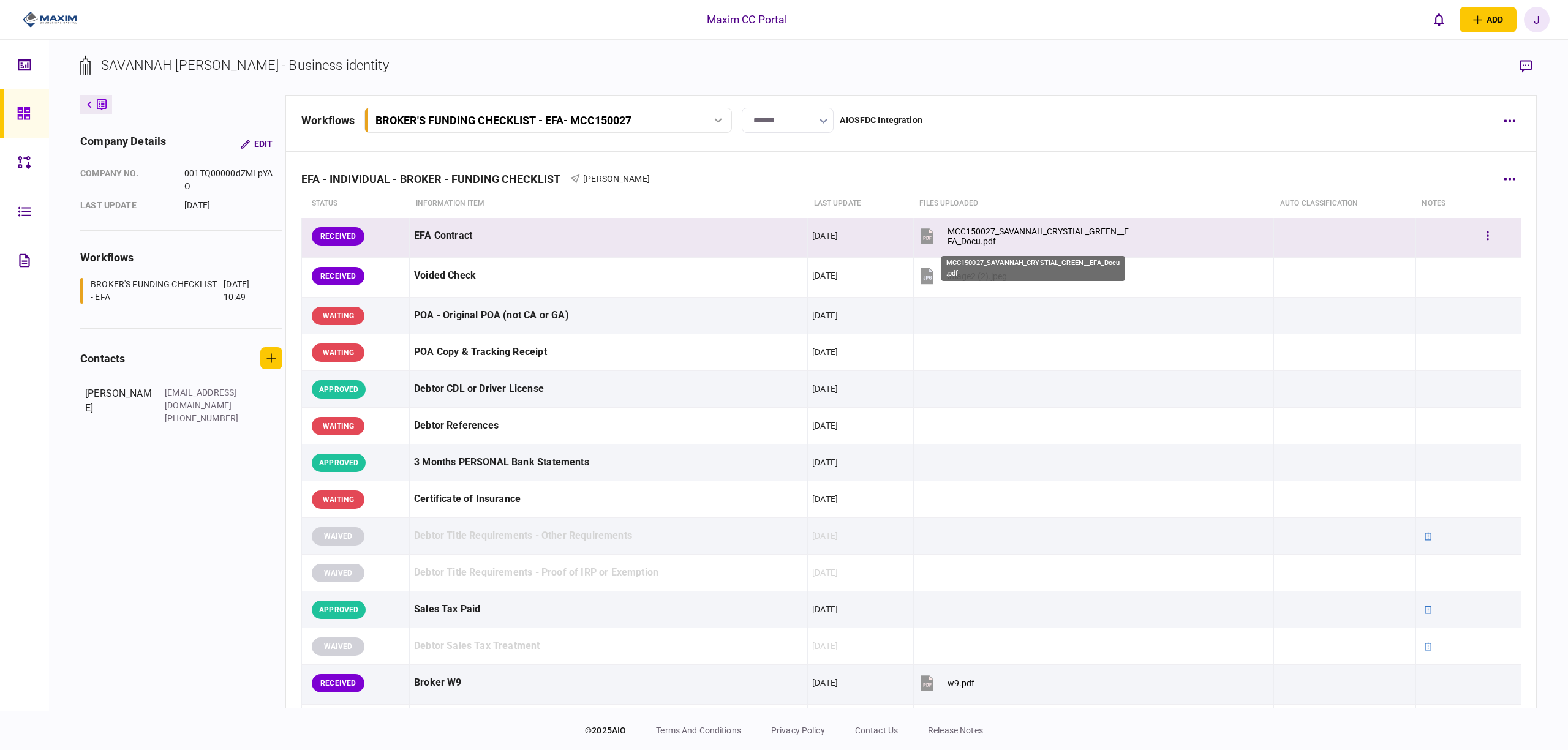
click at [973, 233] on div "MCC150027_SAVANNAH_CRYSTIAL_GREEN__EFA_Docu.pdf" at bounding box center [1040, 236] width 185 height 19
click at [1482, 237] on button "button" at bounding box center [1488, 237] width 22 height 22
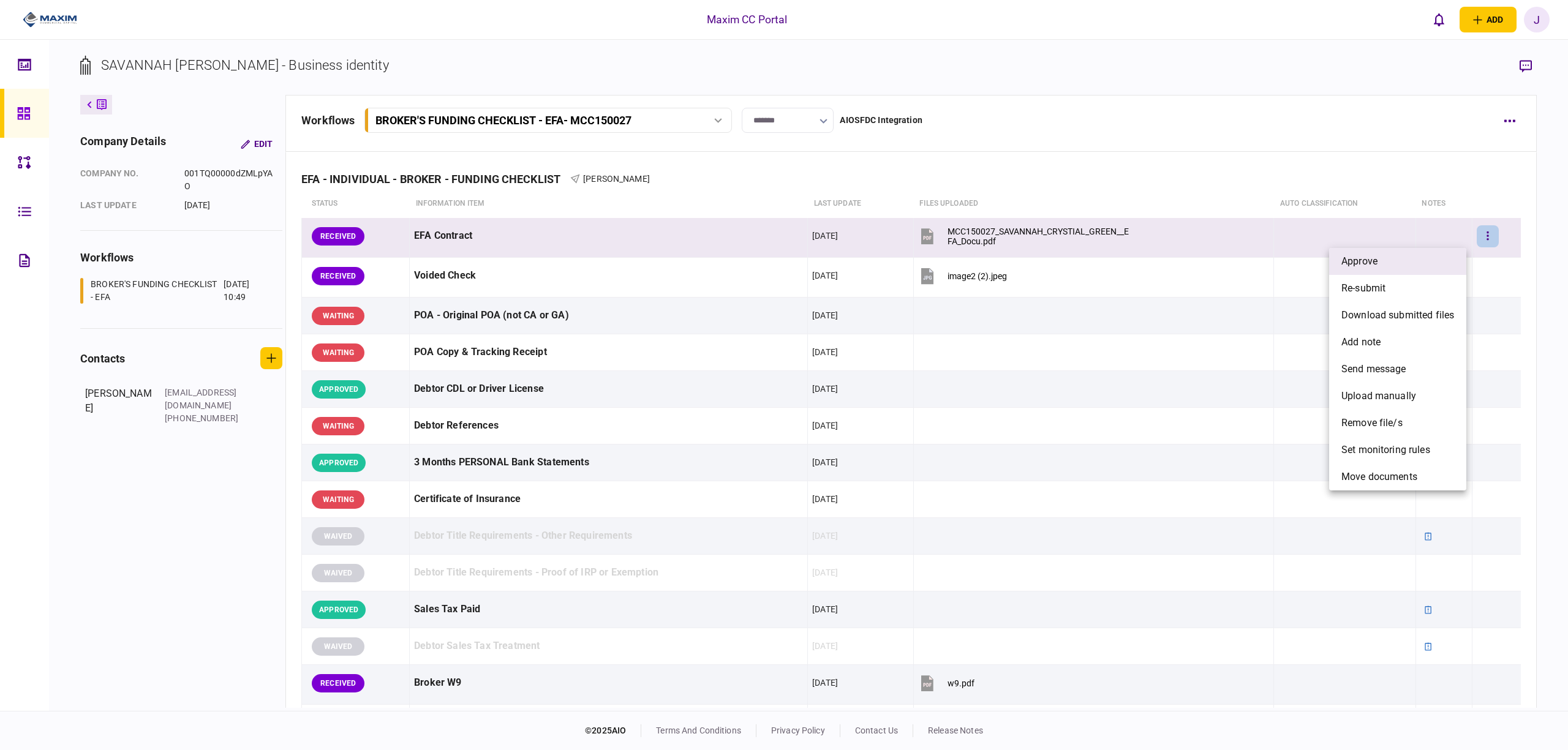
click at [1420, 261] on li "approve" at bounding box center [1398, 262] width 137 height 27
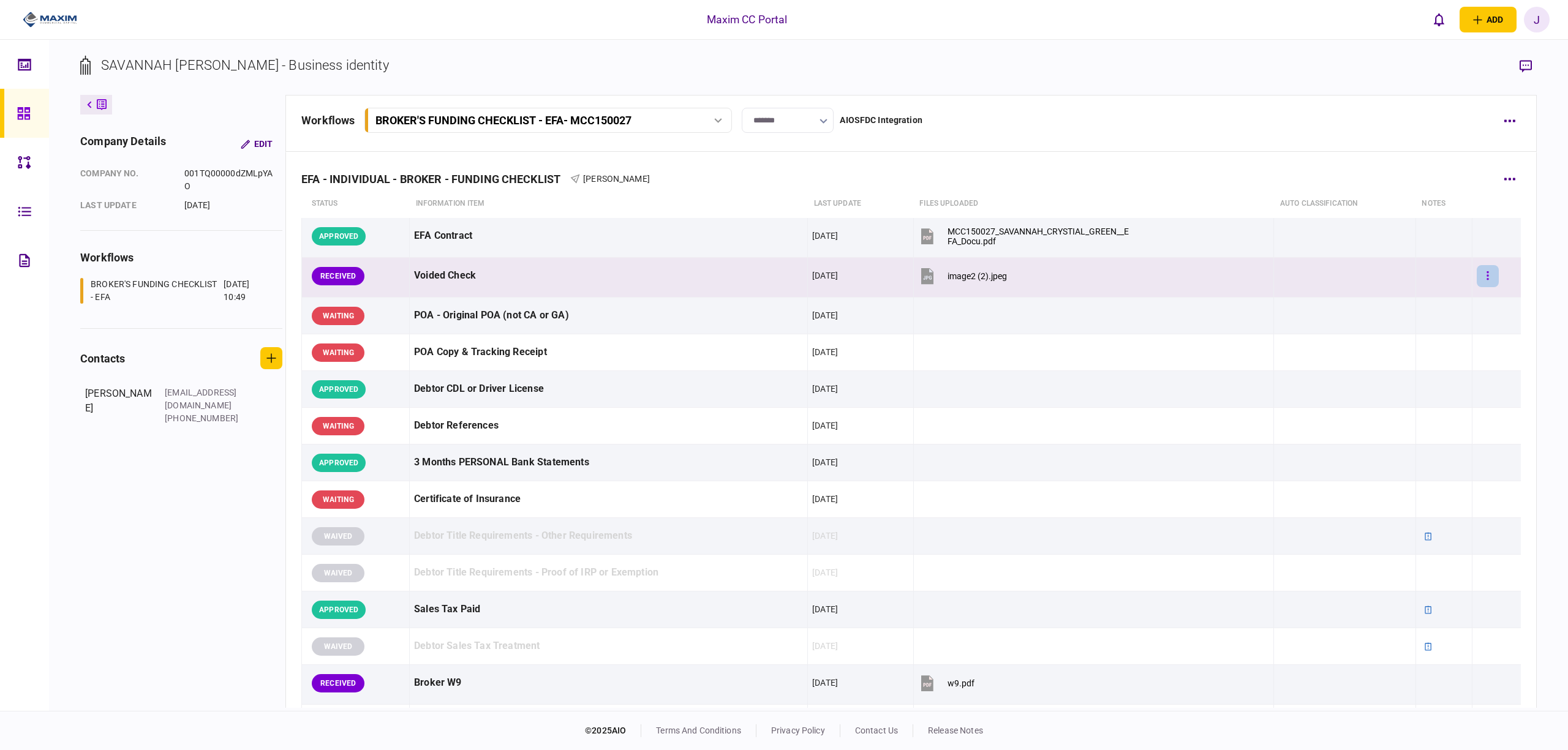
click at [1477, 280] on button "button" at bounding box center [1488, 276] width 22 height 22
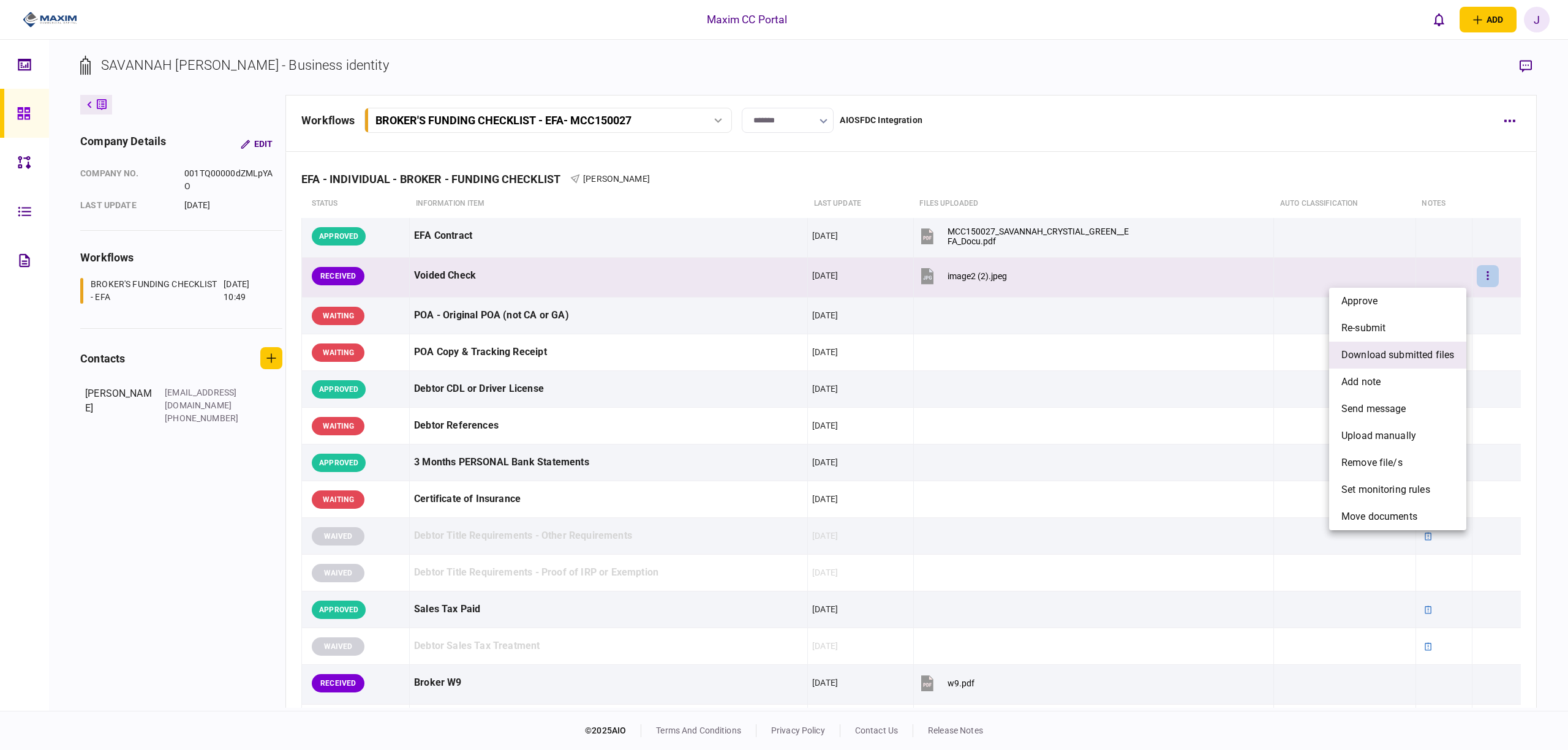
click at [1400, 354] on span "download submitted files" at bounding box center [1398, 355] width 113 height 15
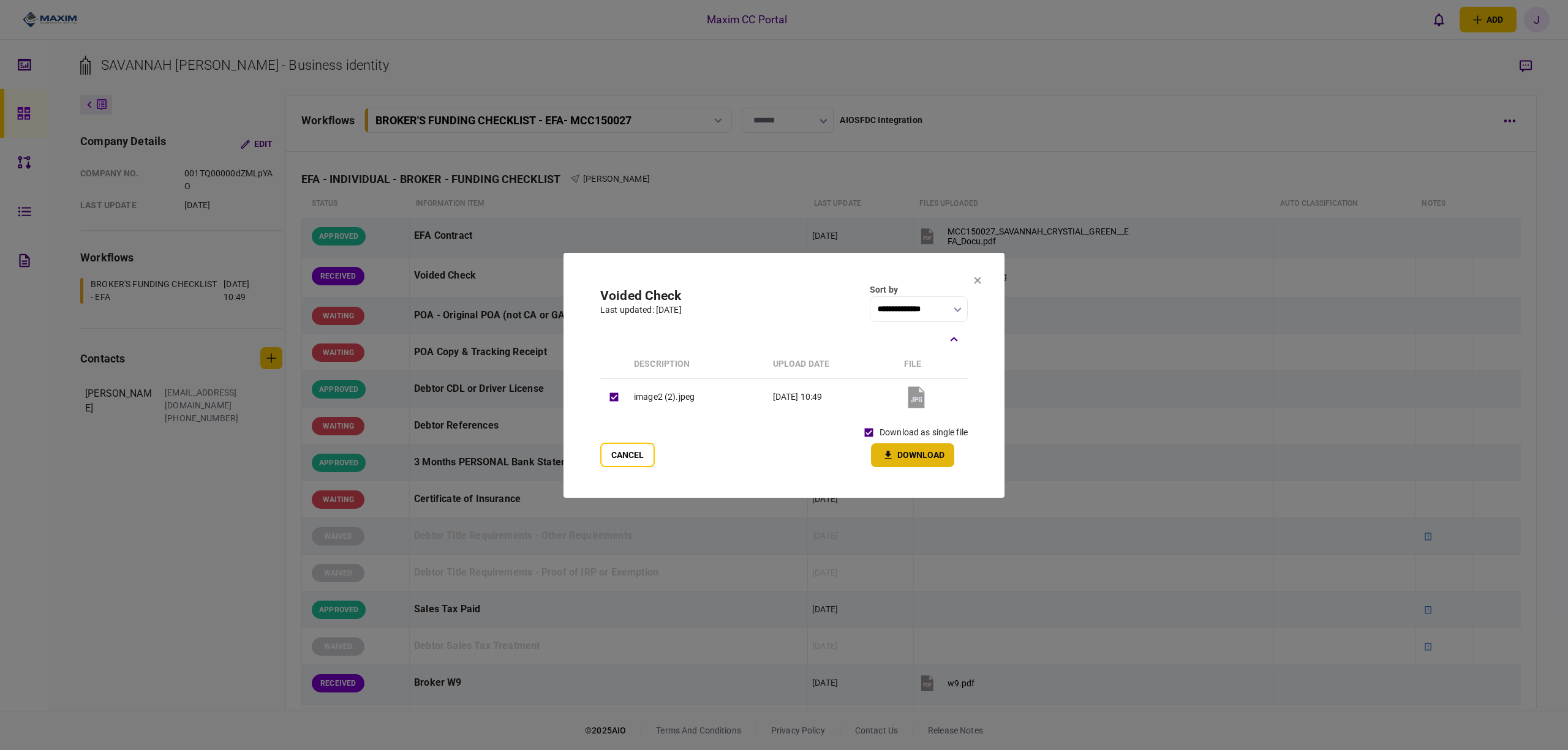
click at [888, 447] on button "Download" at bounding box center [913, 455] width 83 height 24
click at [978, 285] on button at bounding box center [977, 281] width 7 height 10
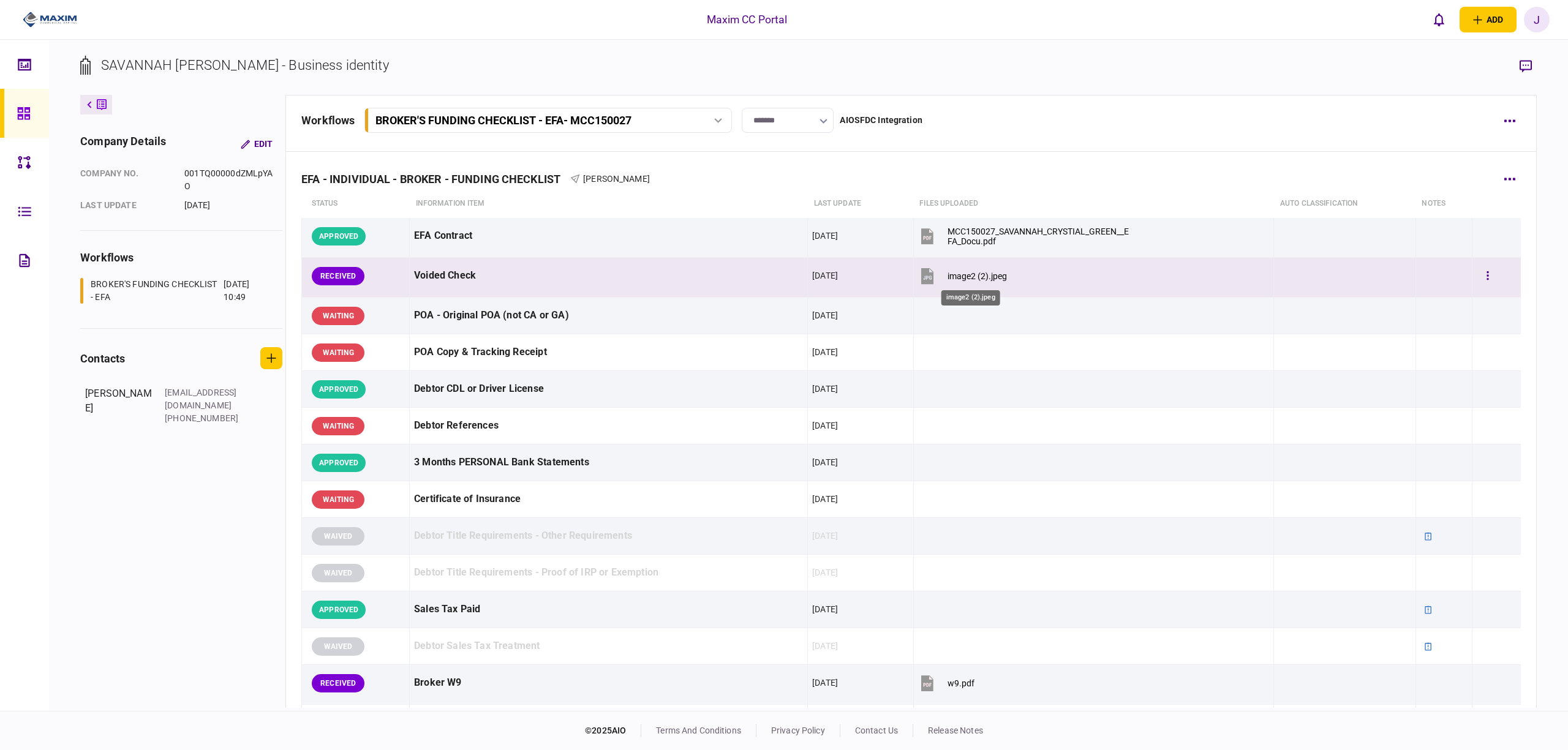
click at [948, 275] on div "image2 (2).jpeg" at bounding box center [977, 276] width 59 height 10
click at [982, 281] on div "image2 (2).jpeg" at bounding box center [977, 276] width 59 height 10
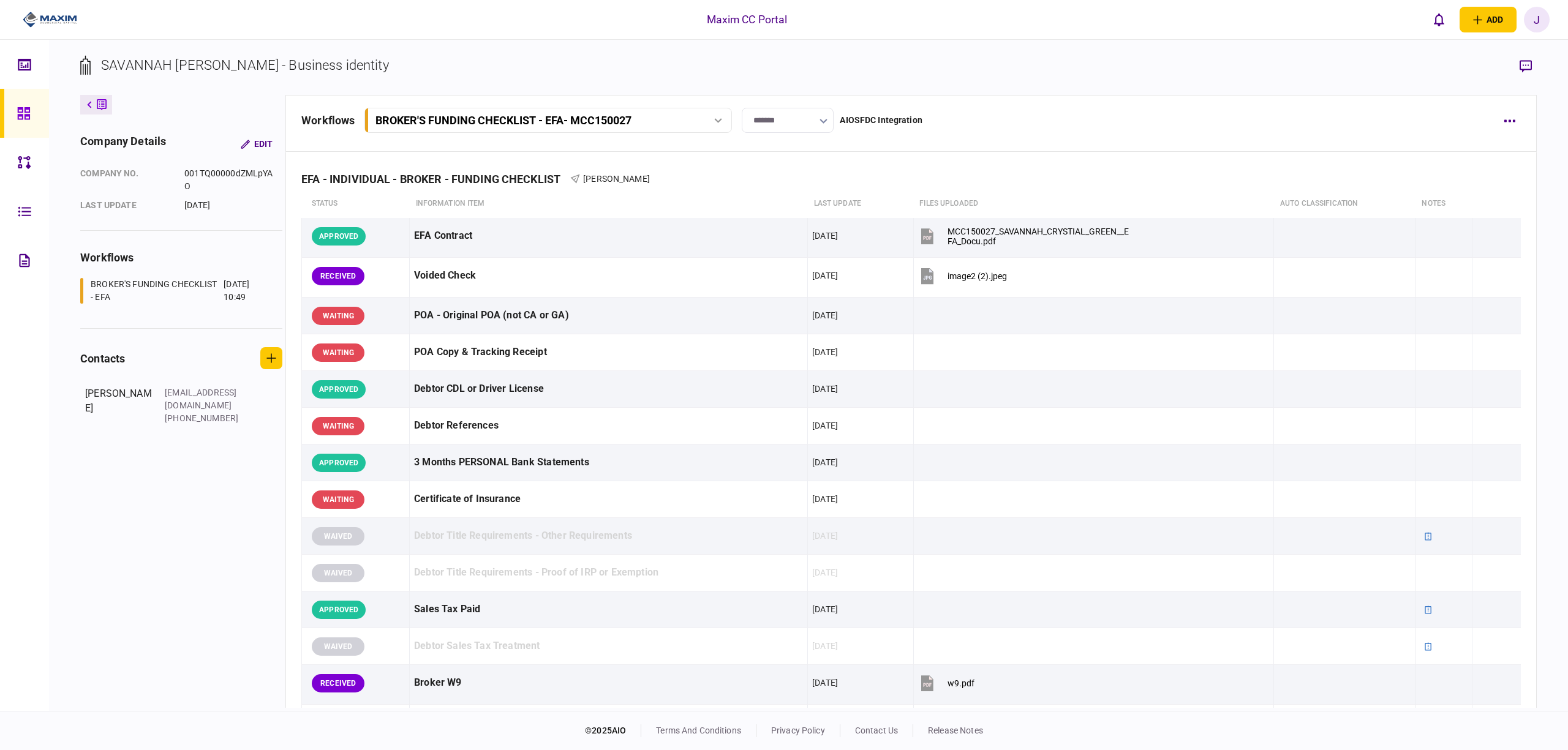
click at [1087, 88] on section "SAVANNAH [PERSON_NAME] - Business identity" at bounding box center [808, 75] width 1457 height 40
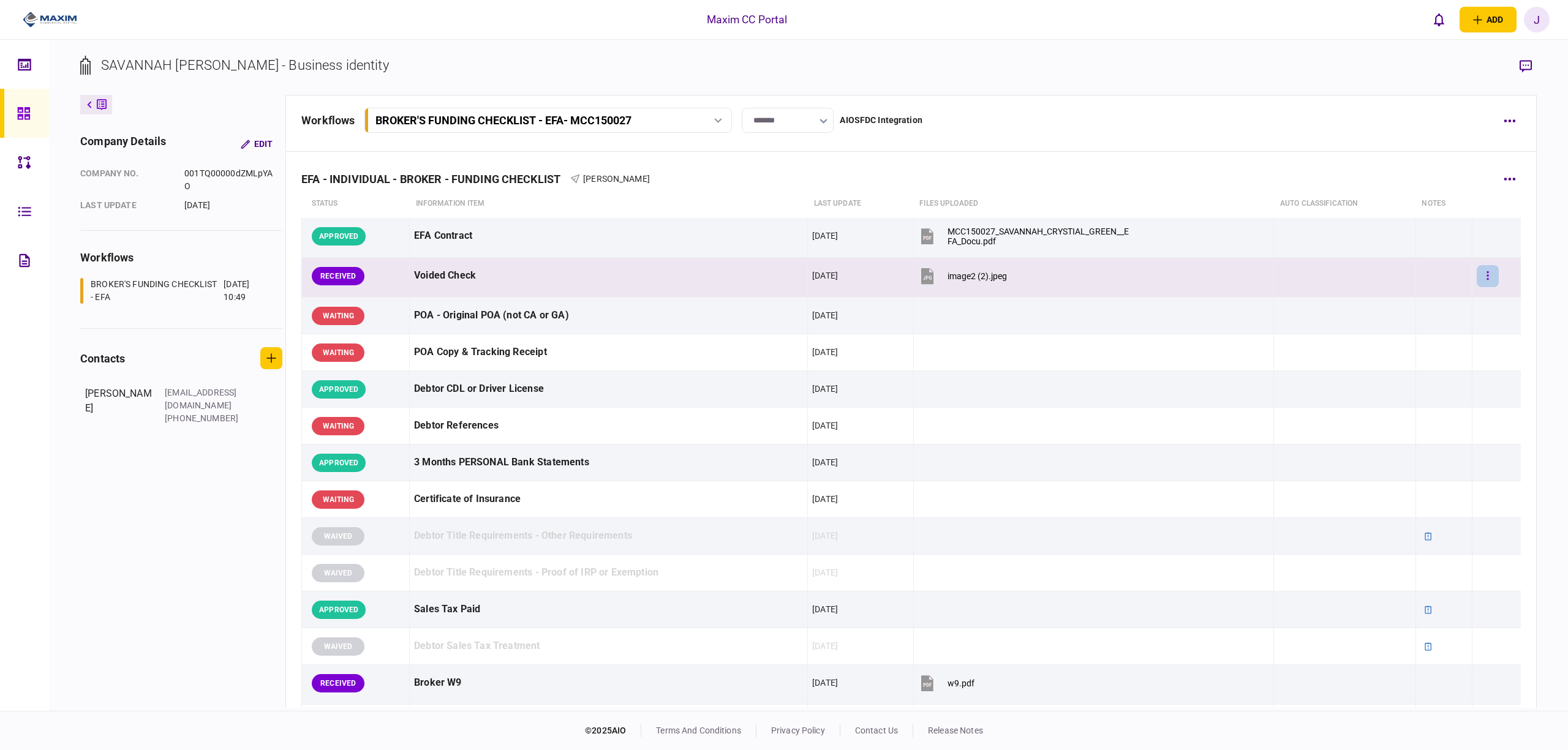
click at [1477, 270] on button "button" at bounding box center [1488, 276] width 22 height 22
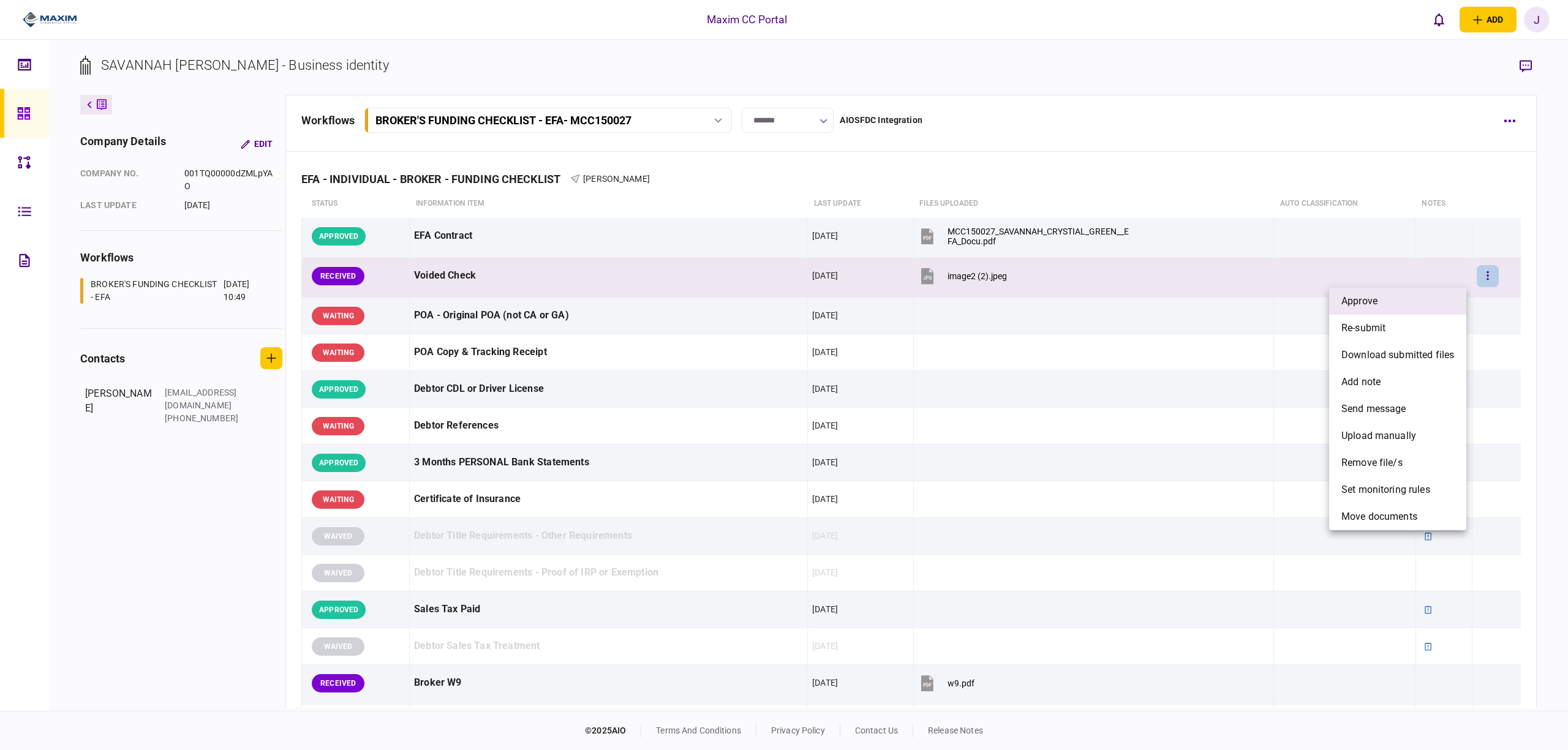
click at [1408, 299] on li "approve" at bounding box center [1398, 301] width 137 height 27
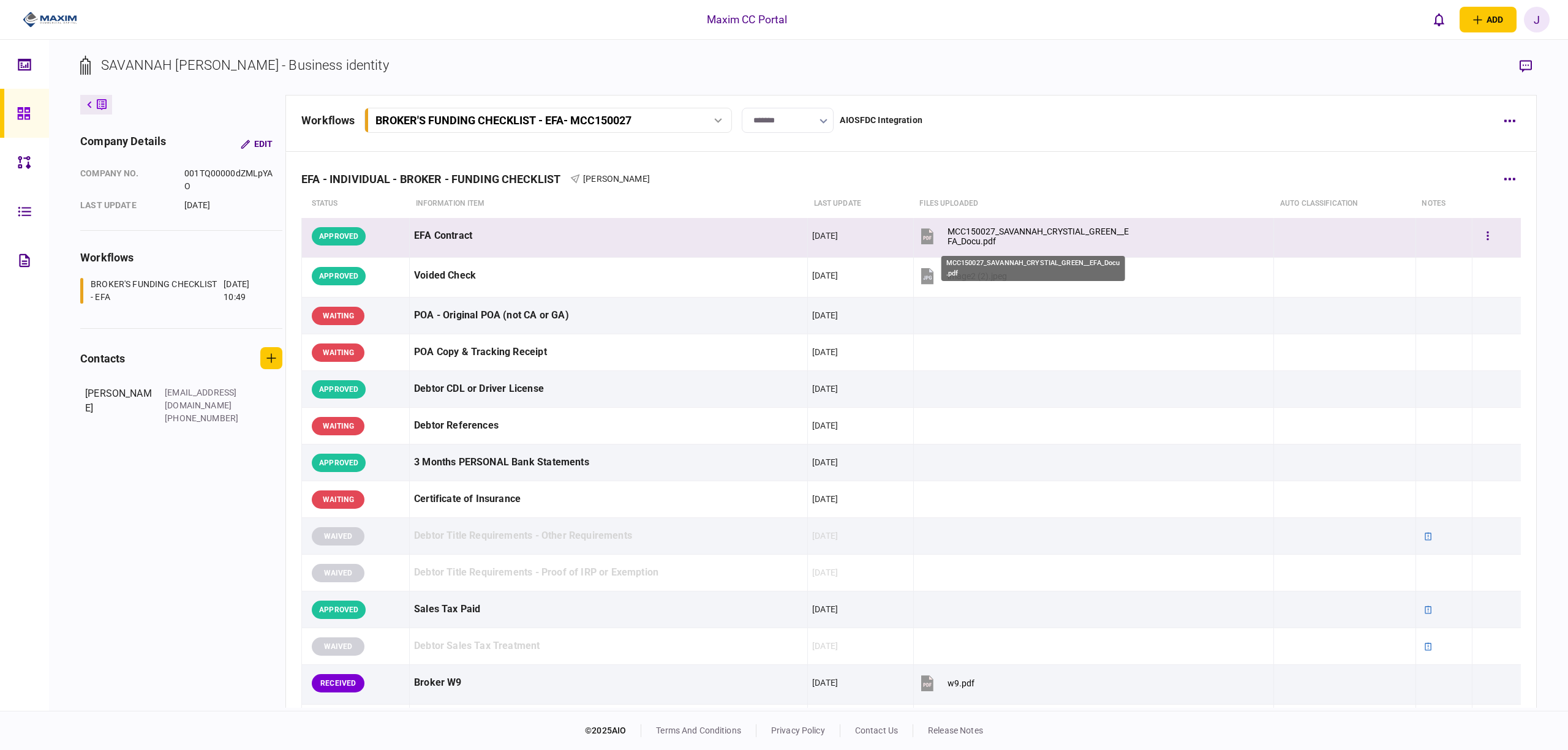
click at [979, 226] on div "MCC150027_SAVANNAH_CRYSTIAL_GREEN__EFA_Docu.pdf" at bounding box center [1040, 236] width 185 height 19
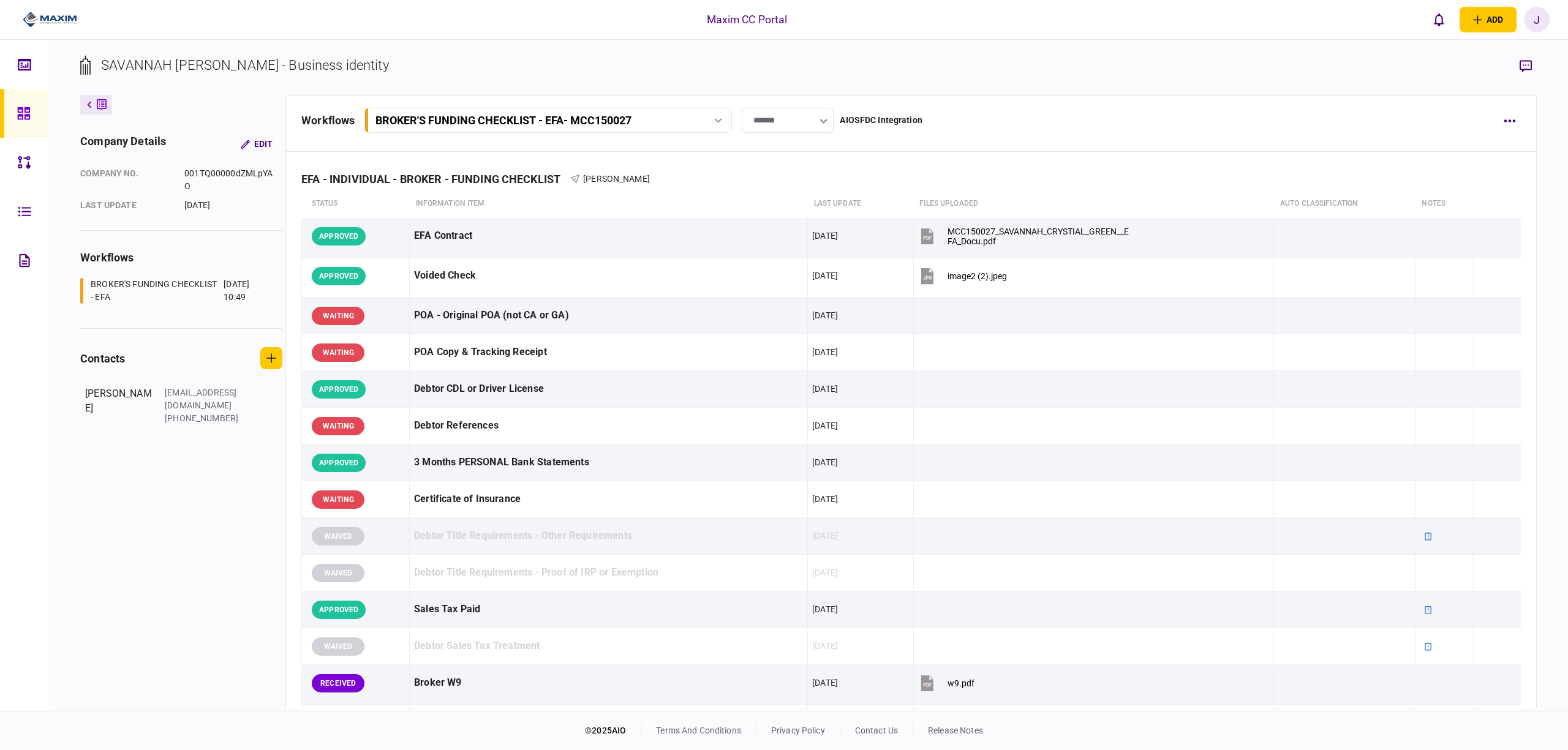
click at [1120, 93] on section "SAVANNAH [PERSON_NAME] - Business identity" at bounding box center [808, 75] width 1457 height 40
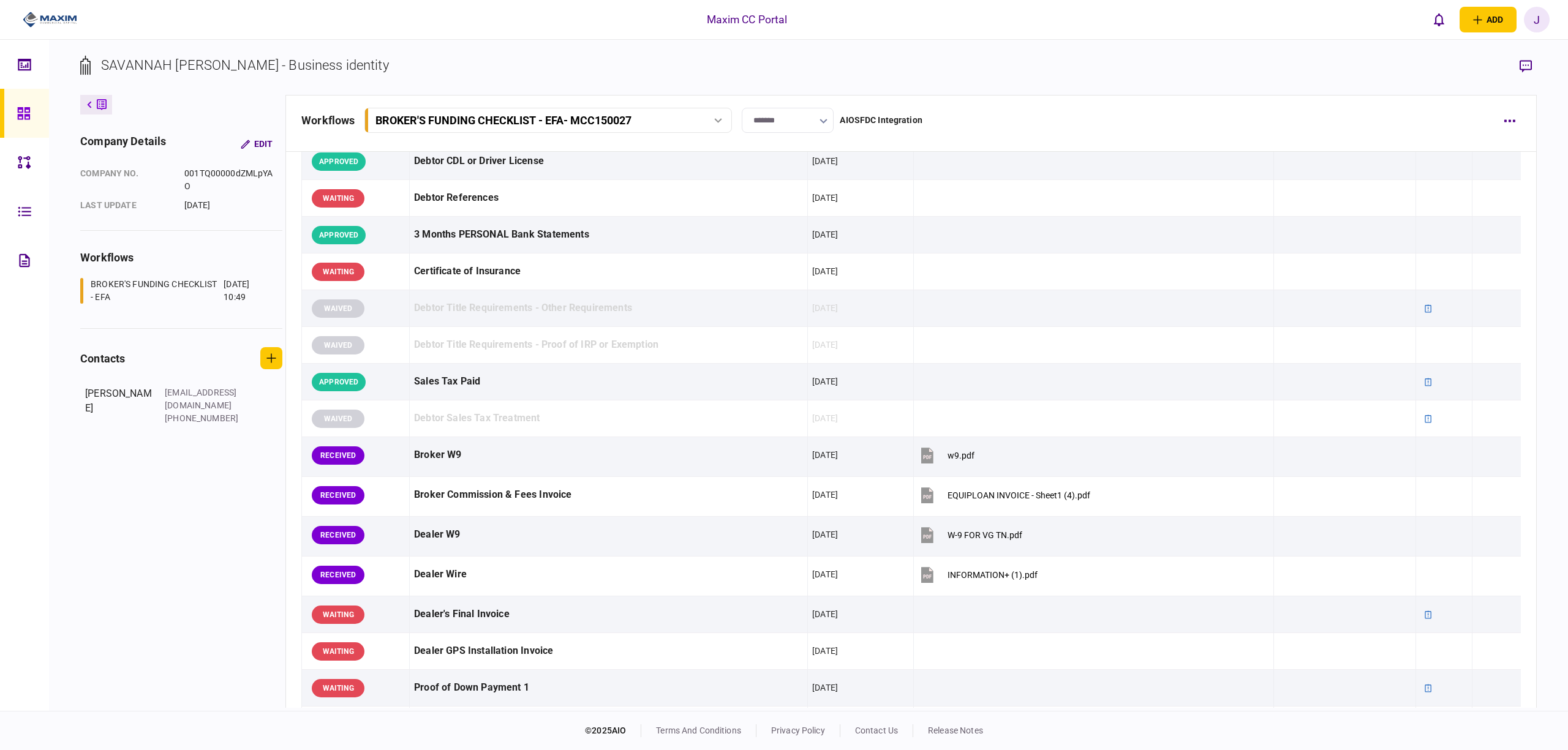
scroll to position [245, 0]
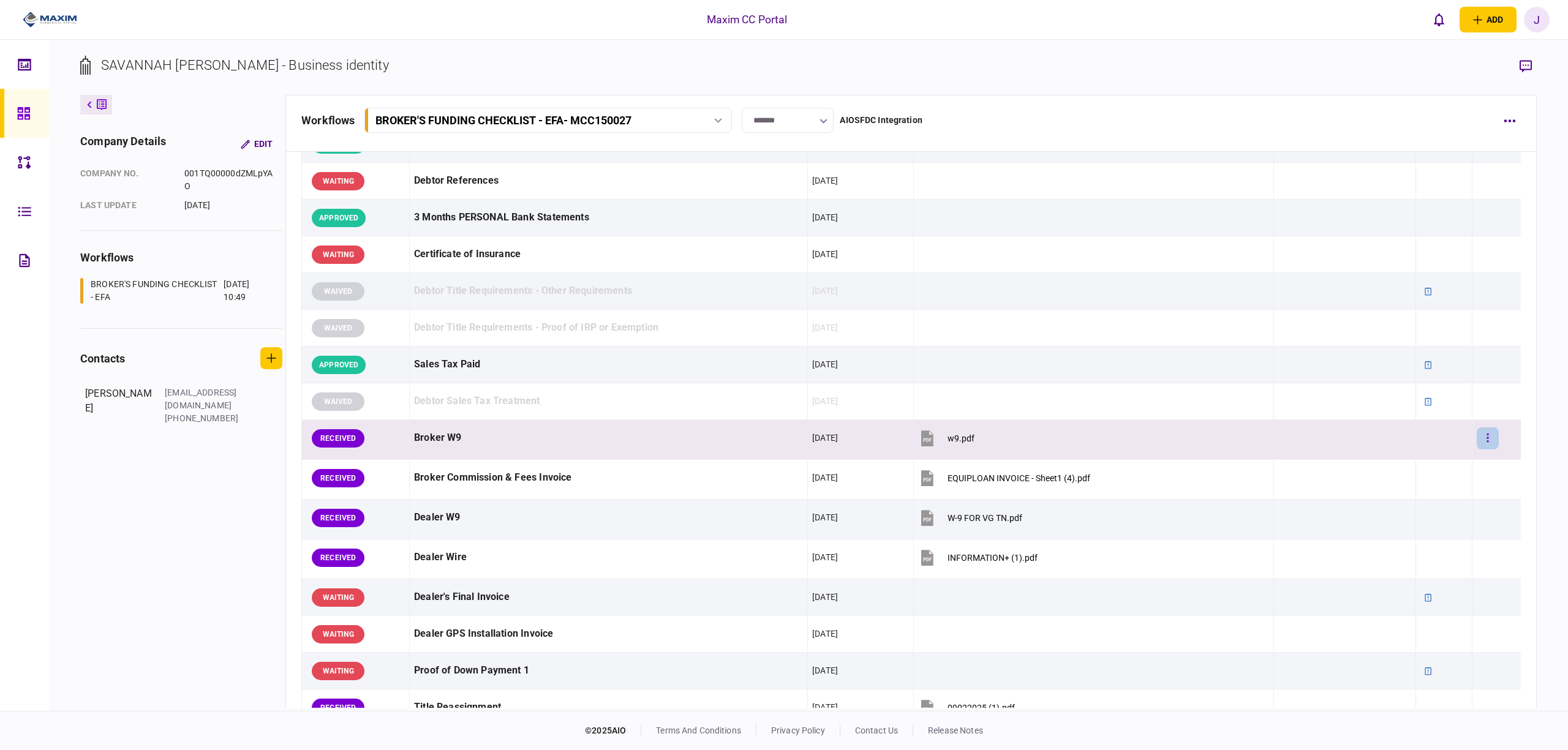
click at [1487, 440] on icon "button" at bounding box center [1488, 439] width 3 height 12
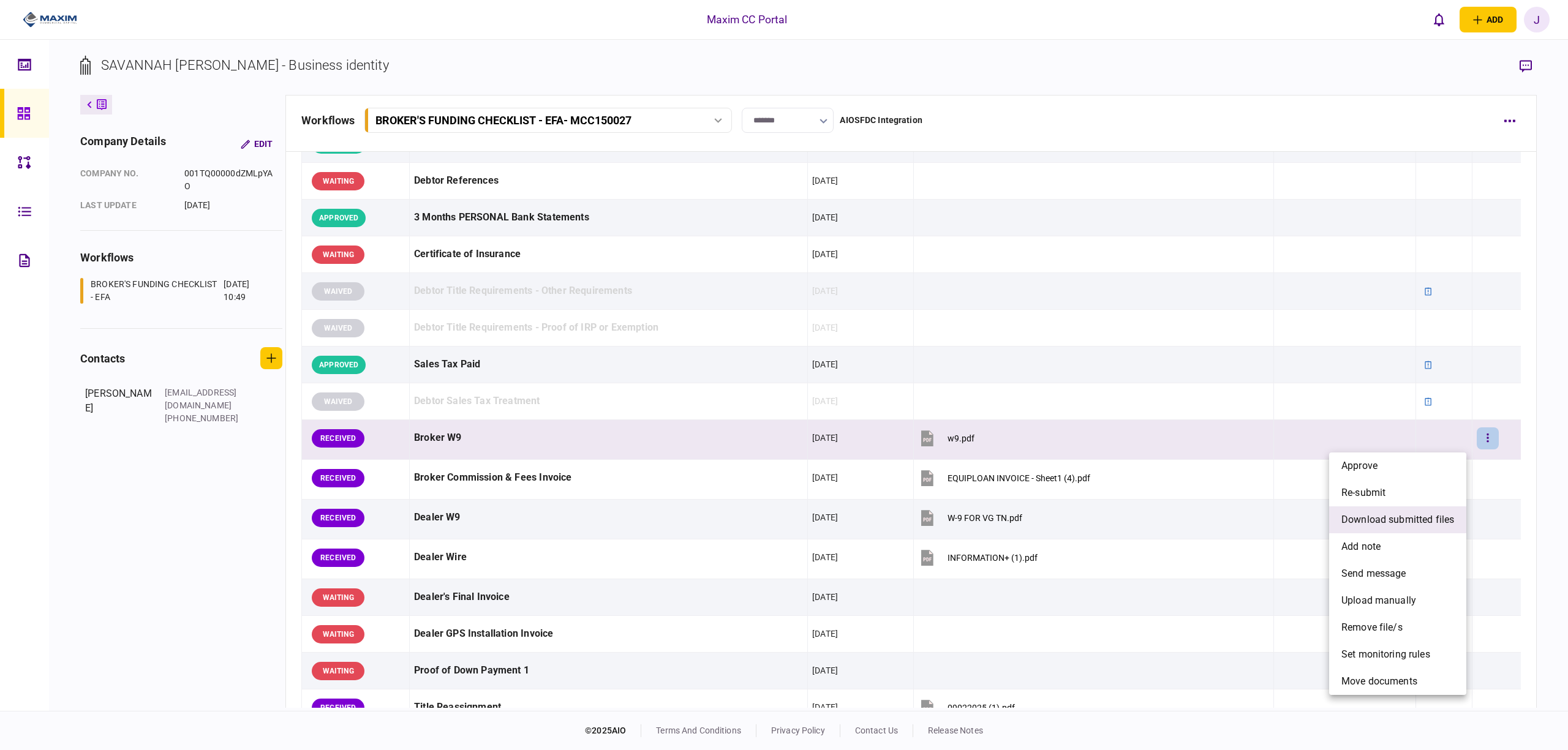
click at [1413, 515] on span "download submitted files" at bounding box center [1398, 520] width 113 height 15
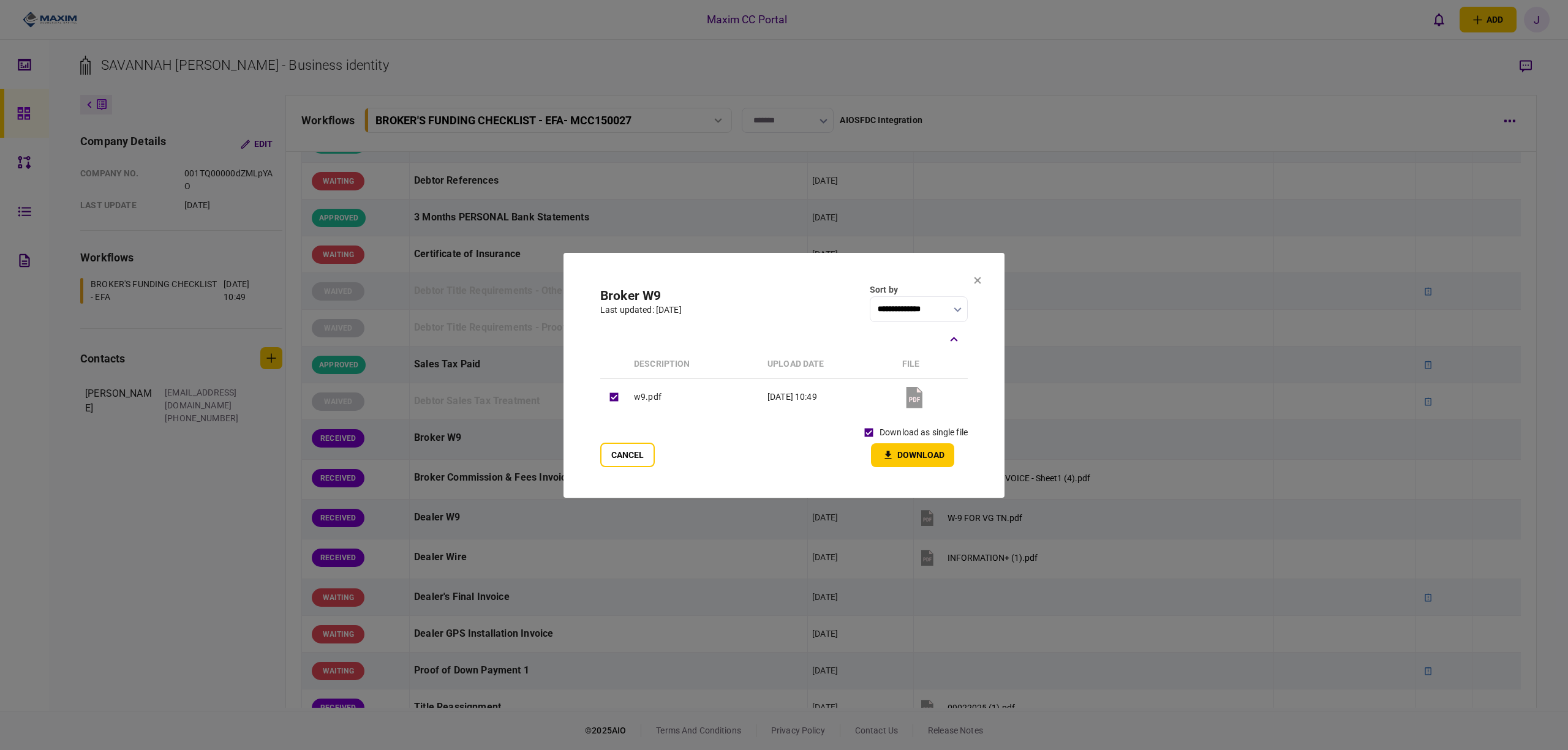
click at [918, 469] on section "**********" at bounding box center [784, 375] width 441 height 245
click at [919, 459] on button "Download" at bounding box center [913, 455] width 83 height 24
drag, startPoint x: 979, startPoint y: 282, endPoint x: 994, endPoint y: 285, distance: 15.3
click at [979, 282] on icon at bounding box center [978, 280] width 6 height 6
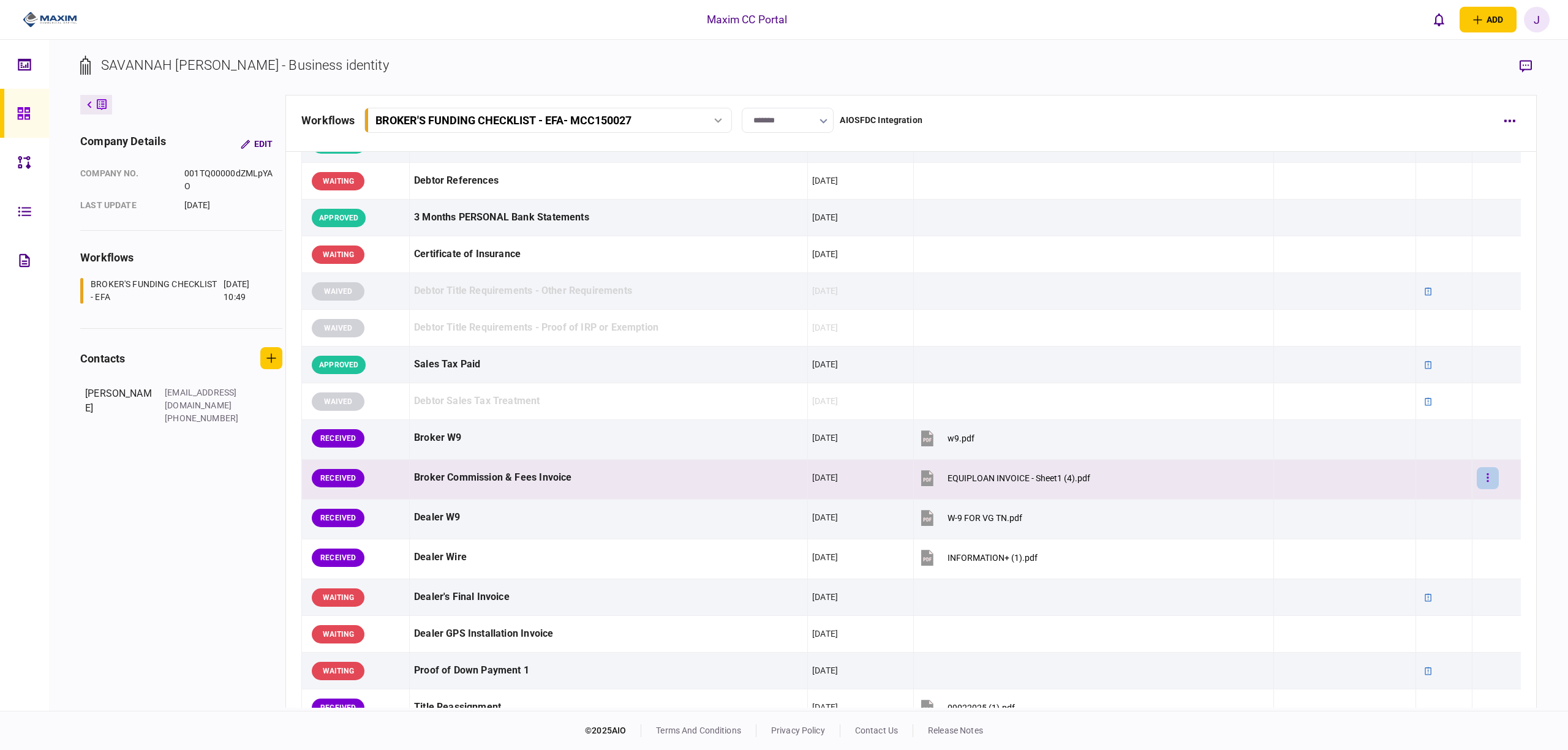
click at [1477, 477] on button "button" at bounding box center [1488, 479] width 22 height 22
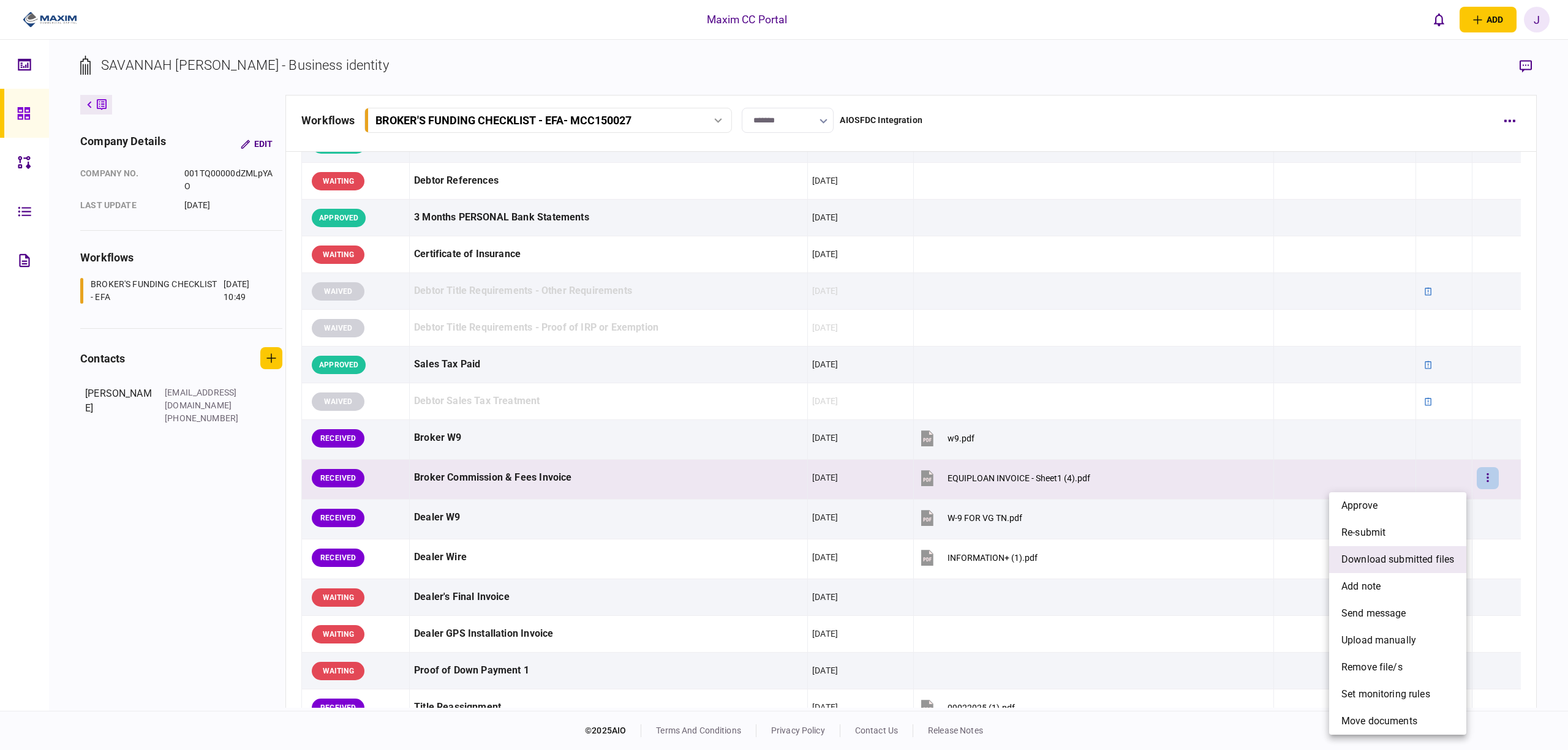
click at [1416, 558] on span "download submitted files" at bounding box center [1398, 560] width 113 height 15
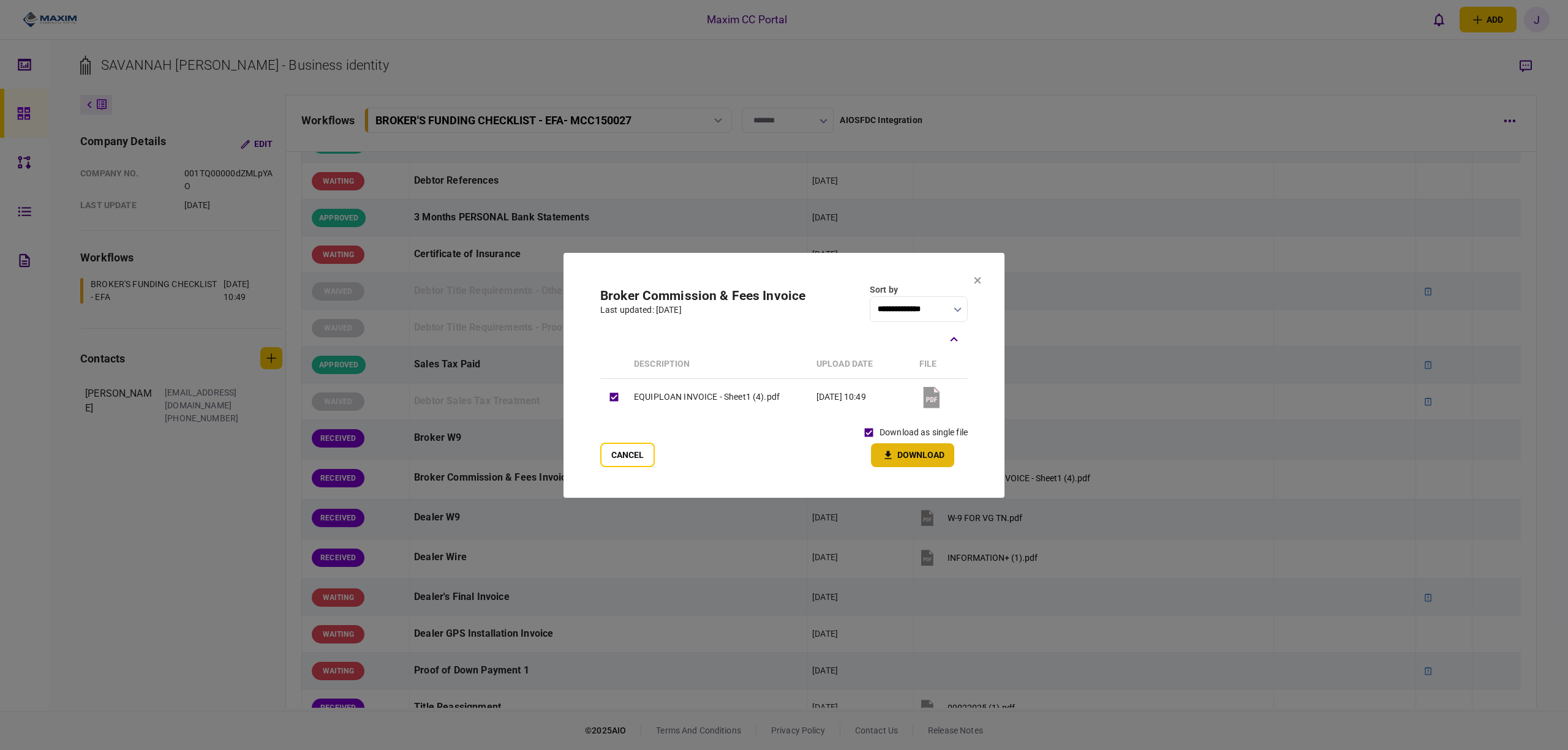
click at [912, 458] on button "Download" at bounding box center [913, 455] width 83 height 24
click at [620, 451] on button "Cancel" at bounding box center [628, 455] width 55 height 25
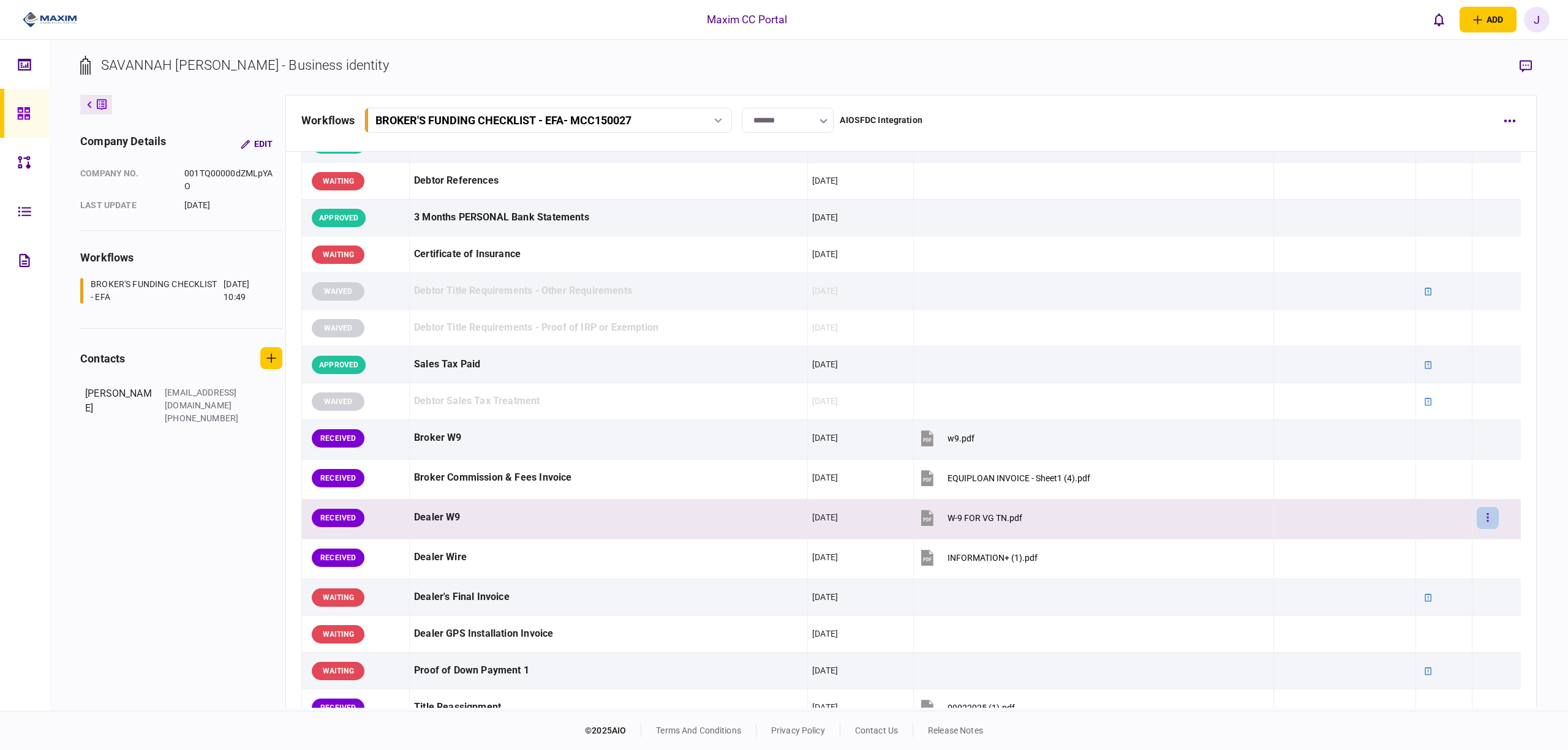
click at [1477, 520] on button "button" at bounding box center [1488, 518] width 22 height 22
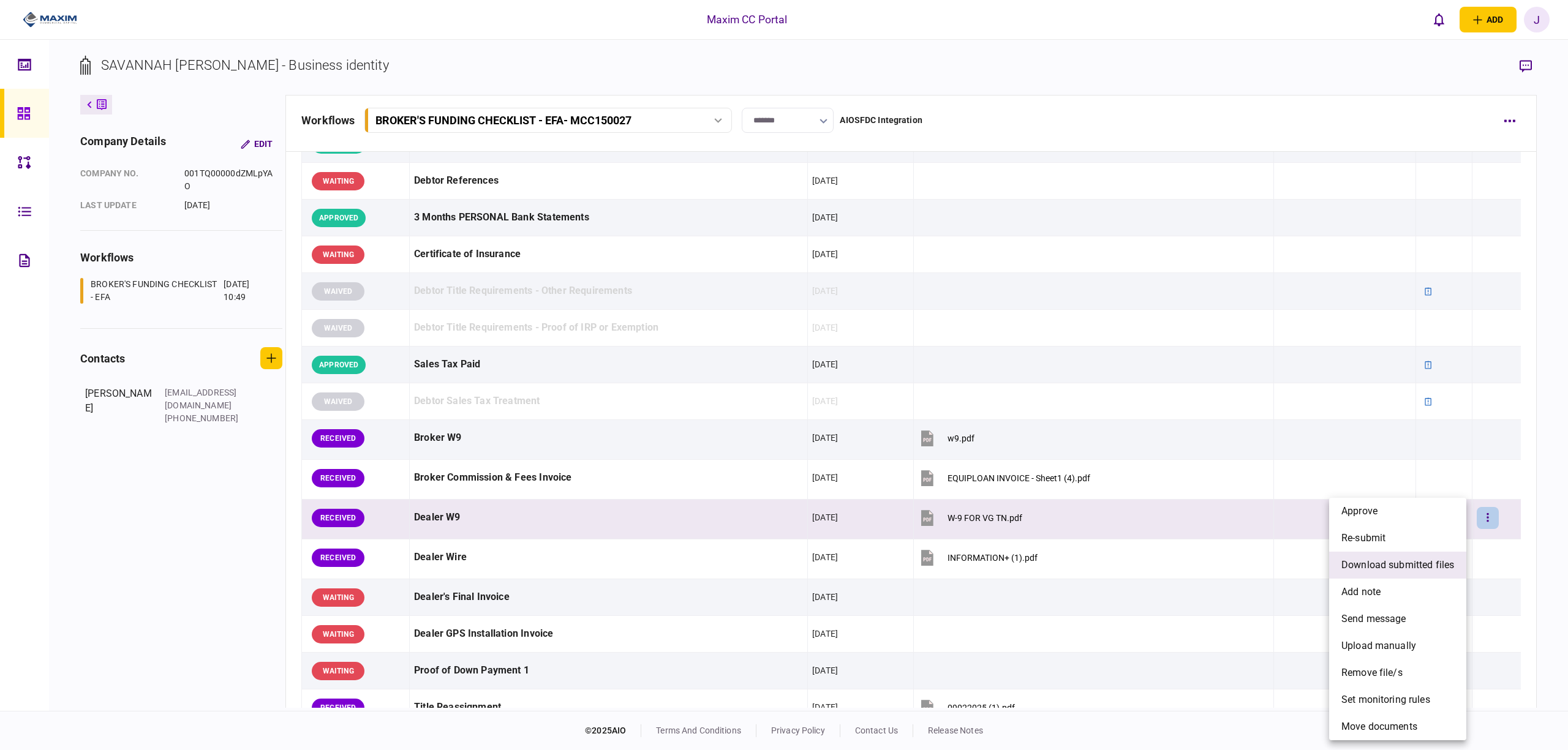
click at [1408, 561] on span "download submitted files" at bounding box center [1398, 565] width 113 height 15
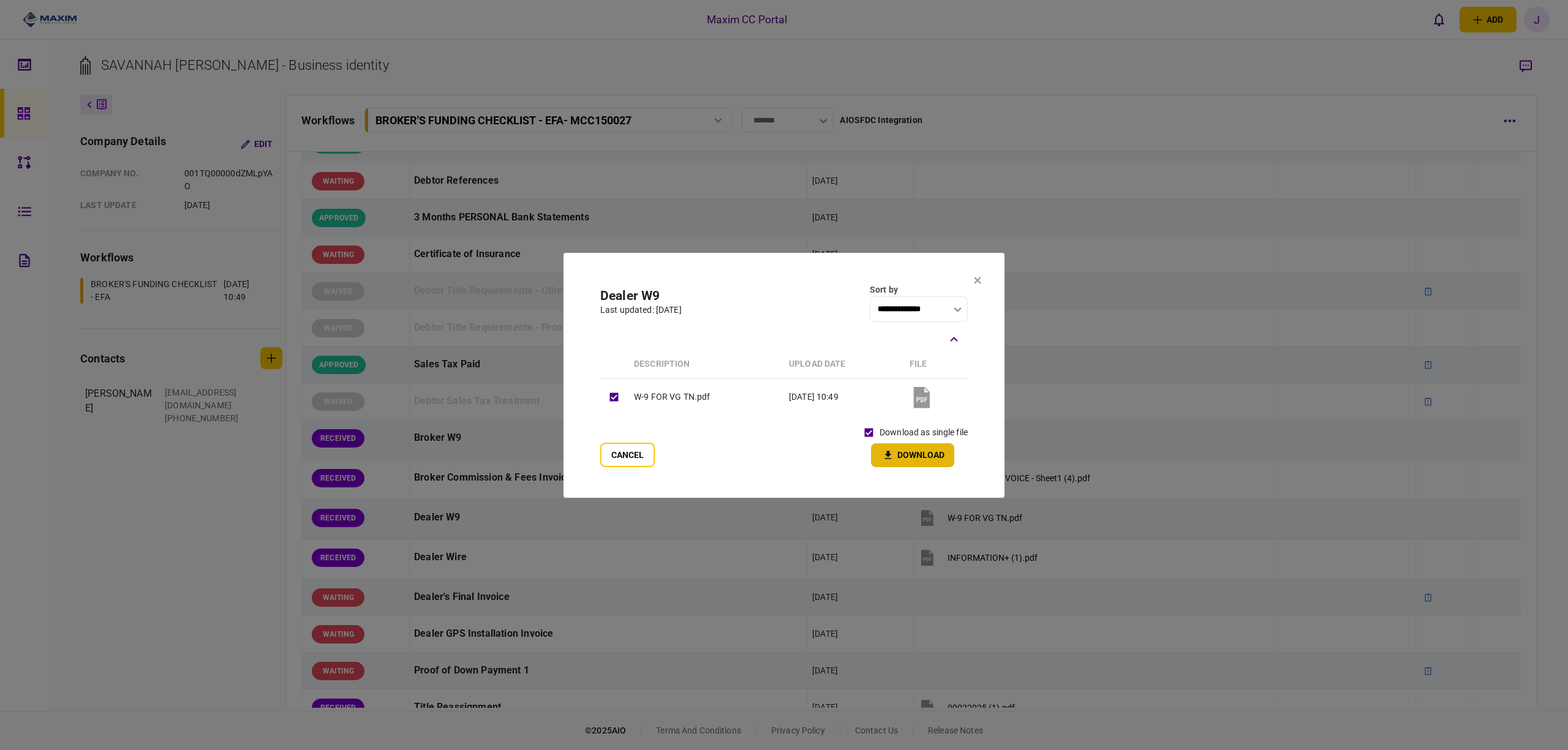
click at [903, 461] on button "Download" at bounding box center [913, 455] width 83 height 24
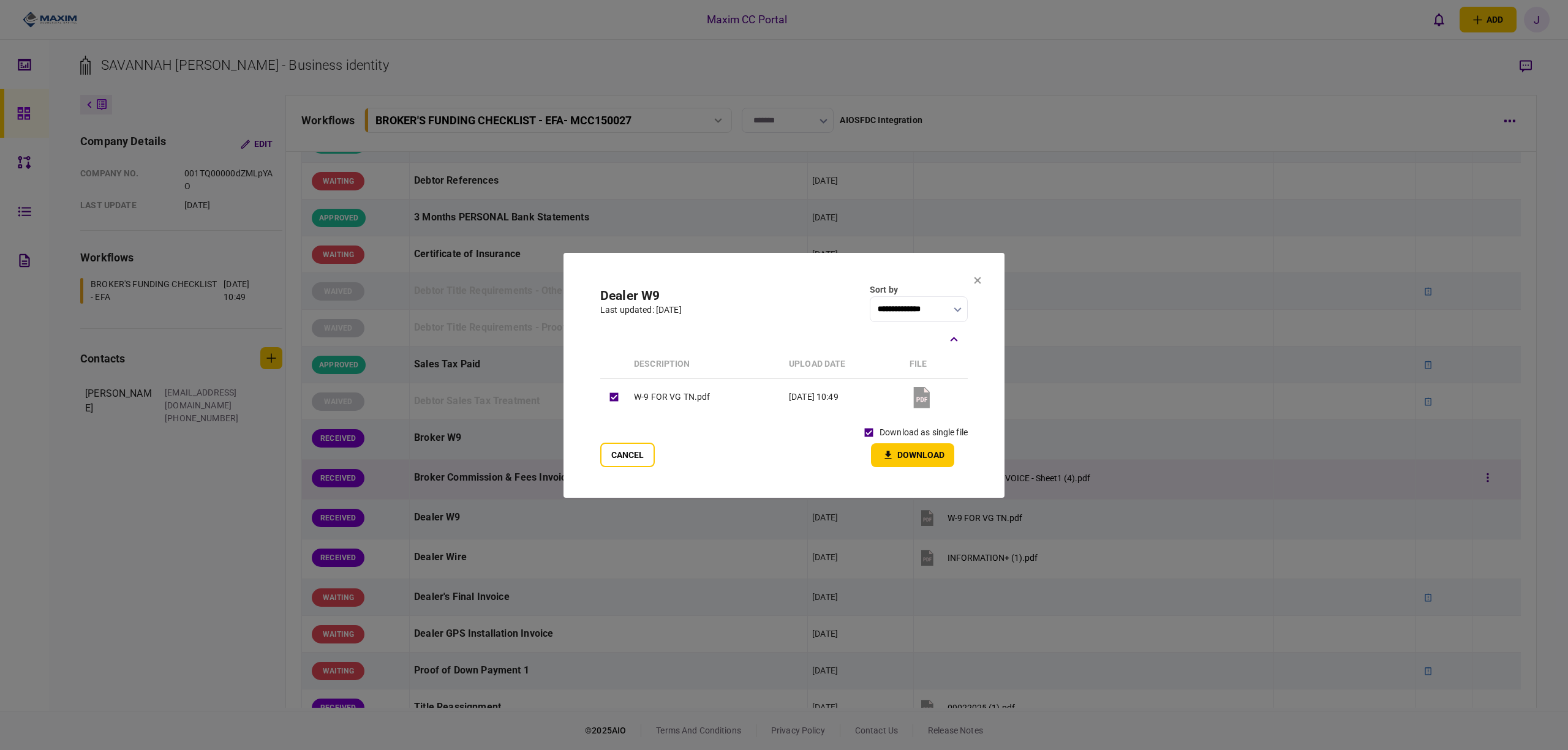
drag, startPoint x: 633, startPoint y: 464, endPoint x: 638, endPoint y: 470, distance: 7.8
click at [633, 464] on button "Cancel" at bounding box center [628, 455] width 55 height 25
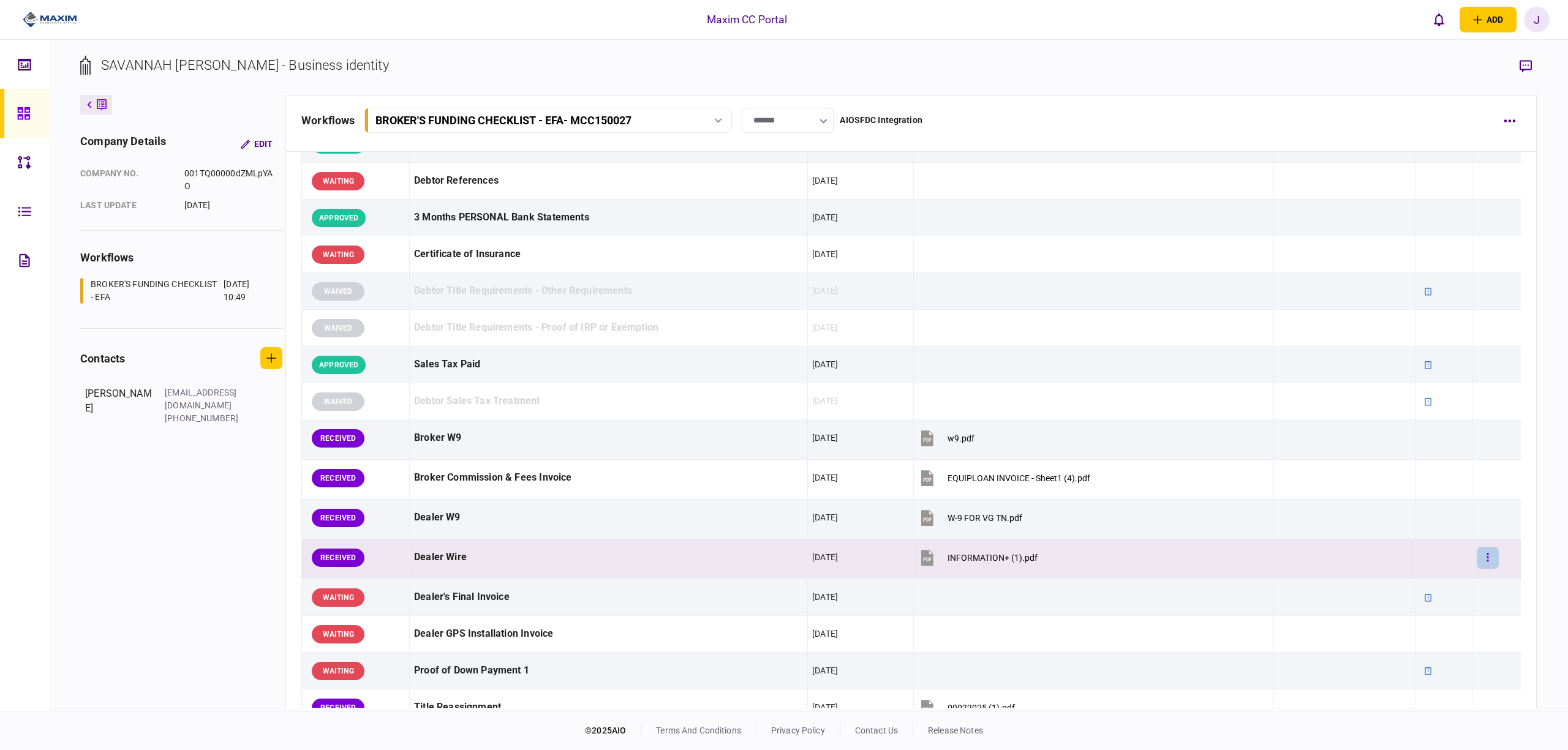
click at [1487, 562] on button "button" at bounding box center [1488, 558] width 22 height 22
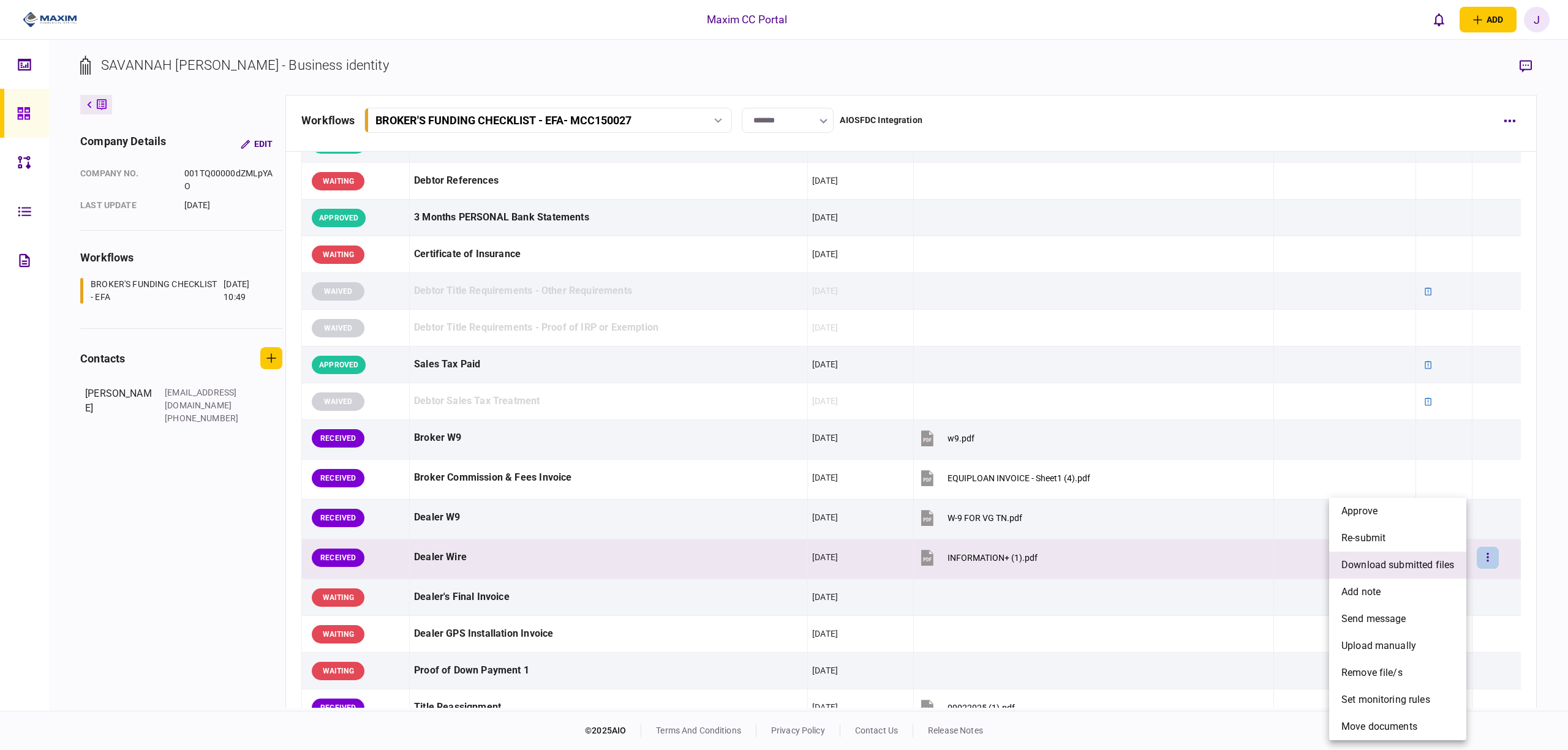
click at [1419, 559] on span "download submitted files" at bounding box center [1398, 565] width 113 height 15
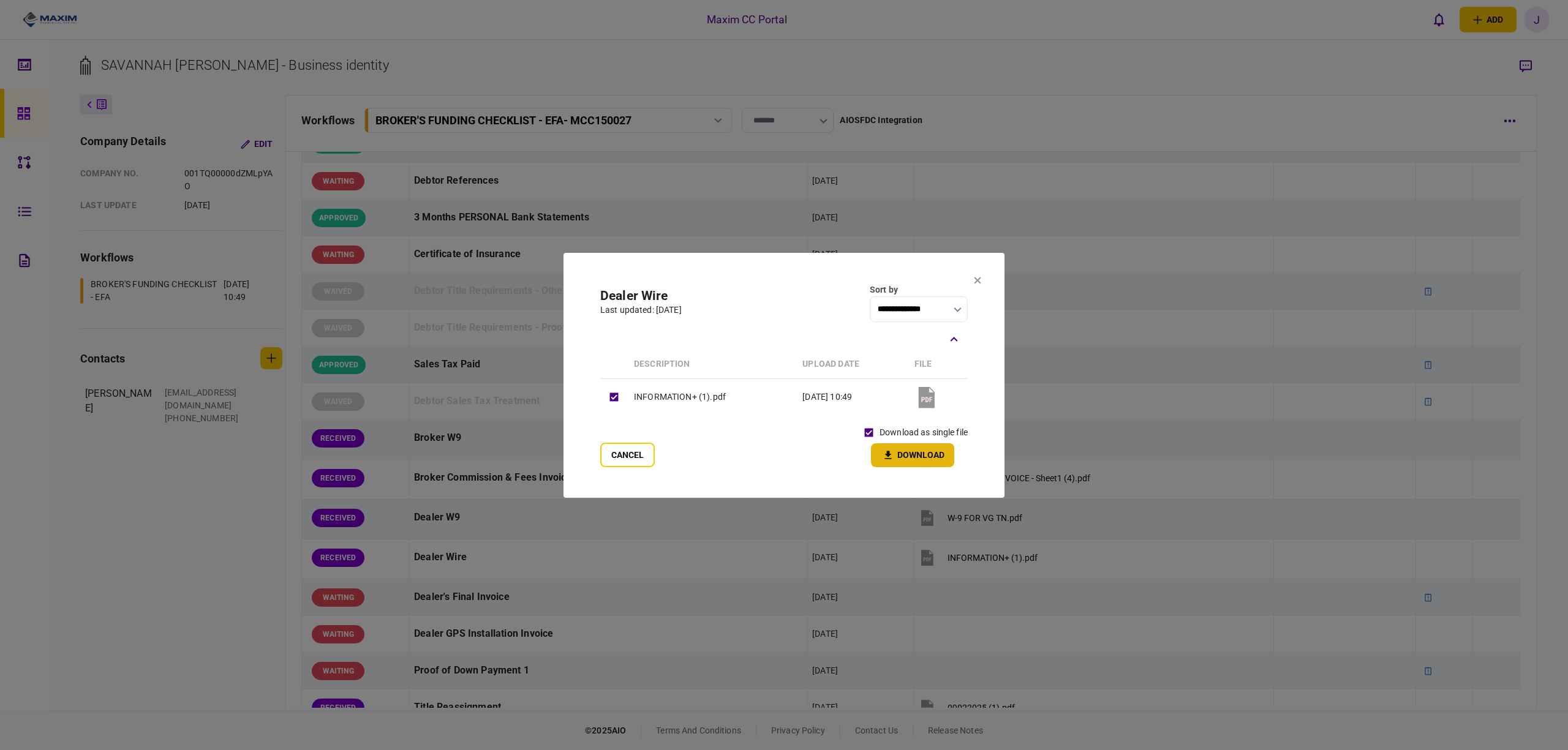
click at [933, 464] on button "Download" at bounding box center [913, 455] width 83 height 24
drag, startPoint x: 603, startPoint y: 449, endPoint x: 615, endPoint y: 451, distance: 12.2
click at [603, 449] on button "Cancel" at bounding box center [628, 455] width 55 height 25
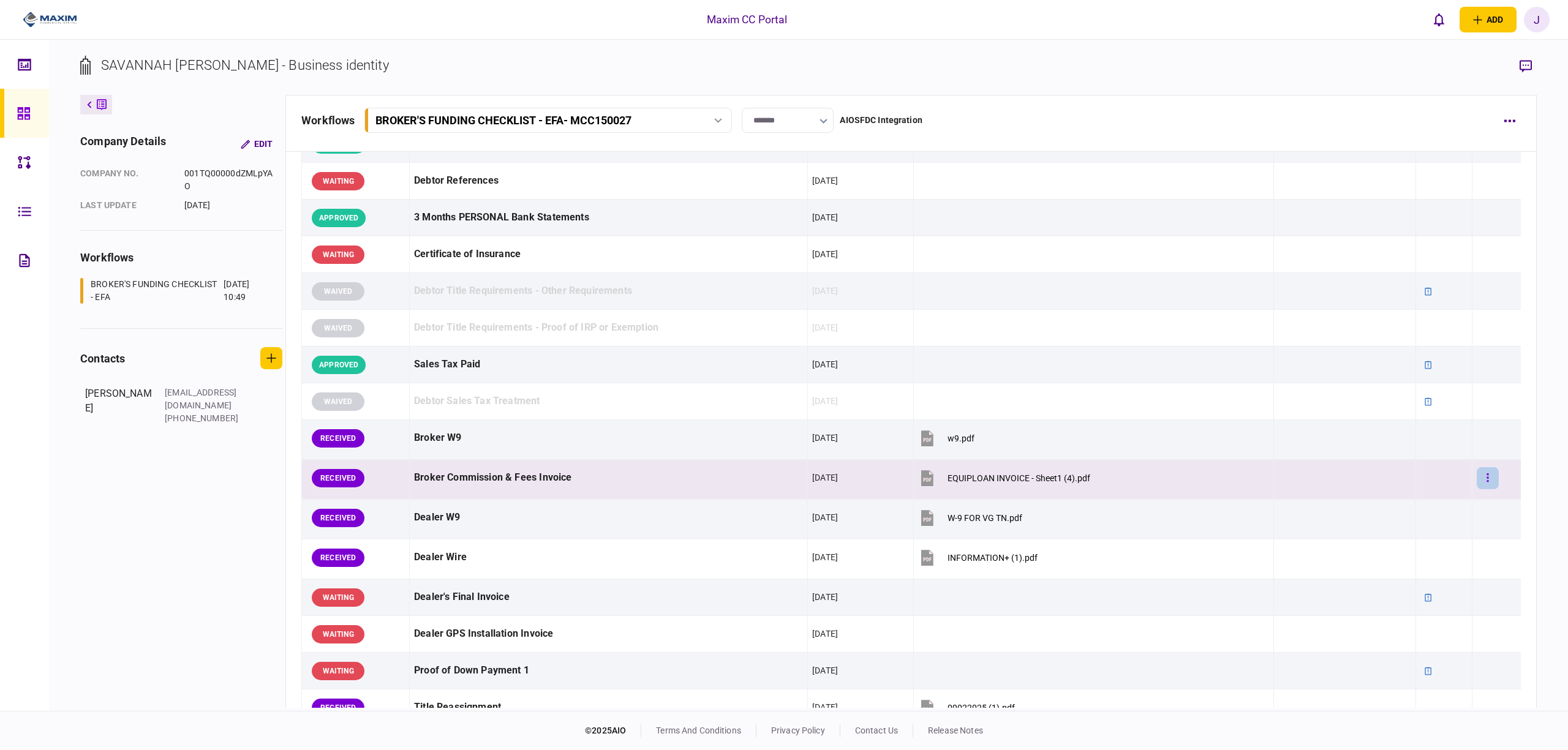
click at [1477, 474] on button "button" at bounding box center [1488, 479] width 22 height 22
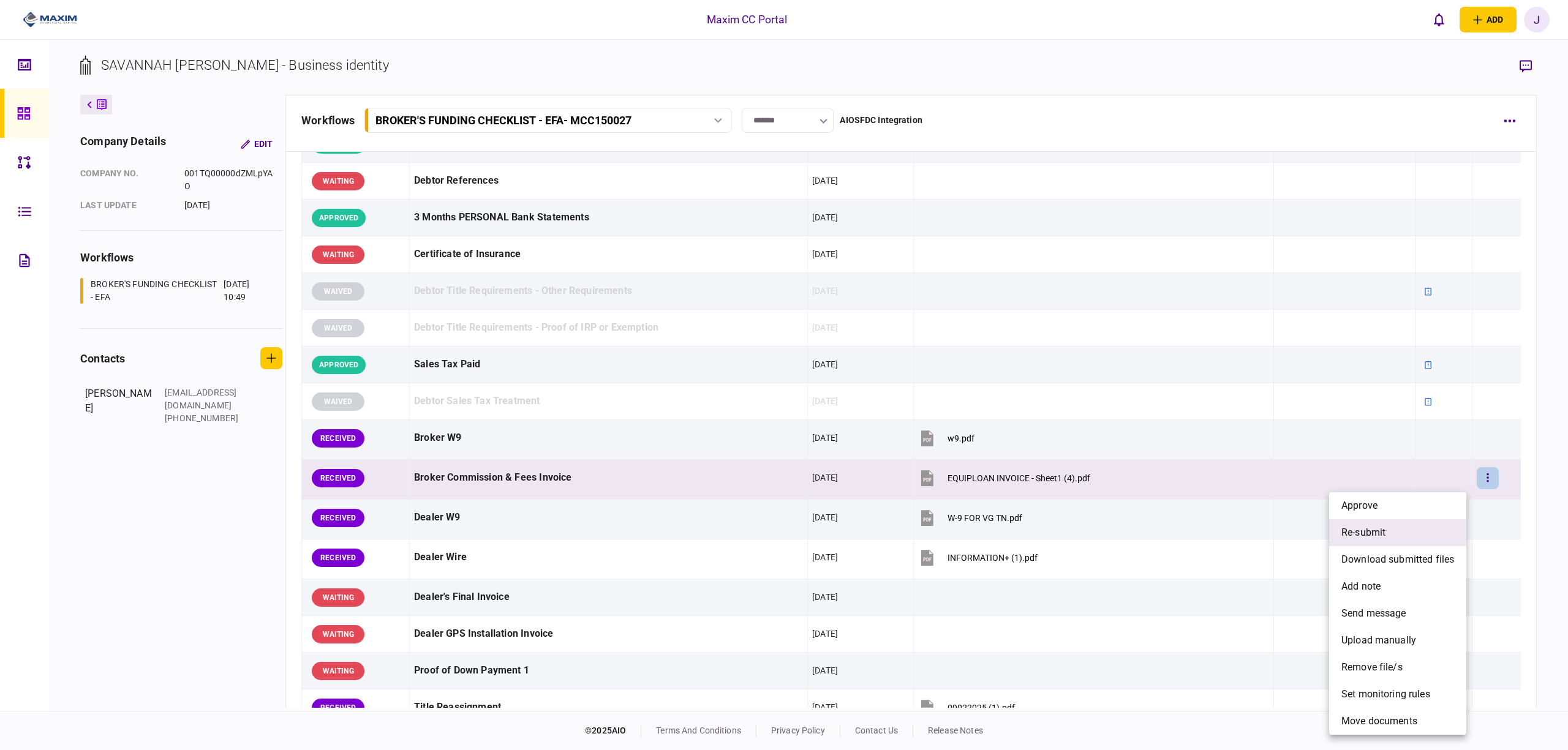
click at [1408, 537] on li "re-submit" at bounding box center [1398, 533] width 137 height 27
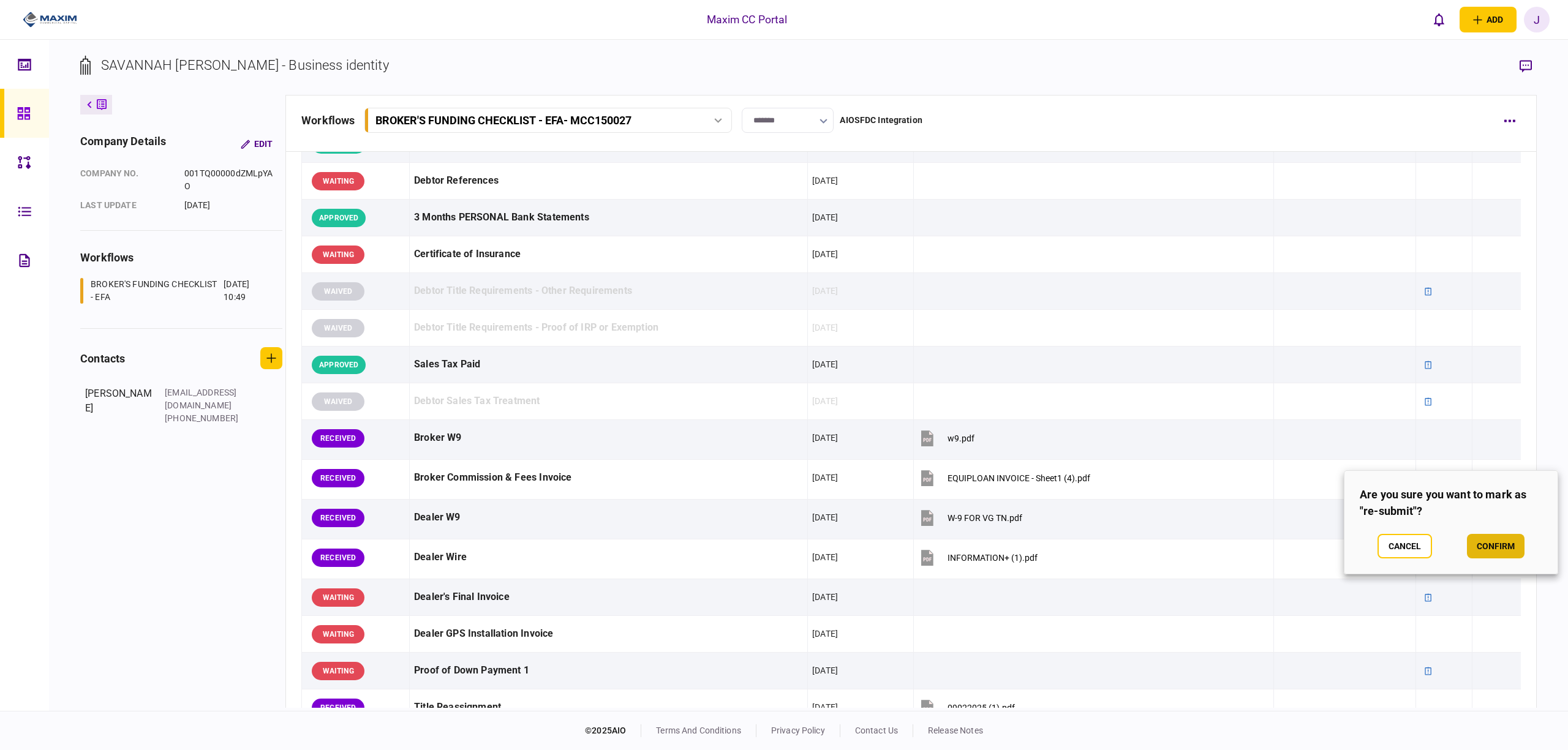
click at [1514, 551] on button "confirm" at bounding box center [1496, 546] width 57 height 25
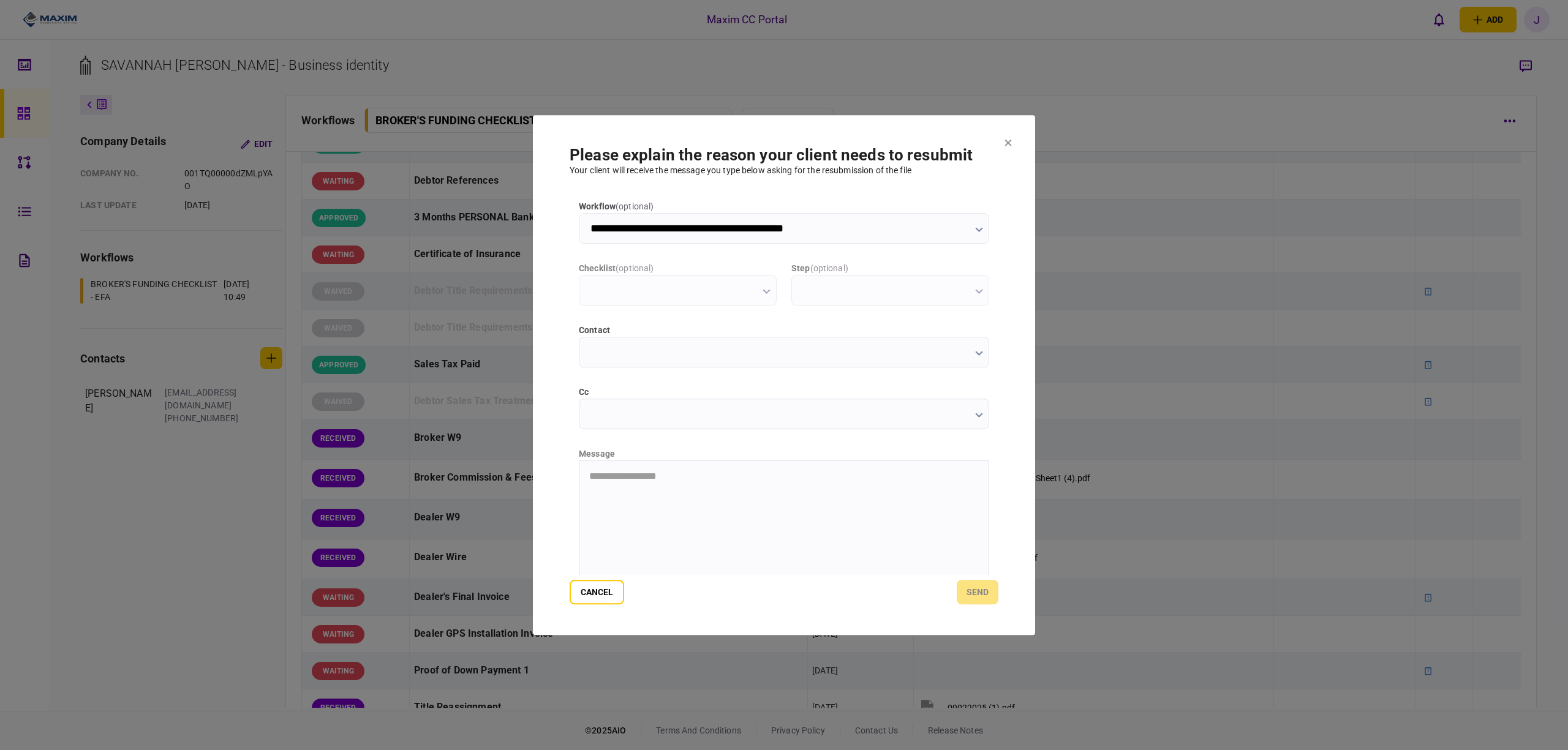
scroll to position [0, 0]
type input "**********"
click at [638, 491] on html at bounding box center [784, 475] width 409 height 30
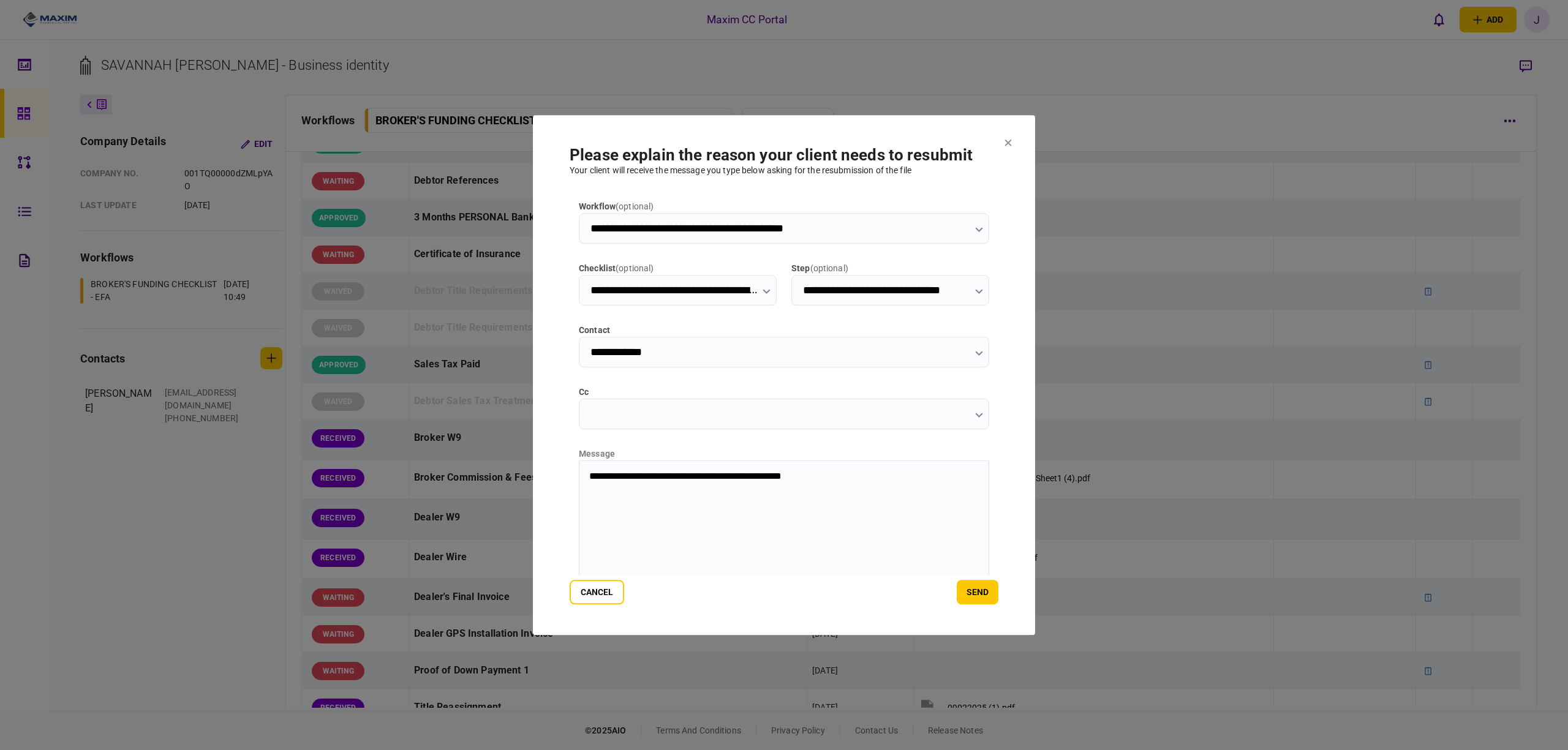
click at [656, 481] on p "**********" at bounding box center [783, 476] width 387 height 12
click at [983, 593] on button "send" at bounding box center [978, 592] width 42 height 25
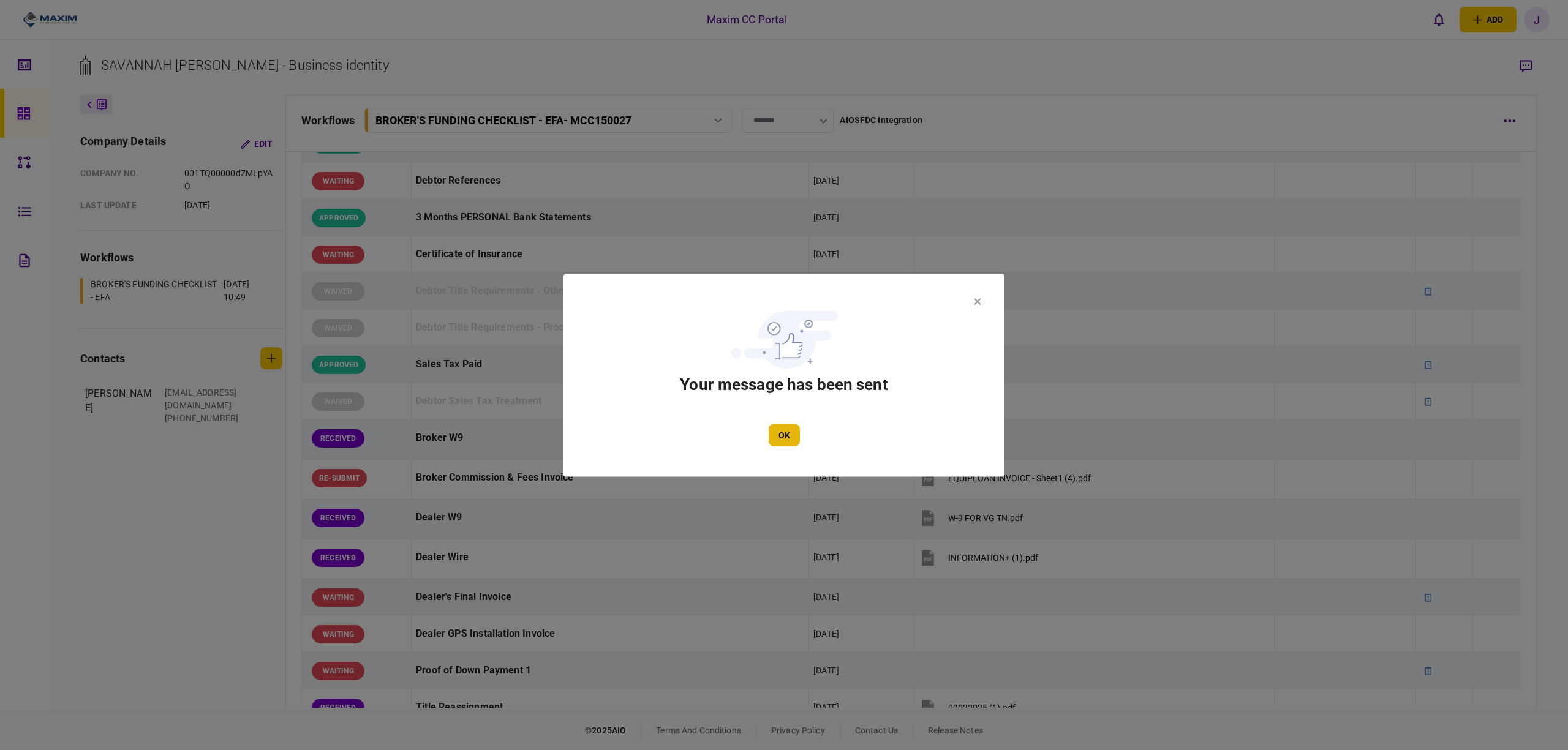
click at [795, 435] on button "OK" at bounding box center [784, 435] width 31 height 22
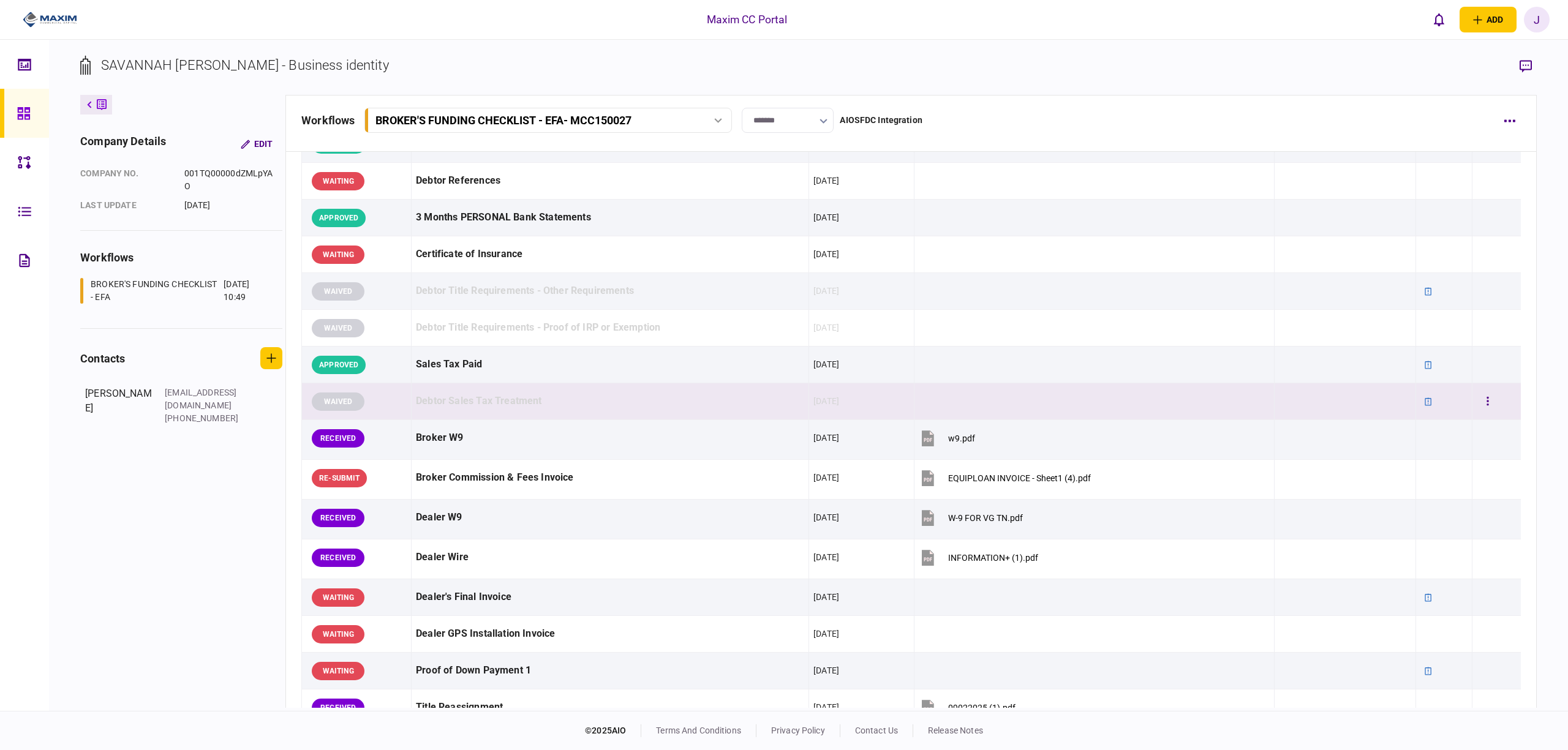
drag, startPoint x: 618, startPoint y: 335, endPoint x: 505, endPoint y: 386, distance: 124.0
click at [618, 335] on div "Debtor Title Requirements - Proof of IRP or Exemption" at bounding box center [610, 328] width 388 height 28
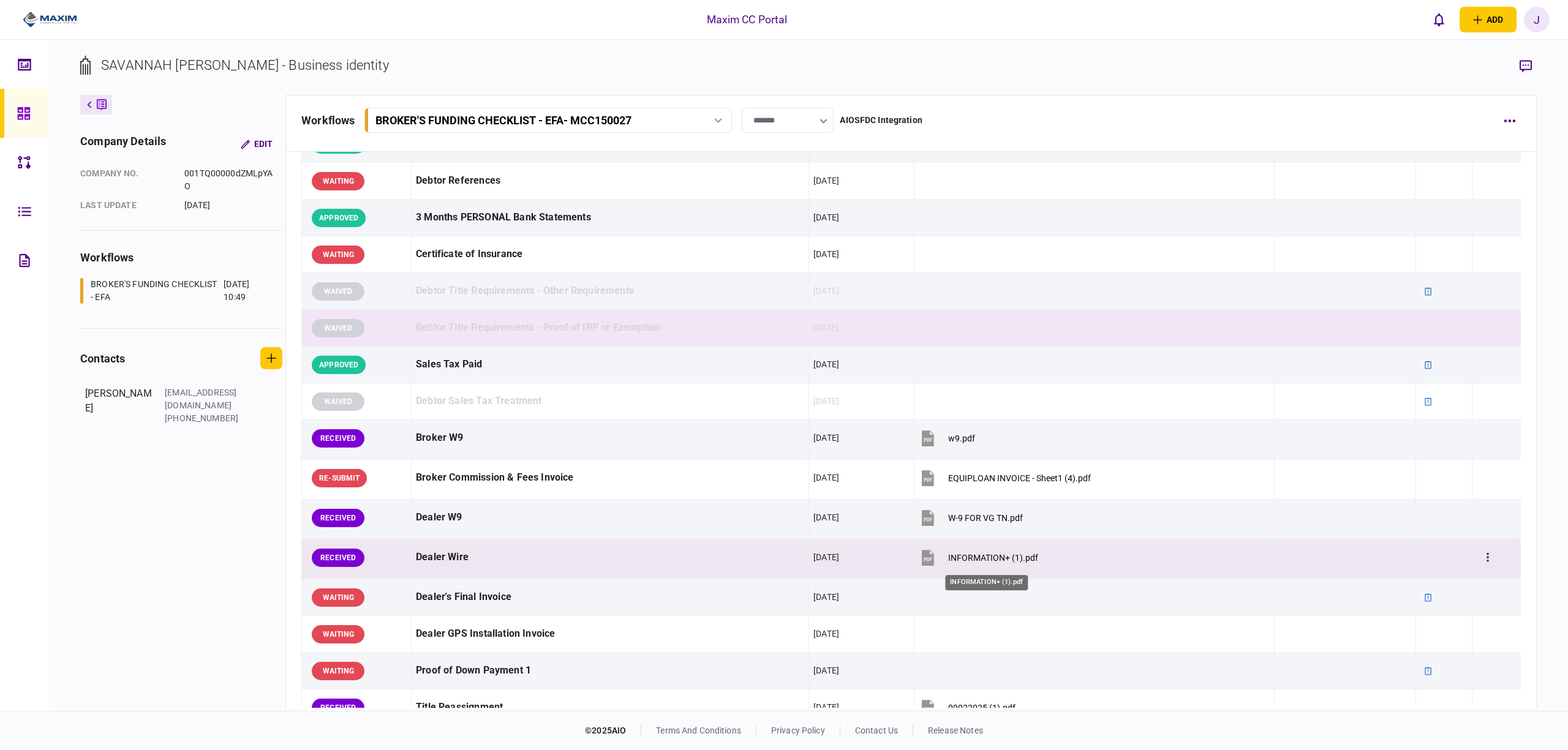
click at [989, 558] on div "INFORMATION+ (1).pdf" at bounding box center [993, 558] width 90 height 10
click at [1477, 565] on button "button" at bounding box center [1488, 558] width 22 height 22
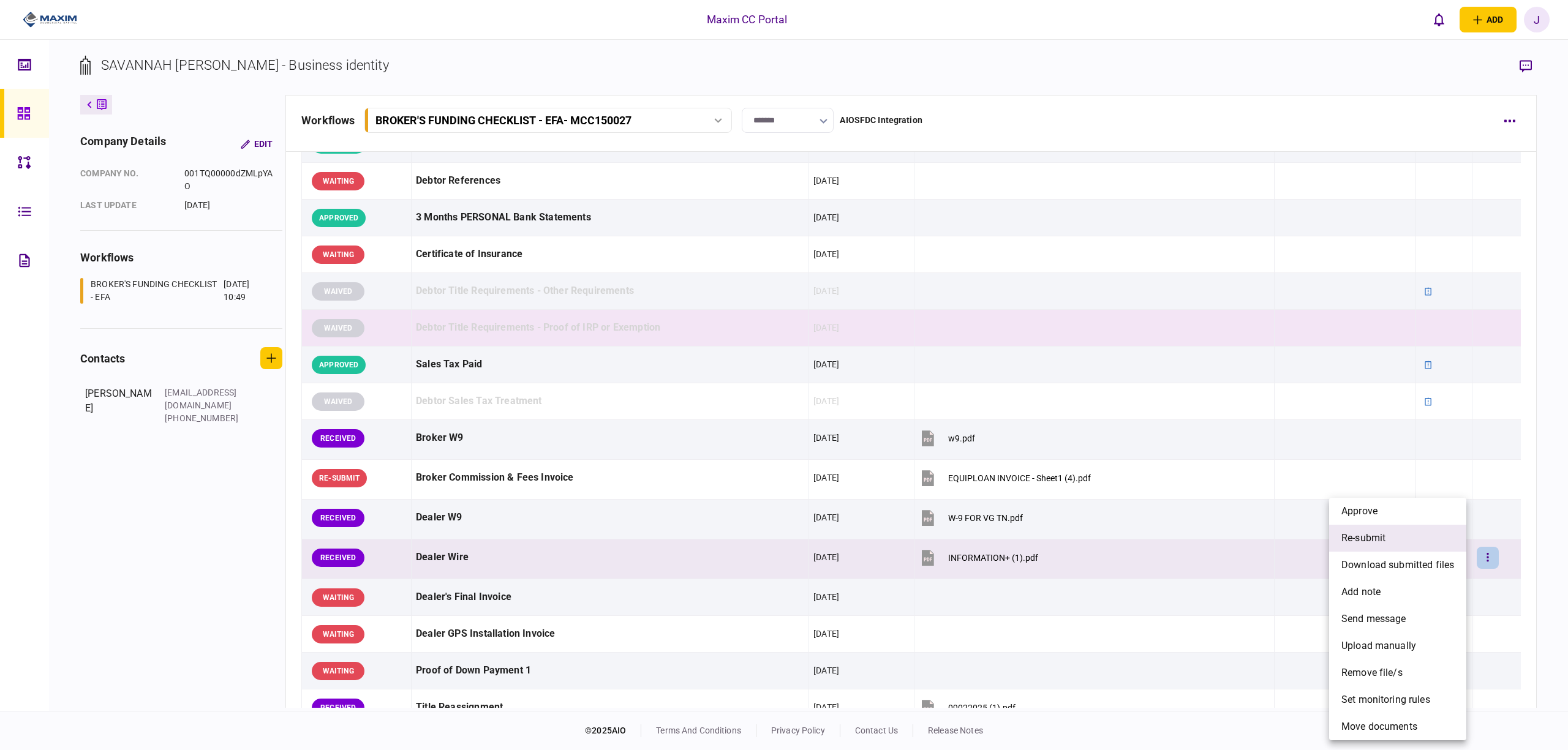
click at [1391, 537] on li "re-submit" at bounding box center [1398, 538] width 137 height 27
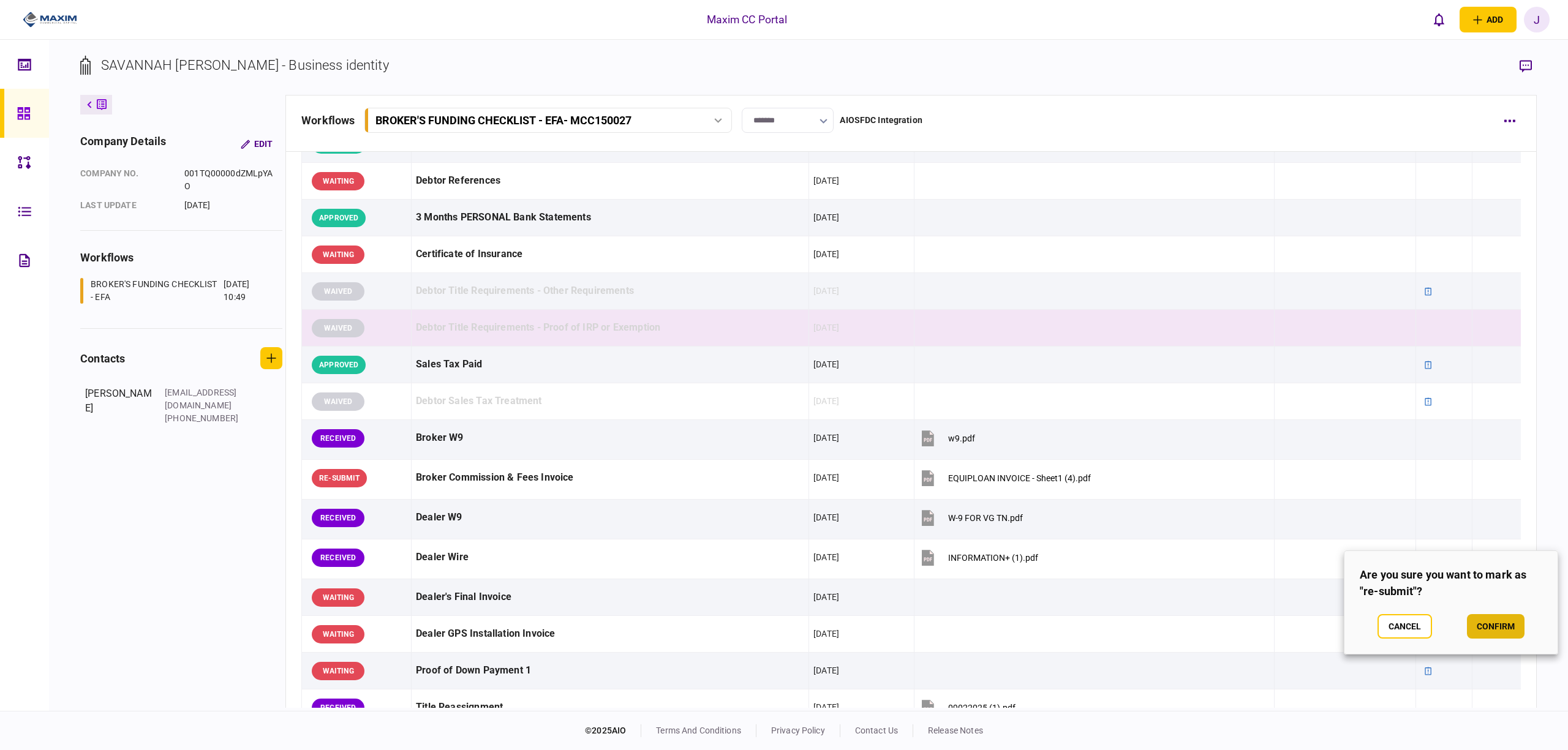
click at [1494, 626] on button "confirm" at bounding box center [1496, 627] width 57 height 25
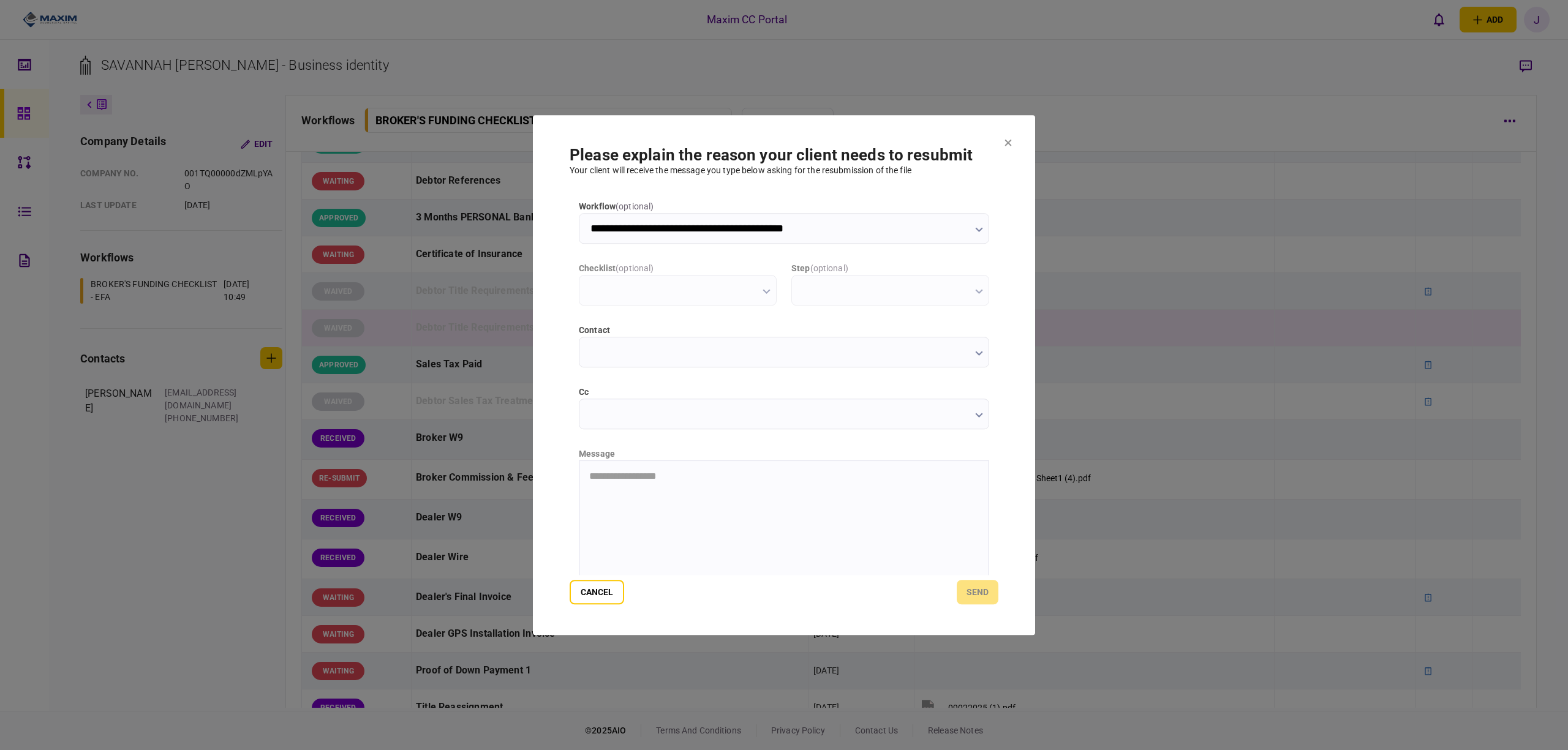
type input "**********"
click at [670, 492] on html "**********" at bounding box center [784, 476] width 409 height 31
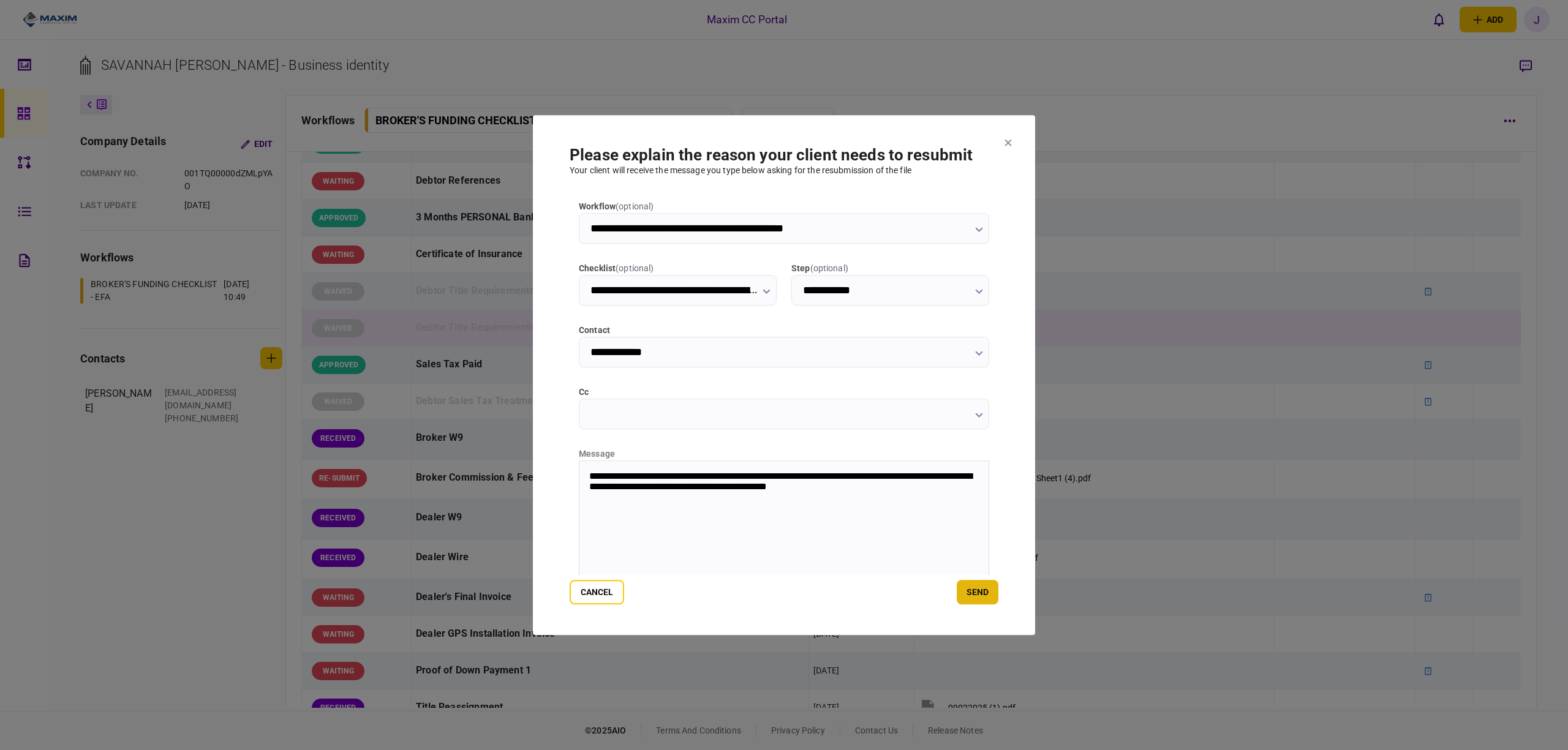
click at [978, 593] on button "send" at bounding box center [978, 592] width 42 height 25
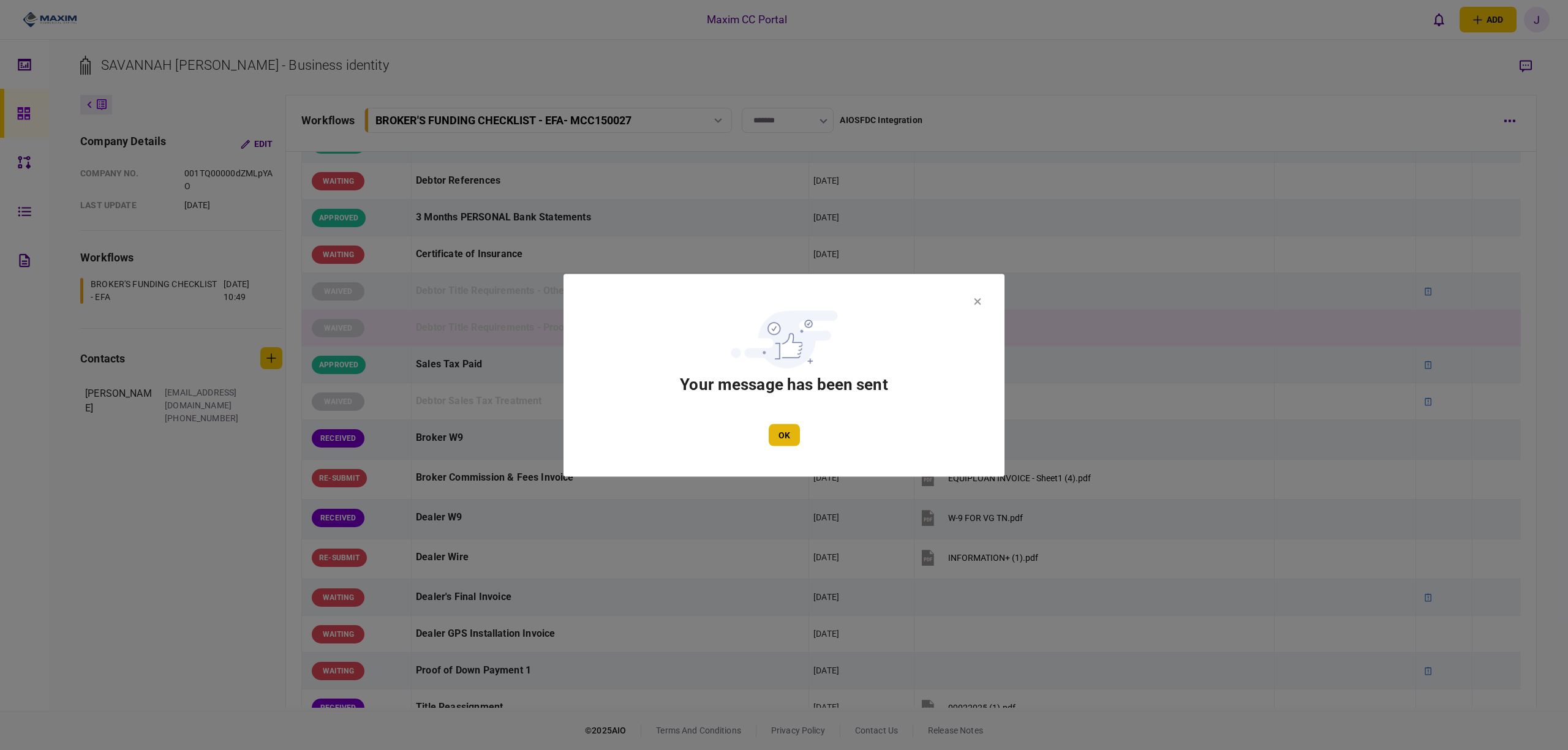
click at [772, 437] on button "OK" at bounding box center [784, 435] width 31 height 22
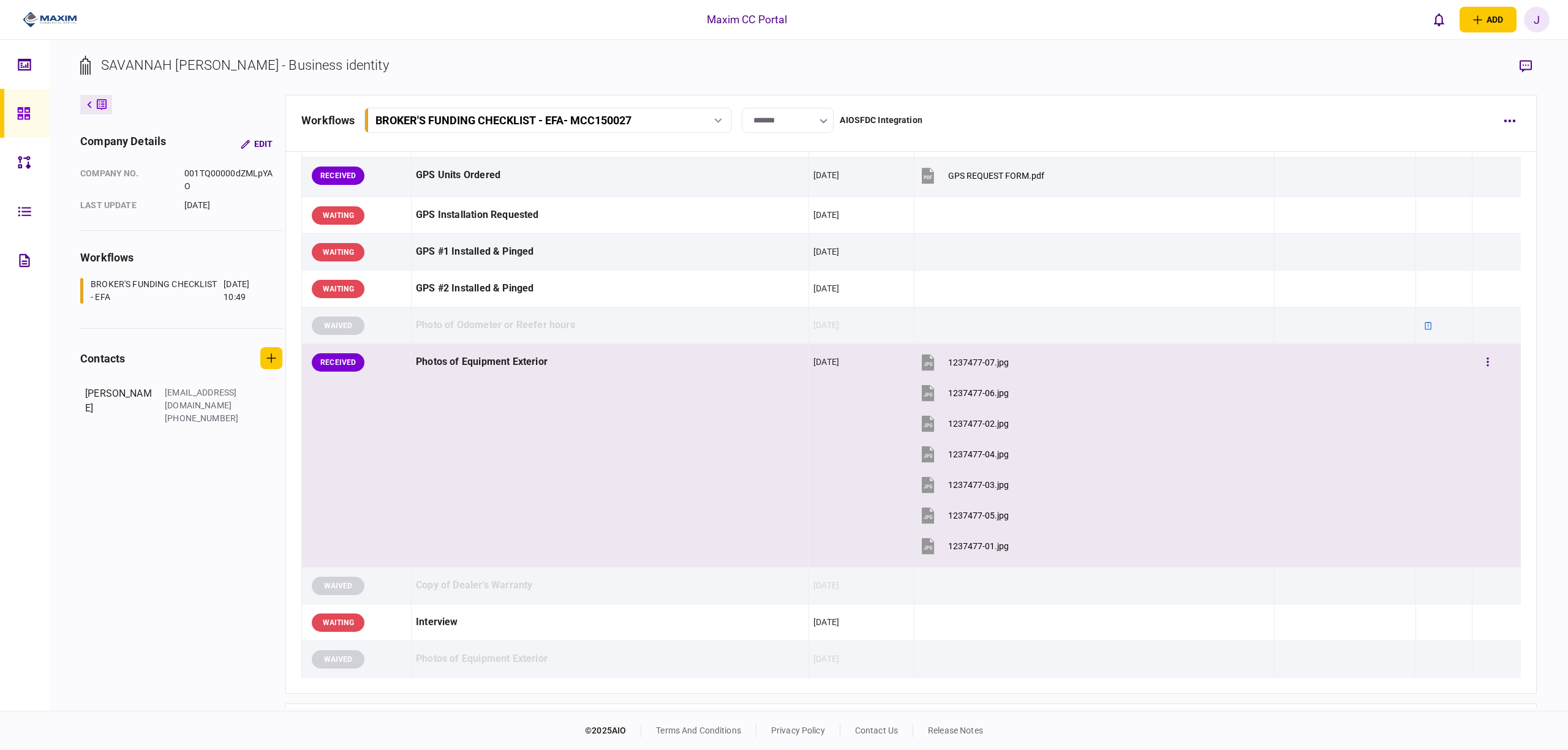
scroll to position [980, 0]
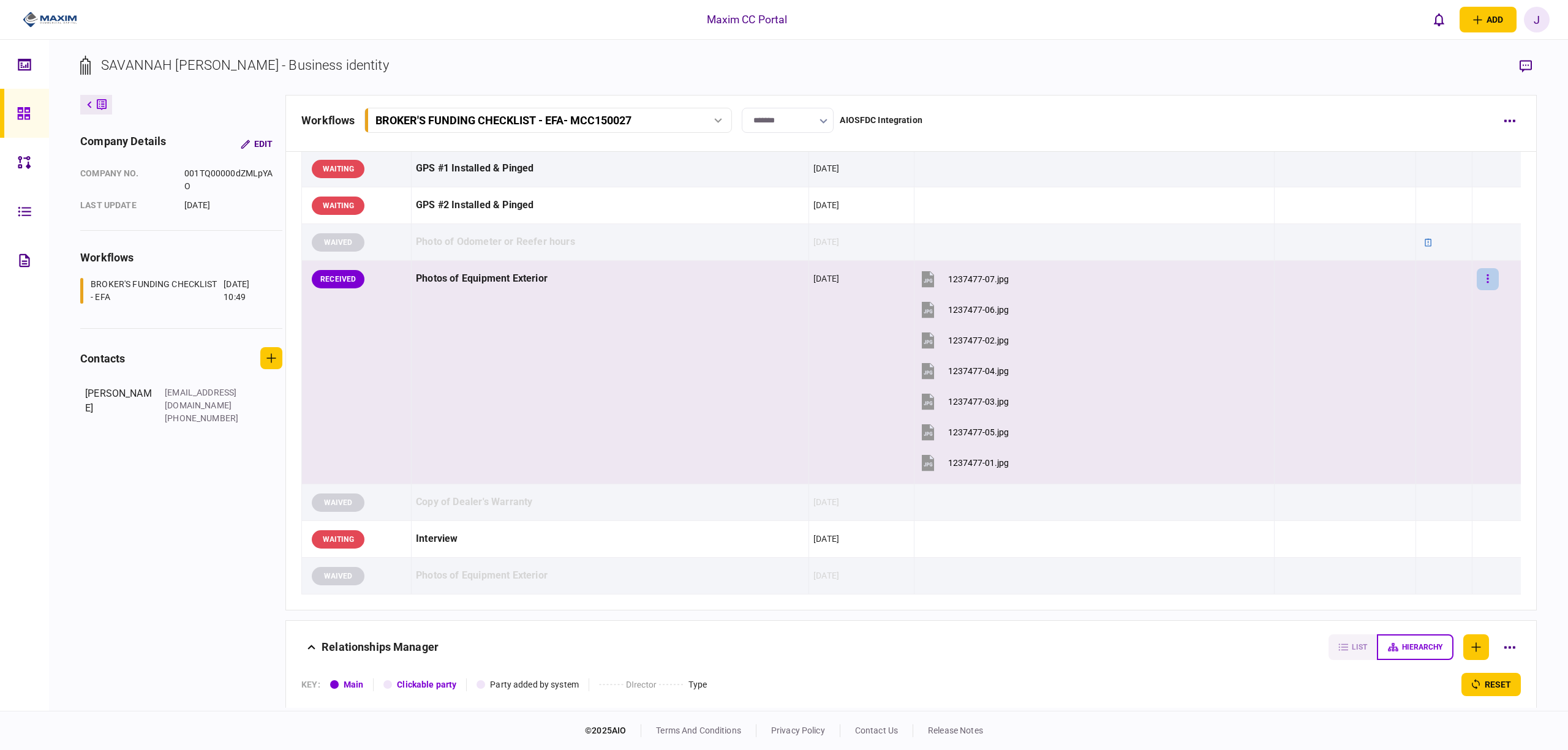
click at [1487, 283] on icon "button" at bounding box center [1488, 279] width 2 height 8
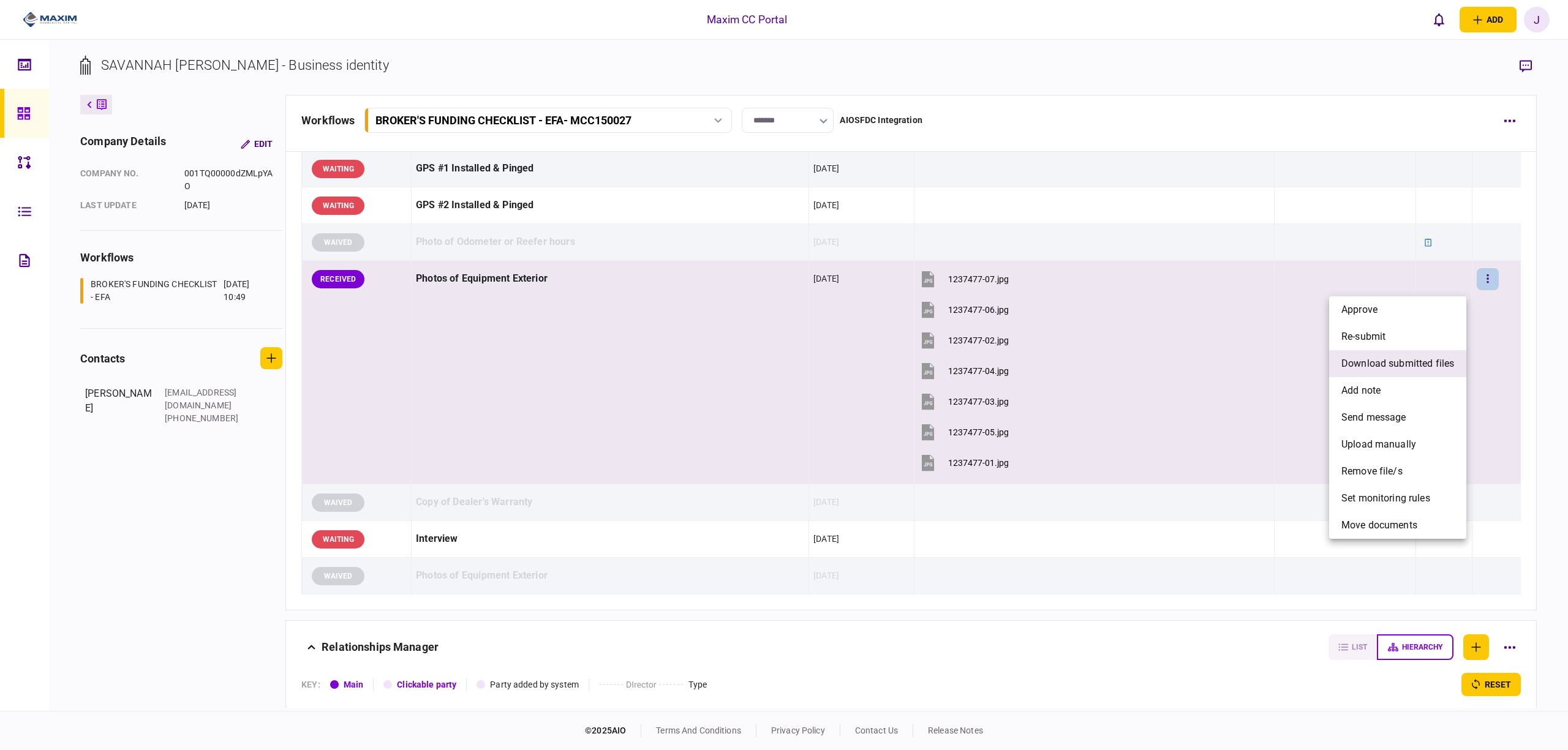
click at [1405, 359] on span "download submitted files" at bounding box center [1398, 364] width 113 height 15
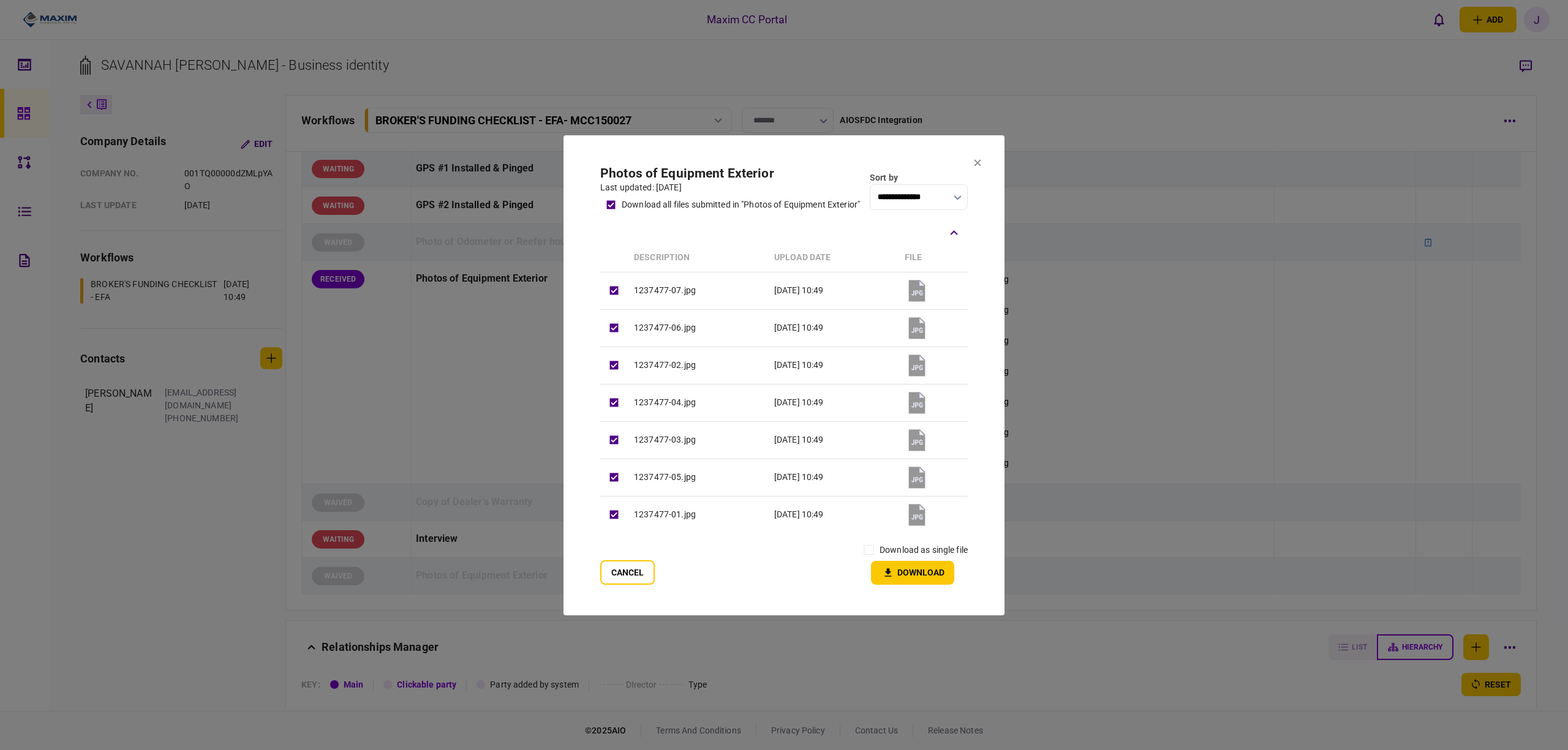
click at [864, 540] on section "**********" at bounding box center [784, 375] width 368 height 419
click at [884, 576] on icon "button" at bounding box center [888, 573] width 15 height 12
click at [635, 575] on button "Cancel" at bounding box center [628, 573] width 55 height 25
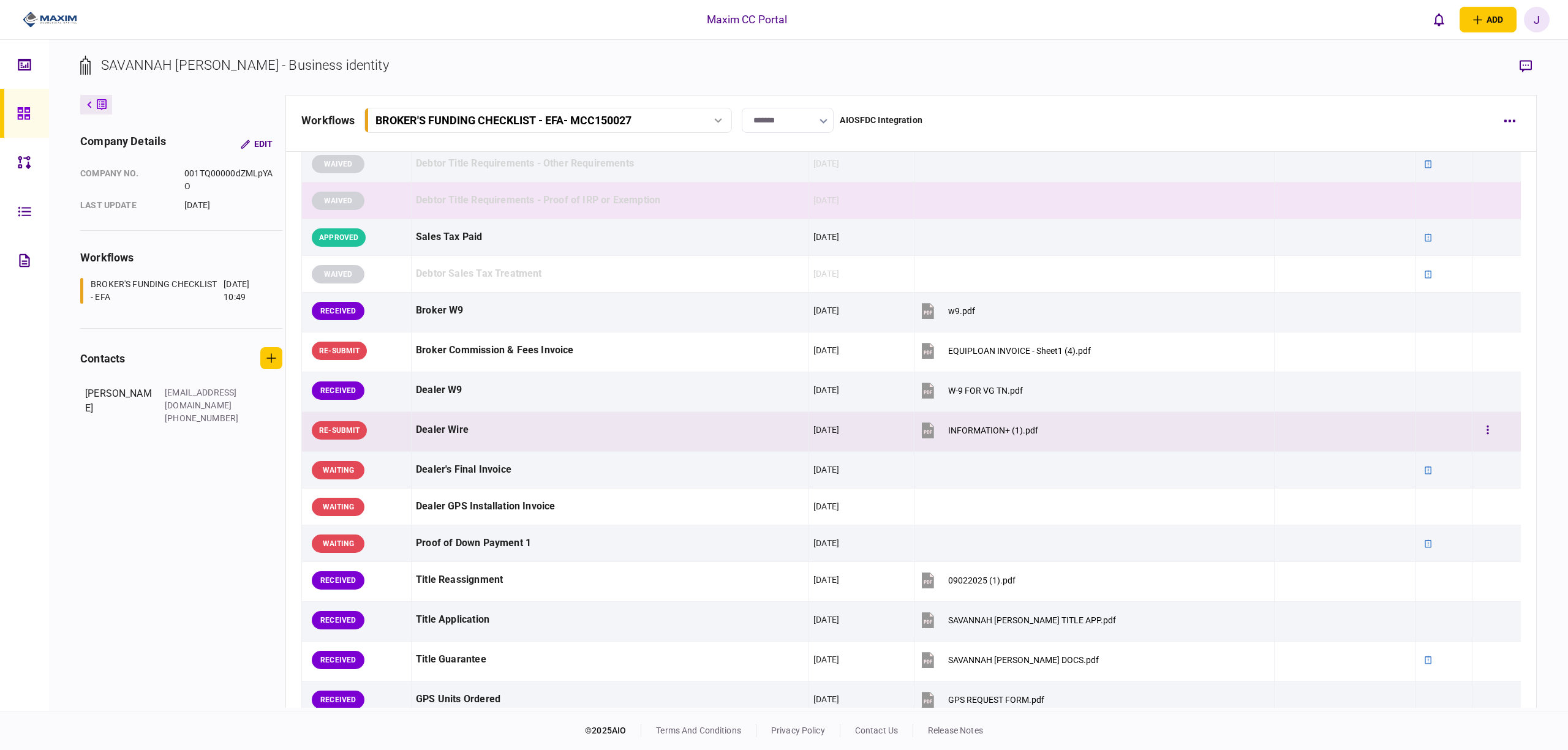
scroll to position [408, 0]
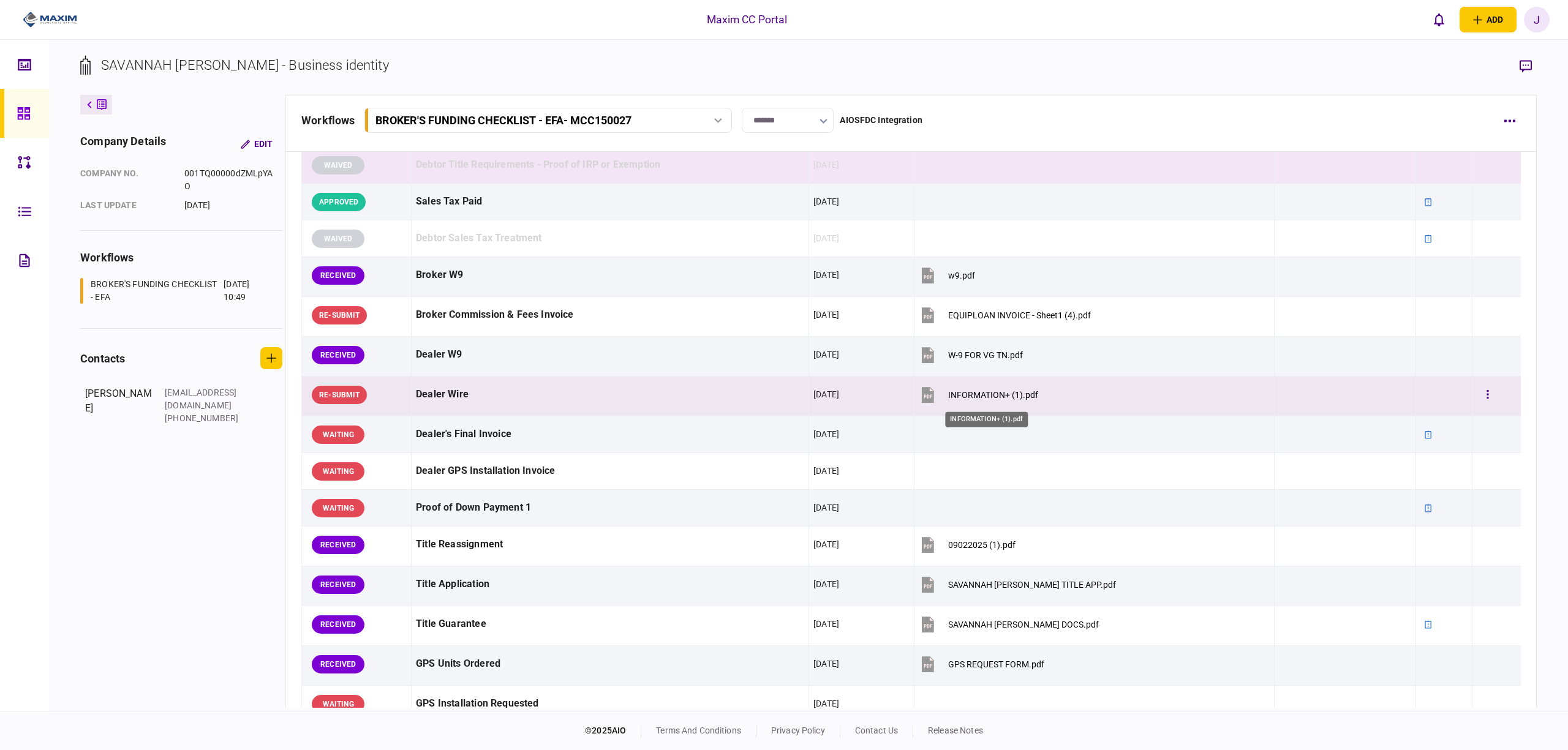
click at [984, 399] on div "INFORMATION+ (1).pdf" at bounding box center [993, 395] width 90 height 10
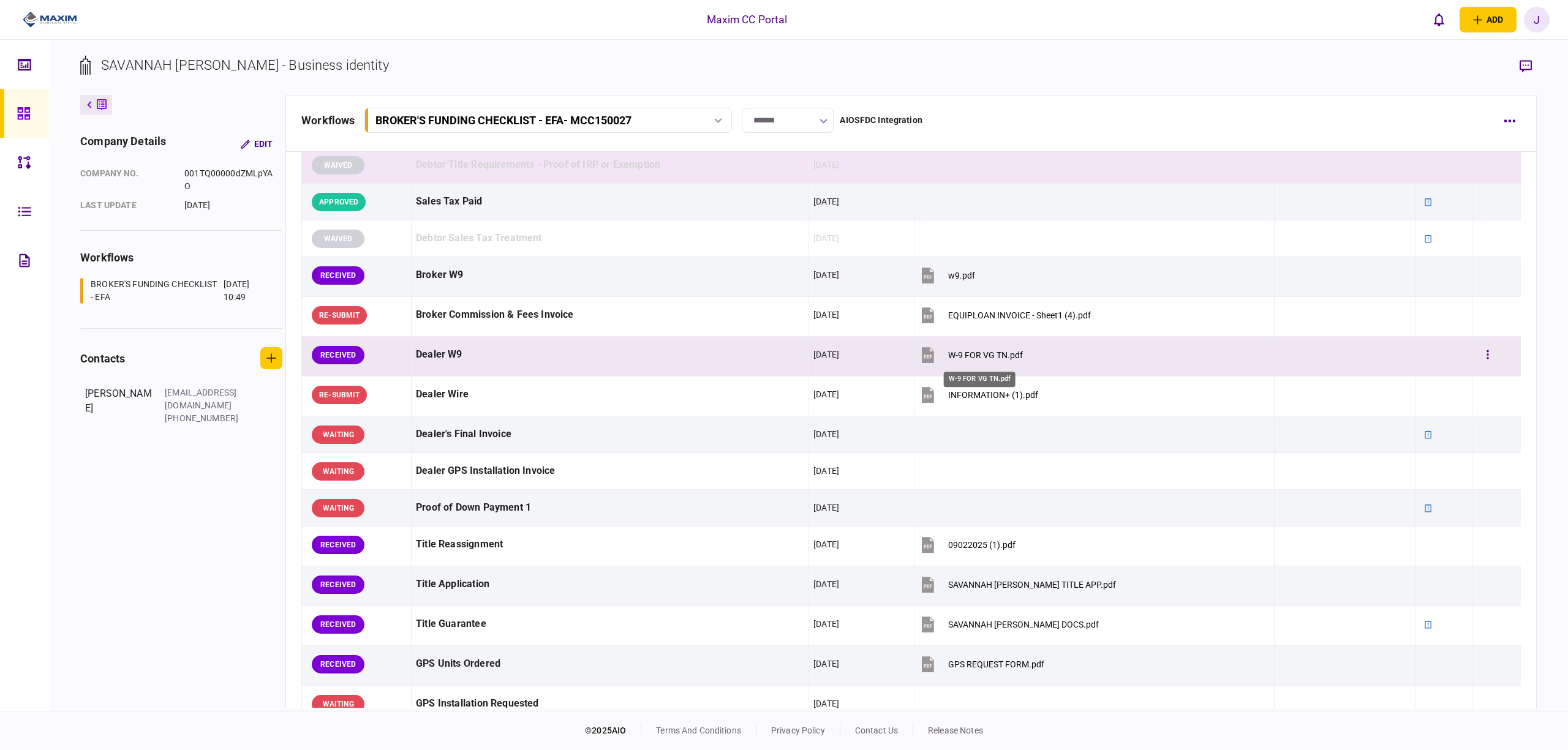
click at [981, 351] on div "W-9 FOR VG TN.pdf" at bounding box center [986, 355] width 75 height 10
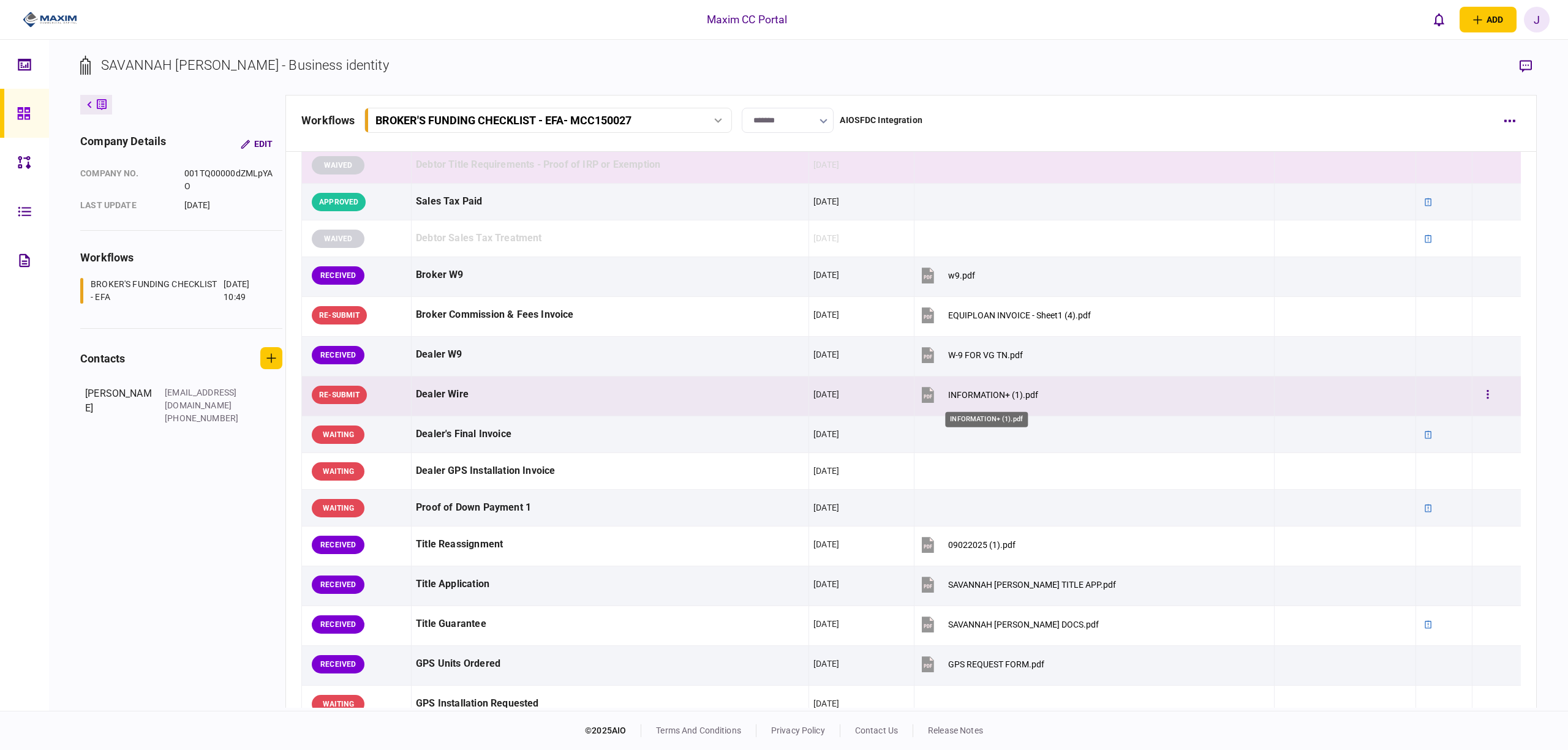
click at [971, 400] on div "INFORMATION+ (1).pdf" at bounding box center [993, 395] width 90 height 10
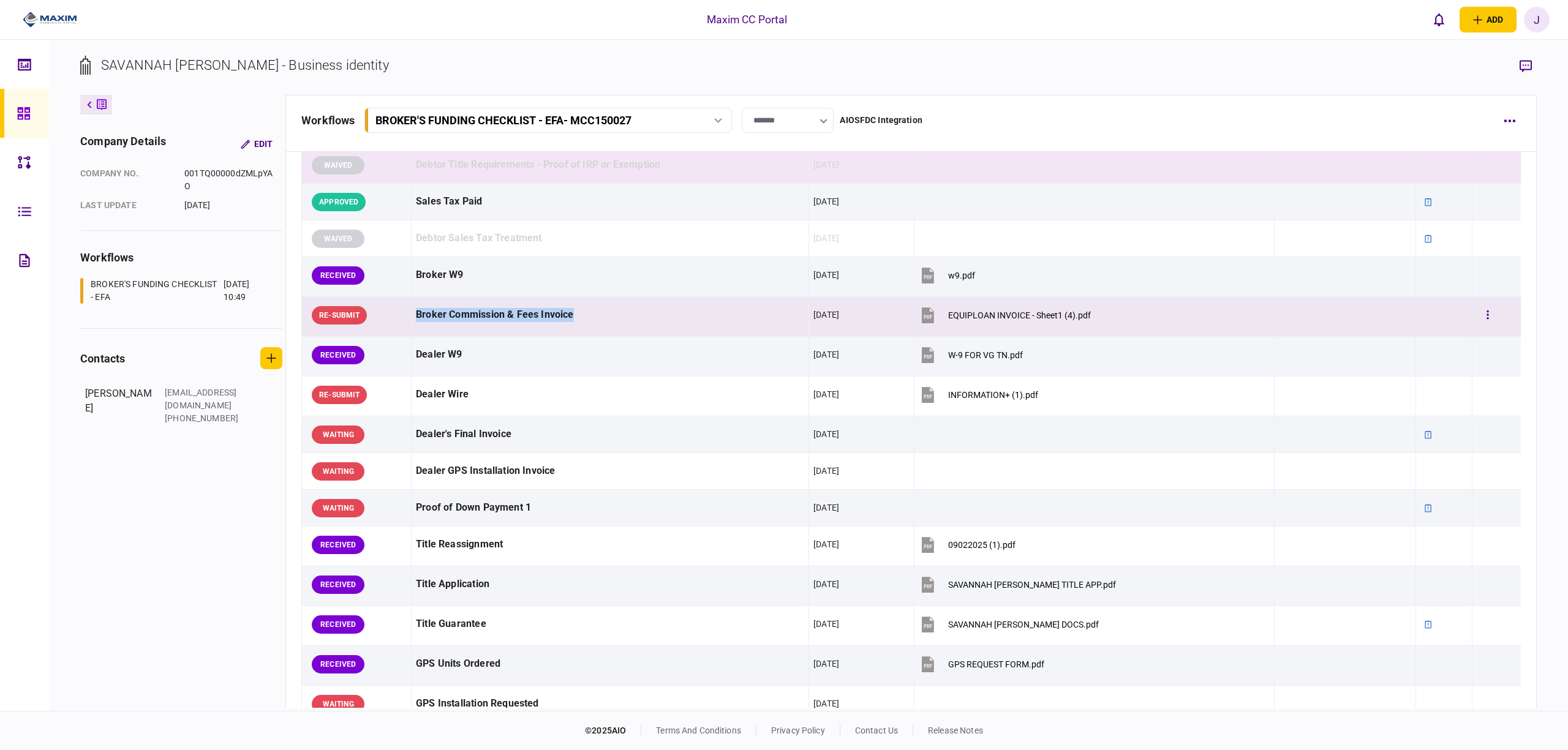
drag, startPoint x: 601, startPoint y: 324, endPoint x: 417, endPoint y: 323, distance: 184.0
click at [417, 323] on div "Broker Commission & Fees Invoice" at bounding box center [610, 315] width 388 height 28
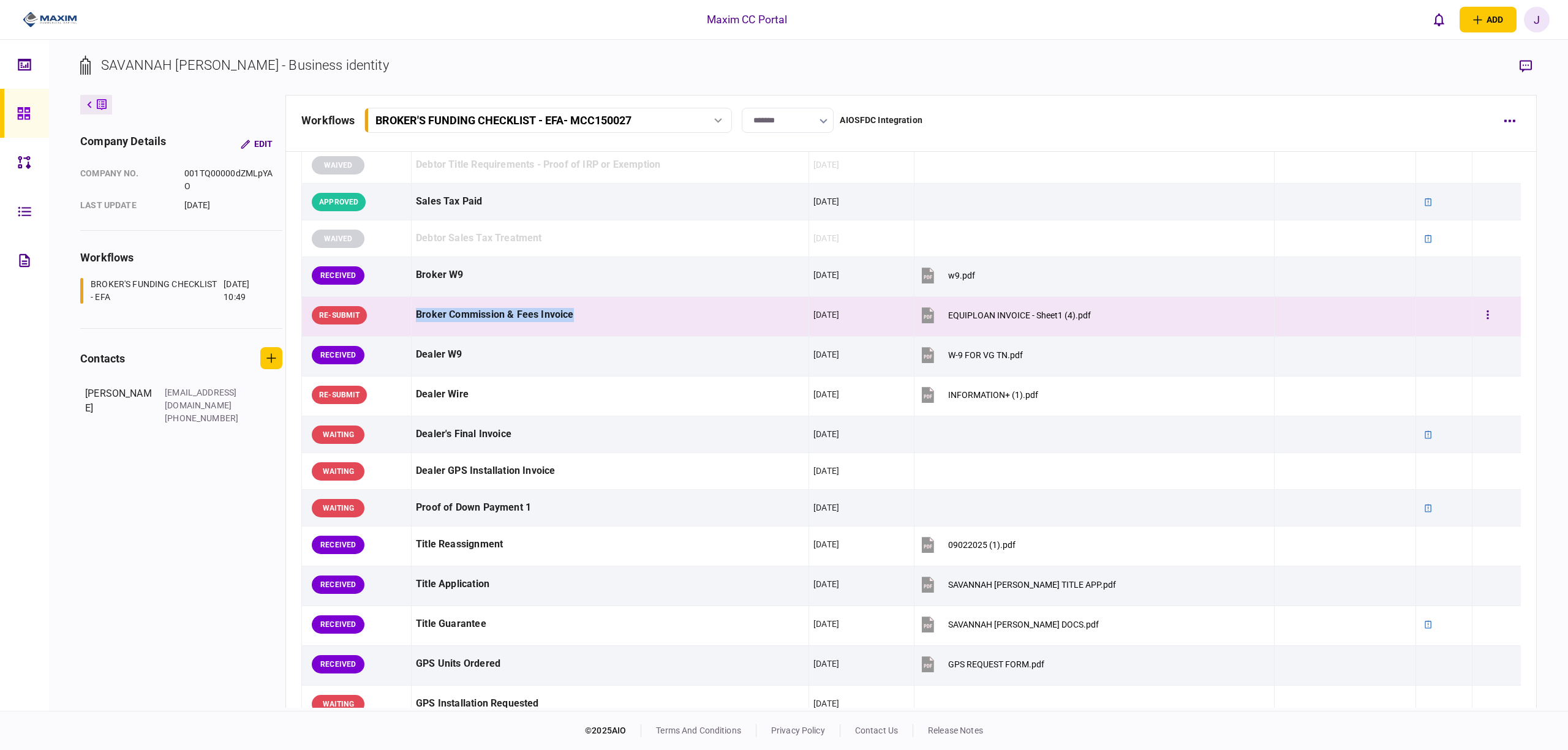
click at [604, 322] on div "Broker Commission & Fees Invoice" at bounding box center [610, 315] width 388 height 28
drag, startPoint x: 593, startPoint y: 322, endPoint x: 408, endPoint y: 319, distance: 185.0
click at [408, 319] on tr "RE-SUBMIT Broker Commission & Fees Invoice [DATE] EQUIPLOAN INVOICE - Sheet1 (4…" at bounding box center [911, 317] width 1219 height 40
click at [446, 317] on div "Broker Commission & Fees Invoice" at bounding box center [610, 315] width 388 height 28
click at [457, 317] on div "Broker Commission & Fees Invoice" at bounding box center [610, 315] width 388 height 28
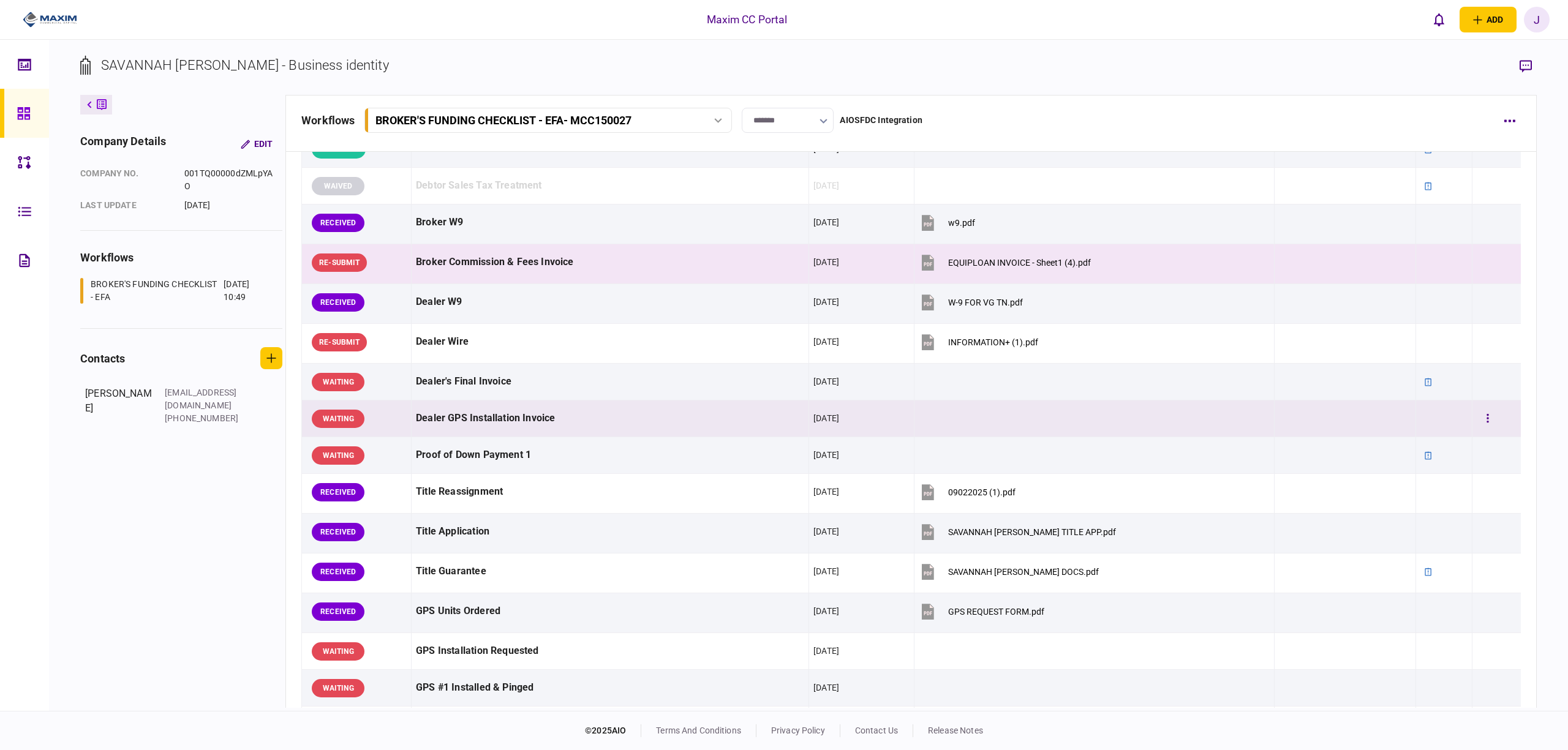
scroll to position [490, 0]
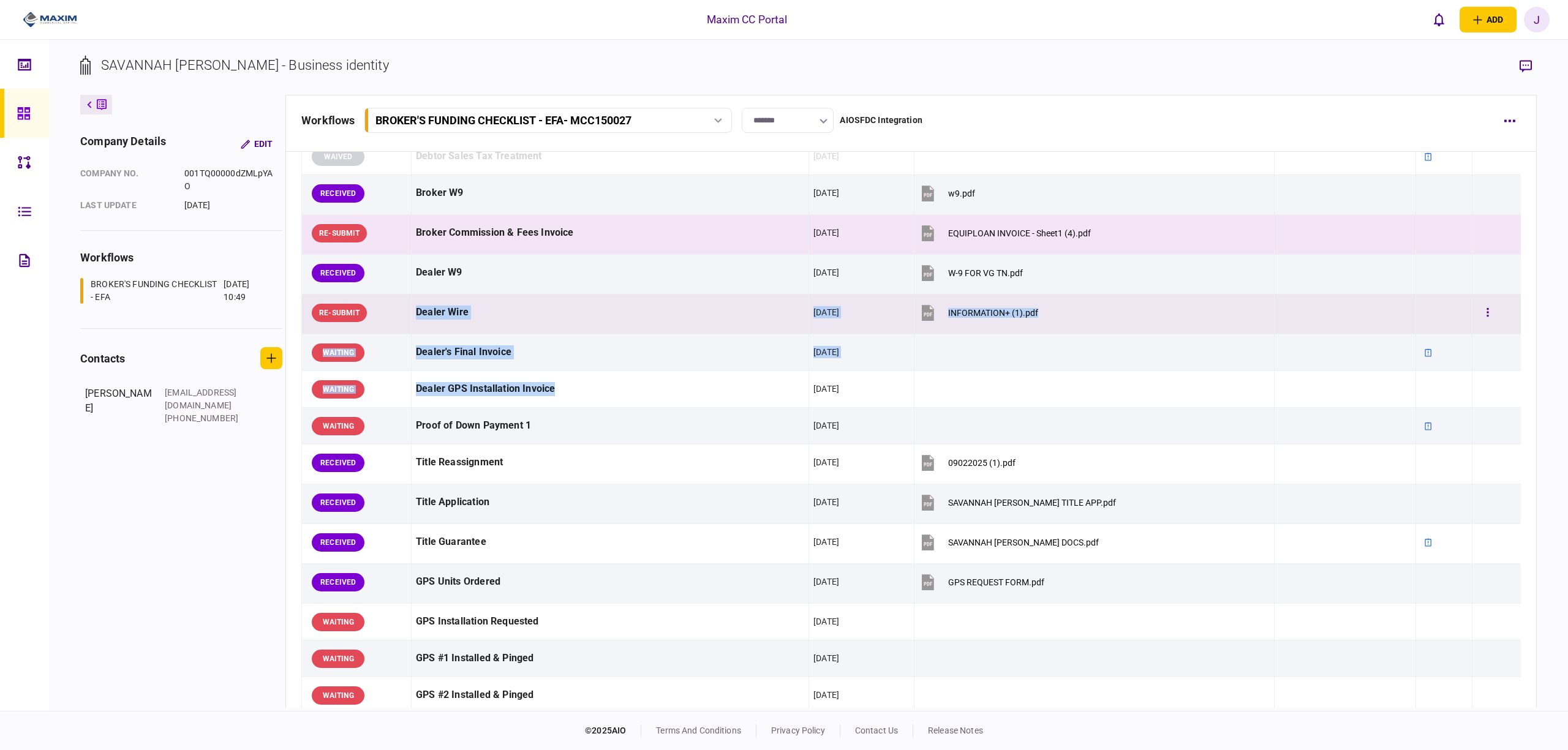
drag, startPoint x: 590, startPoint y: 402, endPoint x: 401, endPoint y: 317, distance: 207.2
click at [401, 317] on tbody "APPROVED EFA Contract [DATE] MCC150027_SAVANNAH_CRYSTIAL_GREEN__EFA_Docu.pdf AP…" at bounding box center [911, 406] width 1219 height 1357
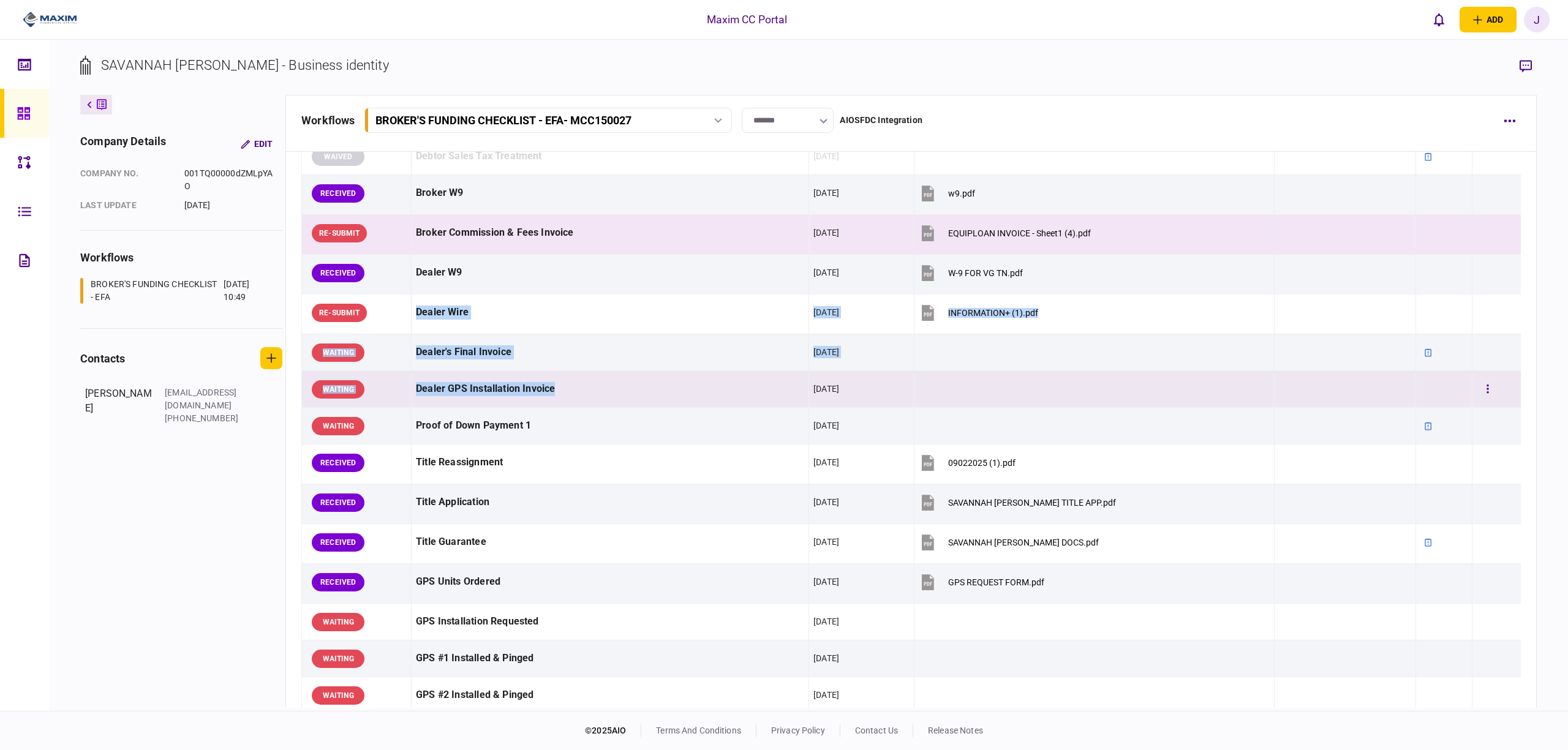
click at [596, 398] on div "Dealer GPS Installation Invoice" at bounding box center [610, 389] width 388 height 28
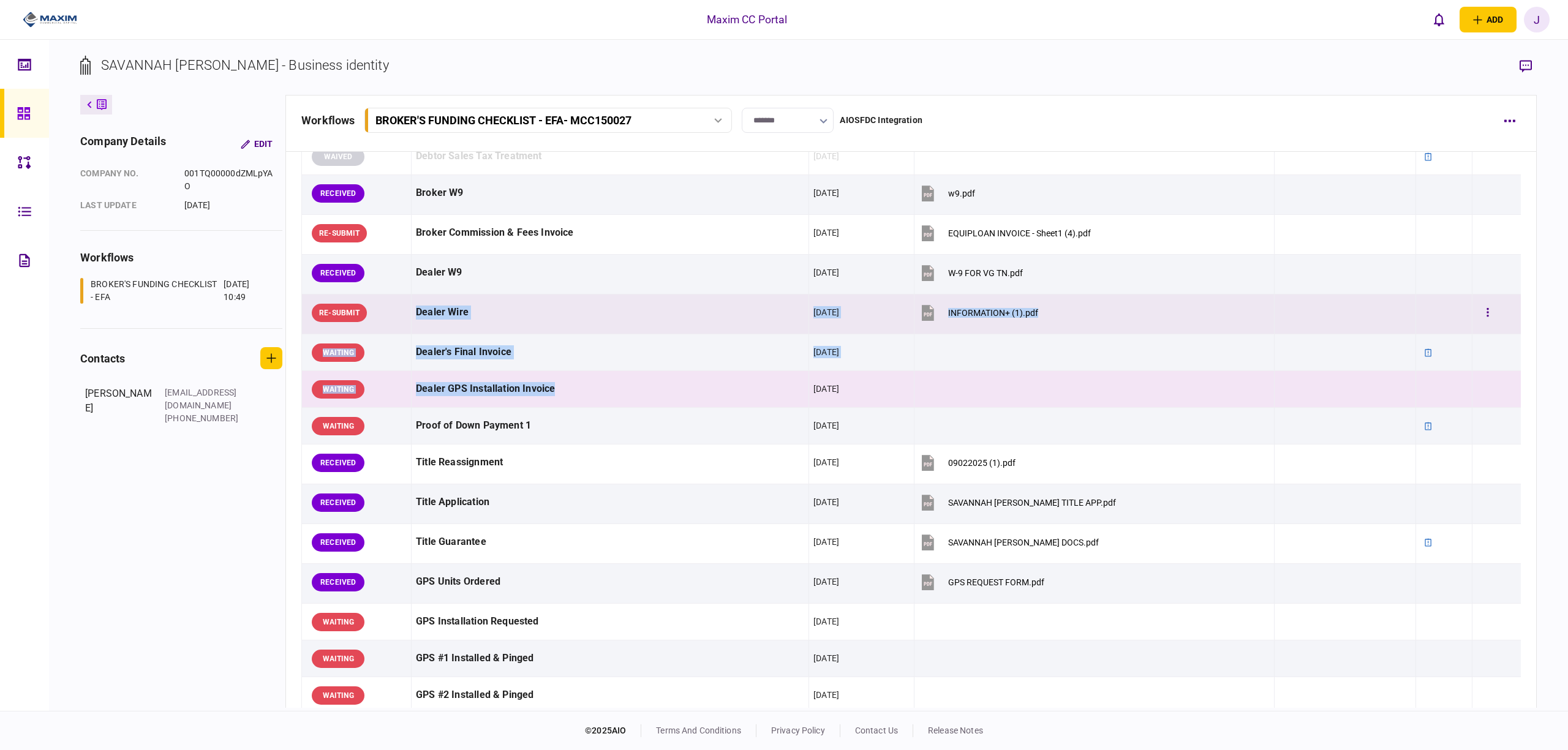
drag, startPoint x: 593, startPoint y: 398, endPoint x: 415, endPoint y: 326, distance: 192.0
click at [415, 326] on tbody "APPROVED EFA Contract [DATE] MCC150027_SAVANNAH_CRYSTIAL_GREEN__EFA_Docu.pdf AP…" at bounding box center [911, 406] width 1219 height 1357
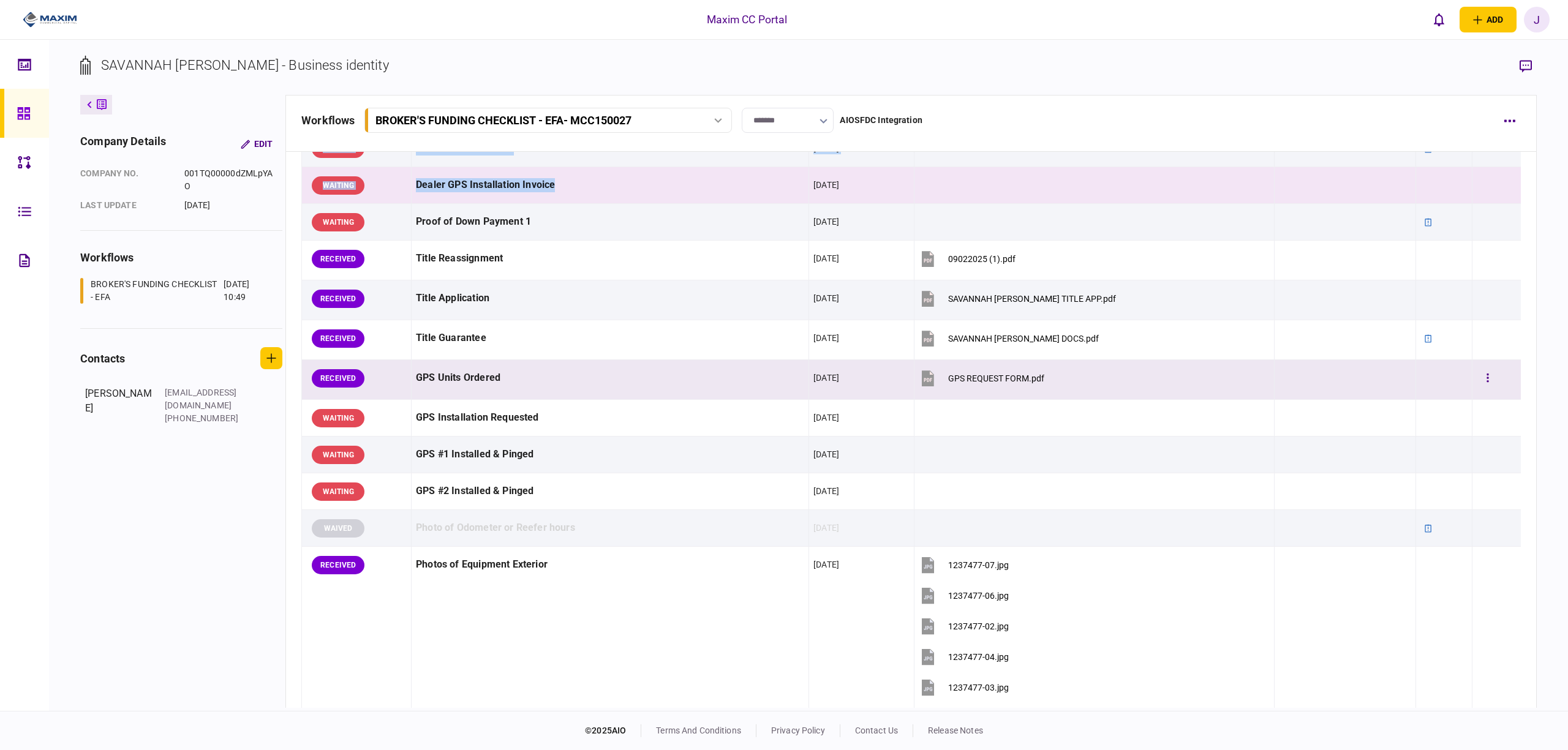
scroll to position [735, 0]
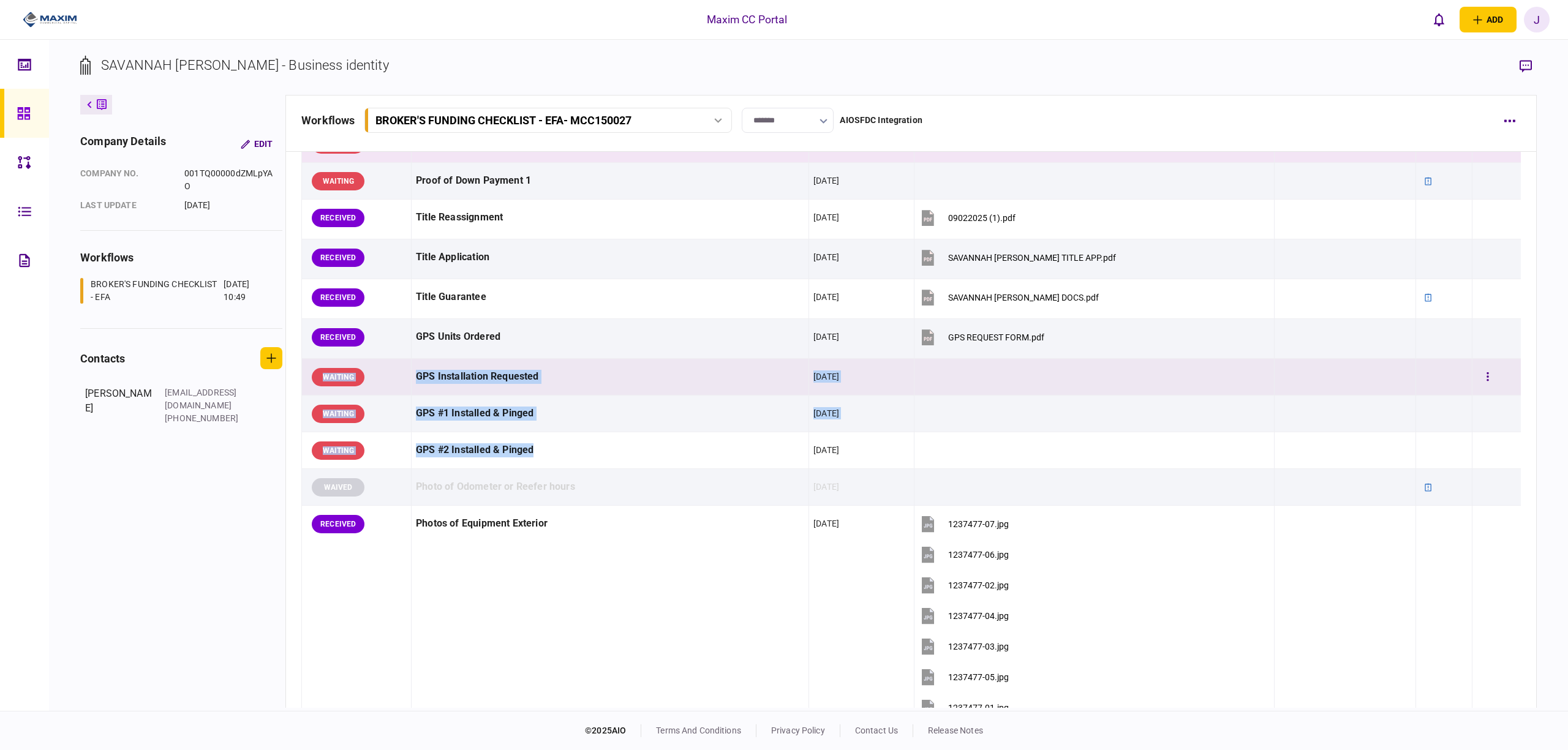
drag, startPoint x: 553, startPoint y: 457, endPoint x: 461, endPoint y: 383, distance: 118.1
click at [305, 373] on tbody "APPROVED EFA Contract [DATE] MCC150027_SAVANNAH_CRYSTIAL_GREEN__EFA_Docu.pdf AP…" at bounding box center [911, 161] width 1219 height 1357
click at [630, 396] on td "GPS Installation Requested" at bounding box center [610, 377] width 397 height 37
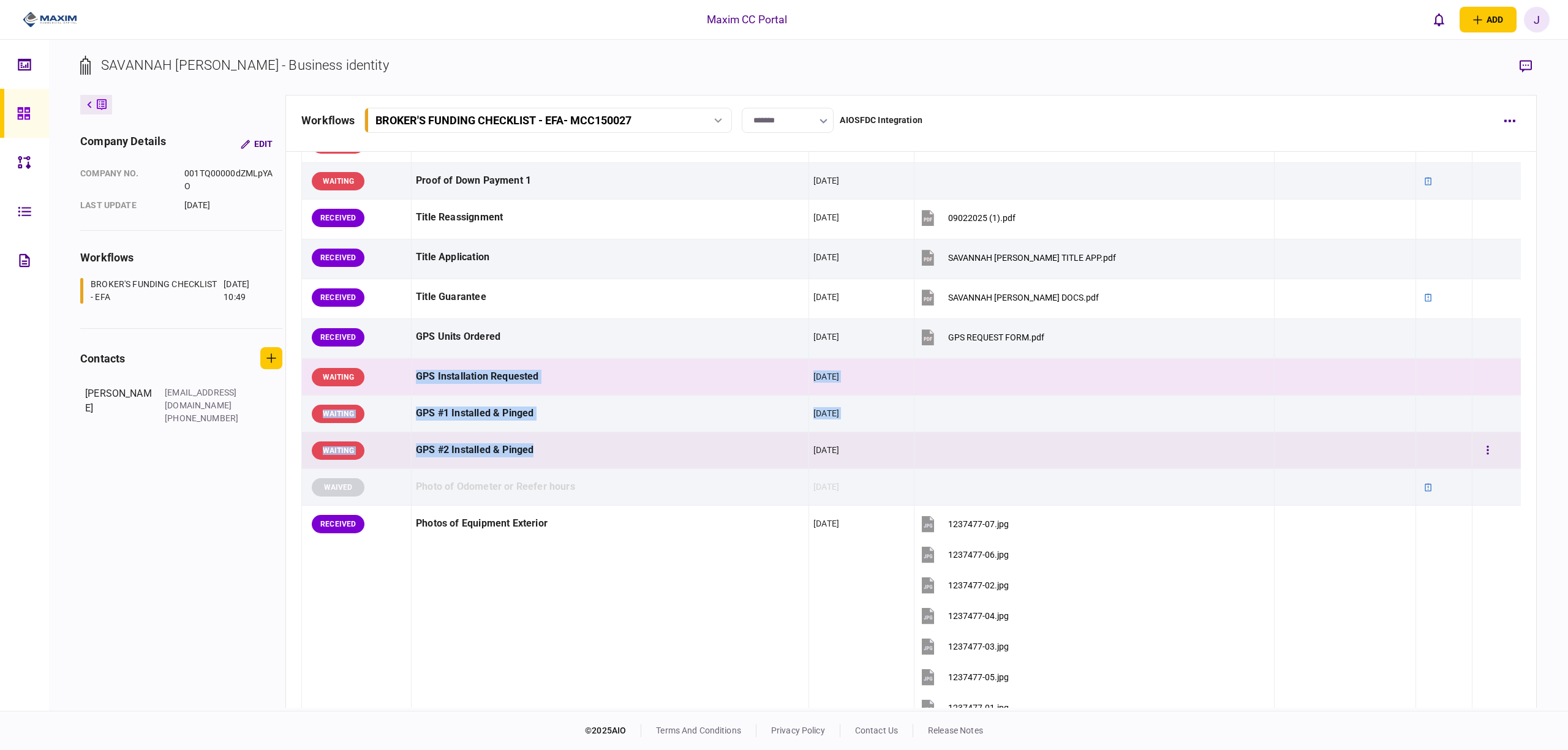
drag, startPoint x: 410, startPoint y: 380, endPoint x: 550, endPoint y: 449, distance: 156.1
click at [550, 449] on tbody "APPROVED EFA Contract [DATE] MCC150027_SAVANNAH_CRYSTIAL_GREEN__EFA_Docu.pdf AP…" at bounding box center [911, 161] width 1219 height 1357
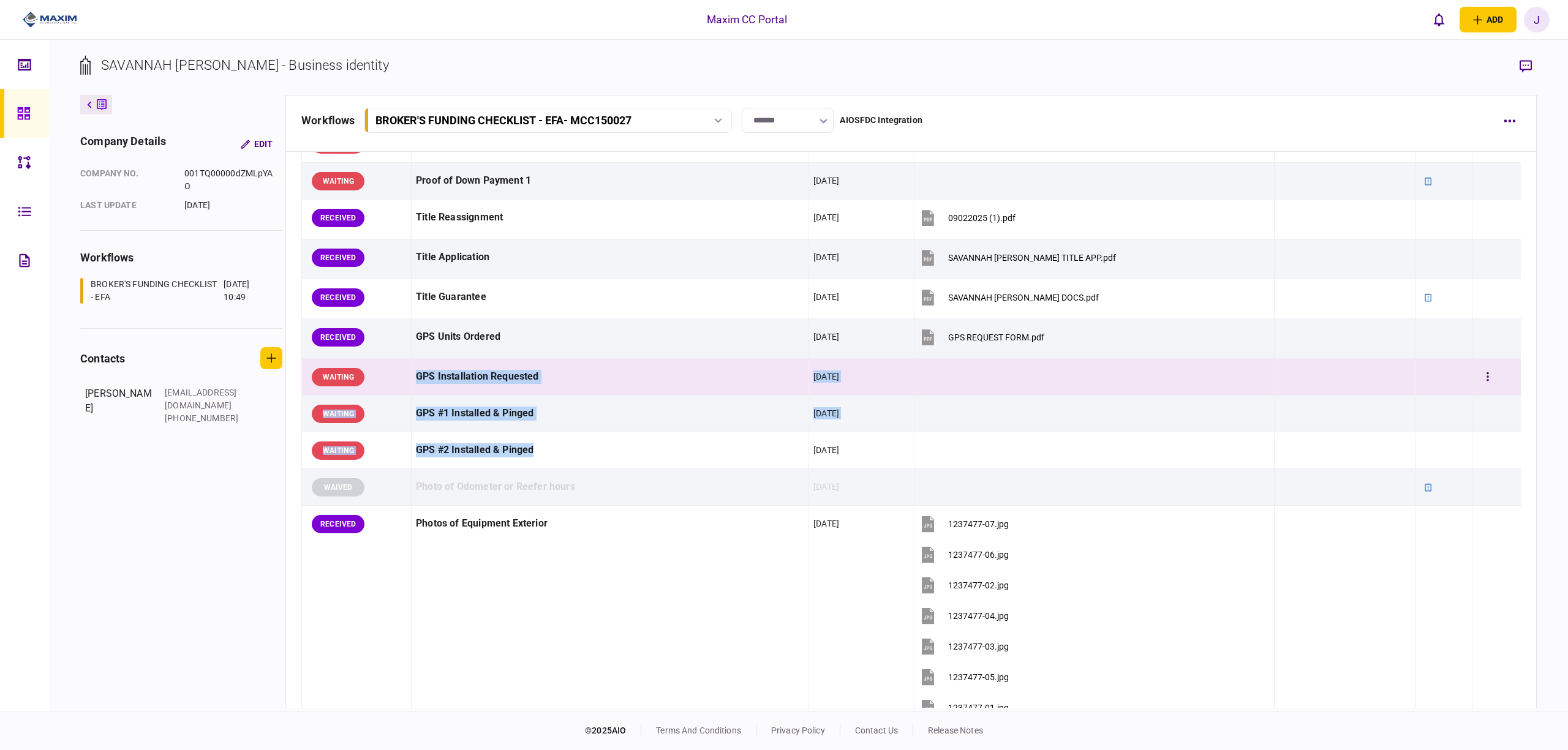
click at [601, 396] on td "GPS Installation Requested" at bounding box center [610, 377] width 397 height 37
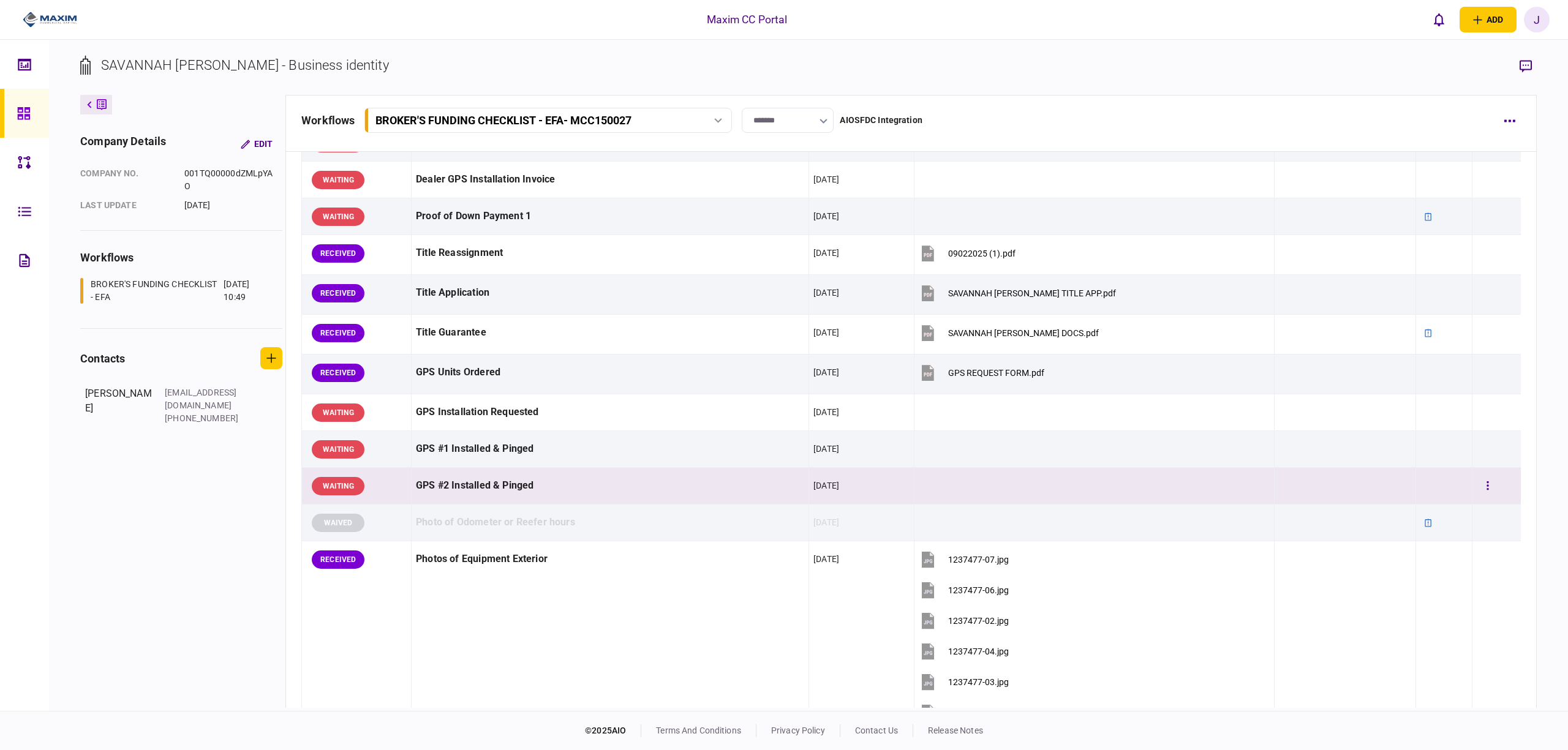
scroll to position [816, 0]
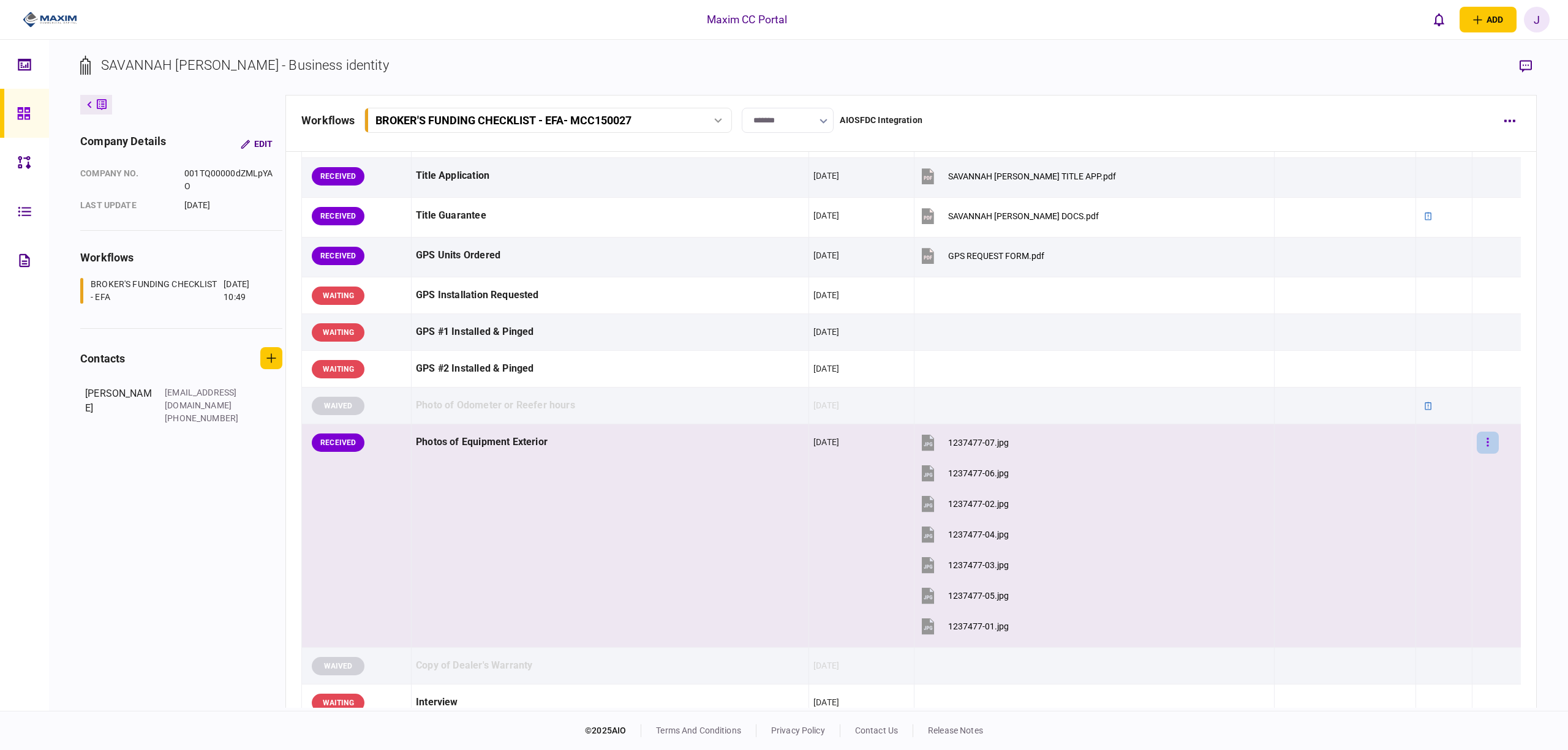
click at [1477, 442] on button "button" at bounding box center [1488, 443] width 22 height 22
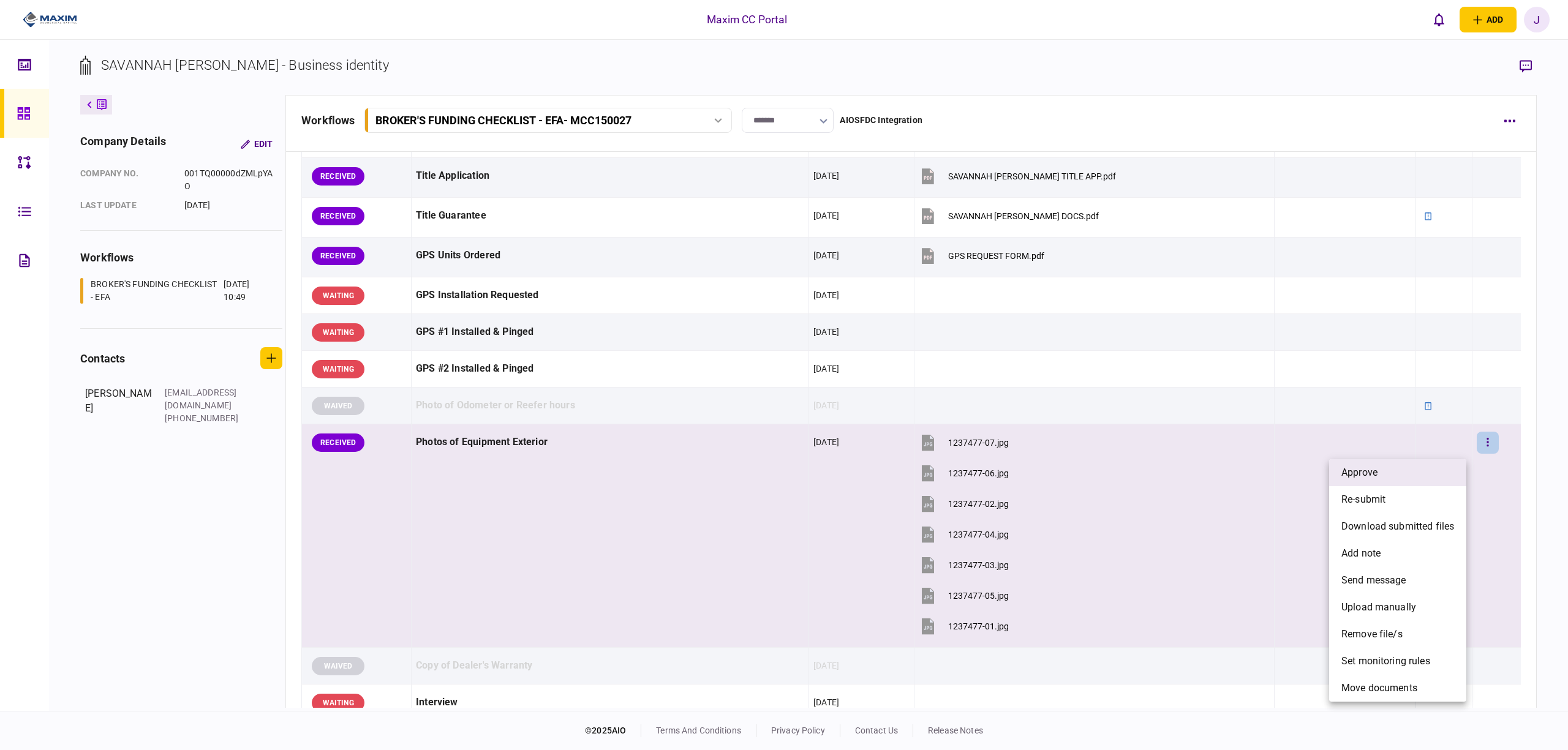
click at [1413, 474] on li "approve" at bounding box center [1398, 473] width 137 height 27
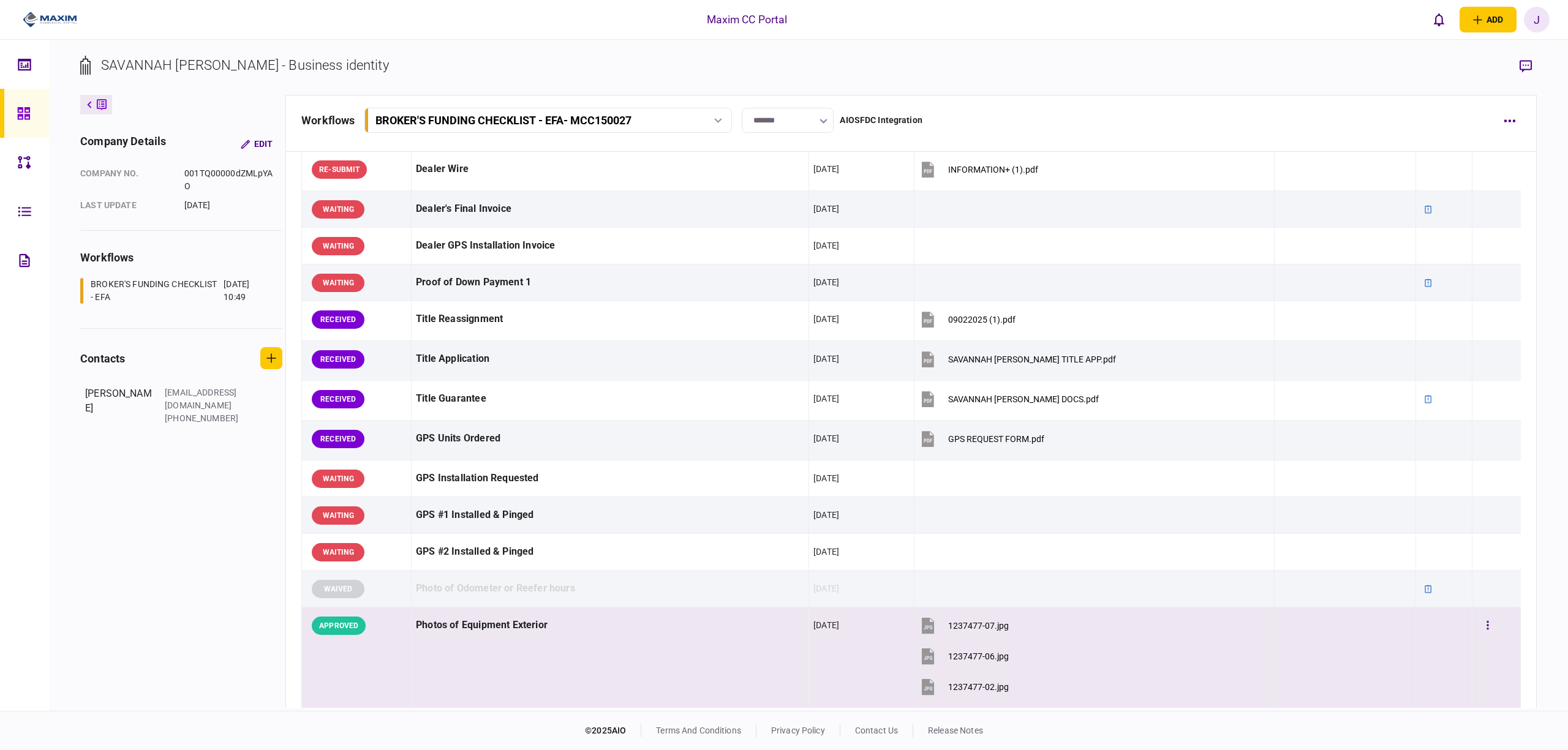
scroll to position [571, 0]
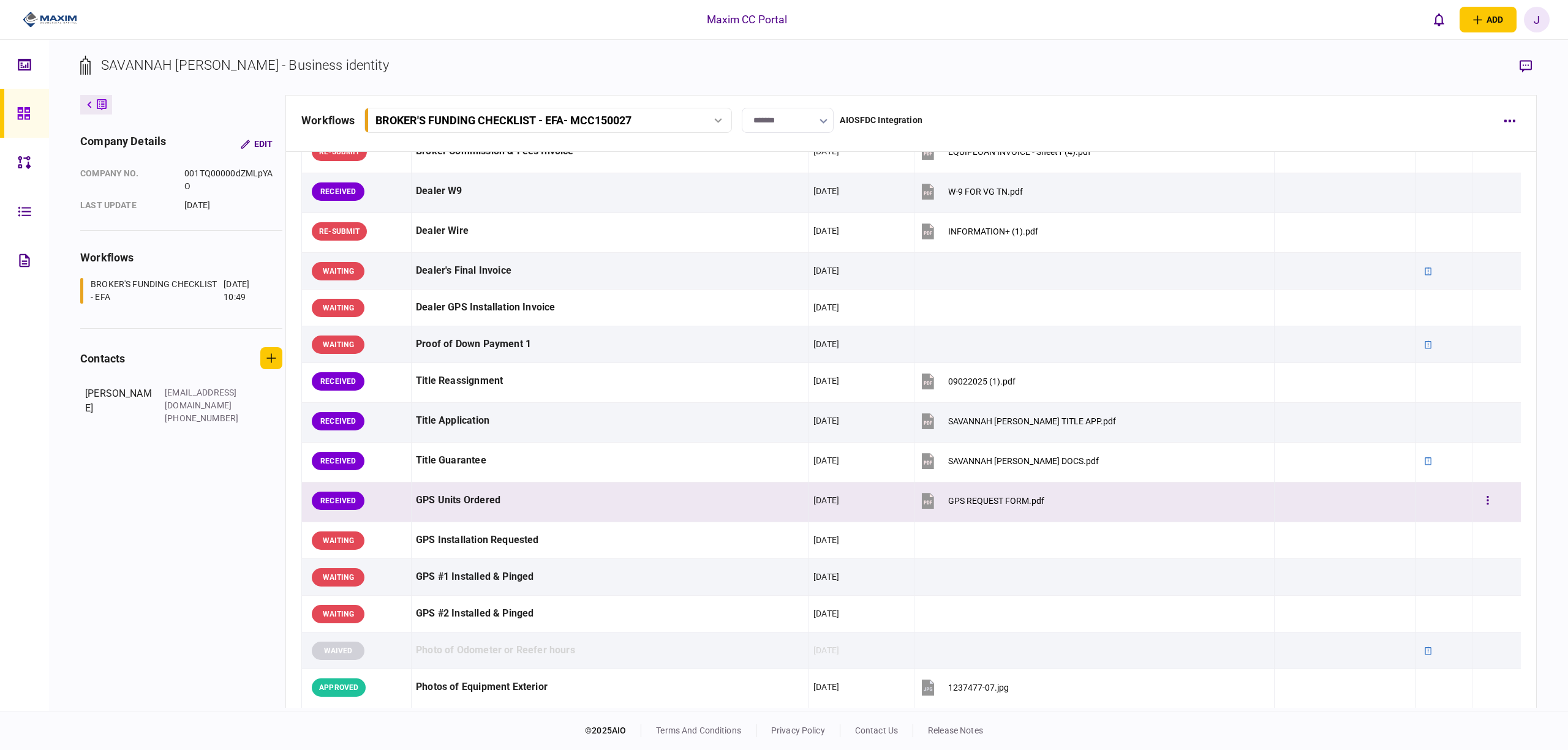
click at [988, 497] on button "GPS REQUEST FORM.pdf" at bounding box center [982, 500] width 126 height 28
click at [1488, 507] on button "button" at bounding box center [1488, 501] width 22 height 22
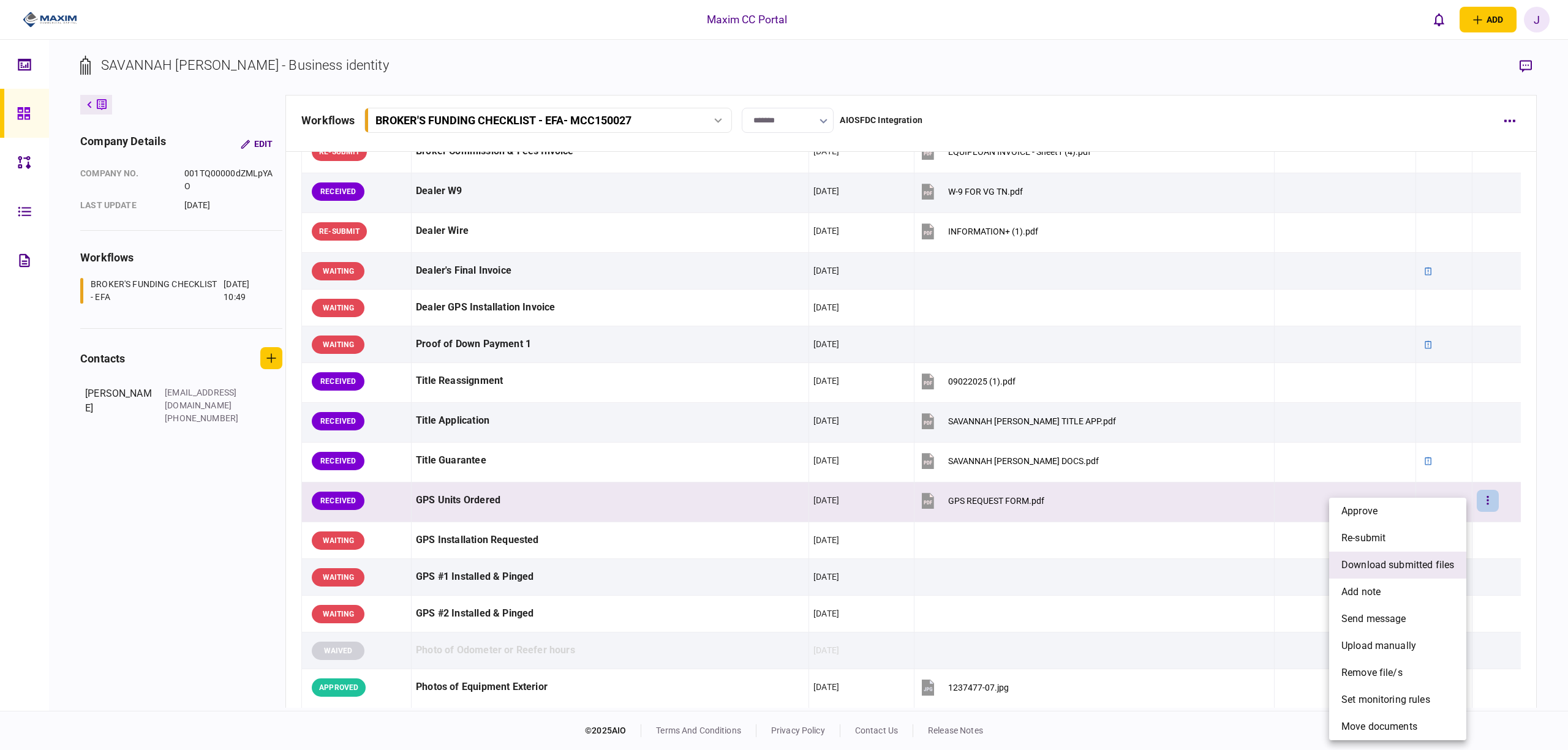
click at [1434, 567] on span "download submitted files" at bounding box center [1398, 565] width 113 height 15
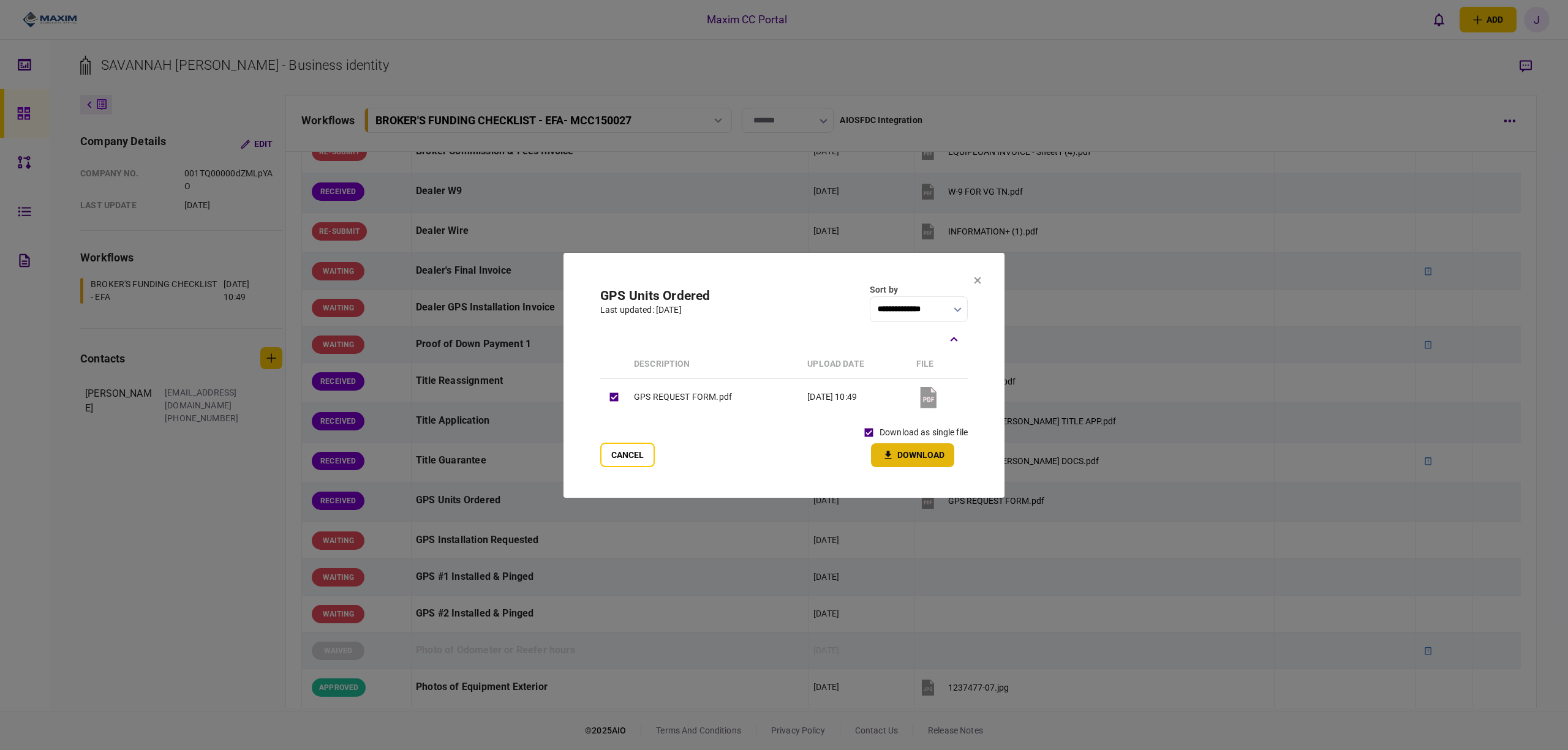
click at [909, 454] on button "Download" at bounding box center [913, 455] width 83 height 24
click at [977, 281] on icon at bounding box center [978, 280] width 6 height 6
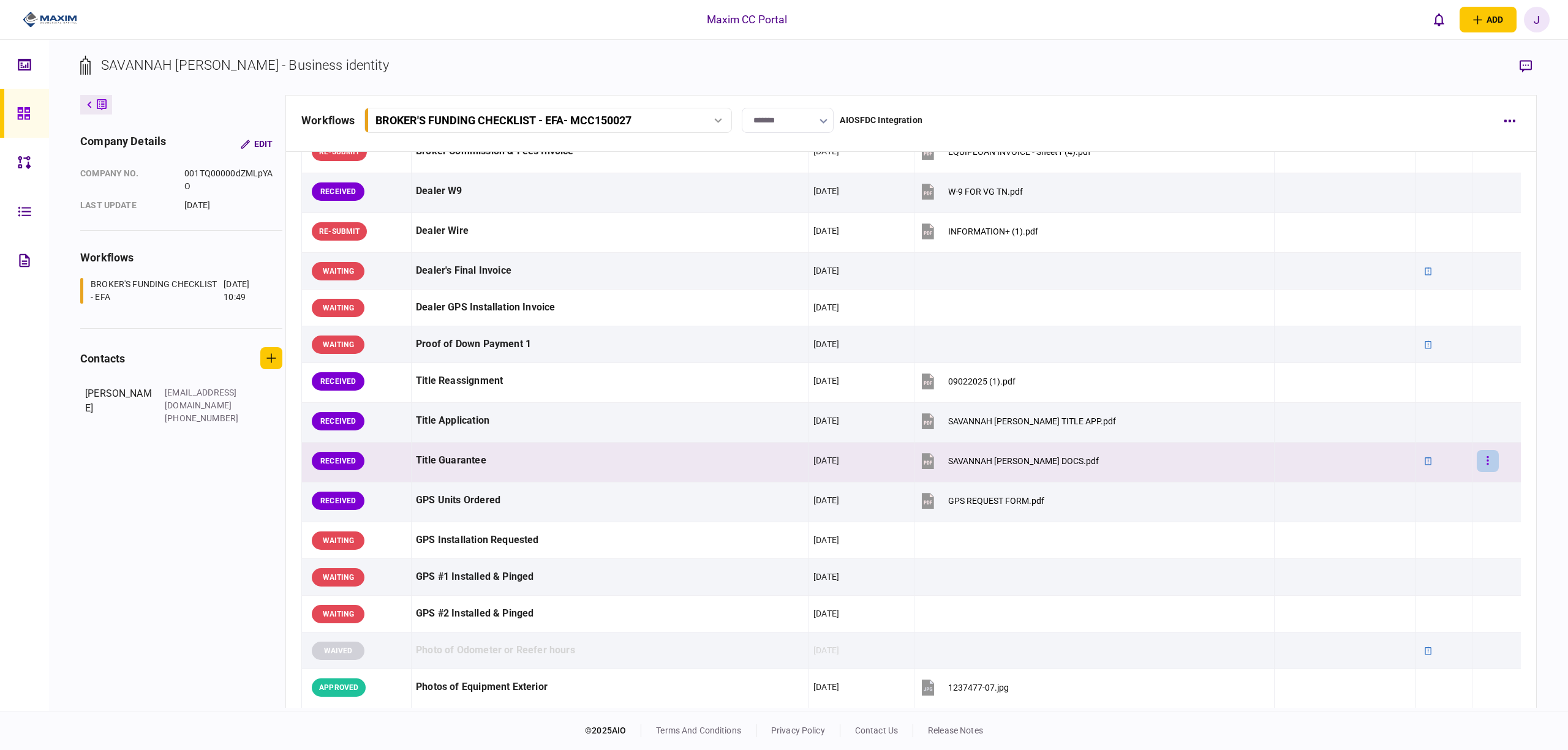
click at [1479, 464] on button "button" at bounding box center [1488, 461] width 22 height 22
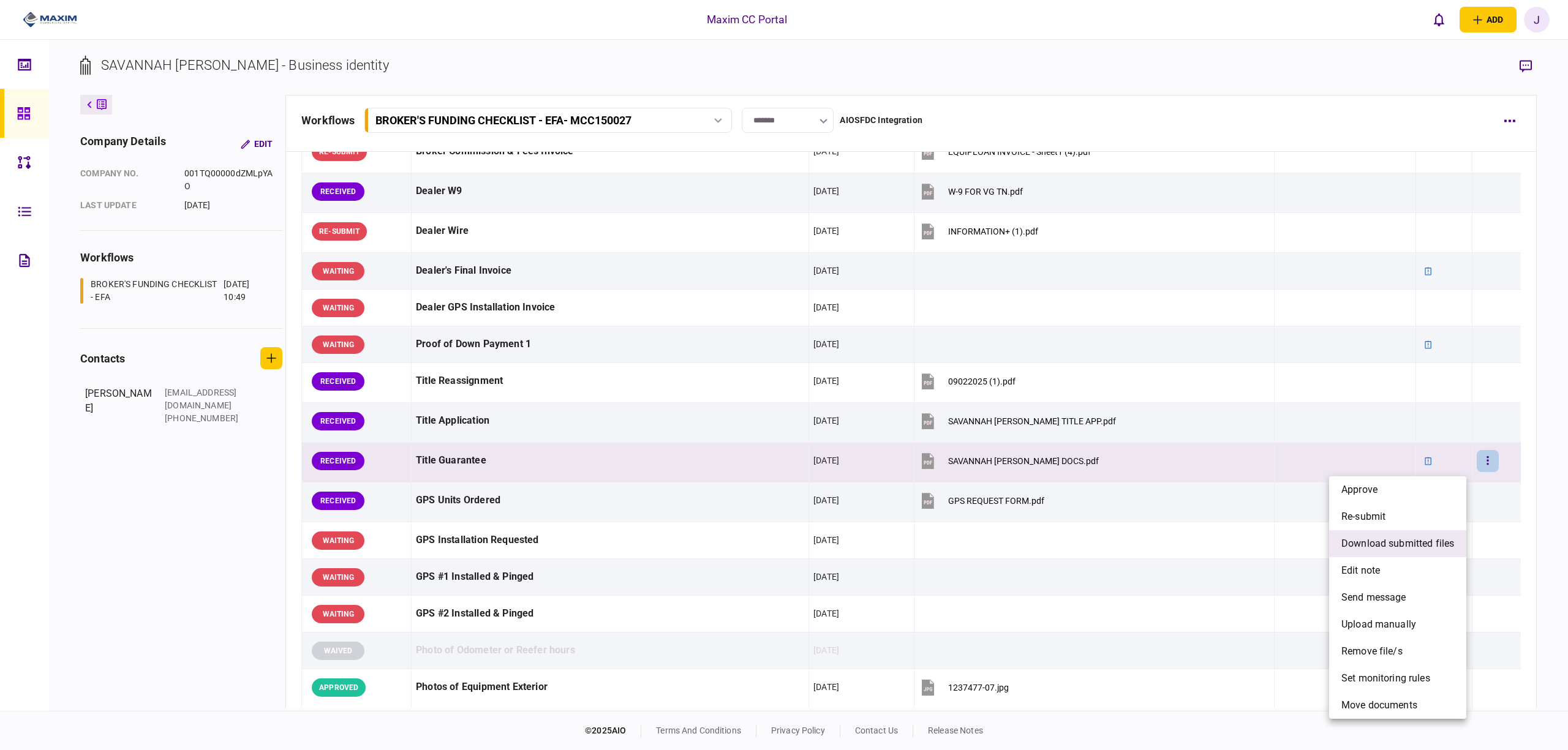
click at [1385, 544] on span "download submitted files" at bounding box center [1398, 544] width 113 height 15
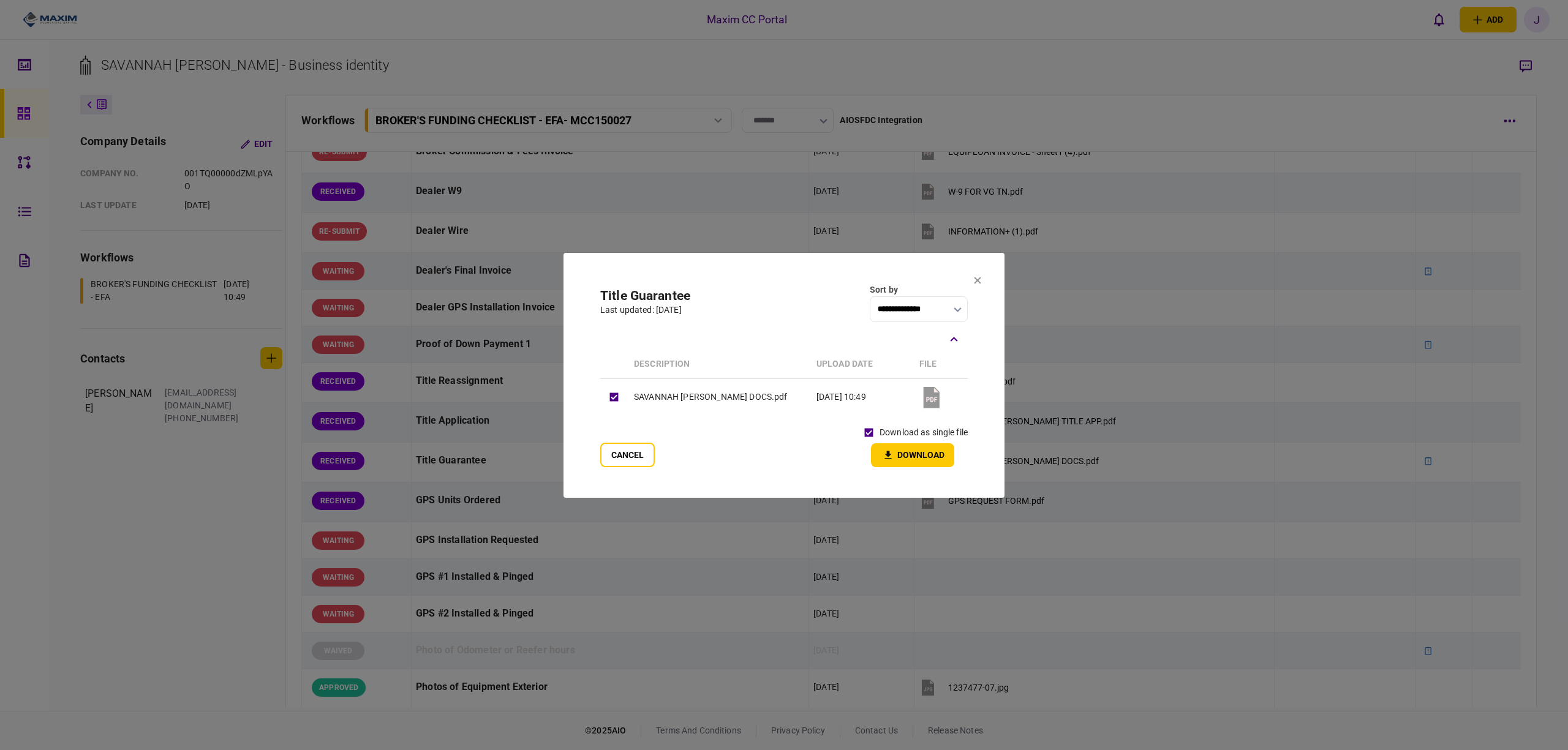
click at [920, 469] on section "**********" at bounding box center [784, 375] width 441 height 245
click at [919, 459] on button "Download" at bounding box center [913, 455] width 83 height 24
click at [971, 275] on section "**********" at bounding box center [784, 375] width 441 height 245
click at [982, 275] on section "**********" at bounding box center [784, 375] width 441 height 245
click at [981, 284] on button at bounding box center [977, 281] width 7 height 10
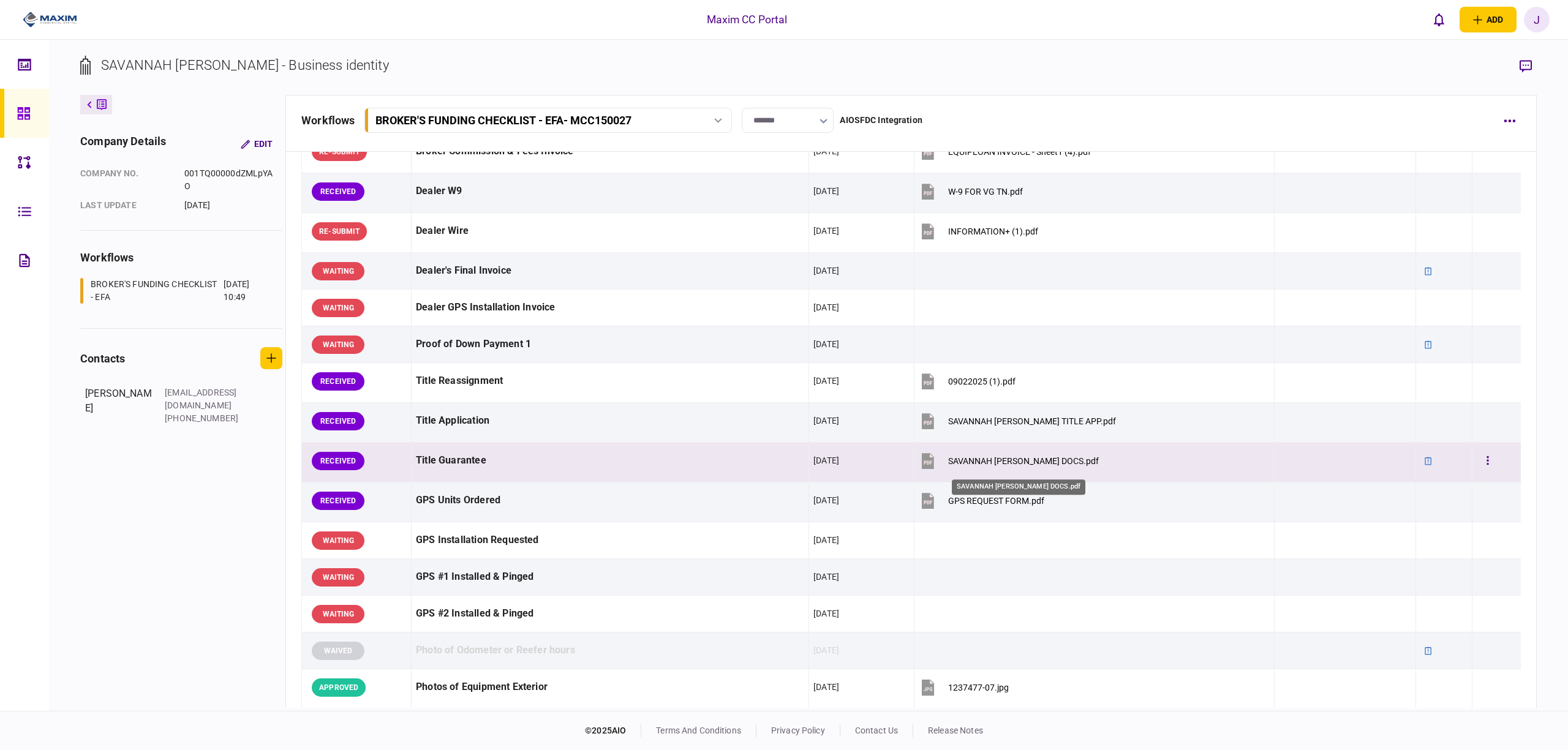
click at [984, 466] on div "SAVANNAH [PERSON_NAME] DOCS.pdf" at bounding box center [1024, 461] width 151 height 10
click at [1478, 466] on button "button" at bounding box center [1488, 461] width 22 height 22
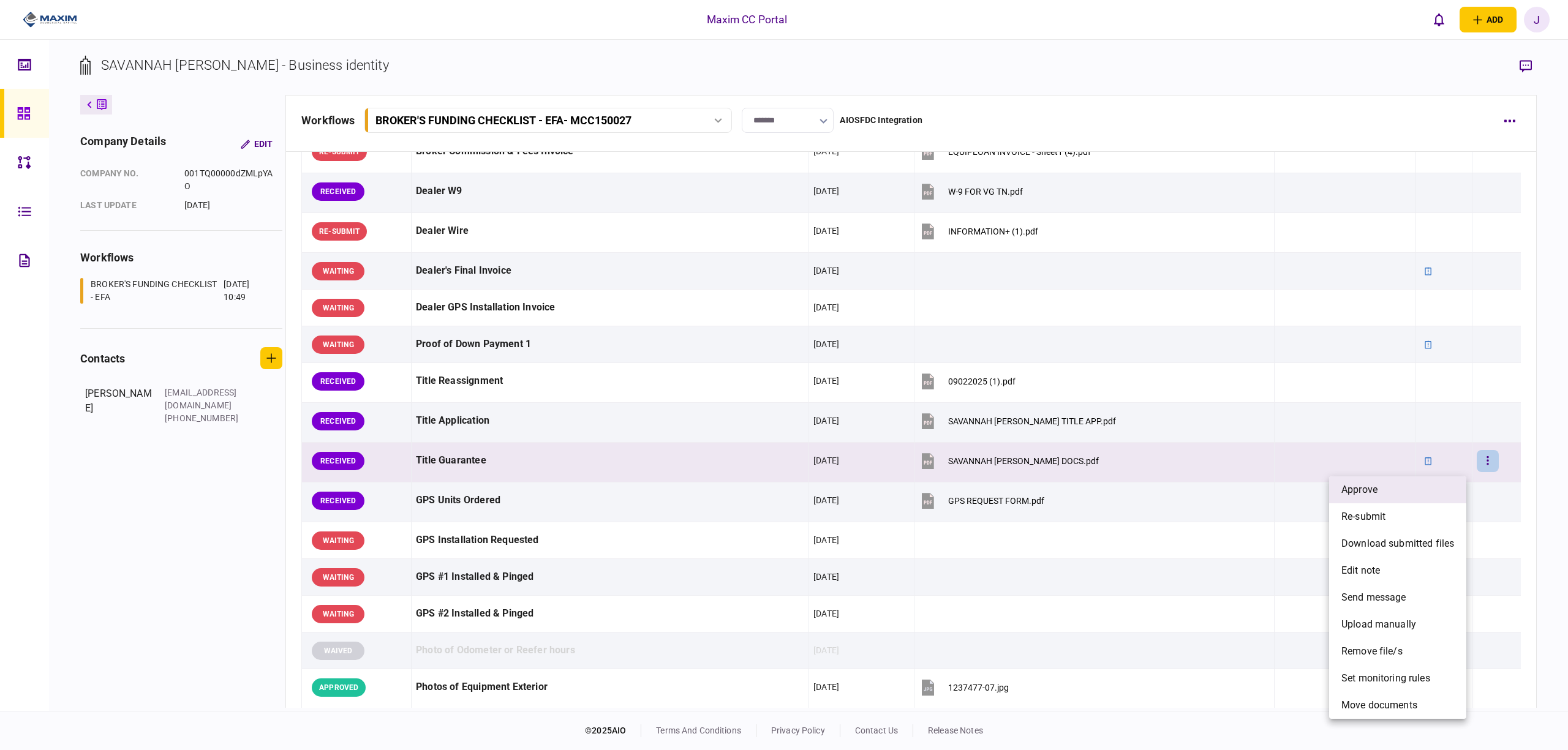
click at [1416, 486] on li "approve" at bounding box center [1398, 490] width 137 height 27
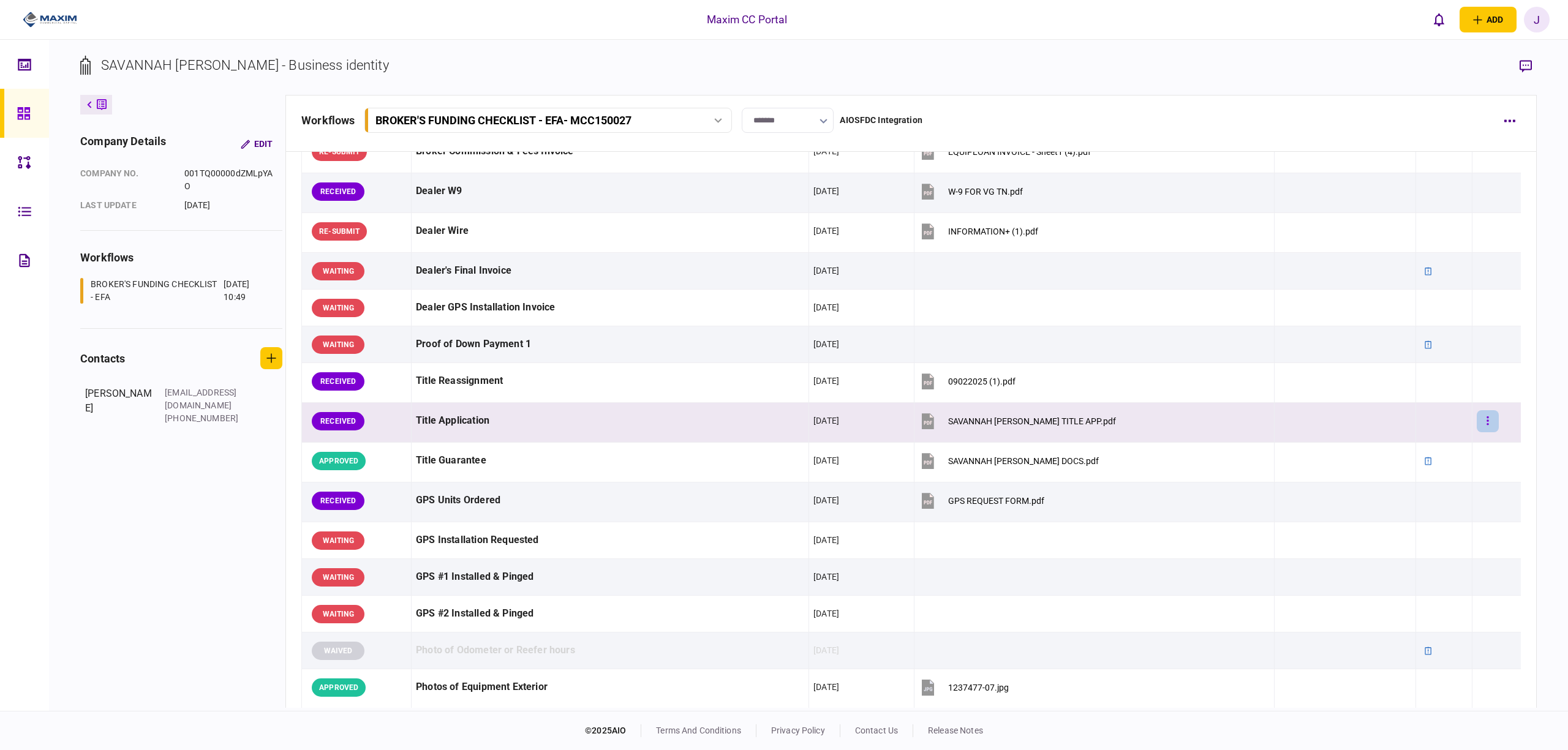
click at [1483, 422] on button "button" at bounding box center [1488, 421] width 22 height 22
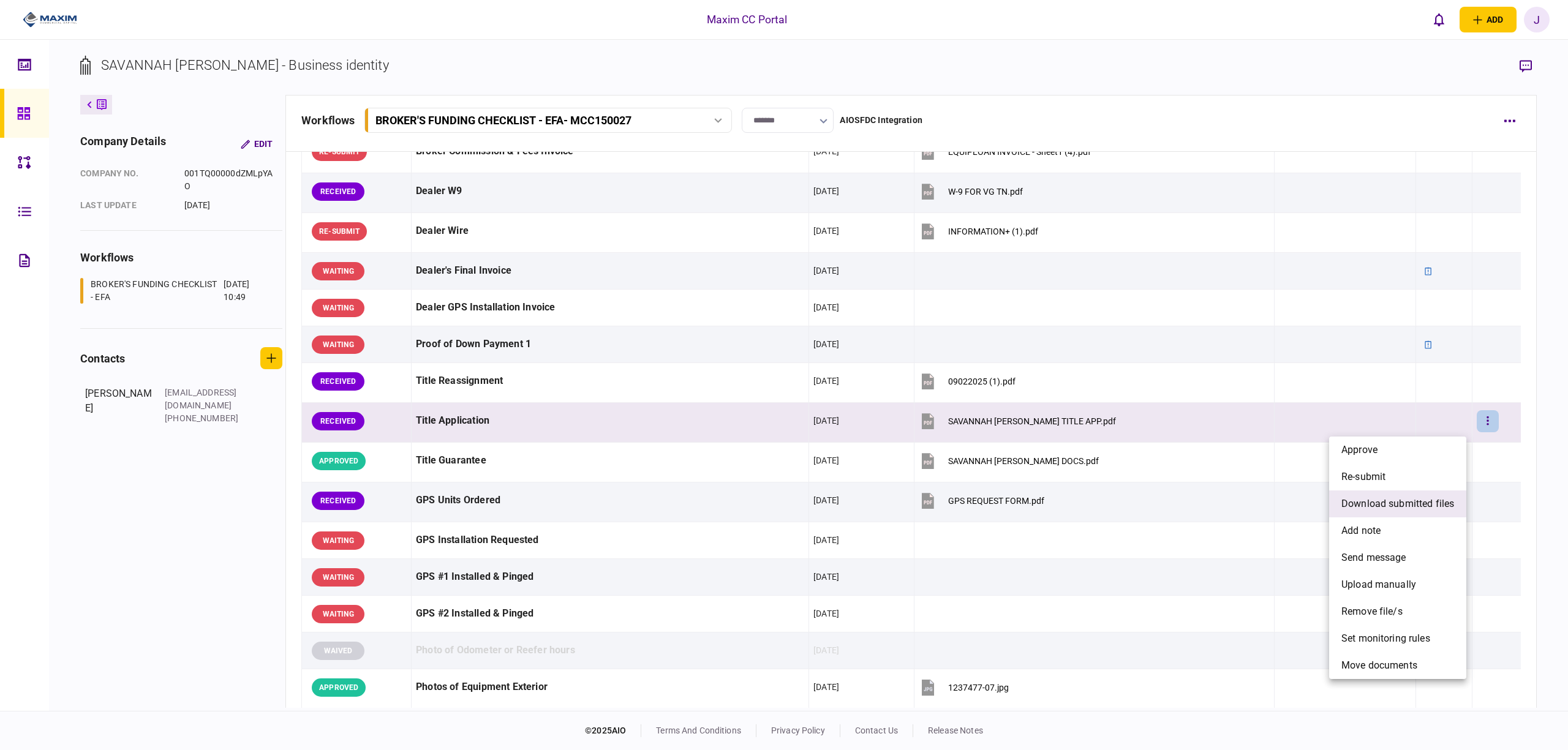
click at [1385, 513] on li "download submitted files" at bounding box center [1398, 504] width 137 height 27
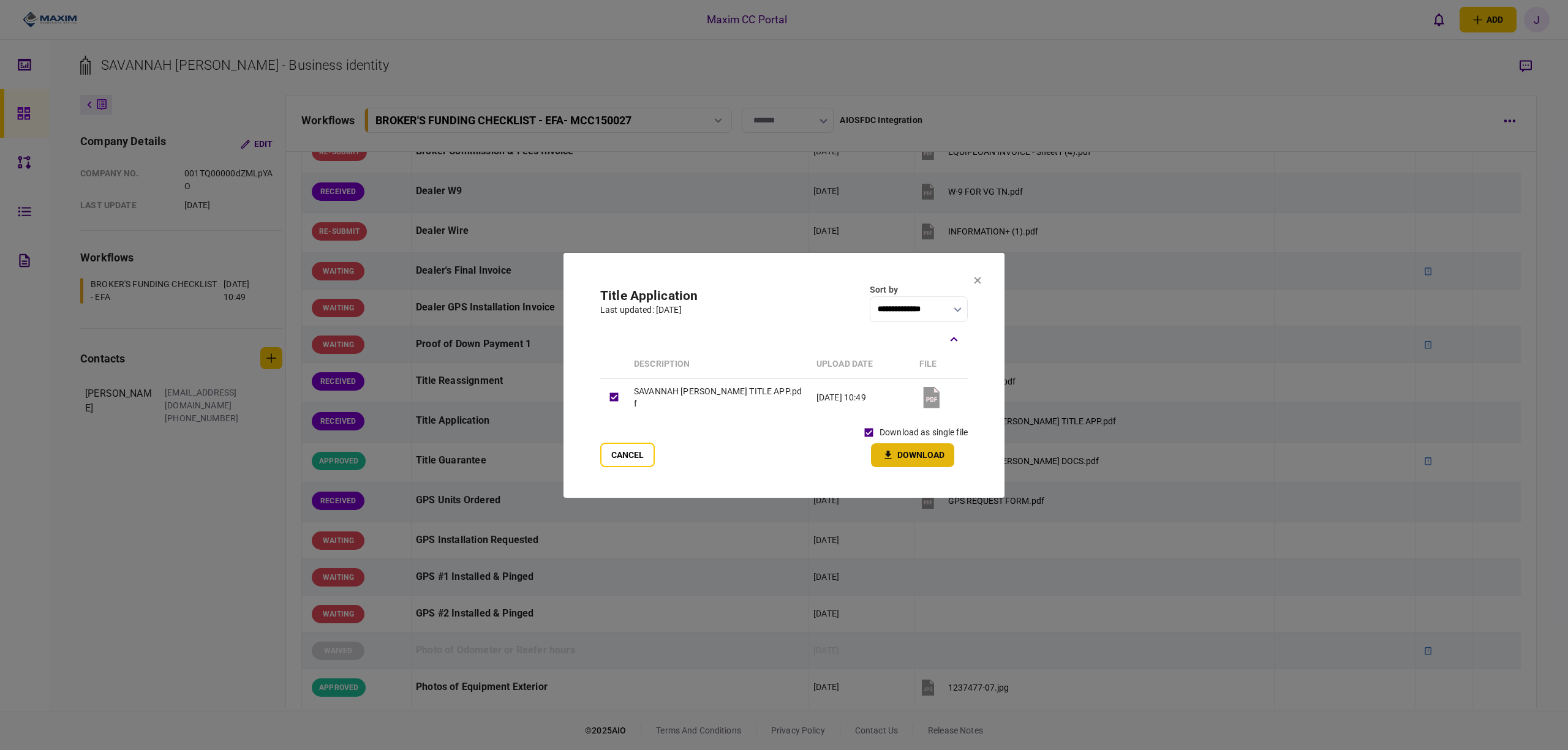
click at [908, 447] on button "Download" at bounding box center [913, 455] width 83 height 24
click at [981, 282] on icon at bounding box center [977, 279] width 7 height 7
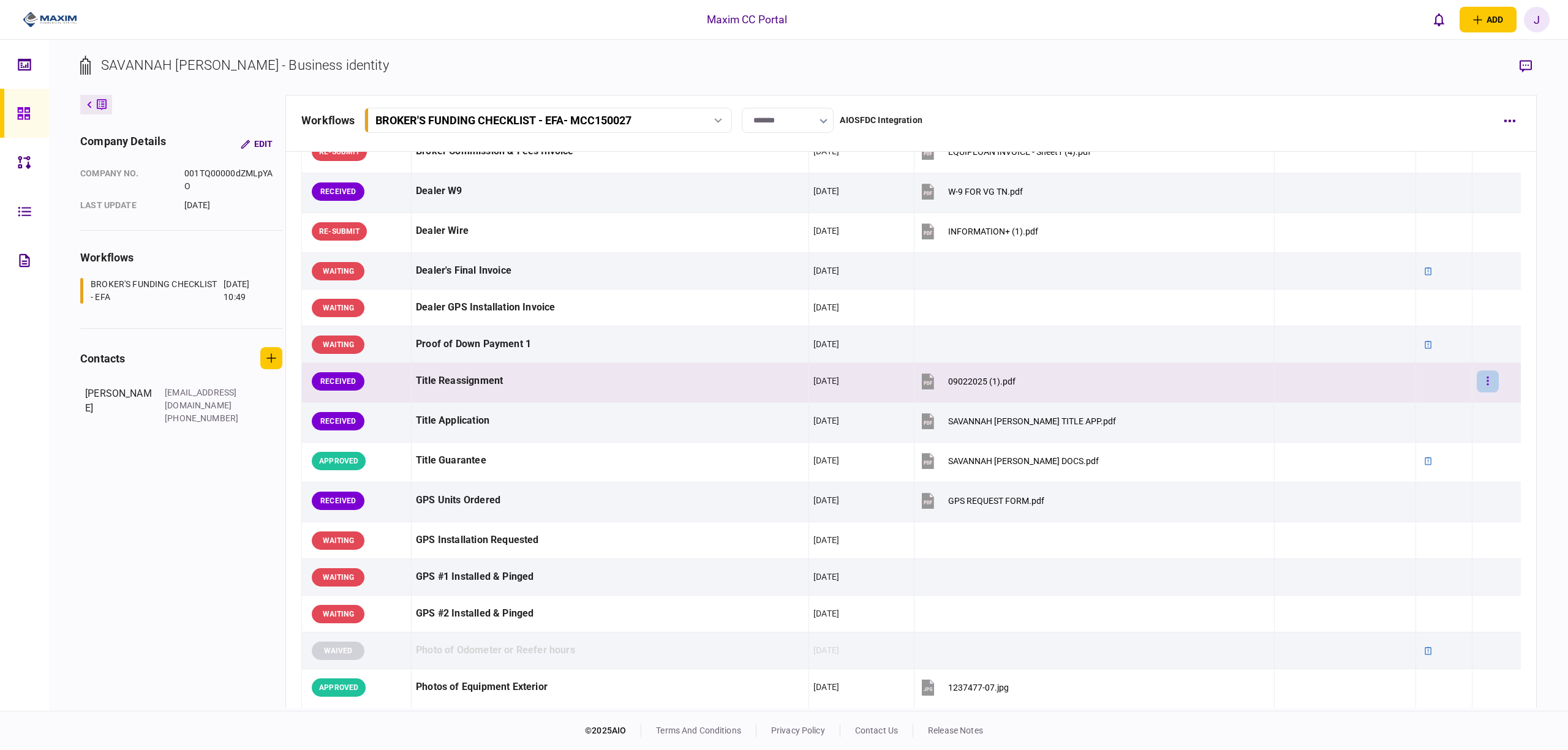
click at [1477, 386] on button "button" at bounding box center [1488, 382] width 22 height 22
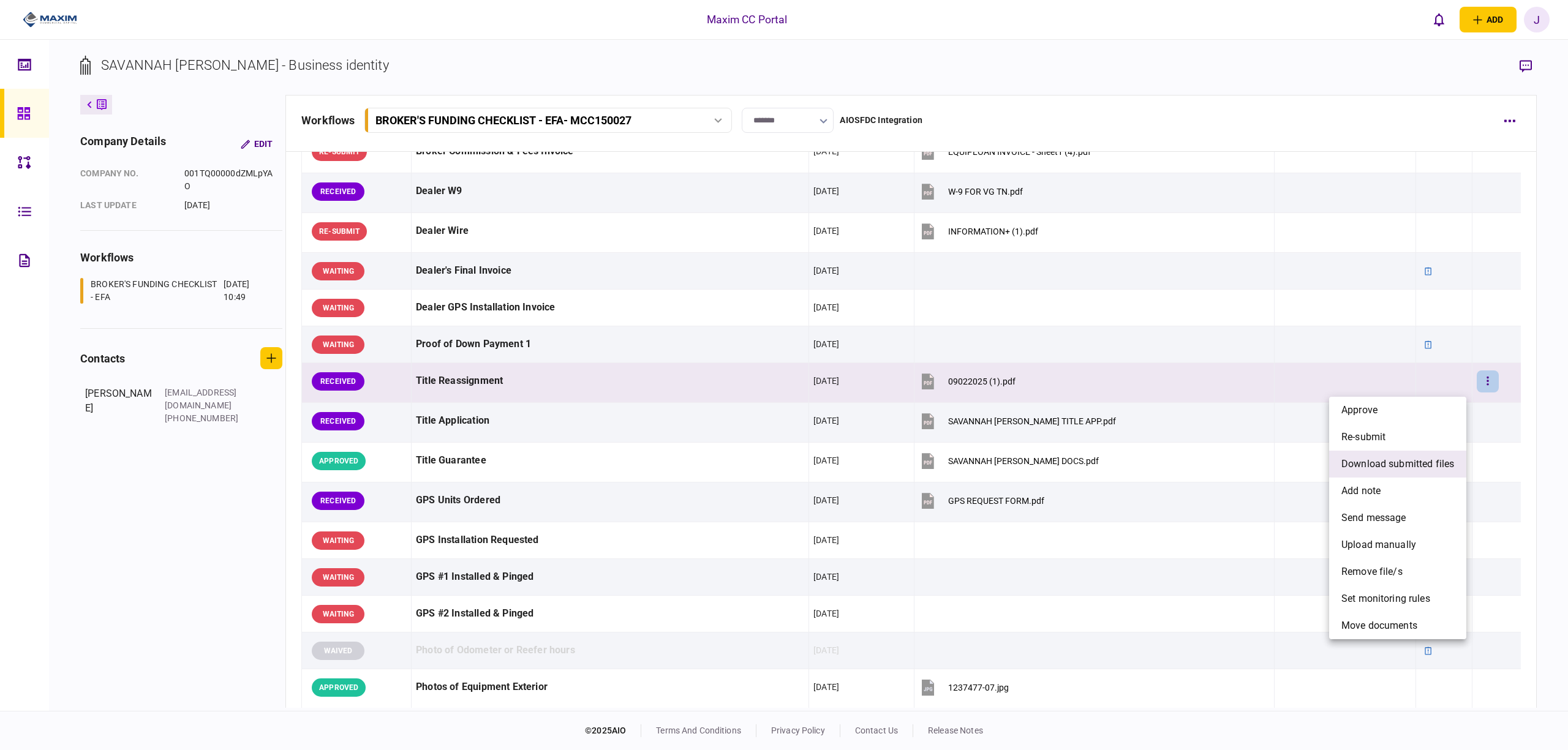
click at [1400, 459] on span "download submitted files" at bounding box center [1398, 464] width 113 height 15
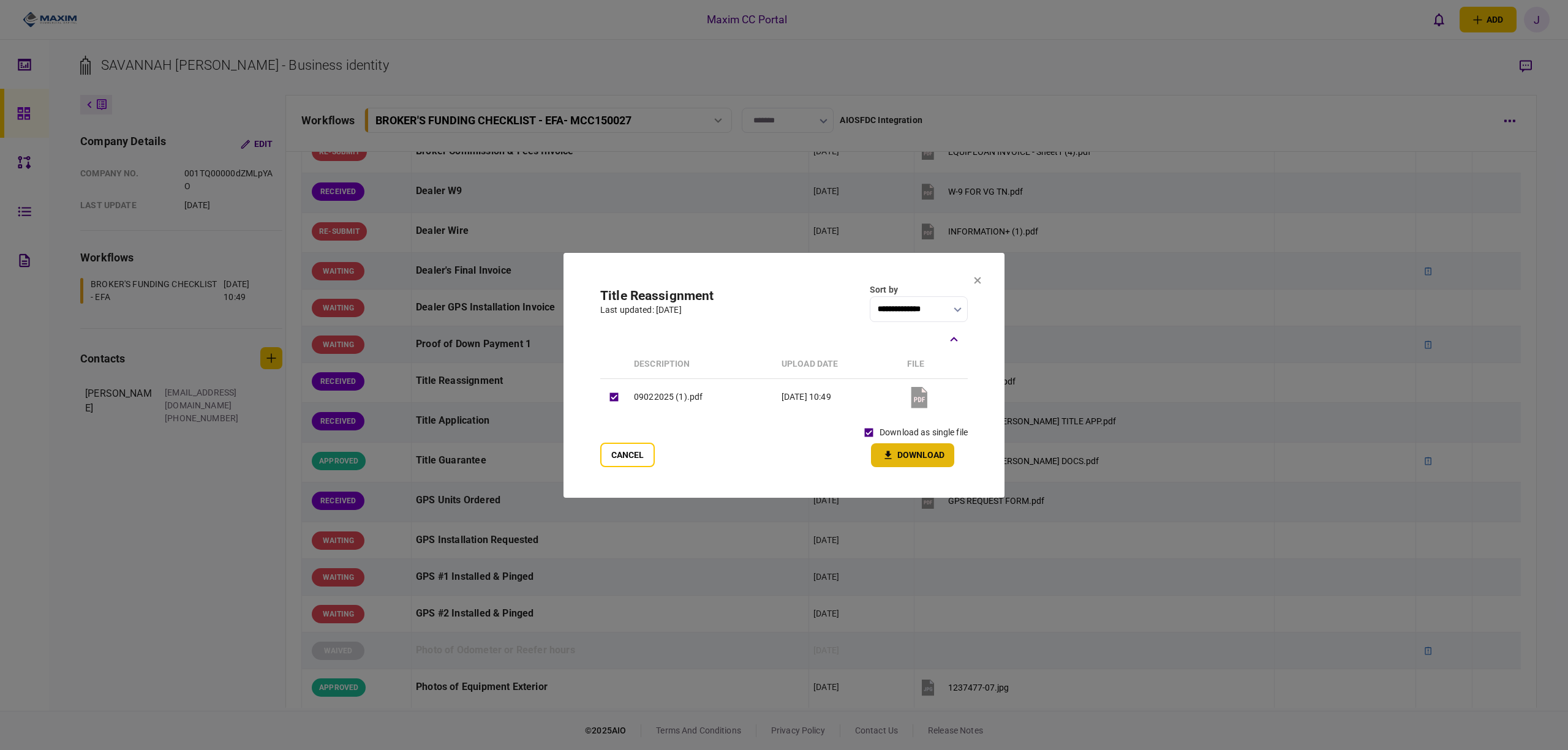
click at [908, 455] on button "Download" at bounding box center [913, 455] width 83 height 24
drag, startPoint x: 626, startPoint y: 447, endPoint x: 609, endPoint y: 425, distance: 27.8
click at [626, 449] on button "Cancel" at bounding box center [628, 455] width 55 height 25
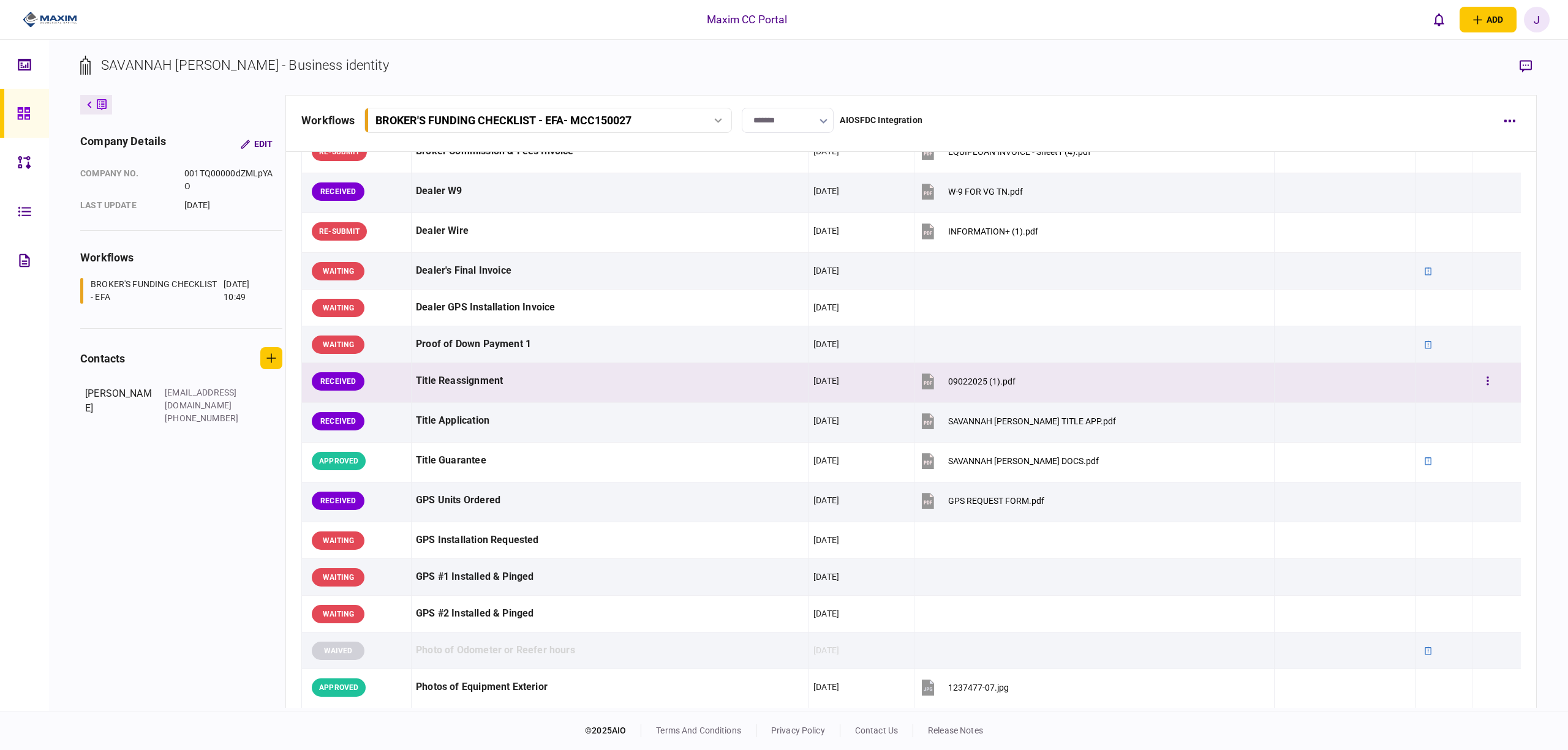
click at [957, 379] on button "09022025 (1).pdf" at bounding box center [968, 381] width 97 height 28
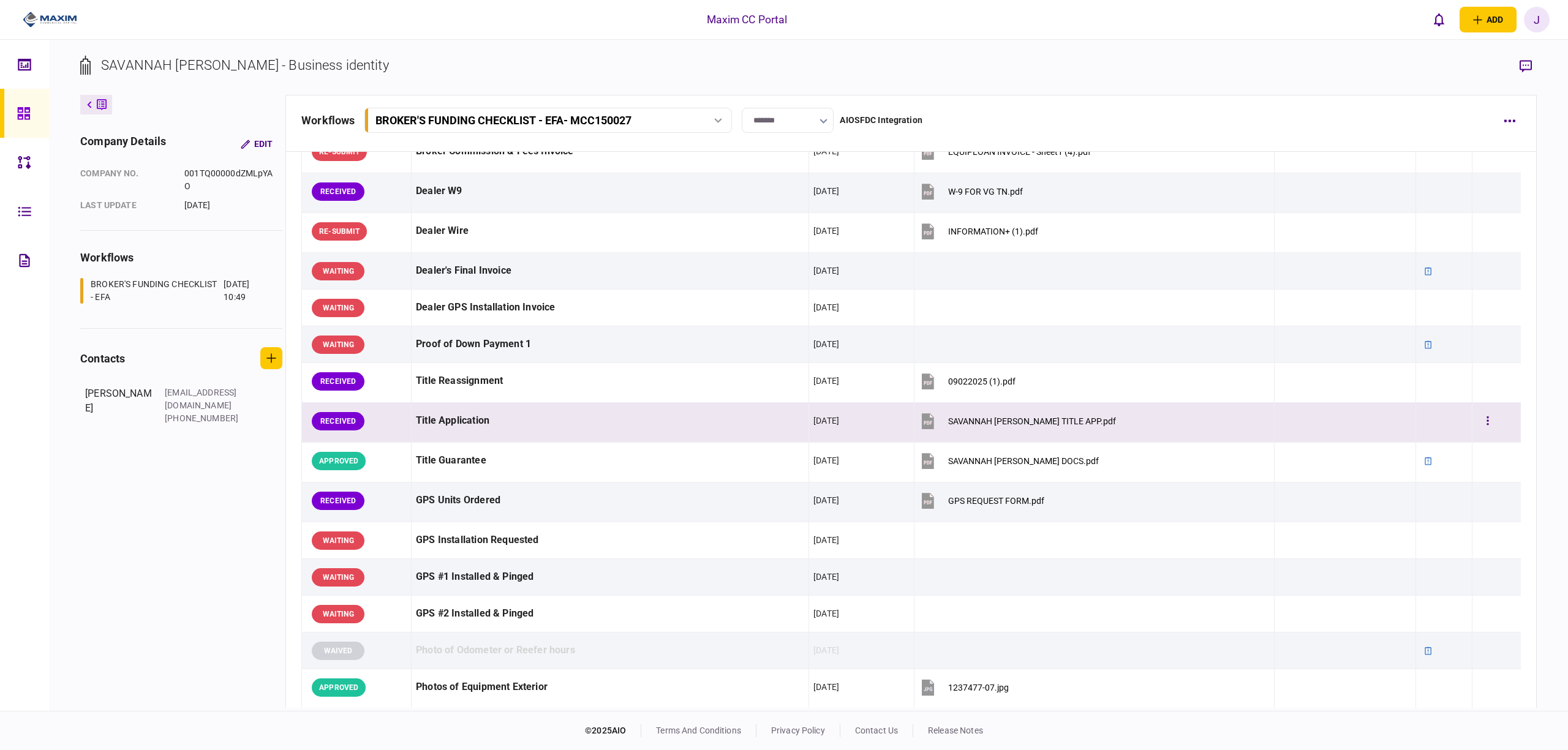
click at [1500, 426] on div at bounding box center [1497, 421] width 40 height 28
click at [1487, 425] on icon "button" at bounding box center [1488, 420] width 2 height 8
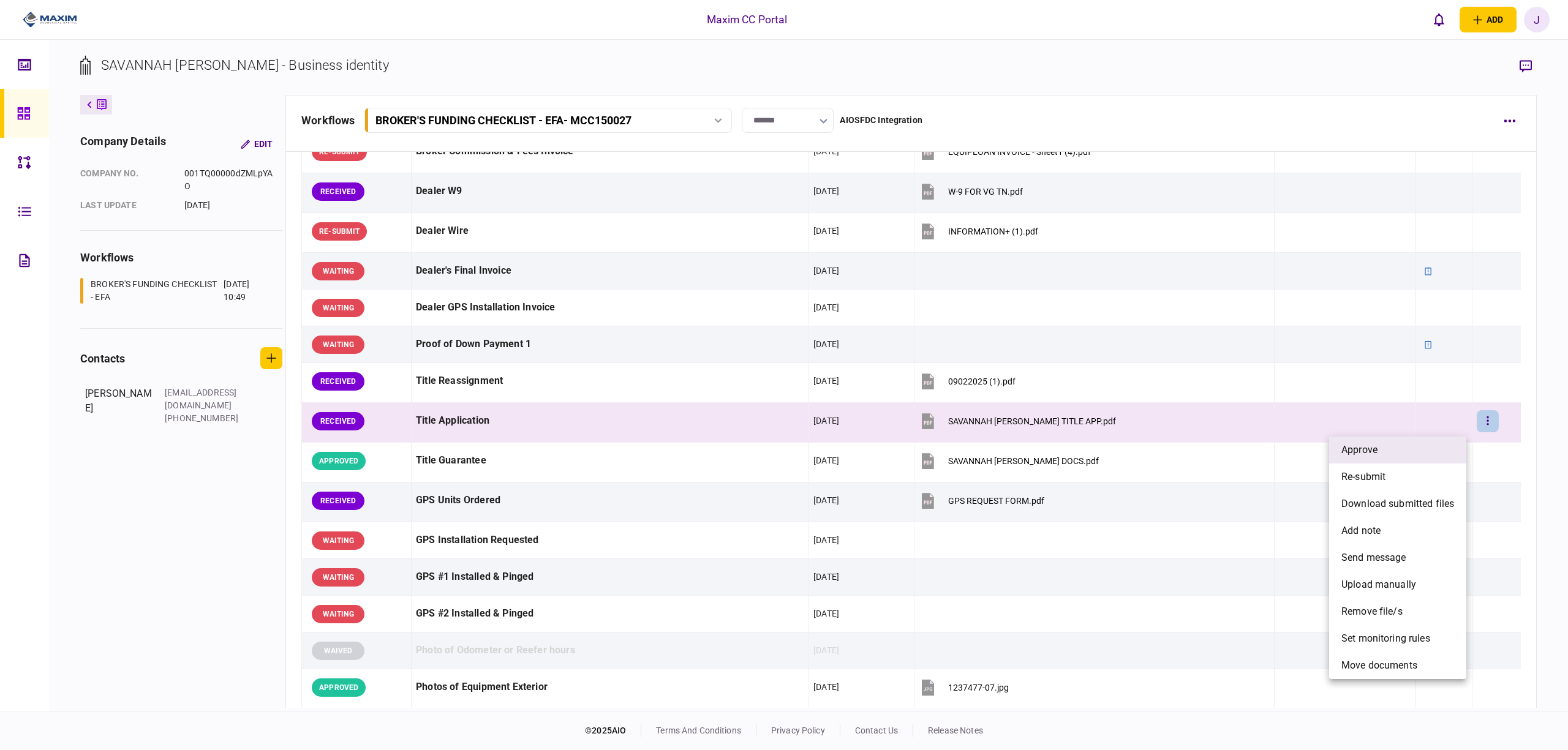
click at [1390, 455] on li "approve" at bounding box center [1398, 450] width 137 height 27
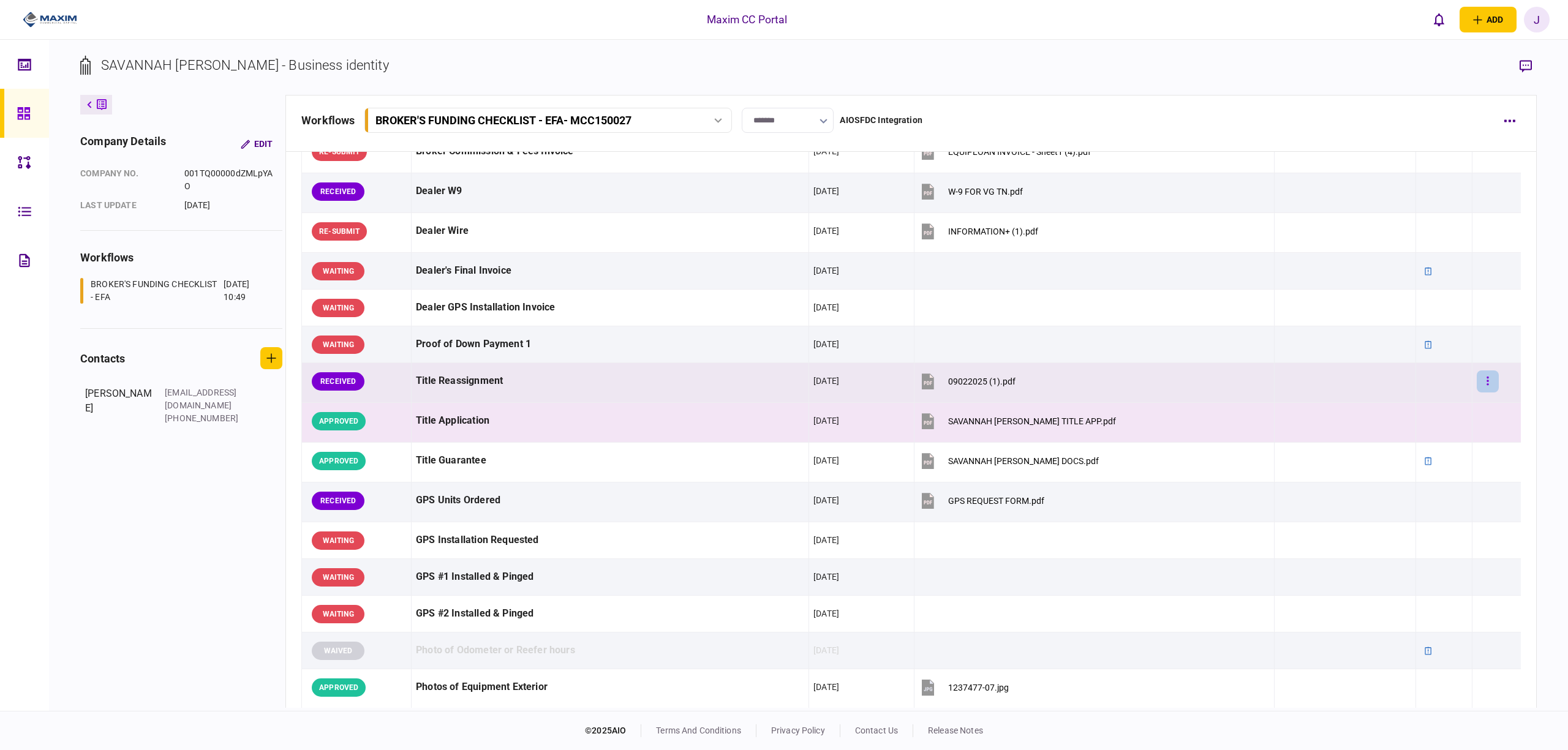
click at [1487, 386] on icon "button" at bounding box center [1488, 381] width 3 height 12
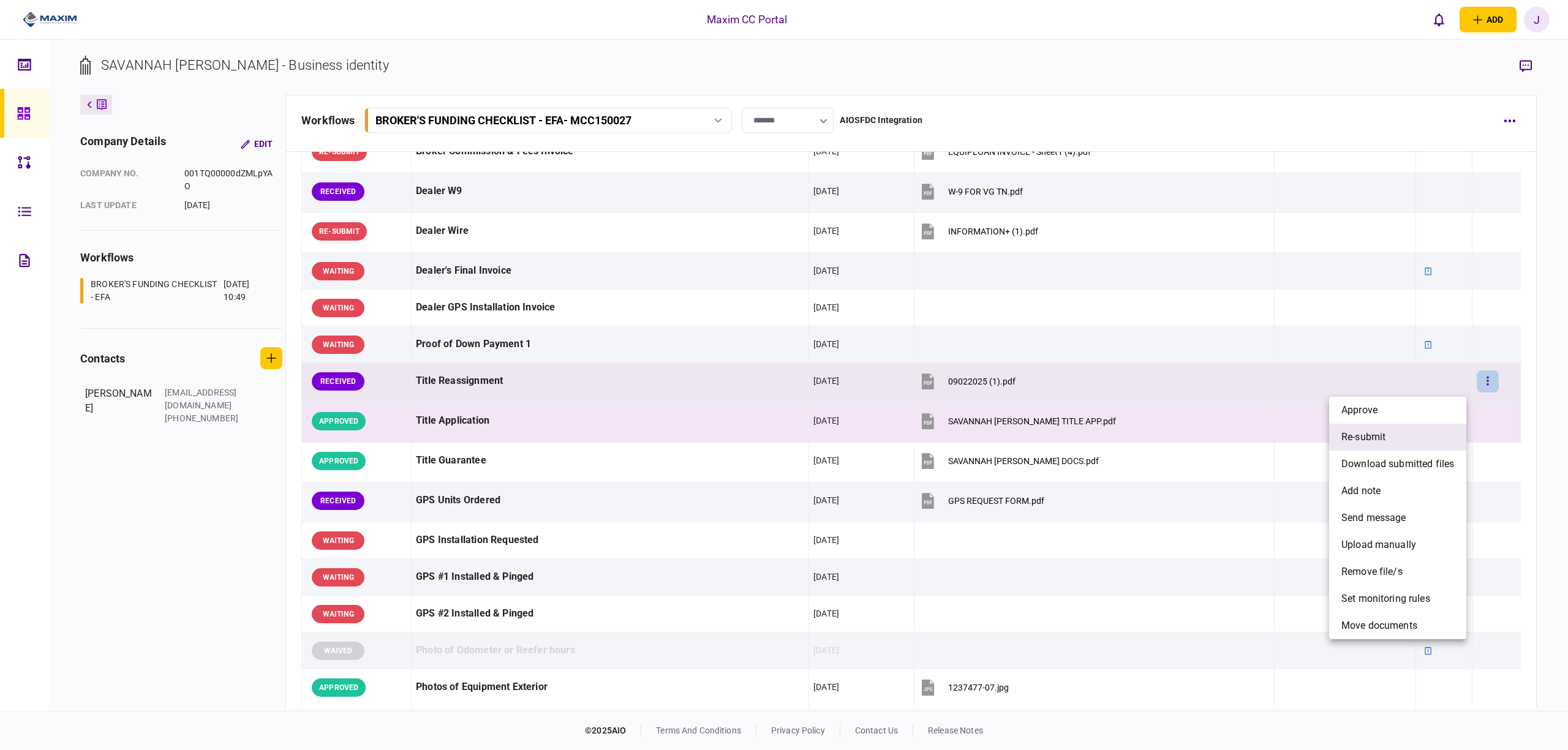
click at [1405, 440] on li "re-submit" at bounding box center [1398, 437] width 137 height 27
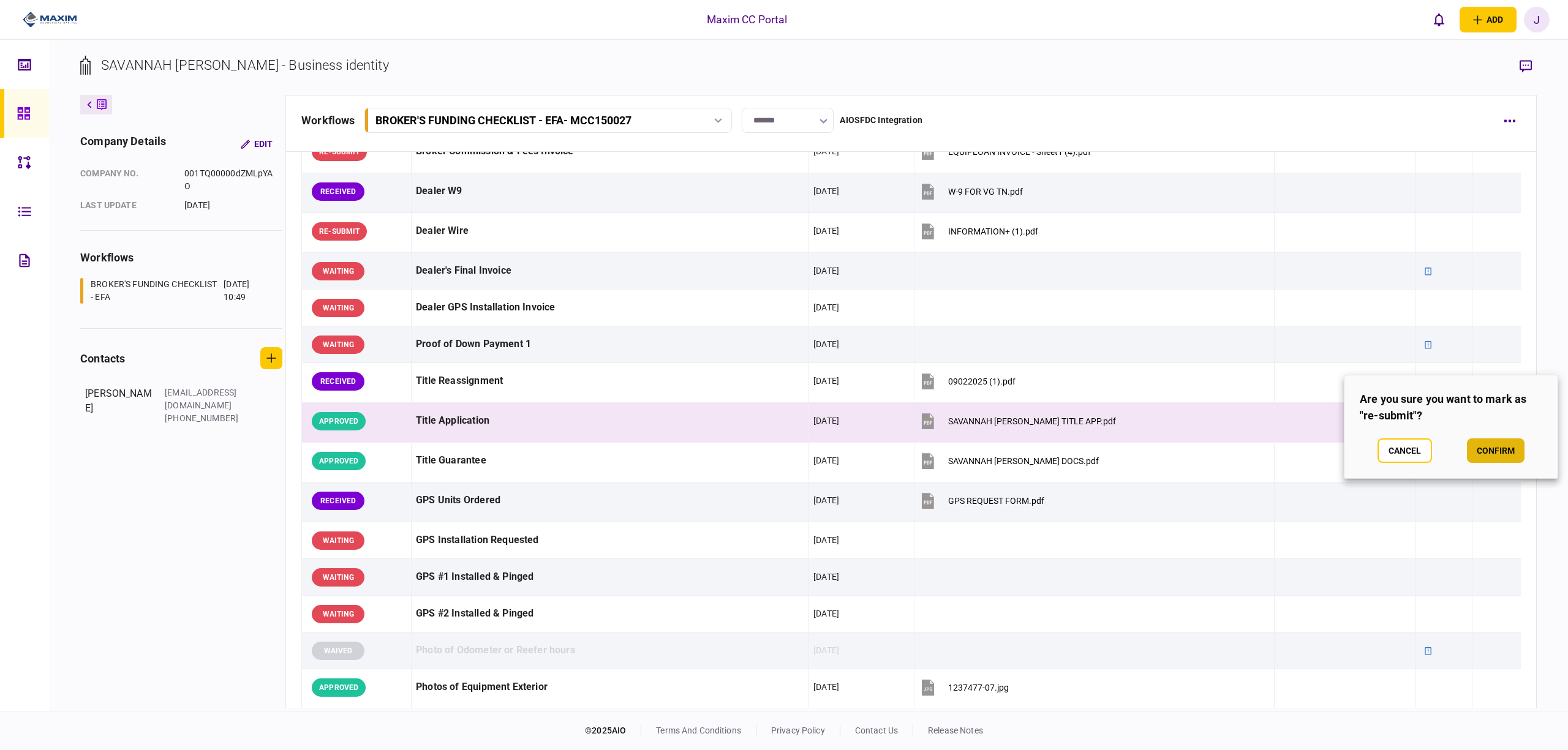
click at [1500, 446] on button "confirm" at bounding box center [1496, 451] width 57 height 25
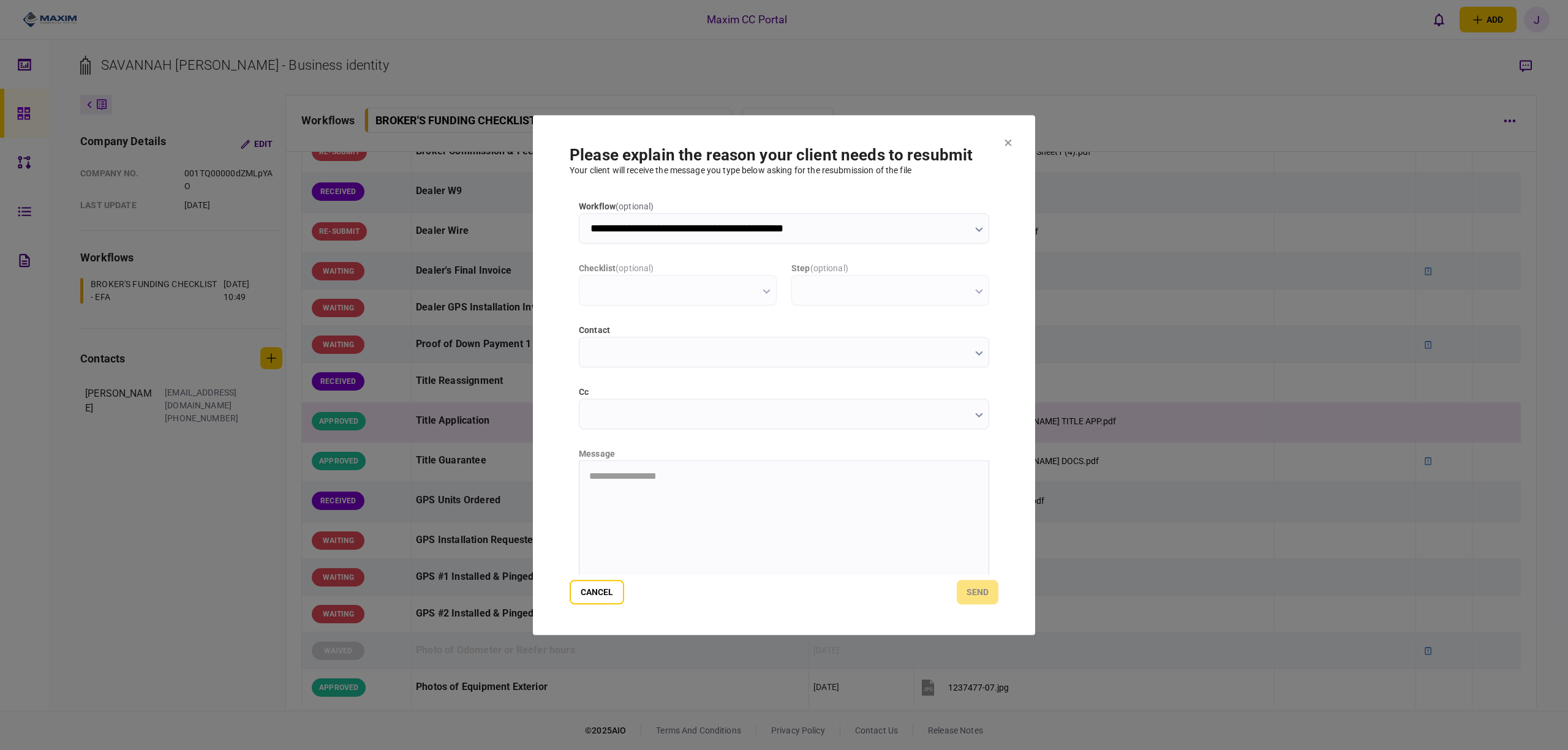
scroll to position [0, 0]
type input "**********"
click at [624, 492] on html "**********" at bounding box center [784, 476] width 409 height 31
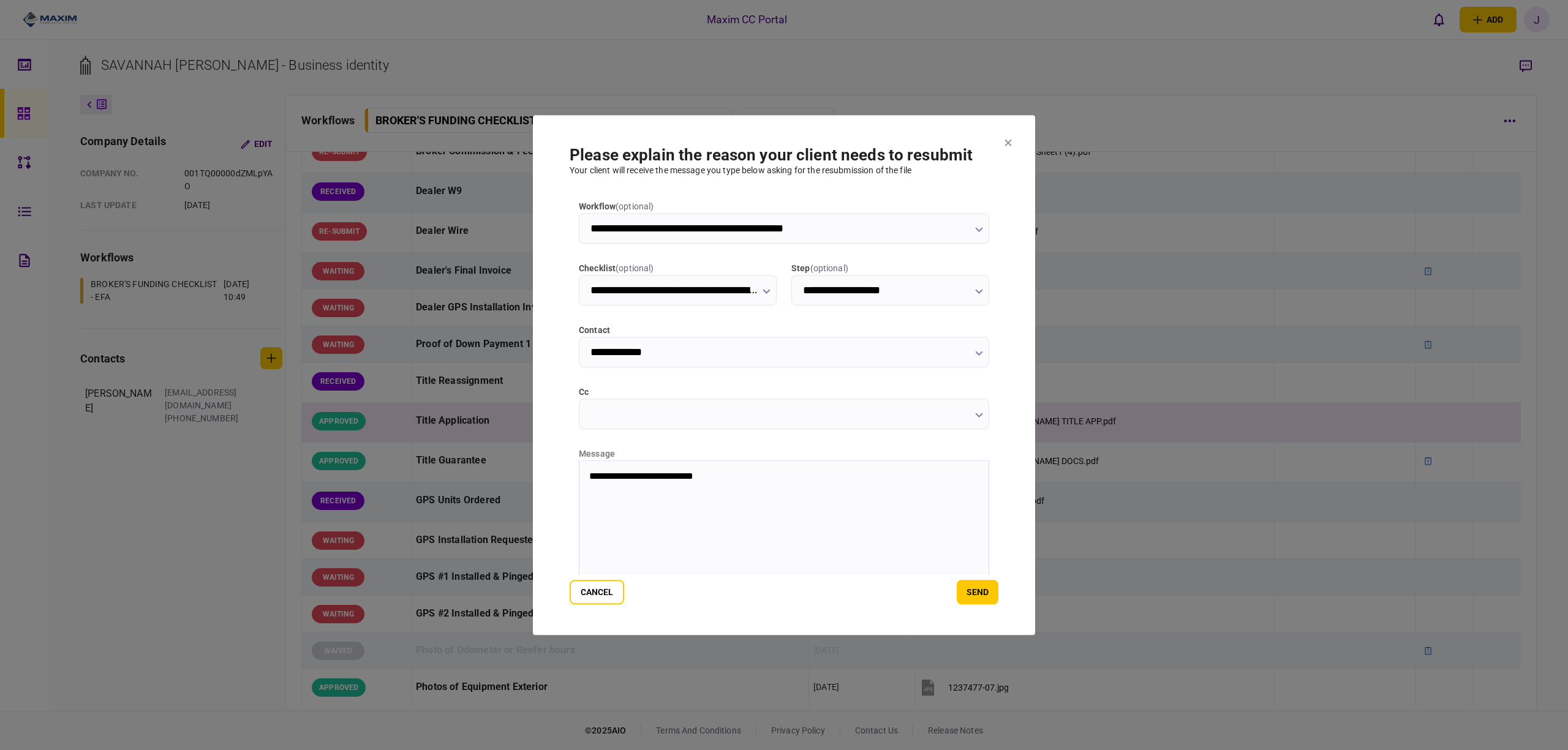
click at [763, 481] on p "**********" at bounding box center [783, 476] width 387 height 12
click at [909, 471] on p "**********" at bounding box center [783, 476] width 387 height 12
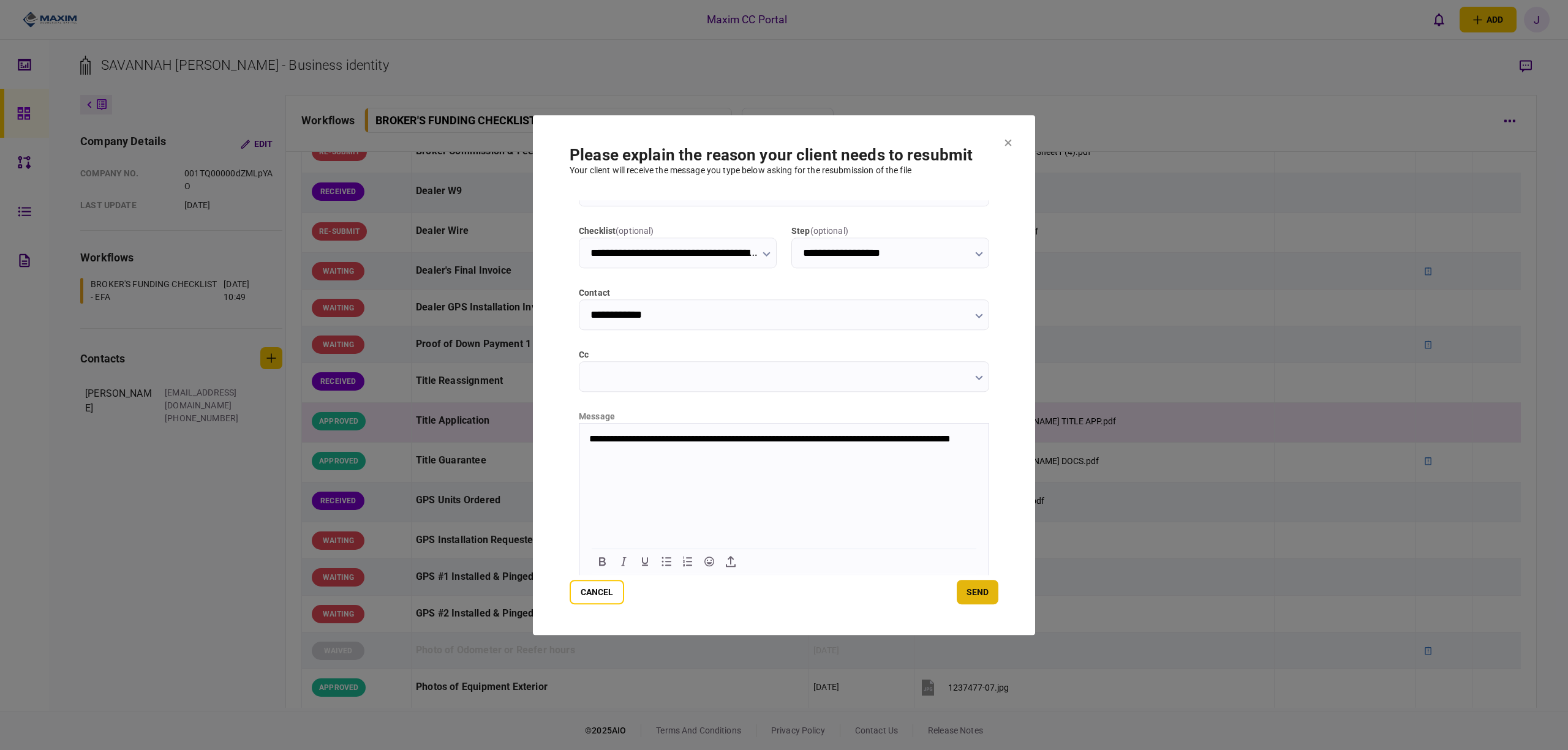
click at [984, 600] on button "send" at bounding box center [978, 592] width 42 height 25
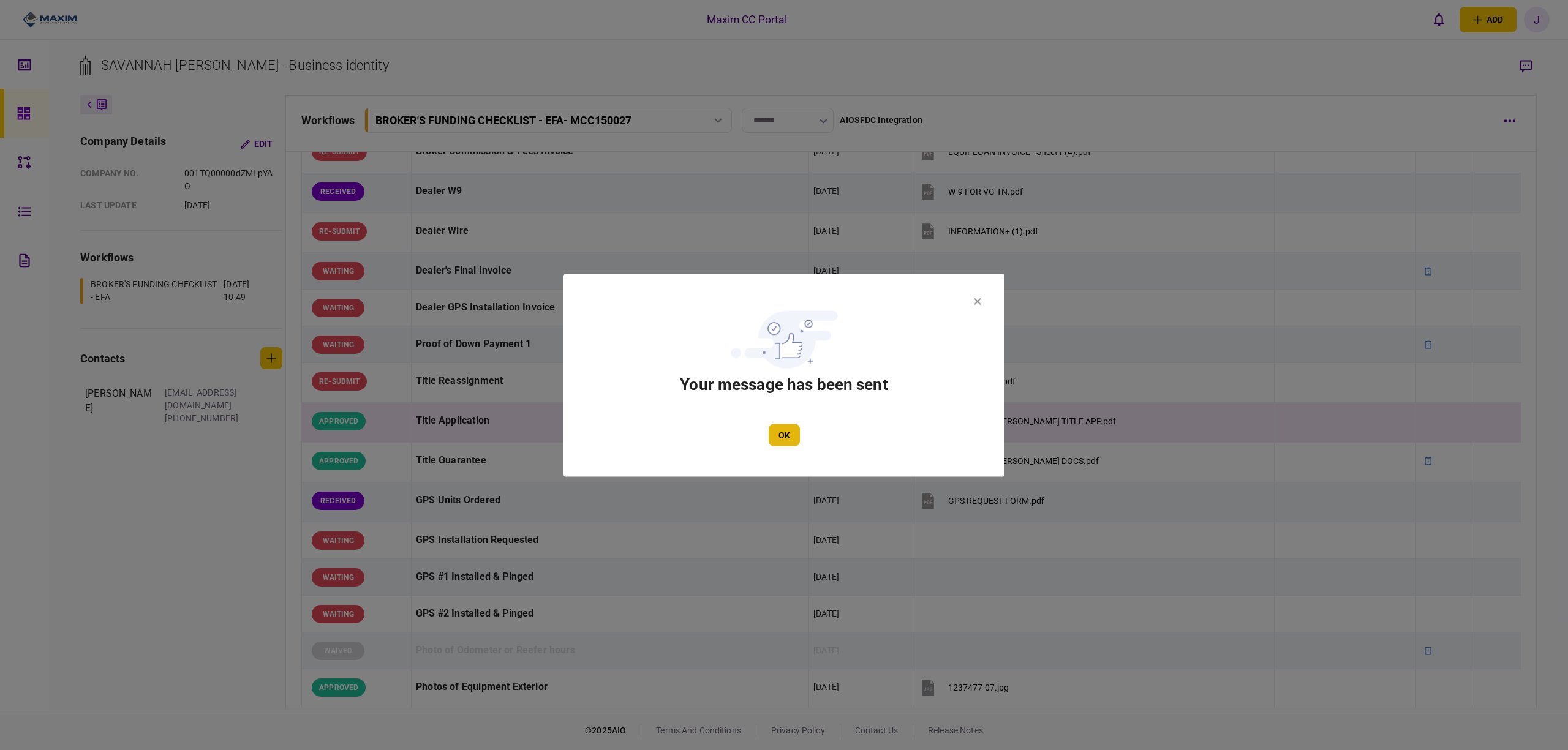
click at [773, 436] on button "OK" at bounding box center [784, 435] width 31 height 22
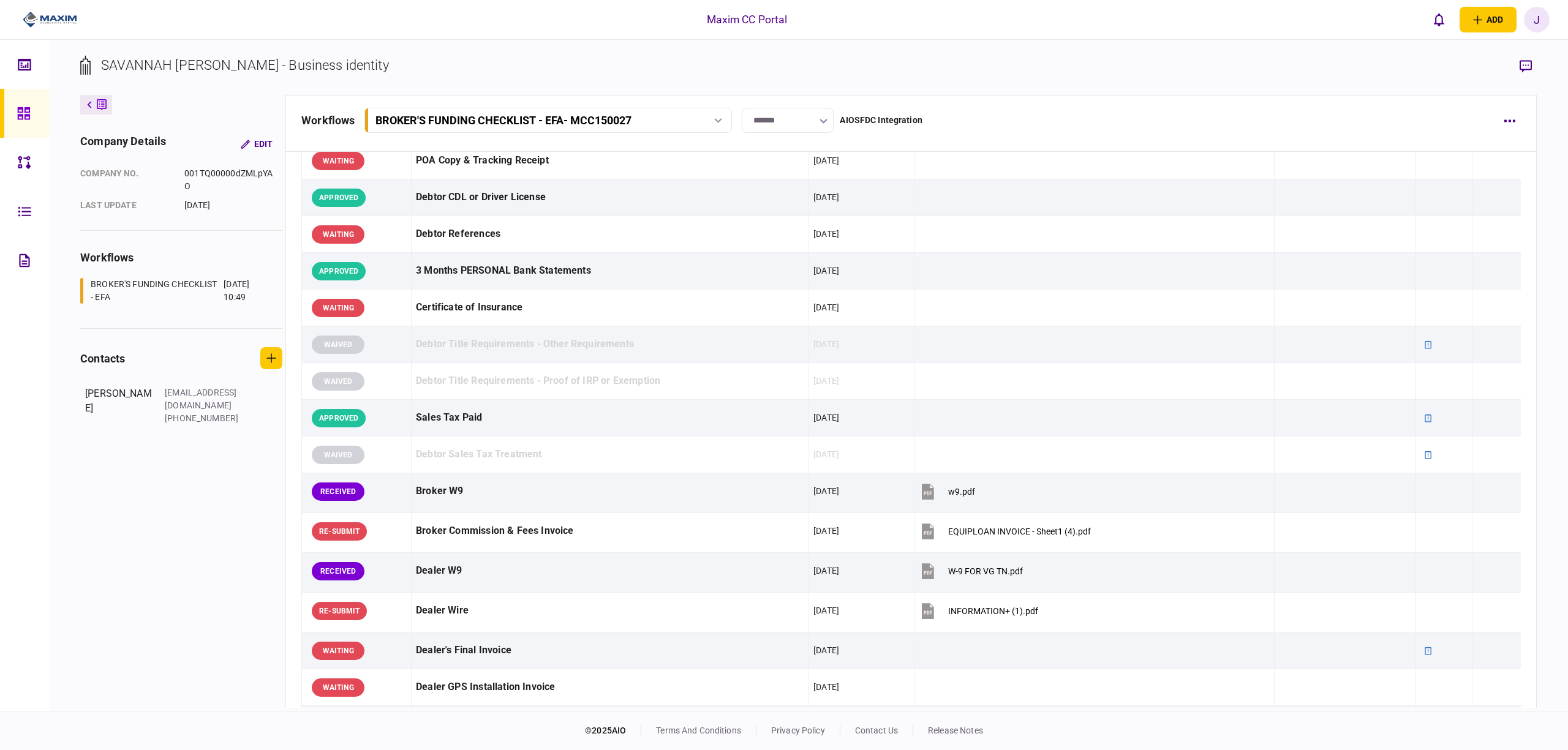
scroll to position [0, 0]
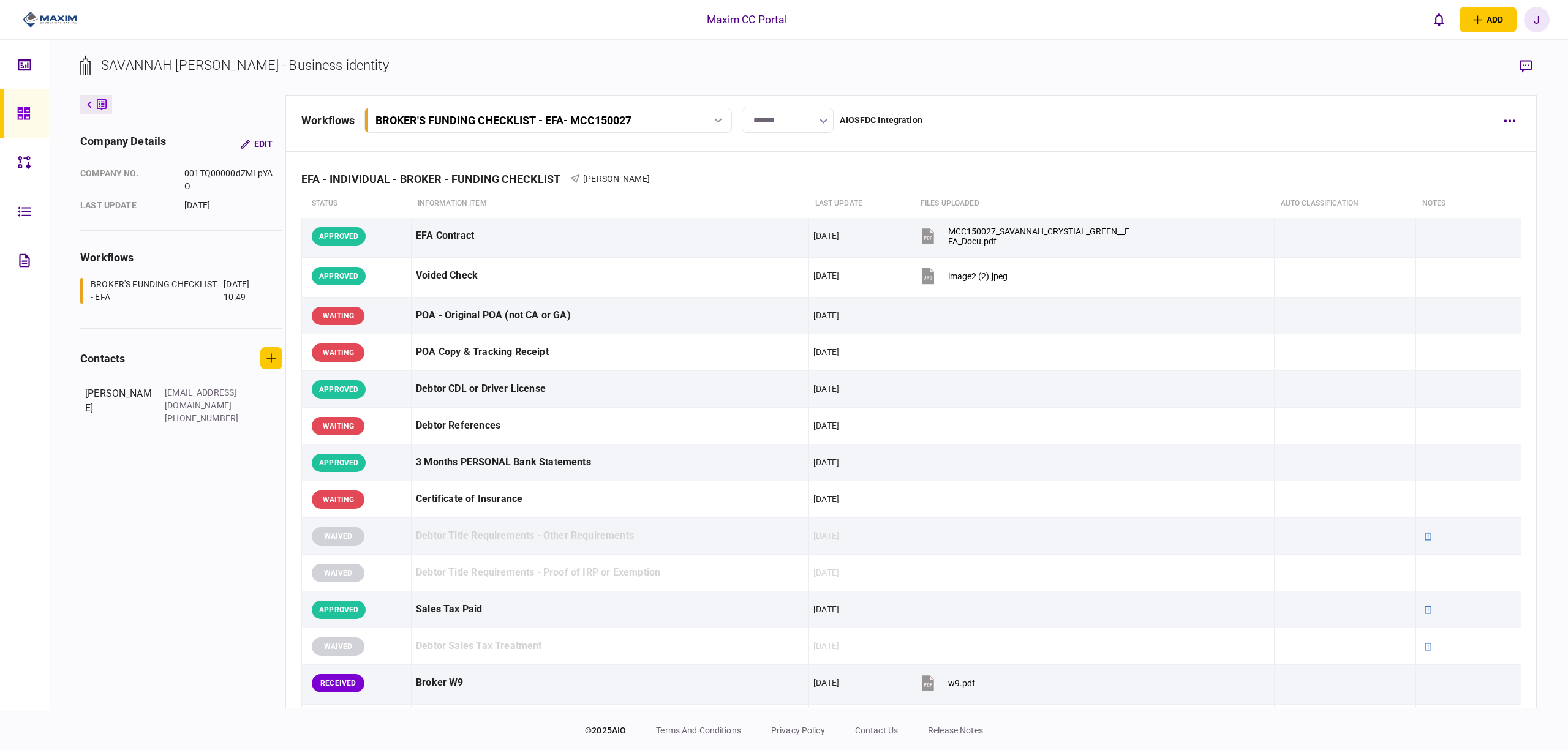
click at [1030, 135] on div "workflows BROKER'S FUNDING CHECKLIST - EFA - MCC150027 BROKER'S FUNDING CHECKLI…" at bounding box center [911, 123] width 1251 height 57
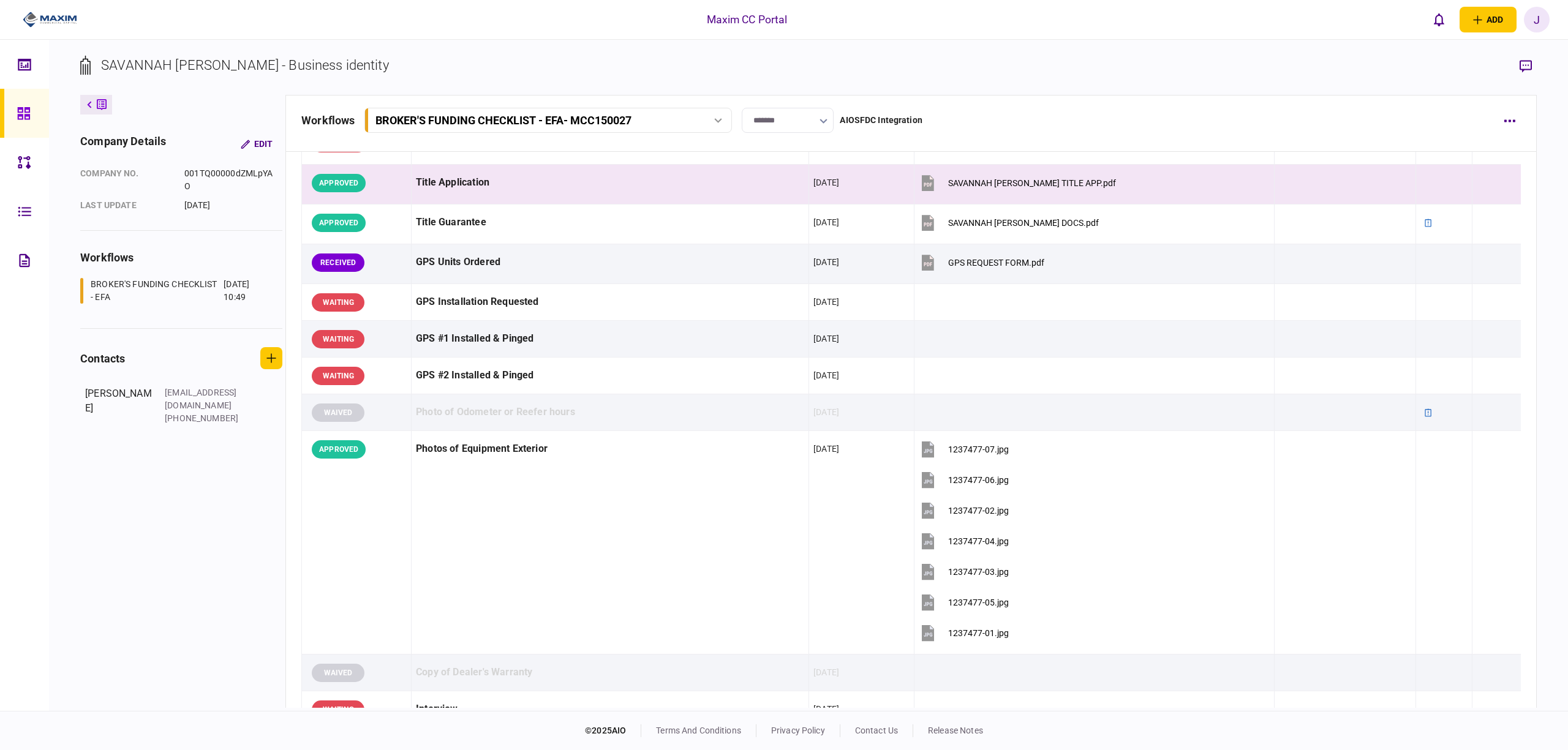
scroll to position [647, 0]
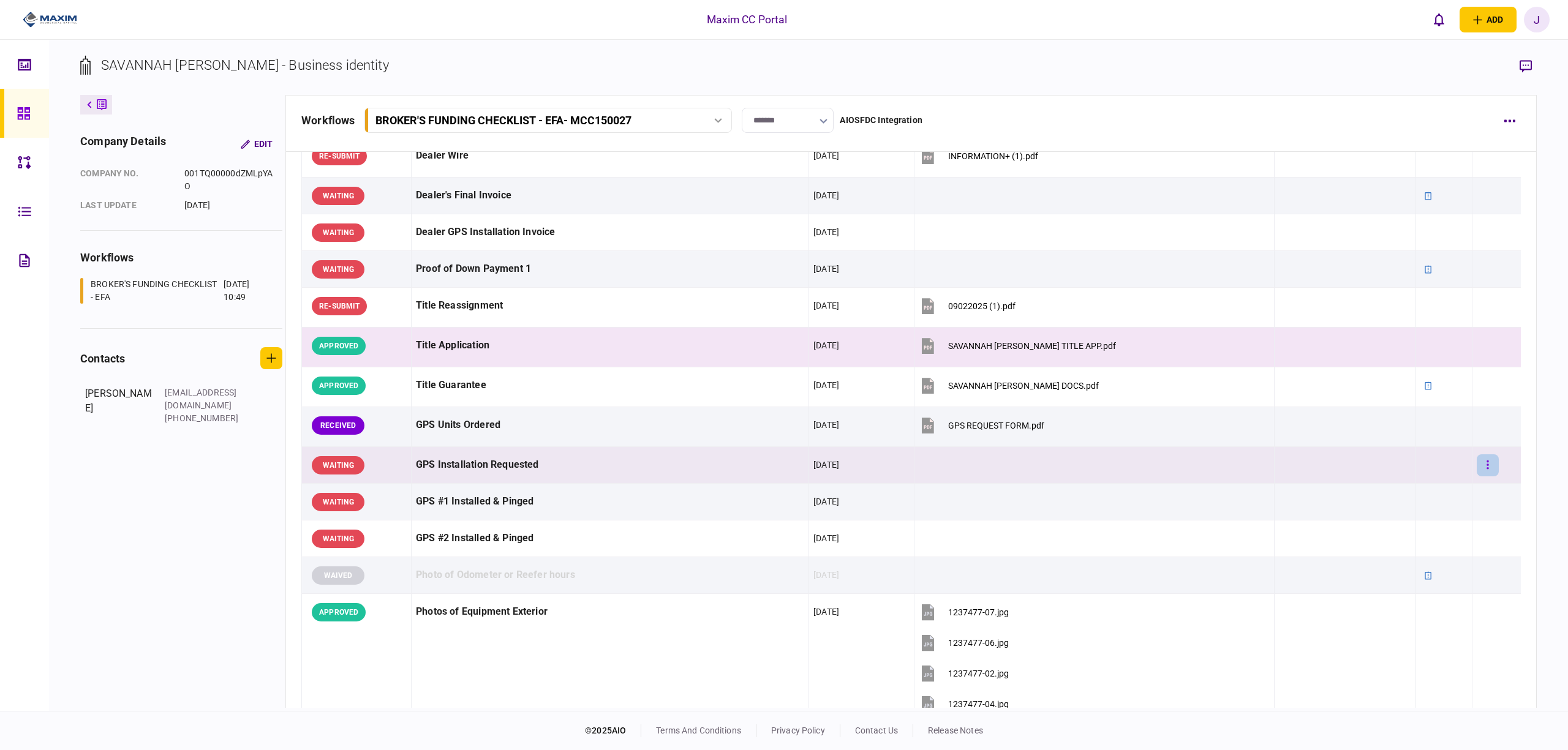
click at [1480, 473] on button "button" at bounding box center [1488, 466] width 22 height 22
click at [1384, 575] on span "waive" at bounding box center [1378, 575] width 27 height 15
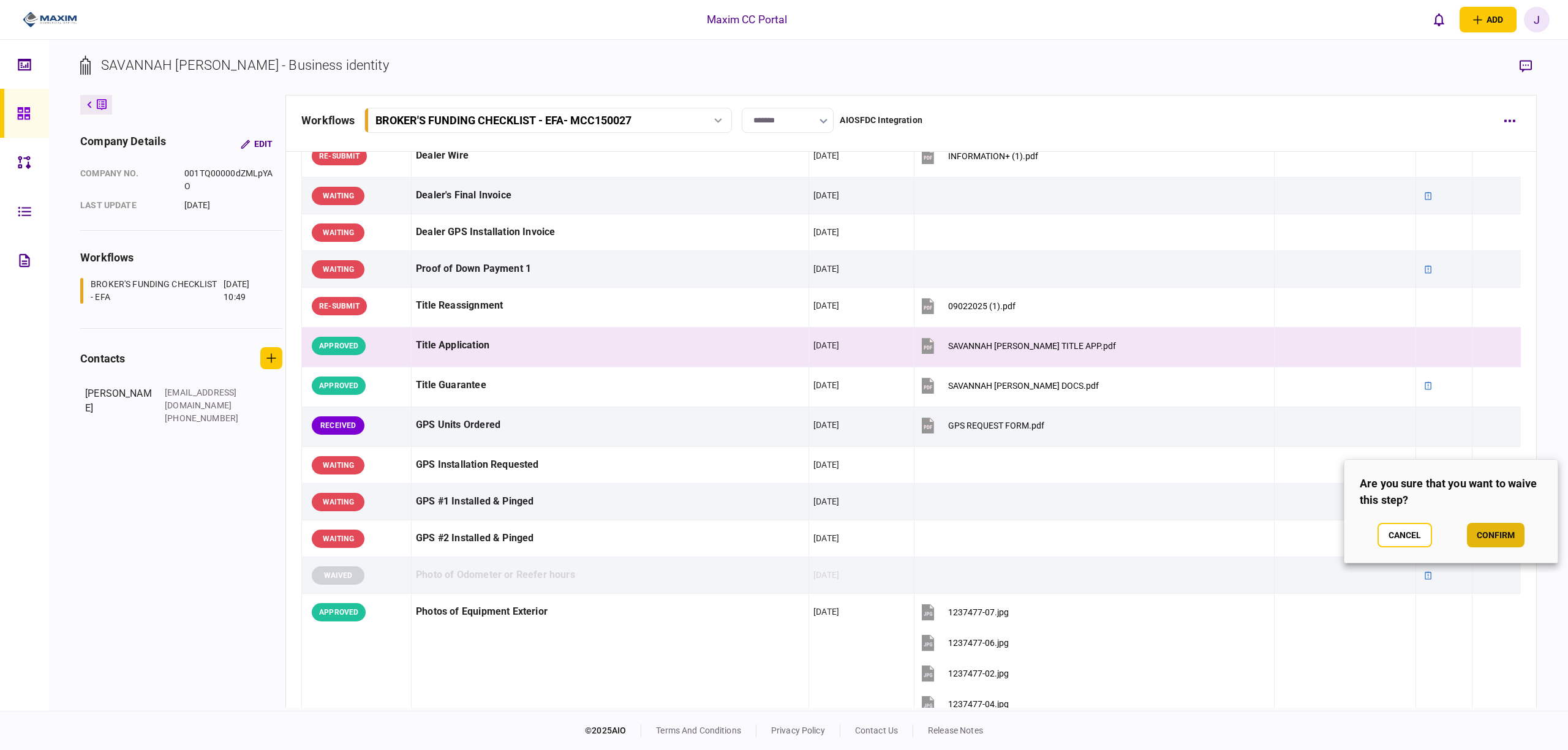
click at [1503, 538] on button "confirm" at bounding box center [1496, 535] width 57 height 25
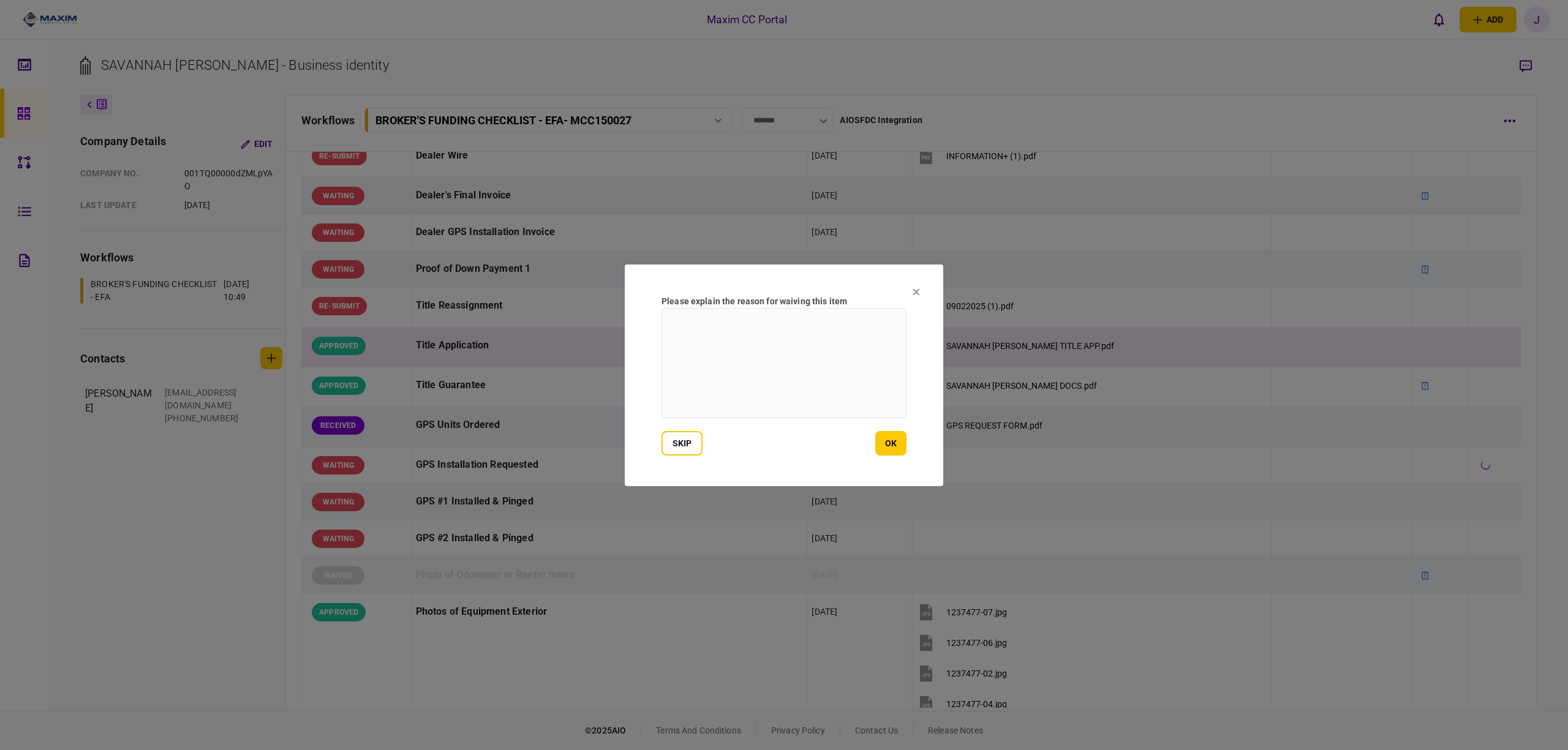
drag, startPoint x: 674, startPoint y: 346, endPoint x: 697, endPoint y: 354, distance: 24.4
click at [681, 349] on textarea at bounding box center [784, 363] width 245 height 110
type textarea "**********"
click at [919, 446] on section "**********" at bounding box center [784, 375] width 319 height 222
click at [897, 434] on button "ok" at bounding box center [891, 444] width 31 height 25
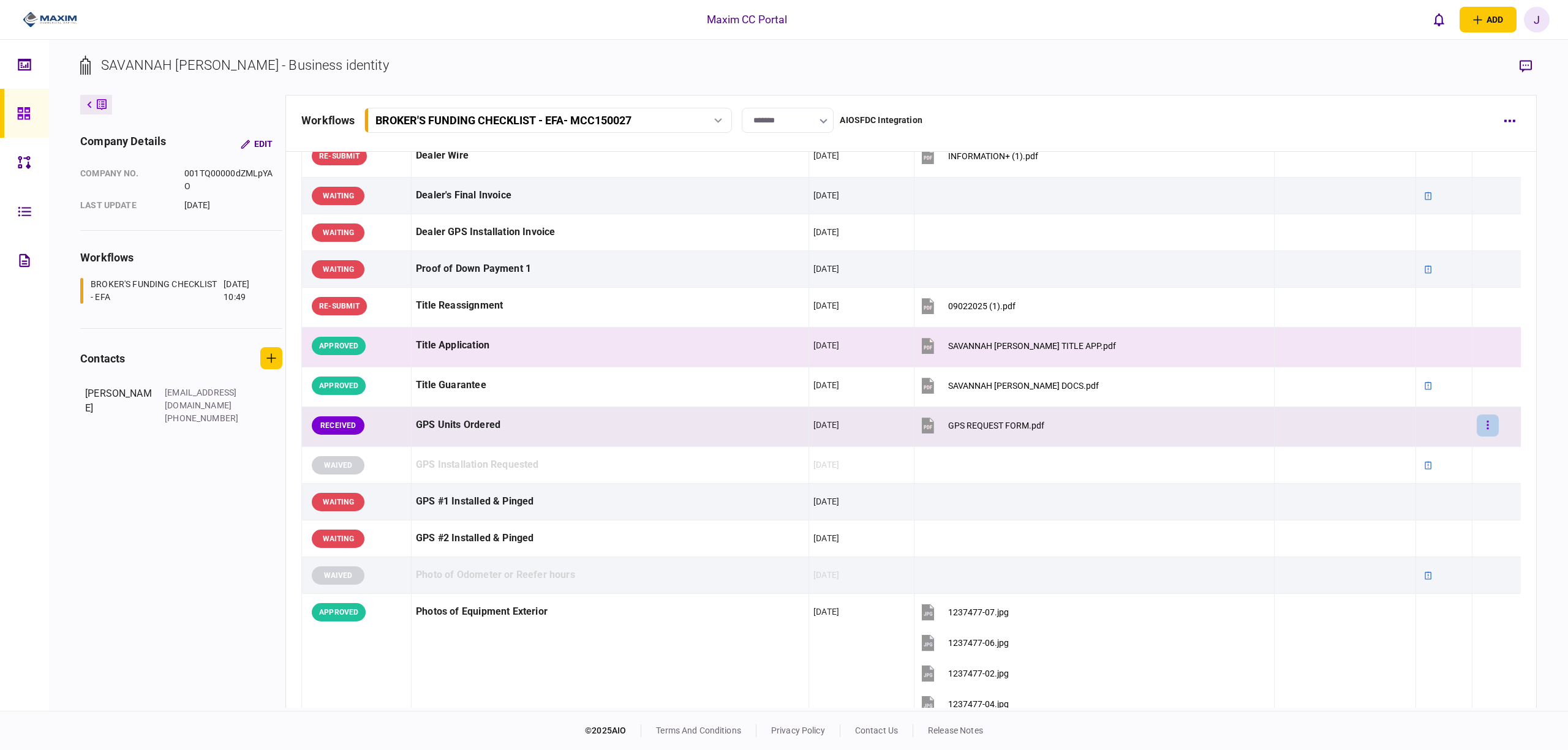
click at [1487, 429] on icon "button" at bounding box center [1488, 425] width 2 height 8
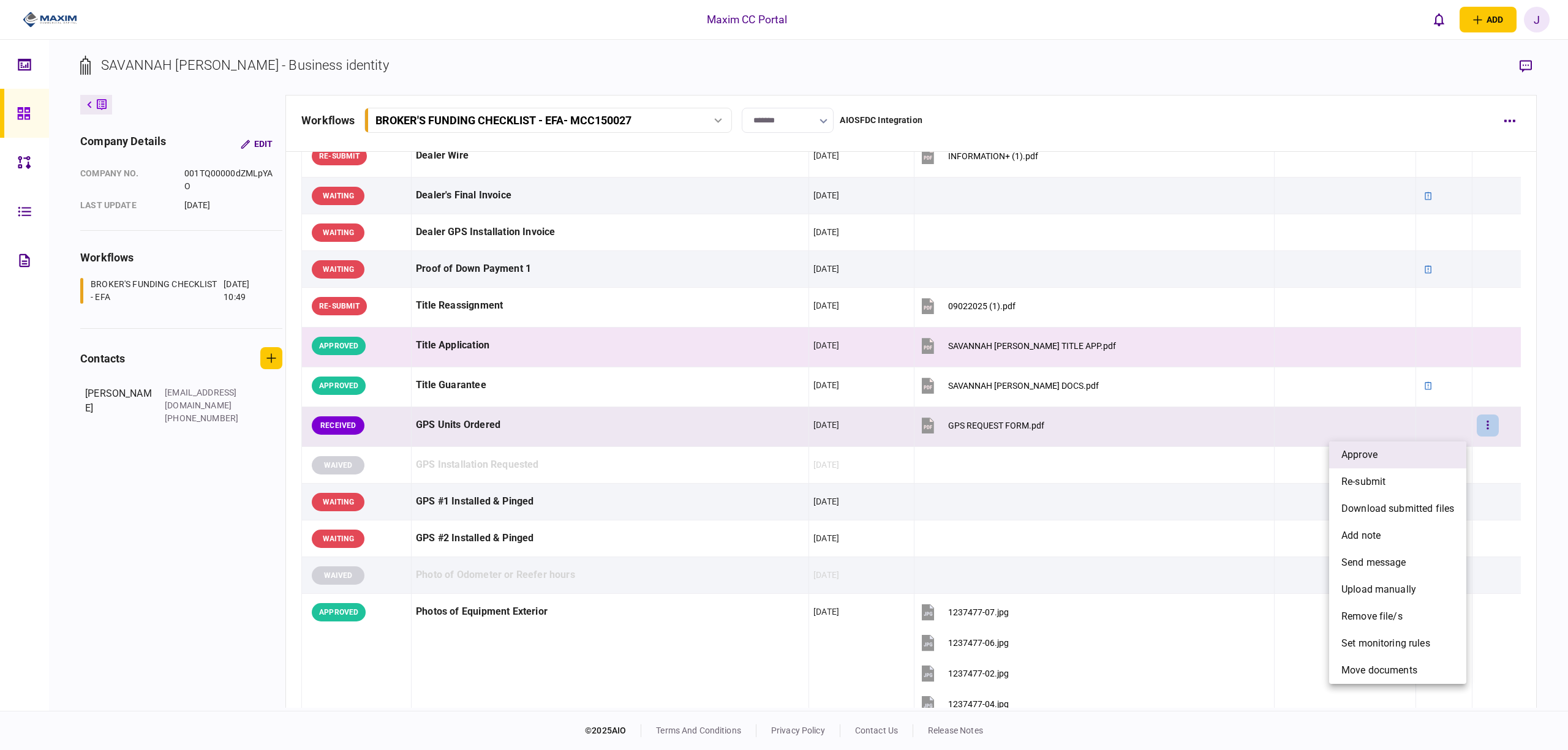
click at [1437, 459] on li "approve" at bounding box center [1398, 455] width 137 height 27
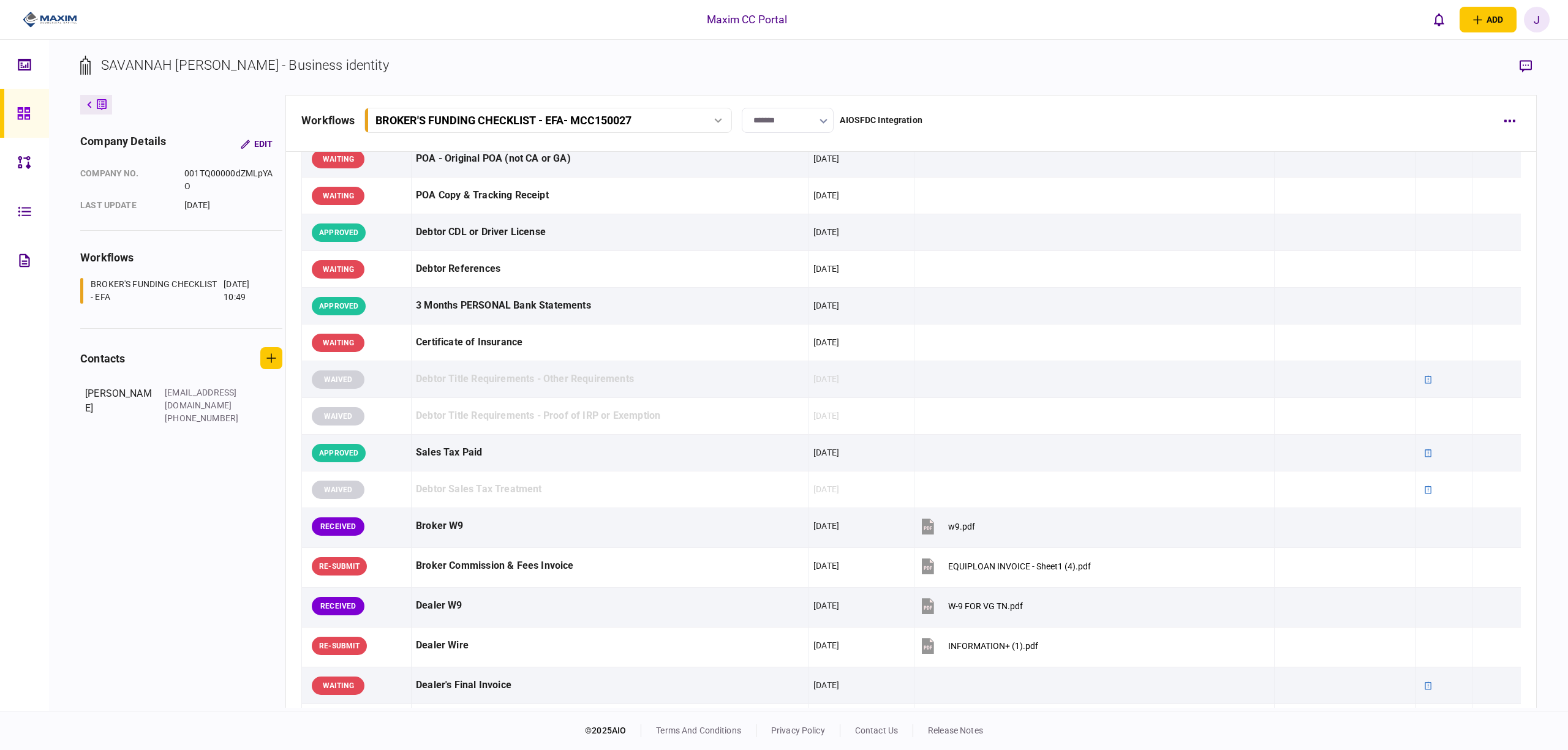
scroll to position [0, 0]
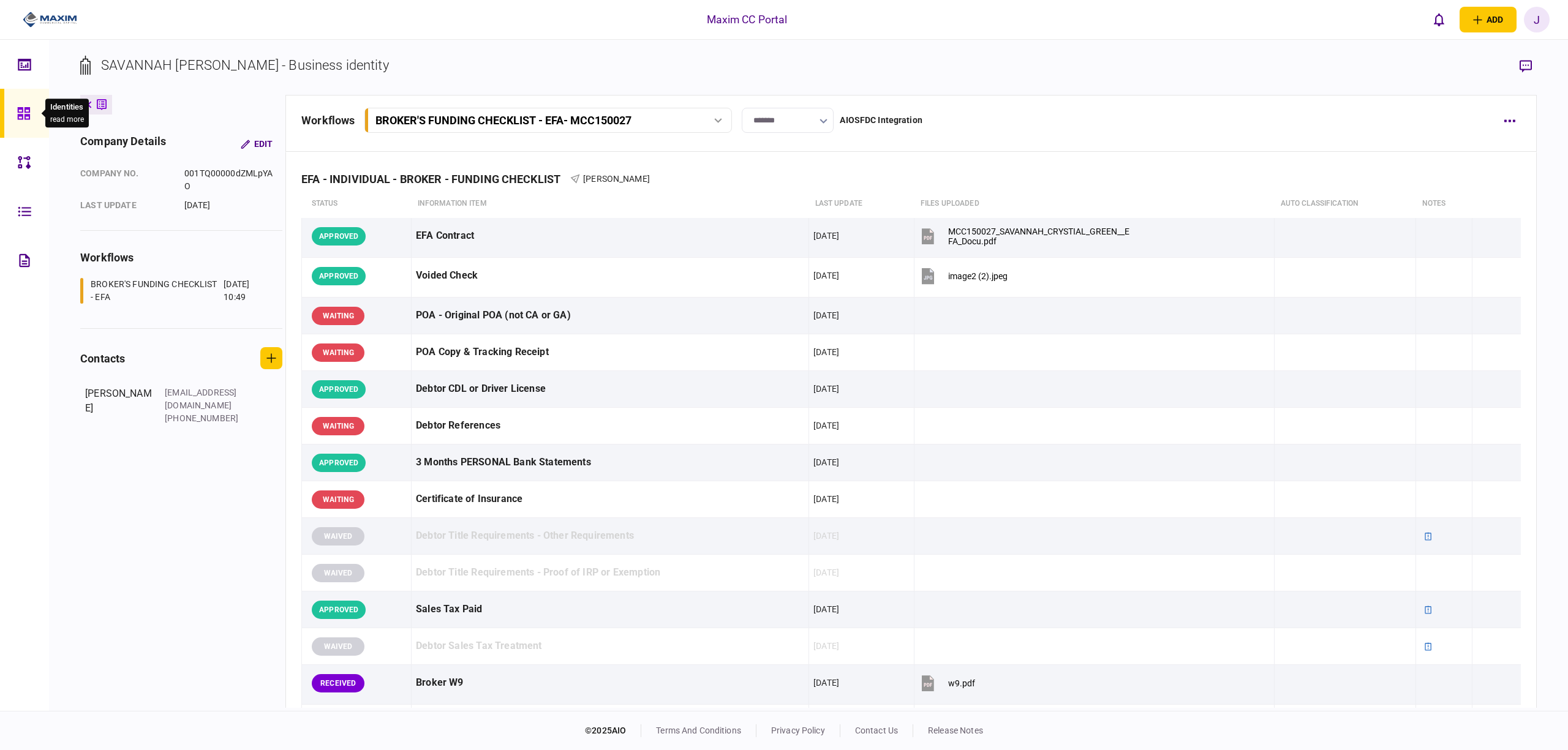
click at [17, 104] on div at bounding box center [27, 113] width 19 height 49
